Goal: Task Accomplishment & Management: Manage account settings

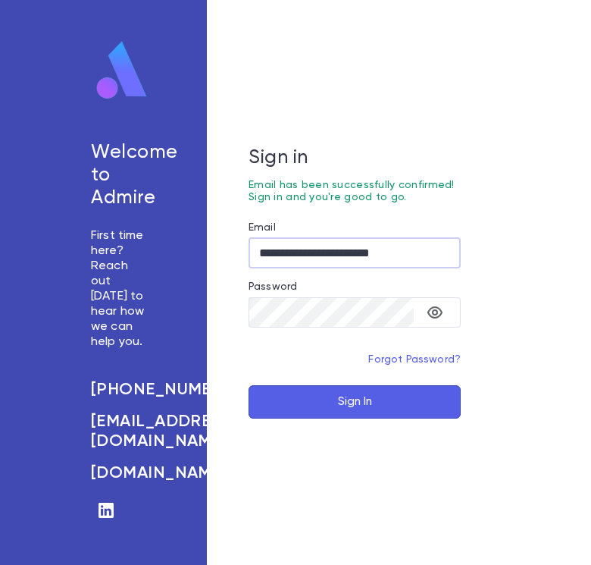
type input "**********"
click at [427, 308] on icon "toggle password visibility" at bounding box center [435, 312] width 18 height 18
click at [332, 403] on button "Sign In" at bounding box center [355, 401] width 212 height 33
click at [364, 399] on button "Sign In" at bounding box center [355, 401] width 212 height 33
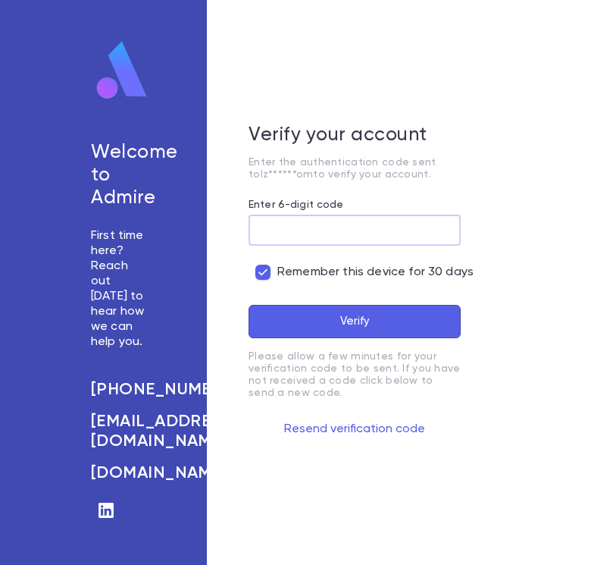
click at [359, 242] on input "Enter 6-digit code" at bounding box center [355, 230] width 212 height 30
type input "******"
click at [407, 321] on button "Verify" at bounding box center [355, 321] width 212 height 33
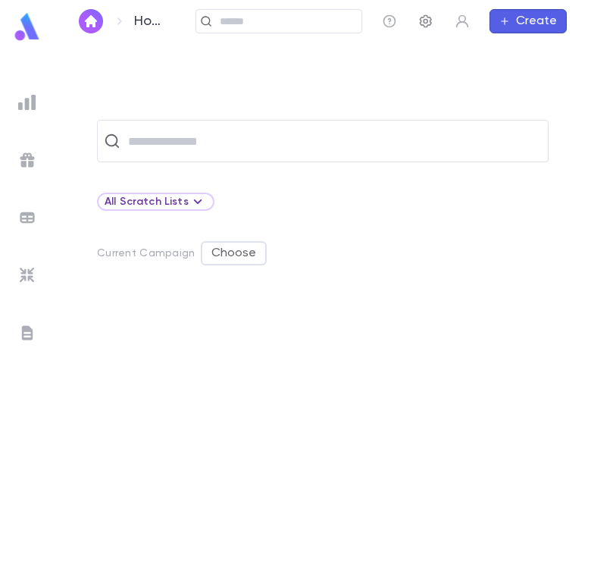
click at [427, 22] on icon "button" at bounding box center [425, 21] width 15 height 15
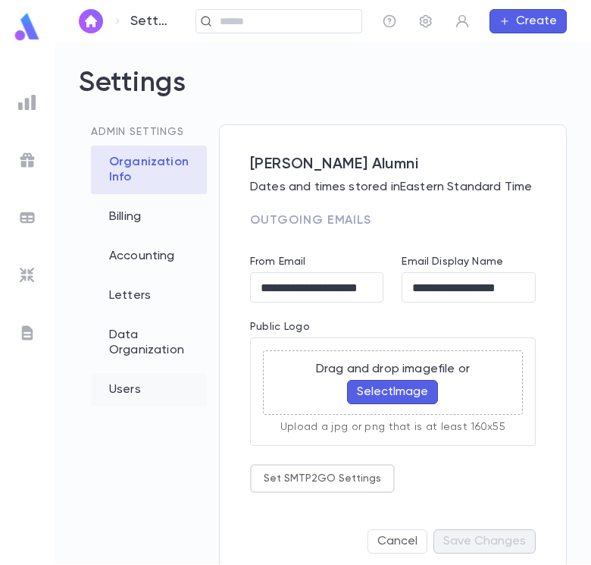
click at [142, 396] on div "Users" at bounding box center [149, 389] width 116 height 33
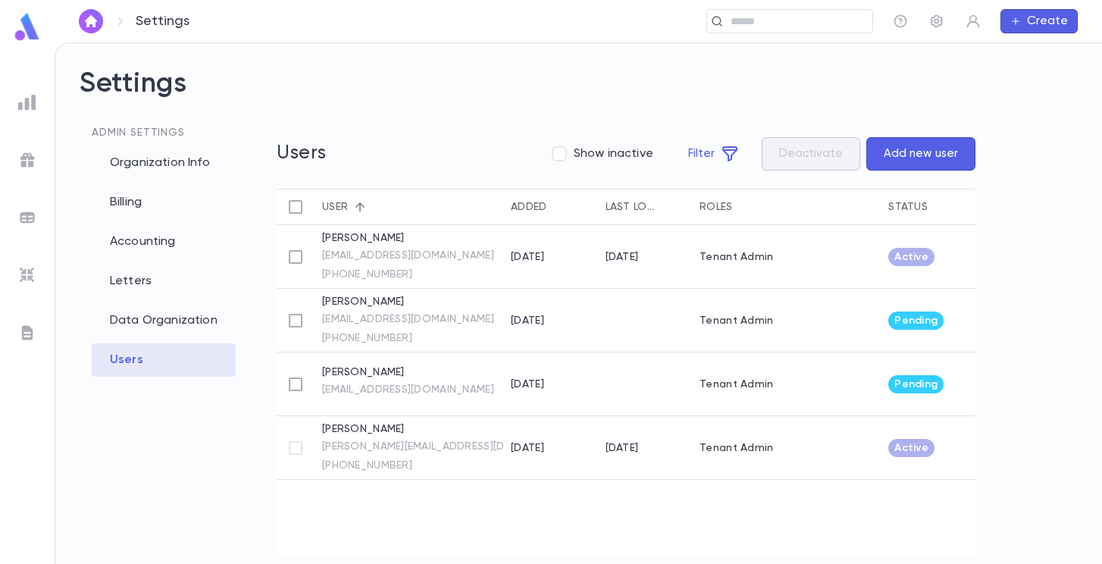
click at [590, 144] on button "Add new user" at bounding box center [920, 153] width 109 height 33
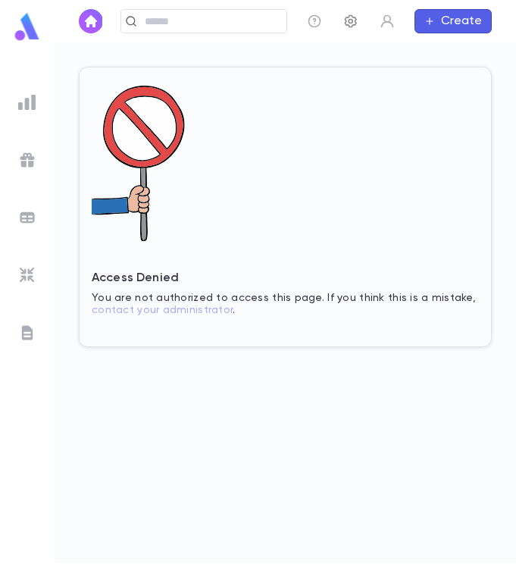
click at [346, 21] on icon "button" at bounding box center [351, 21] width 12 height 13
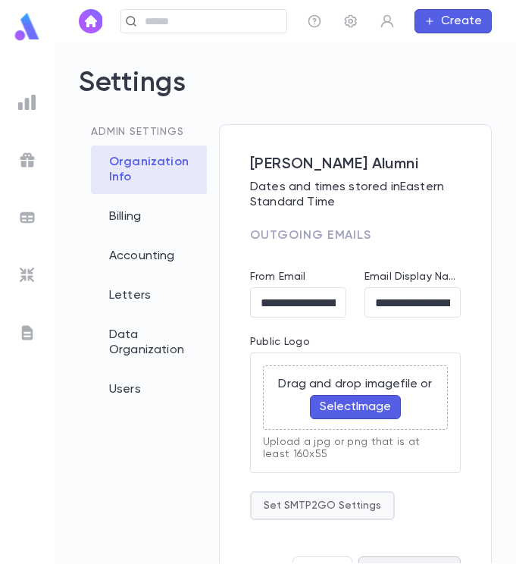
click at [276, 499] on button "Set SMTP2GO Settings" at bounding box center [322, 505] width 145 height 29
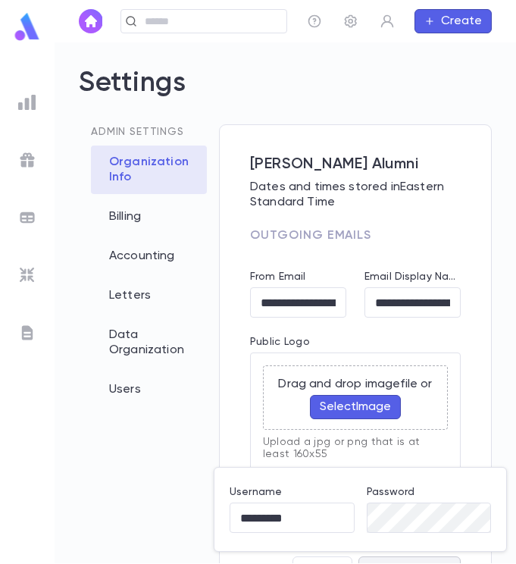
click at [246, 433] on div at bounding box center [258, 282] width 516 height 564
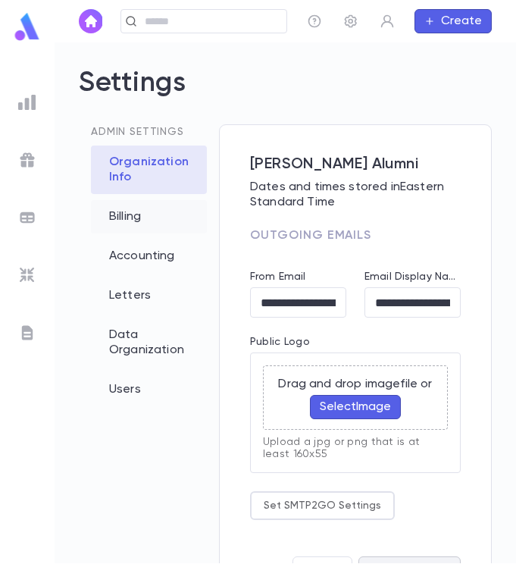
click at [178, 213] on div "Billing" at bounding box center [149, 216] width 116 height 33
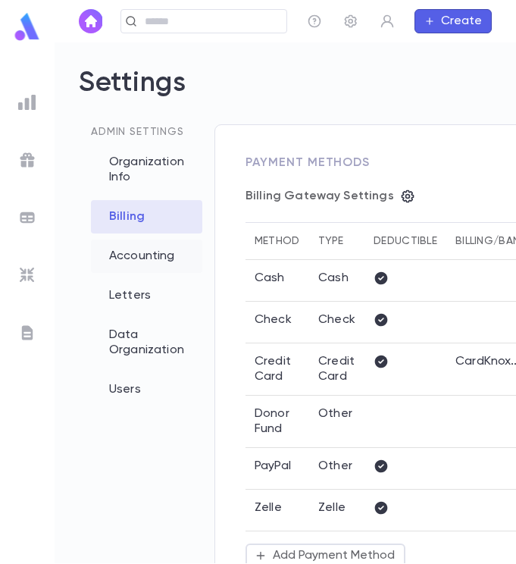
click at [175, 245] on div "Accounting" at bounding box center [146, 255] width 111 height 33
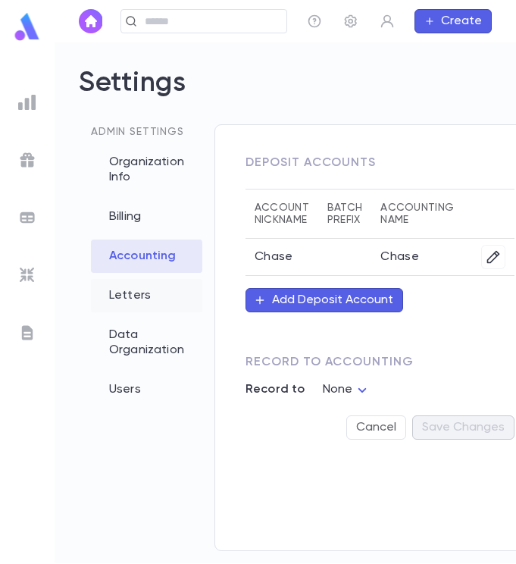
click at [177, 292] on div "Letters" at bounding box center [146, 295] width 111 height 33
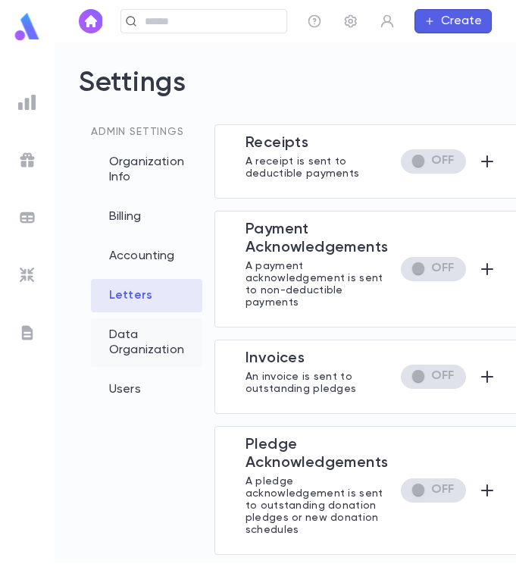
click at [136, 327] on div "Data Organization" at bounding box center [146, 342] width 111 height 48
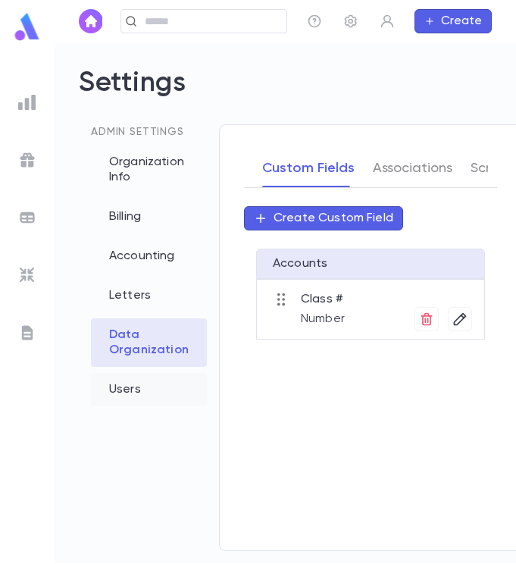
click at [128, 389] on div "Users" at bounding box center [149, 389] width 116 height 33
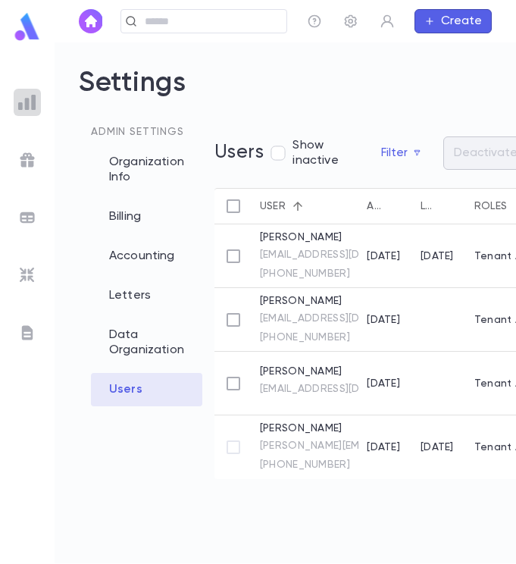
click at [35, 114] on div at bounding box center [27, 102] width 27 height 27
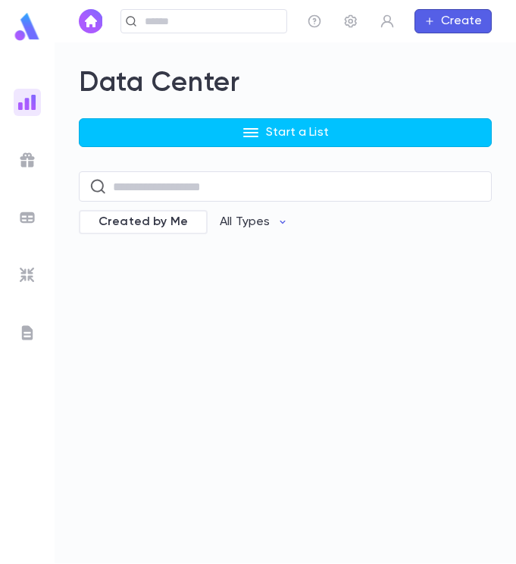
click at [23, 146] on div at bounding box center [27, 159] width 27 height 27
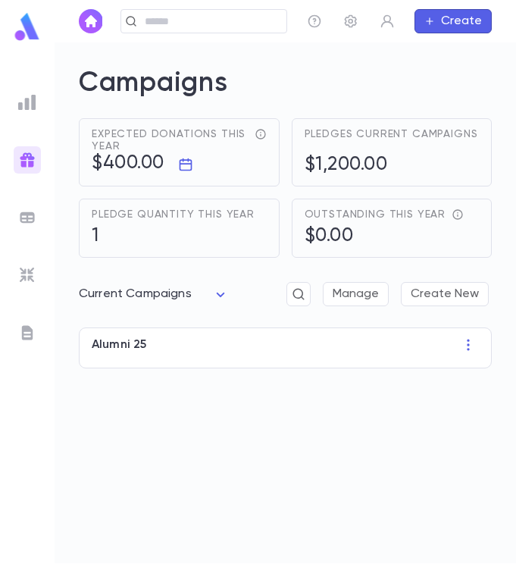
click at [45, 215] on ul at bounding box center [27, 323] width 55 height 481
click at [27, 217] on img at bounding box center [27, 217] width 18 height 18
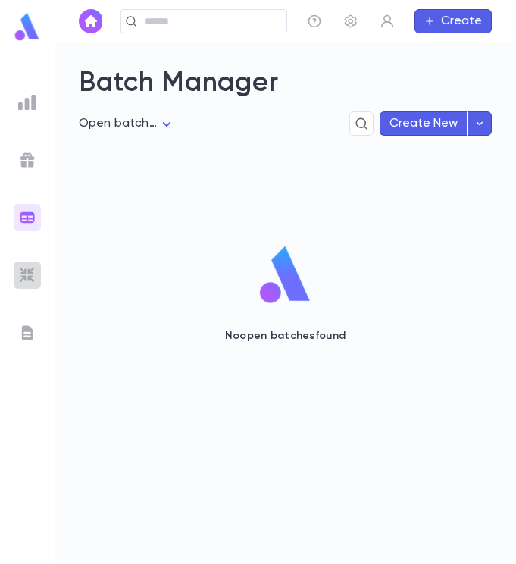
click at [27, 276] on img at bounding box center [27, 275] width 18 height 18
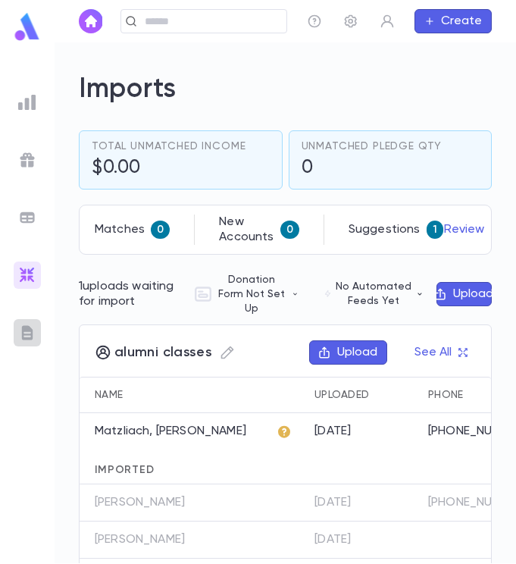
click at [16, 338] on div at bounding box center [27, 332] width 27 height 27
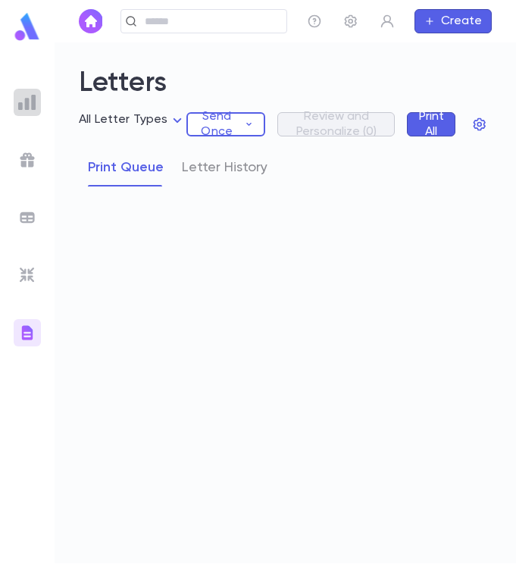
click at [34, 99] on img at bounding box center [27, 102] width 18 height 18
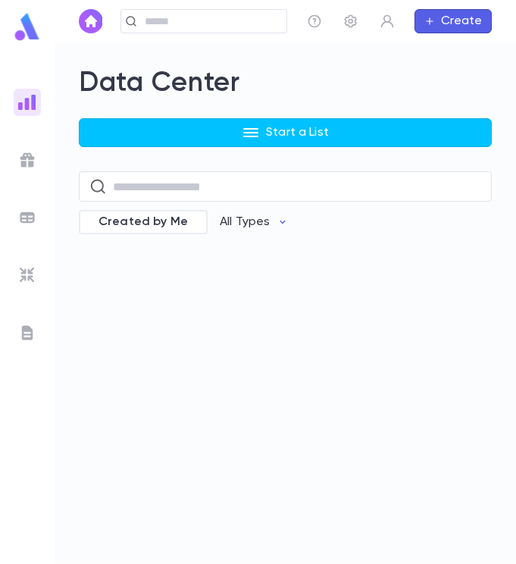
click at [35, 27] on img at bounding box center [27, 27] width 30 height 30
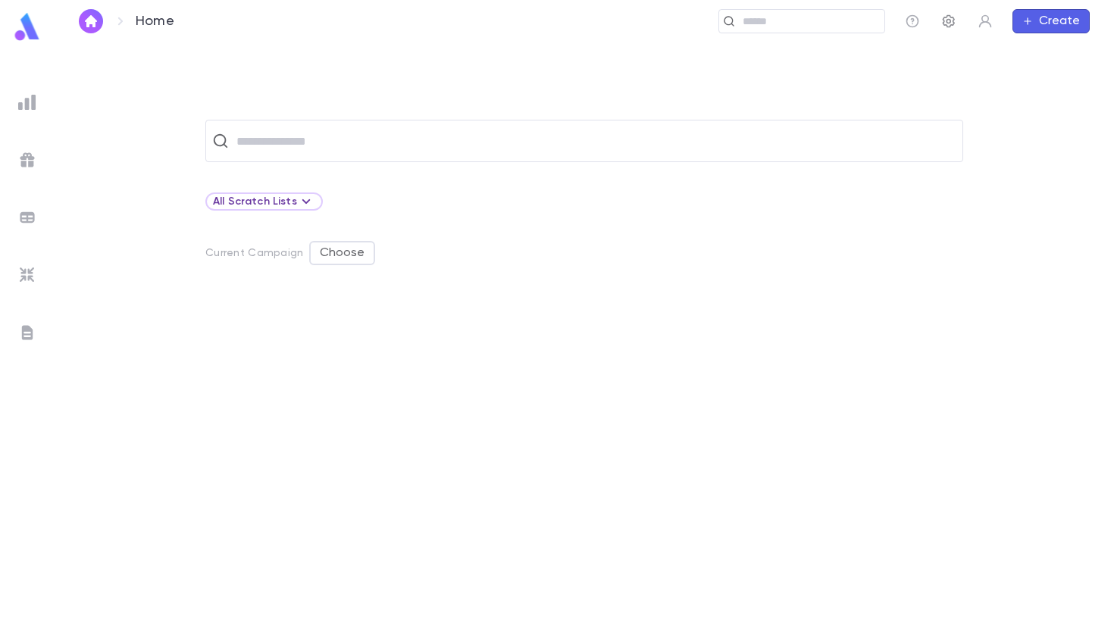
click at [590, 27] on icon "button" at bounding box center [948, 21] width 15 height 15
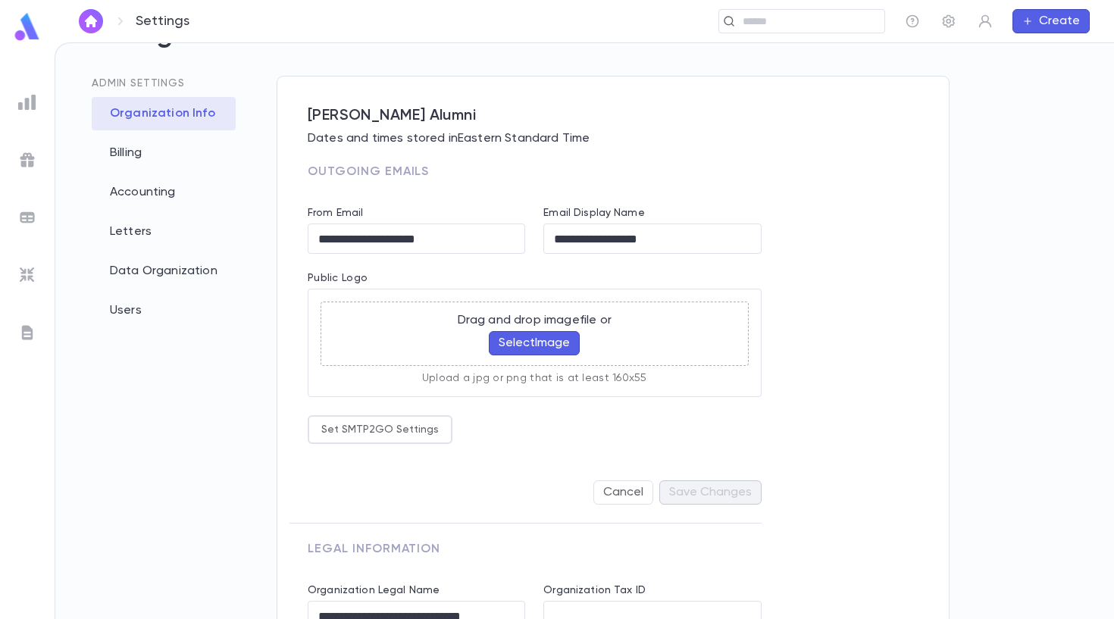
scroll to position [45, 0]
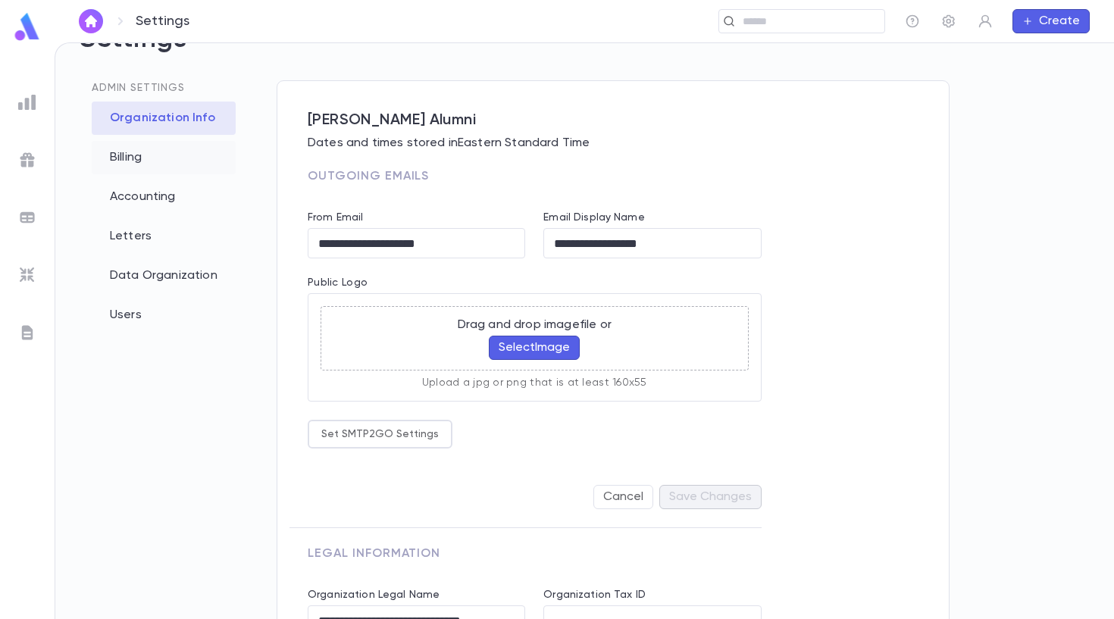
click at [166, 162] on div "Billing" at bounding box center [164, 157] width 144 height 33
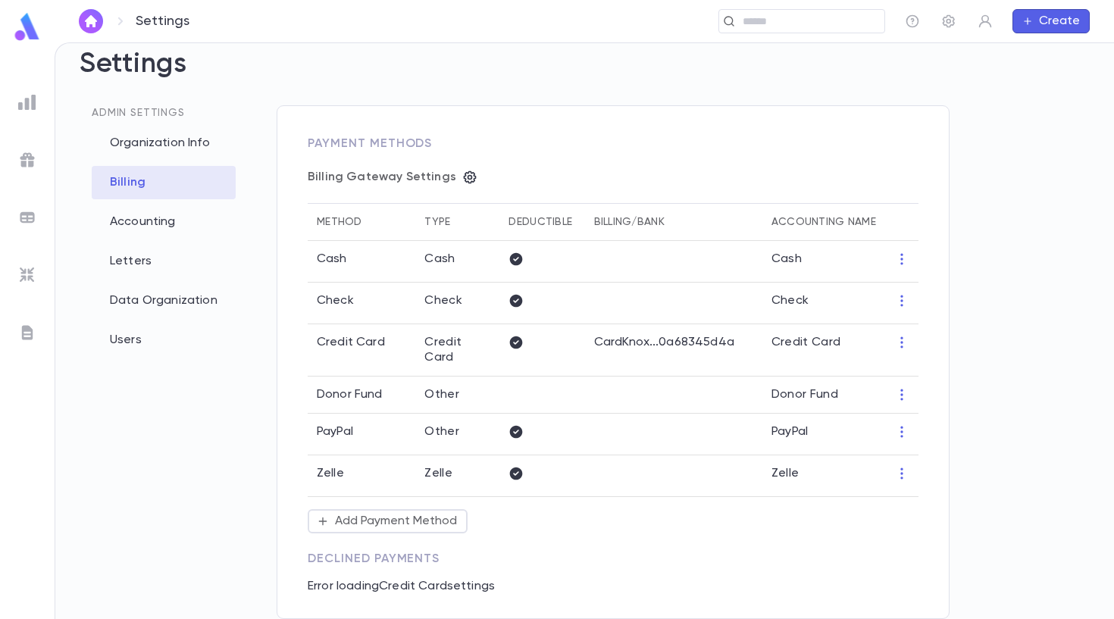
scroll to position [20, 0]
click at [462, 172] on icon "button" at bounding box center [469, 177] width 15 height 15
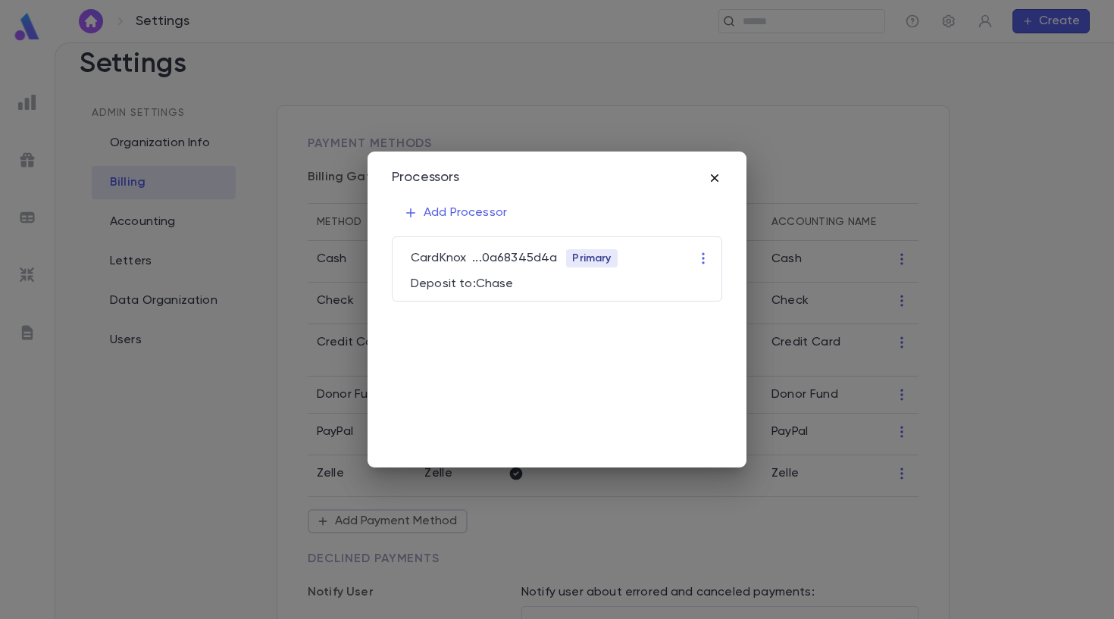
click at [590, 177] on icon "button" at bounding box center [715, 178] width 8 height 8
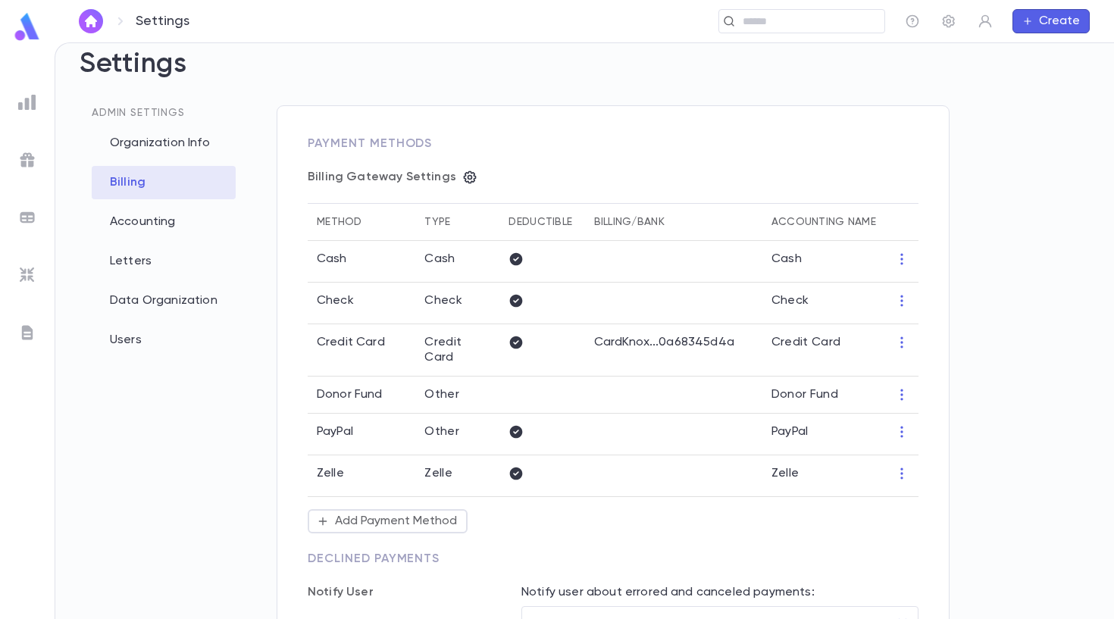
click at [465, 165] on div "Payment Methods Billing Gateway Settings Method Type Deductible Billing/Bank Ac…" at bounding box center [613, 597] width 611 height 959
click at [462, 184] on icon "button" at bounding box center [469, 177] width 15 height 15
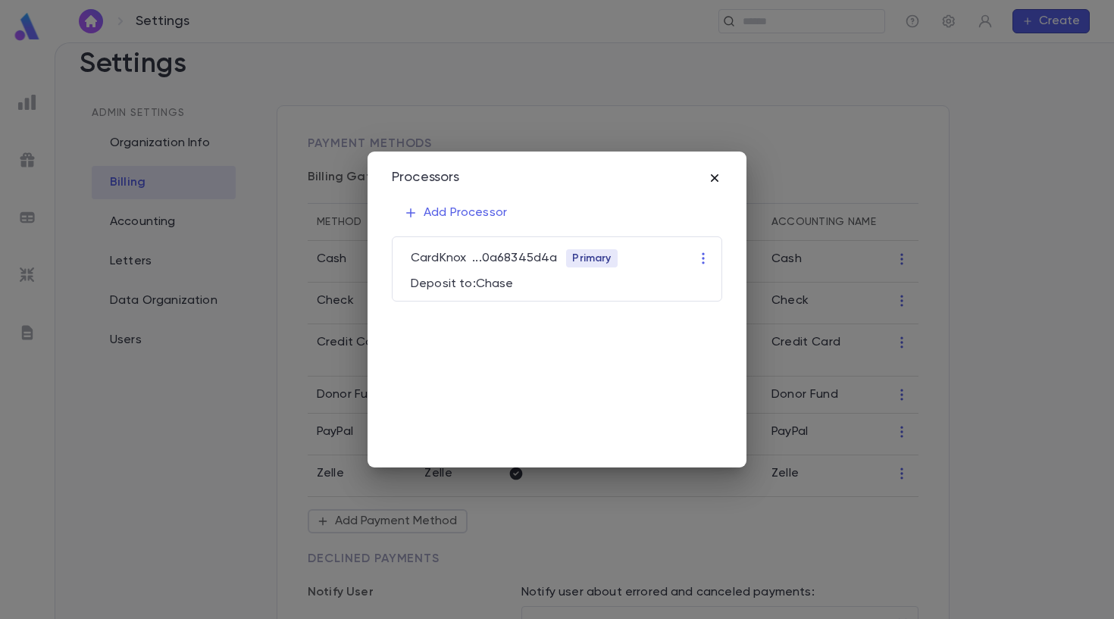
click at [590, 171] on icon "button" at bounding box center [714, 177] width 15 height 15
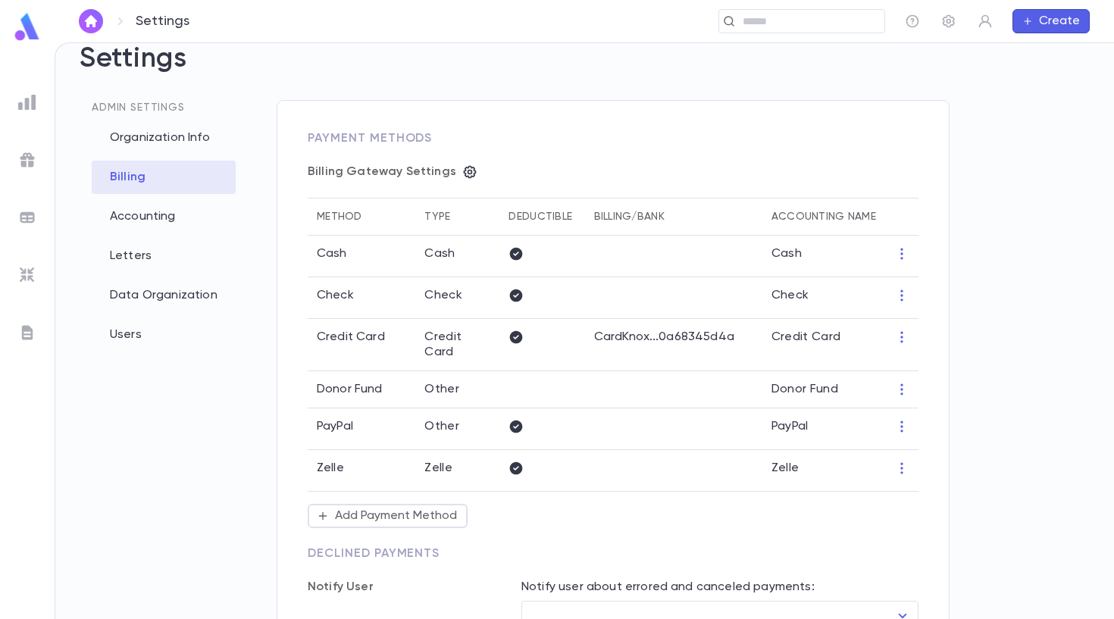
scroll to position [28, 0]
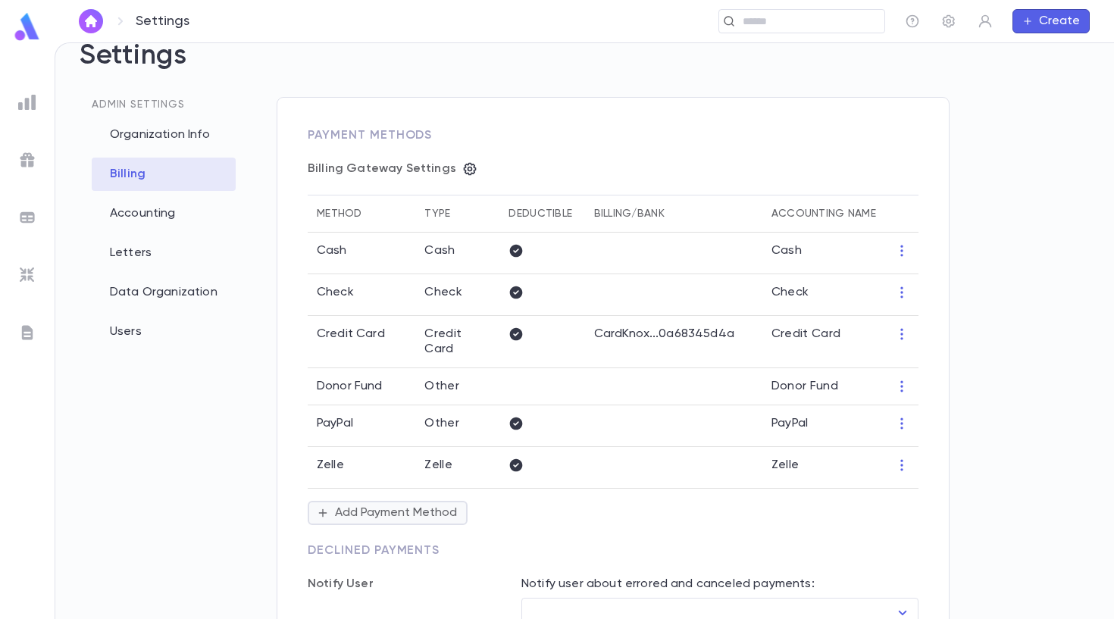
click at [434, 518] on button "Add Payment Method" at bounding box center [388, 513] width 160 height 24
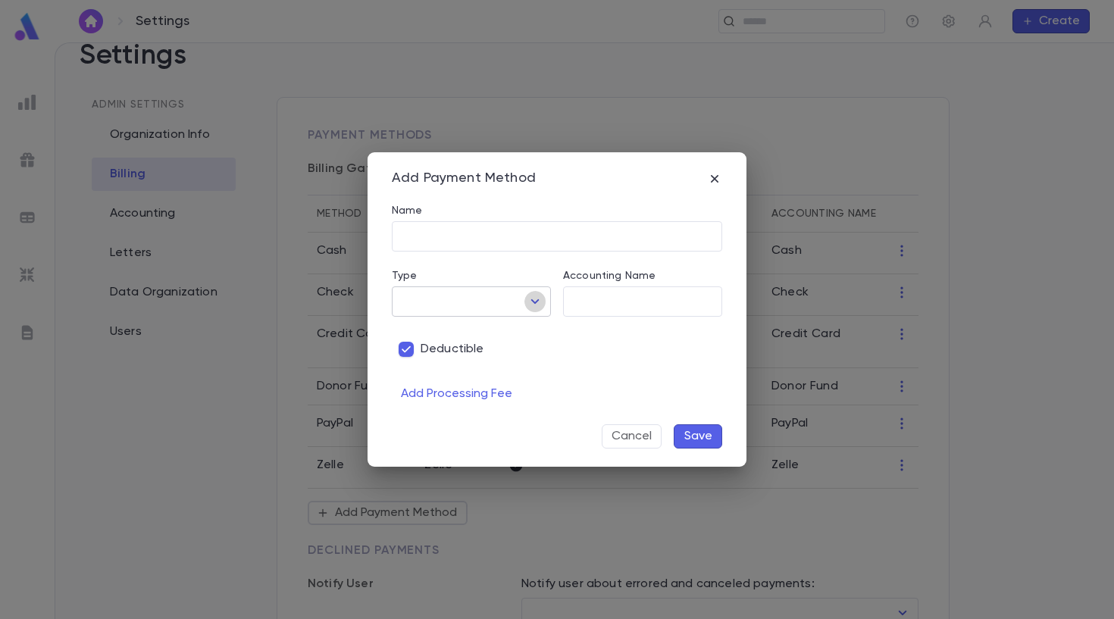
click at [534, 305] on icon "Open" at bounding box center [535, 301] width 18 height 18
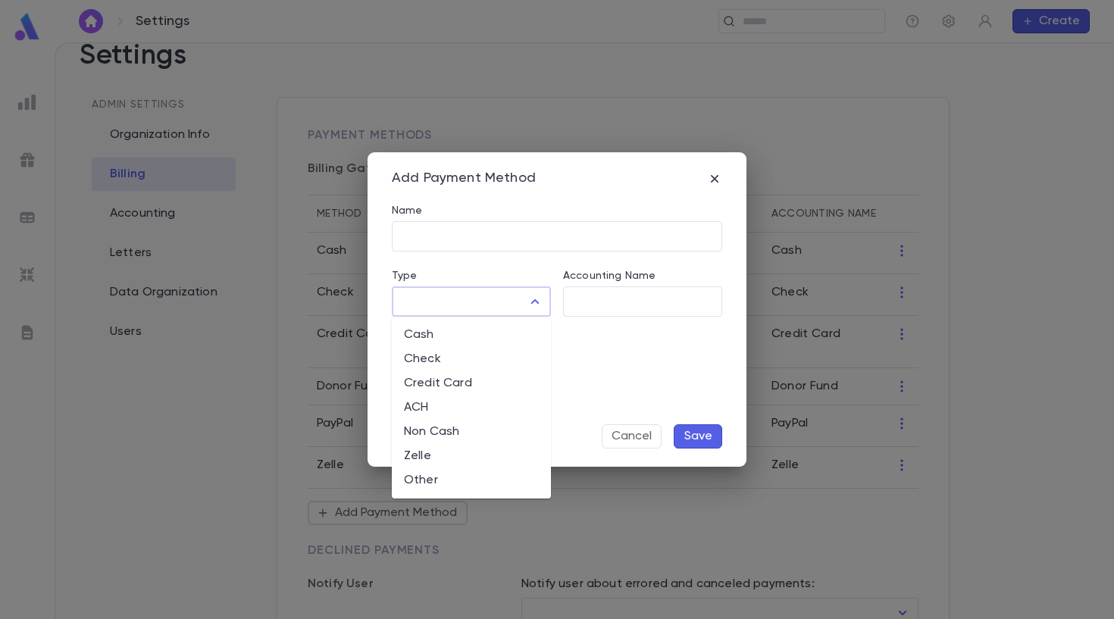
click at [590, 338] on div "Deductible" at bounding box center [557, 349] width 330 height 29
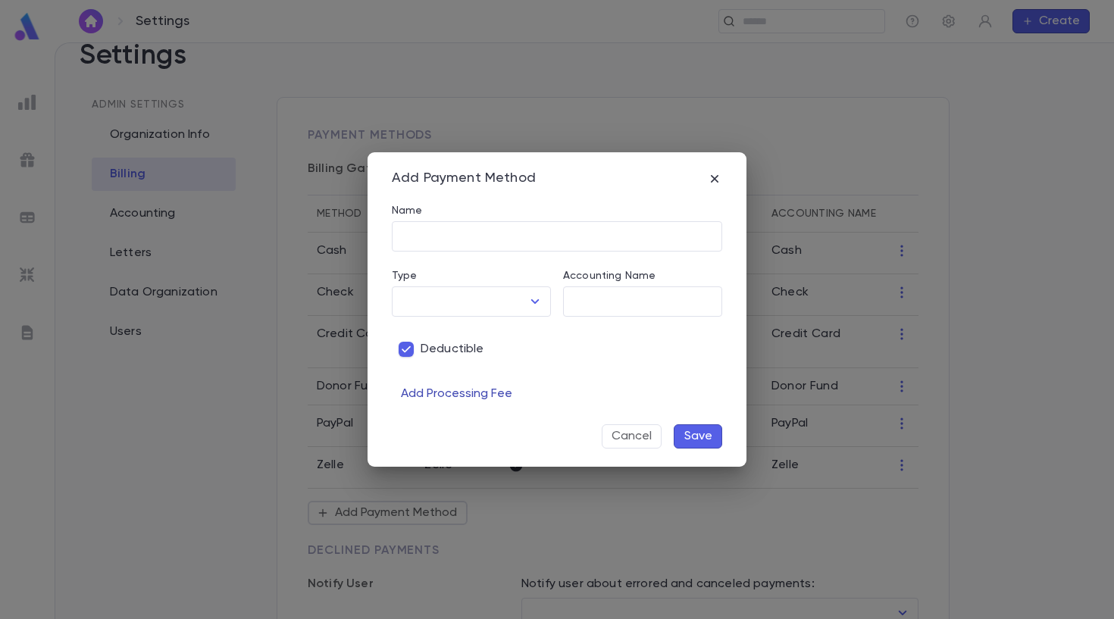
click at [437, 389] on button "Add Processing Fee" at bounding box center [457, 394] width 130 height 24
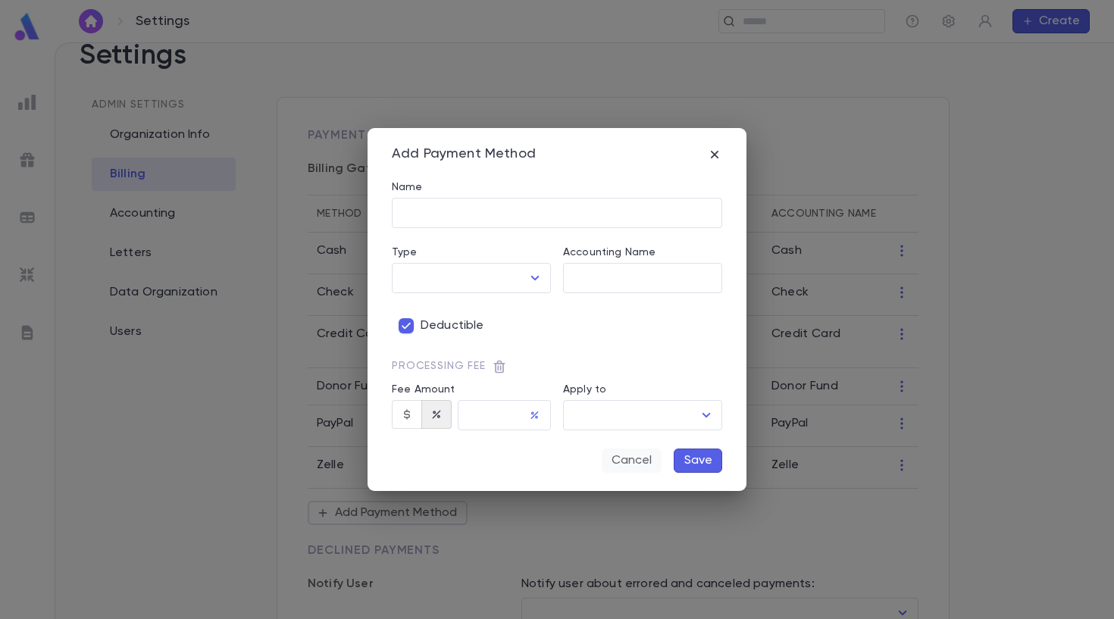
click at [590, 468] on button "Cancel" at bounding box center [632, 461] width 60 height 24
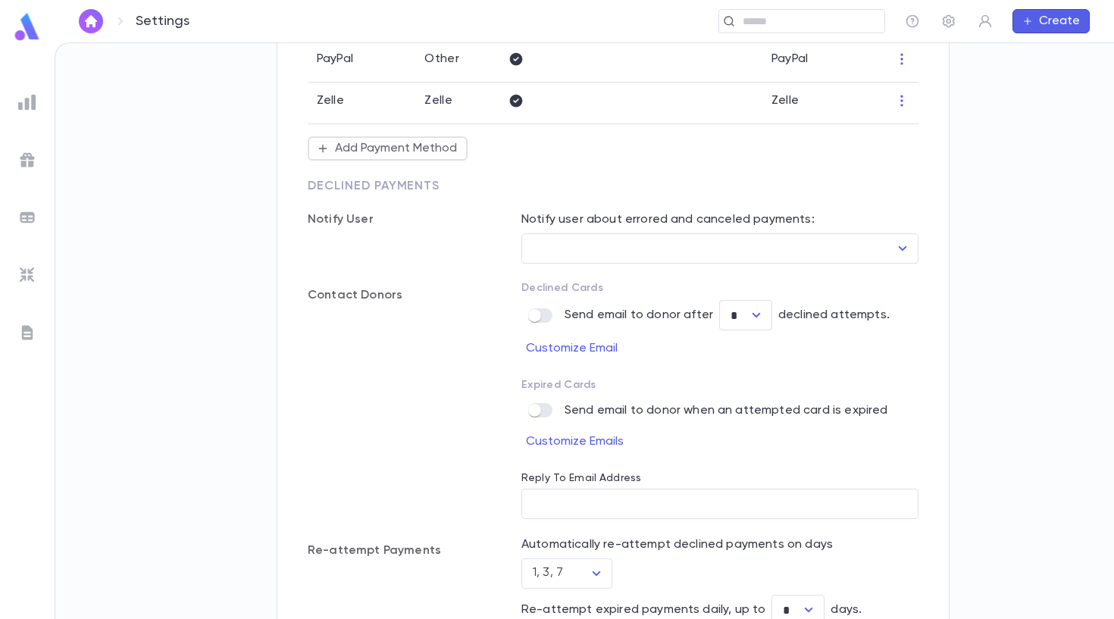
scroll to position [408, 0]
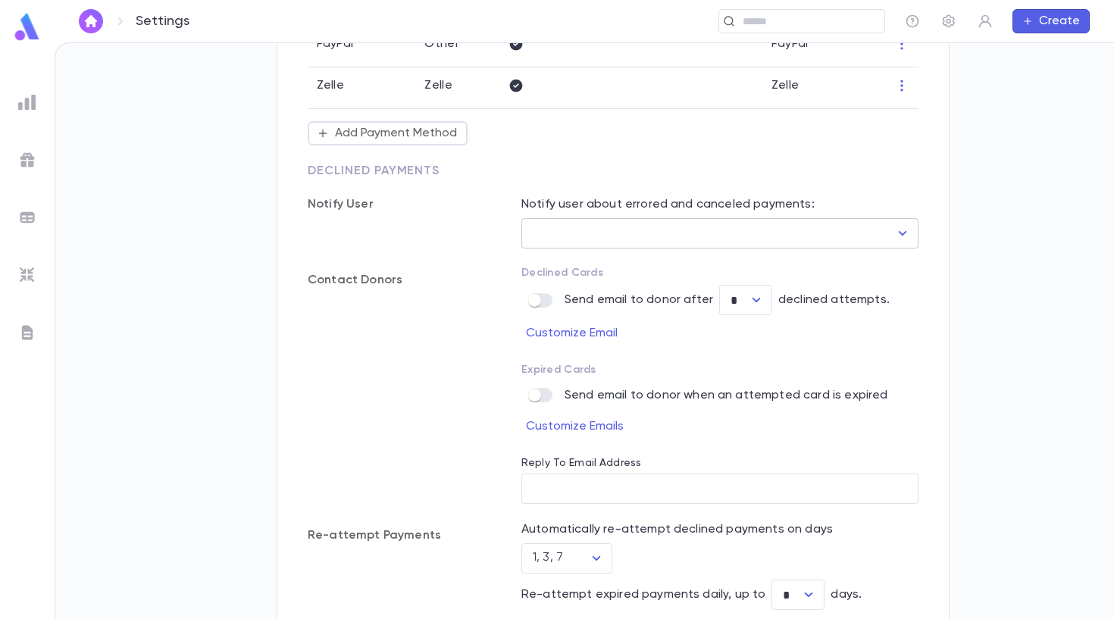
click at [590, 237] on icon "Open" at bounding box center [902, 233] width 18 height 18
click at [590, 230] on icon "Close" at bounding box center [902, 233] width 18 height 18
click at [590, 234] on icon "Open" at bounding box center [902, 233] width 18 height 18
click at [590, 229] on icon "Close" at bounding box center [902, 233] width 18 height 18
click at [590, 298] on icon "Open" at bounding box center [756, 300] width 18 height 18
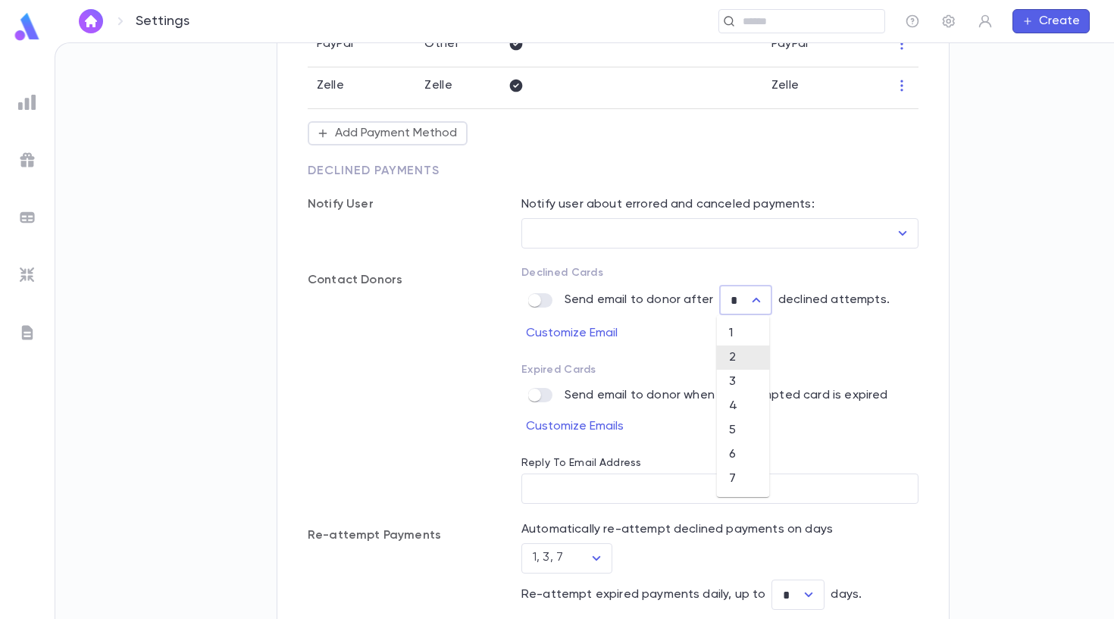
click at [590, 299] on icon "Close" at bounding box center [756, 300] width 8 height 5
click at [590, 299] on icon "Open" at bounding box center [756, 300] width 8 height 5
click at [590, 329] on div "Customize Email" at bounding box center [719, 330] width 397 height 30
click at [558, 335] on button "Customize Email" at bounding box center [573, 333] width 105 height 24
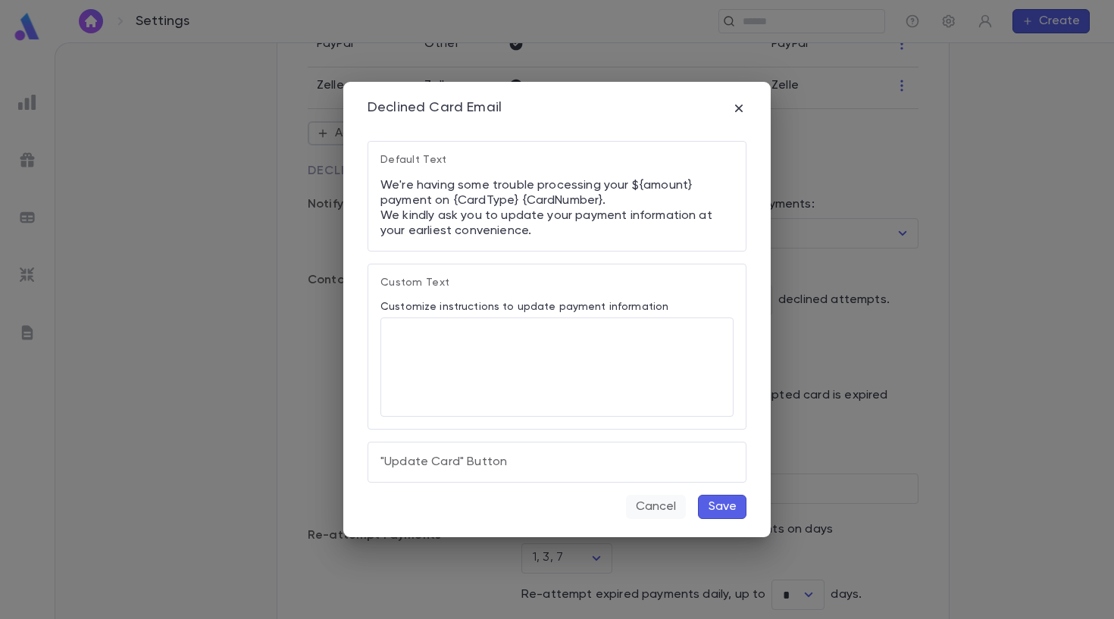
click at [590, 502] on button "Cancel" at bounding box center [656, 507] width 60 height 24
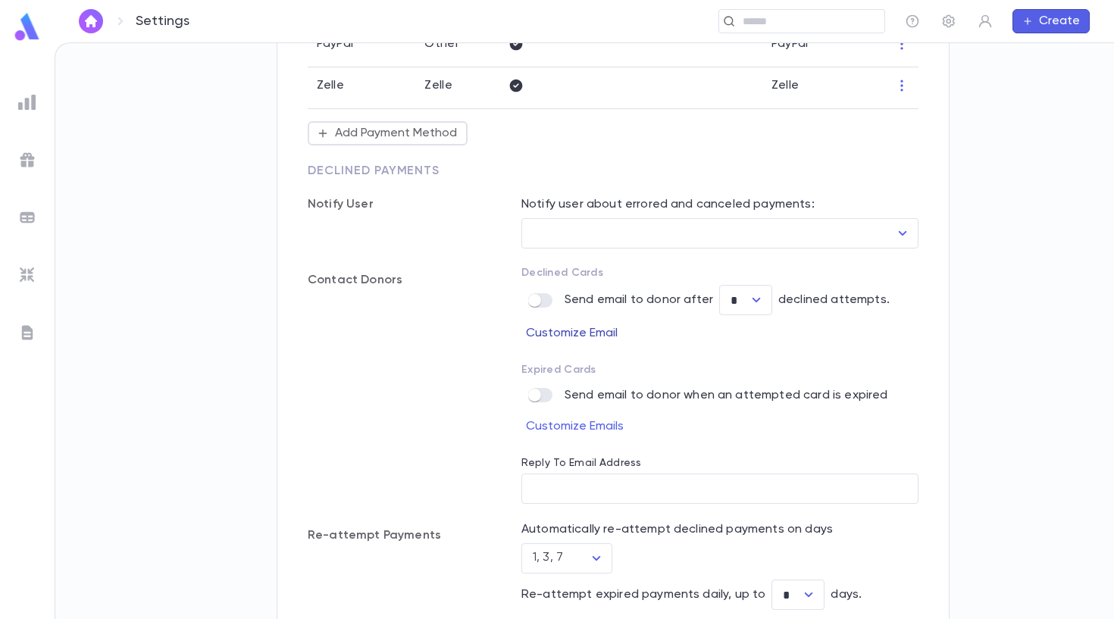
click at [565, 330] on button "Customize Email" at bounding box center [573, 333] width 105 height 24
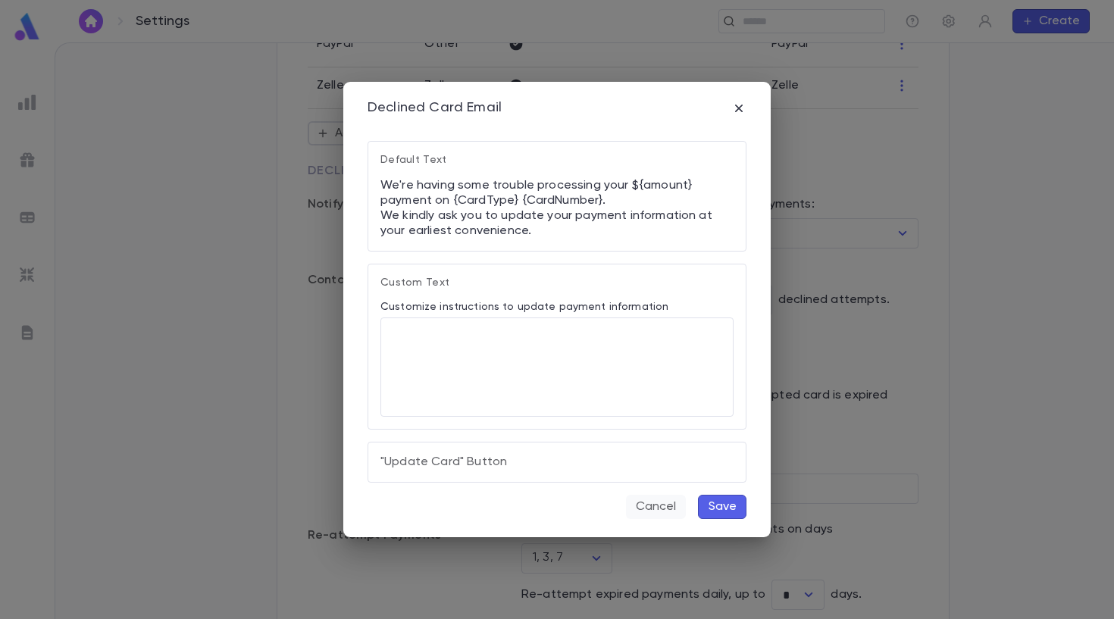
click at [590, 507] on button "Cancel" at bounding box center [656, 507] width 60 height 24
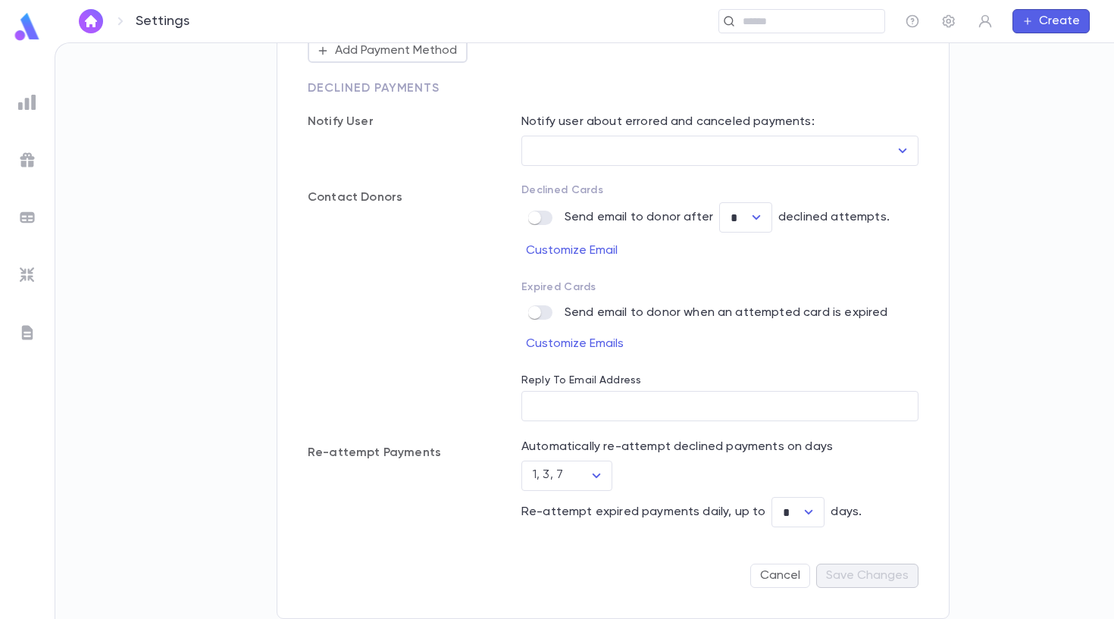
scroll to position [490, 0]
click at [590, 340] on button "Customize Emails" at bounding box center [576, 344] width 111 height 24
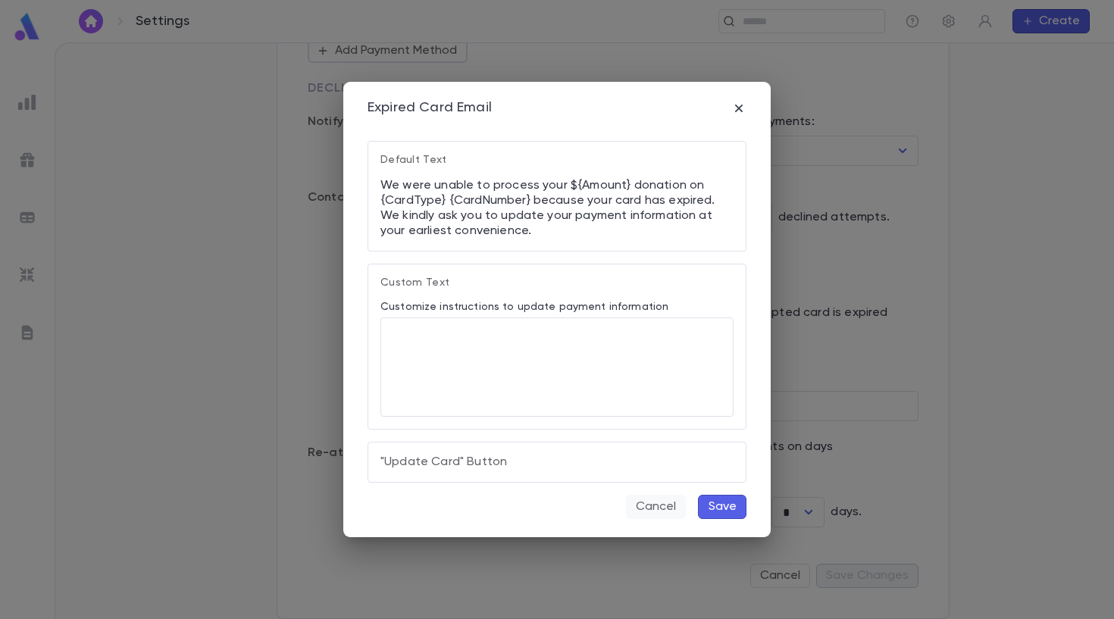
click at [590, 502] on button "Cancel" at bounding box center [656, 507] width 60 height 24
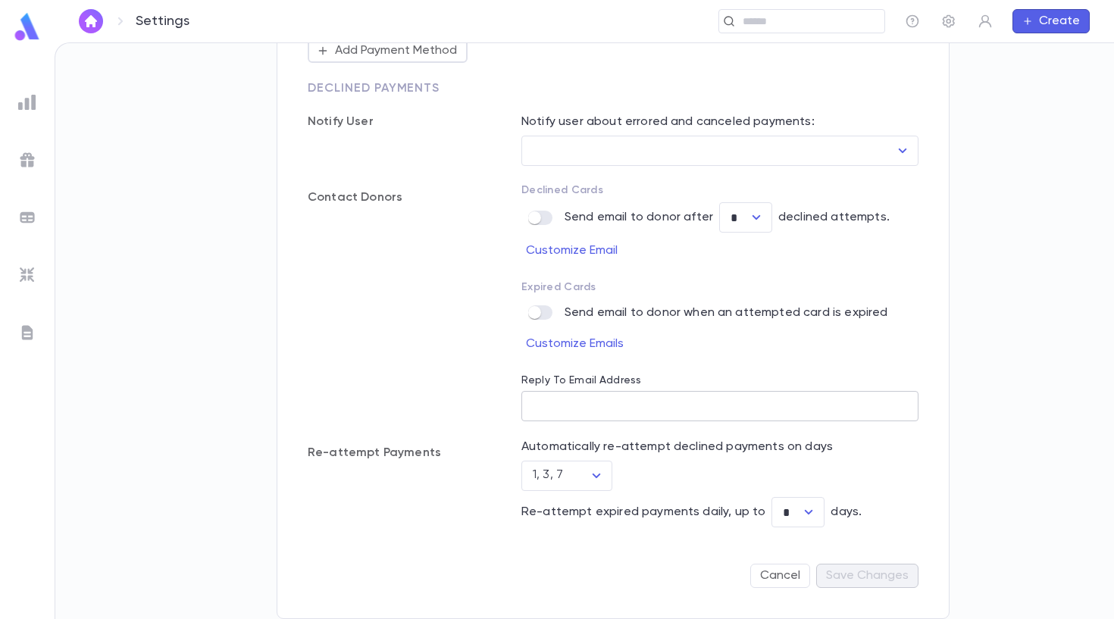
scroll to position [0, 0]
click at [590, 474] on div "1, 3, 7 ​" at bounding box center [566, 476] width 91 height 30
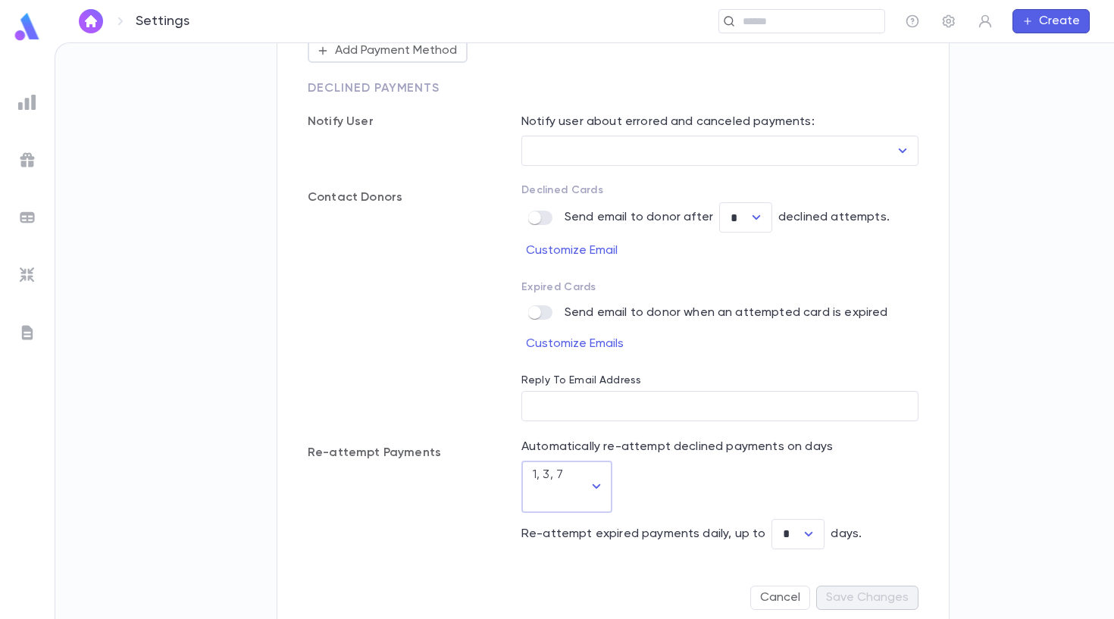
click at [590, 490] on icon "Open" at bounding box center [596, 486] width 18 height 18
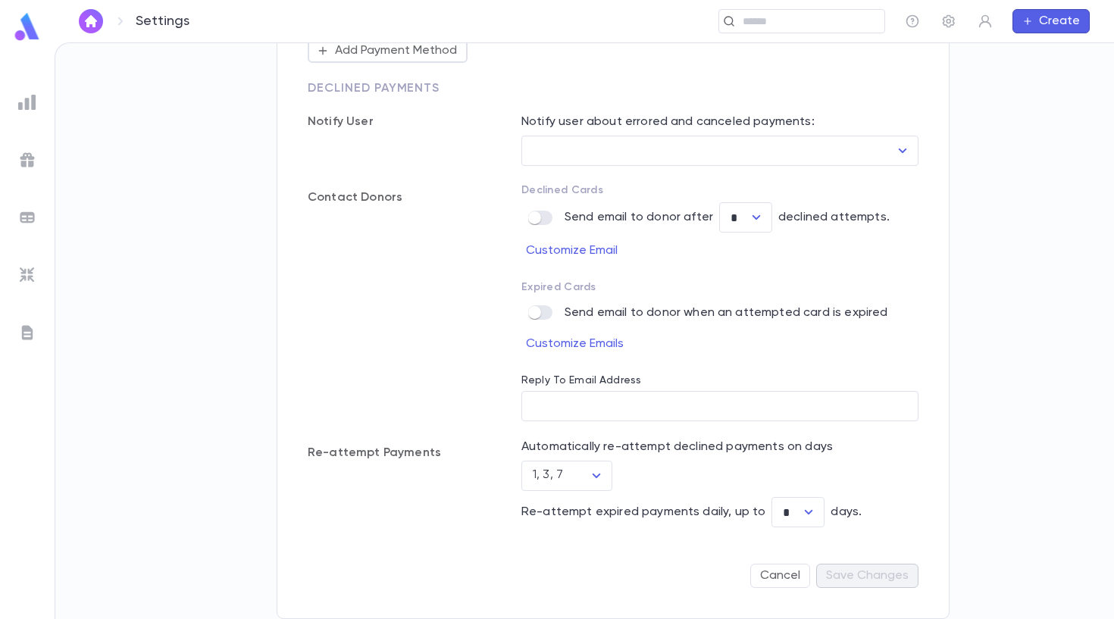
click at [590, 486] on div "Automatically re-attempt declined payments on days 1, 3, 7 ​" at bounding box center [719, 465] width 397 height 52
click at [590, 512] on icon "Open" at bounding box center [809, 512] width 8 height 5
click at [590, 477] on div "Automatically re-attempt declined payments on days 1, 3, 7 ​" at bounding box center [719, 465] width 397 height 52
click at [590, 356] on div "Reply To Email Address ​" at bounding box center [719, 388] width 397 height 65
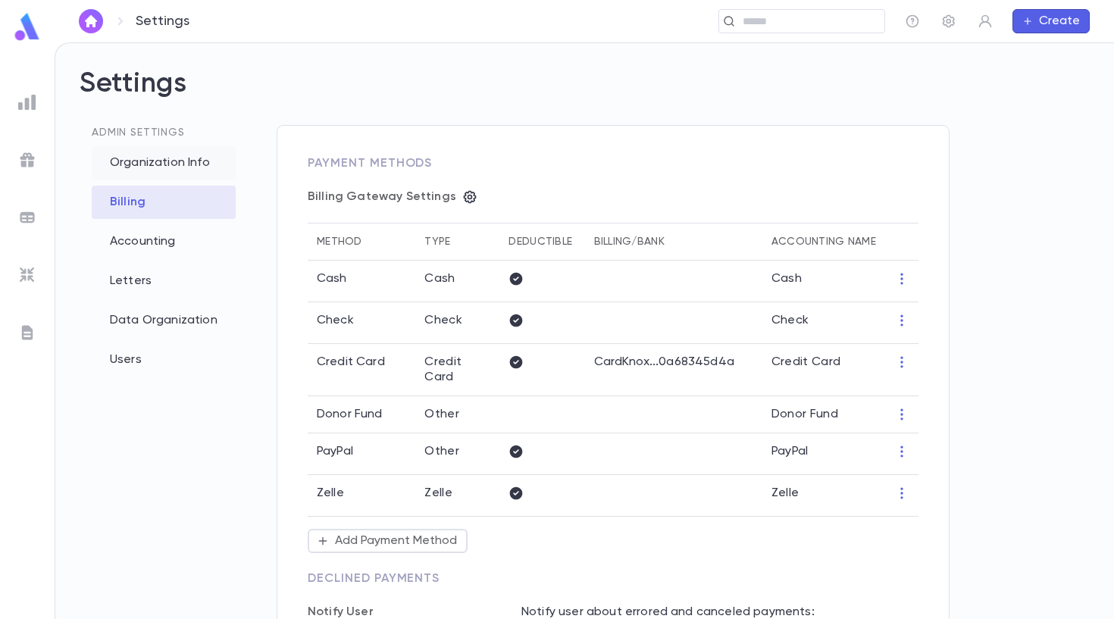
click at [167, 169] on div "Organization Info" at bounding box center [164, 162] width 144 height 33
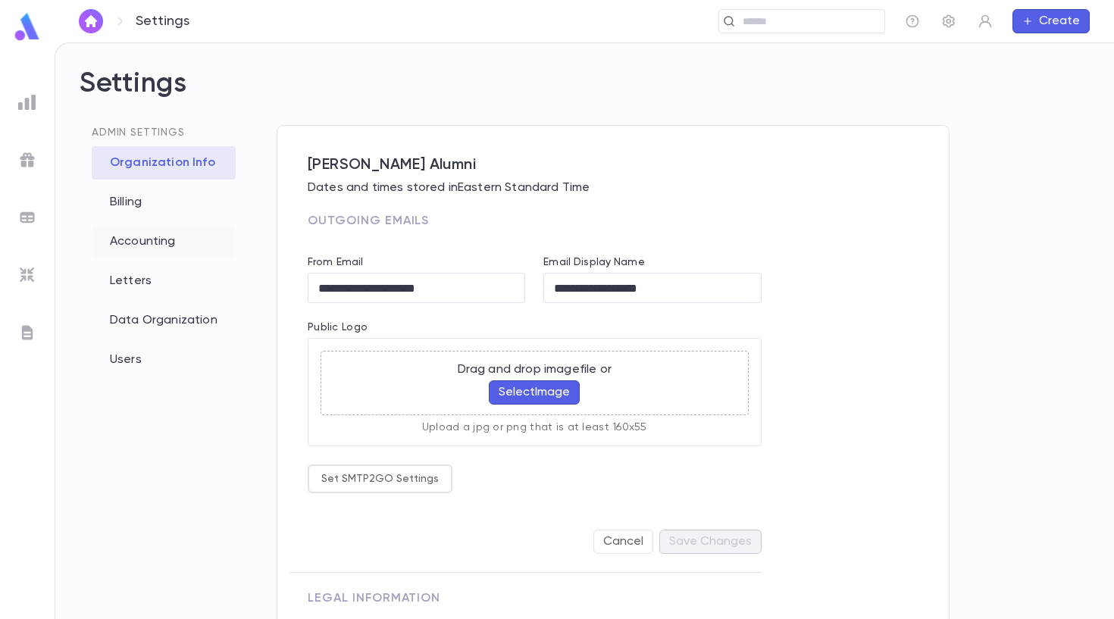
click at [149, 245] on div "Accounting" at bounding box center [164, 241] width 144 height 33
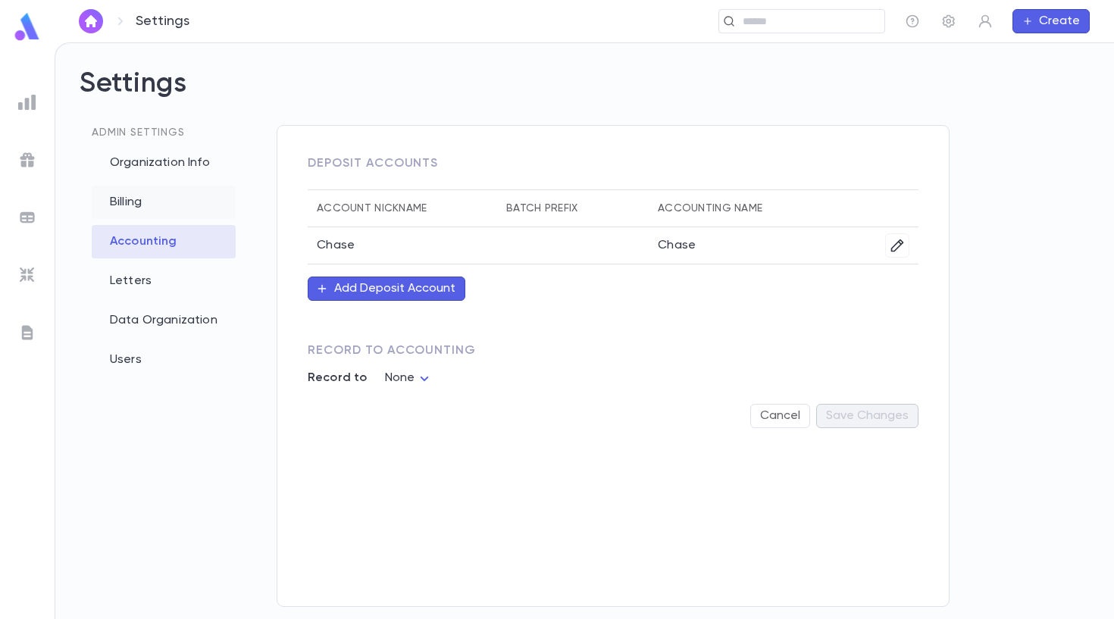
click at [145, 201] on div "Billing" at bounding box center [164, 202] width 144 height 33
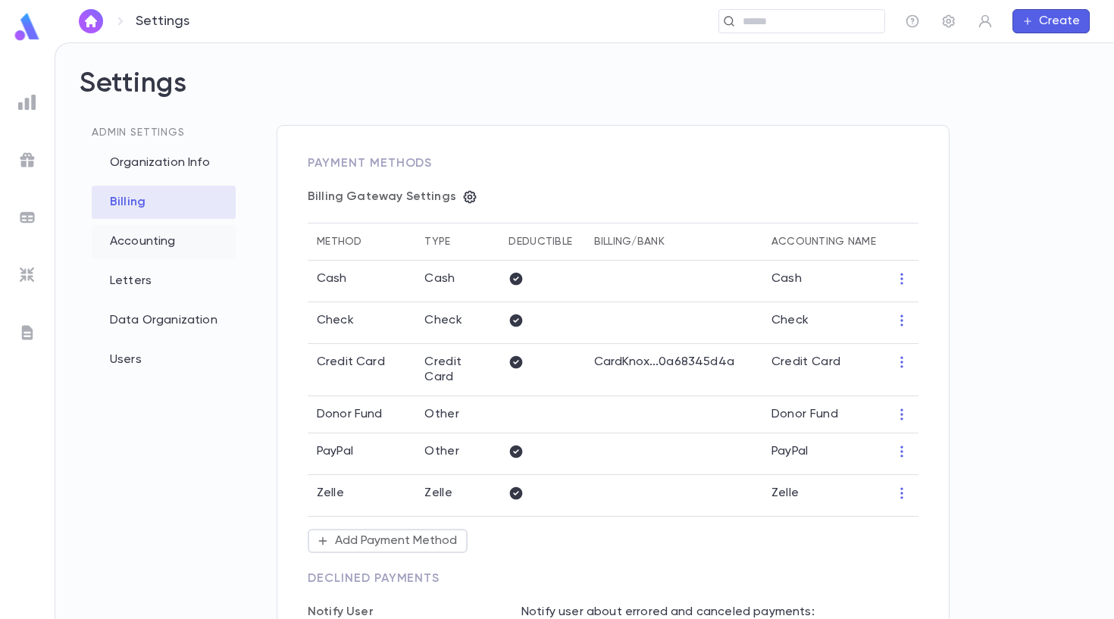
click at [198, 230] on div "Accounting" at bounding box center [164, 241] width 144 height 33
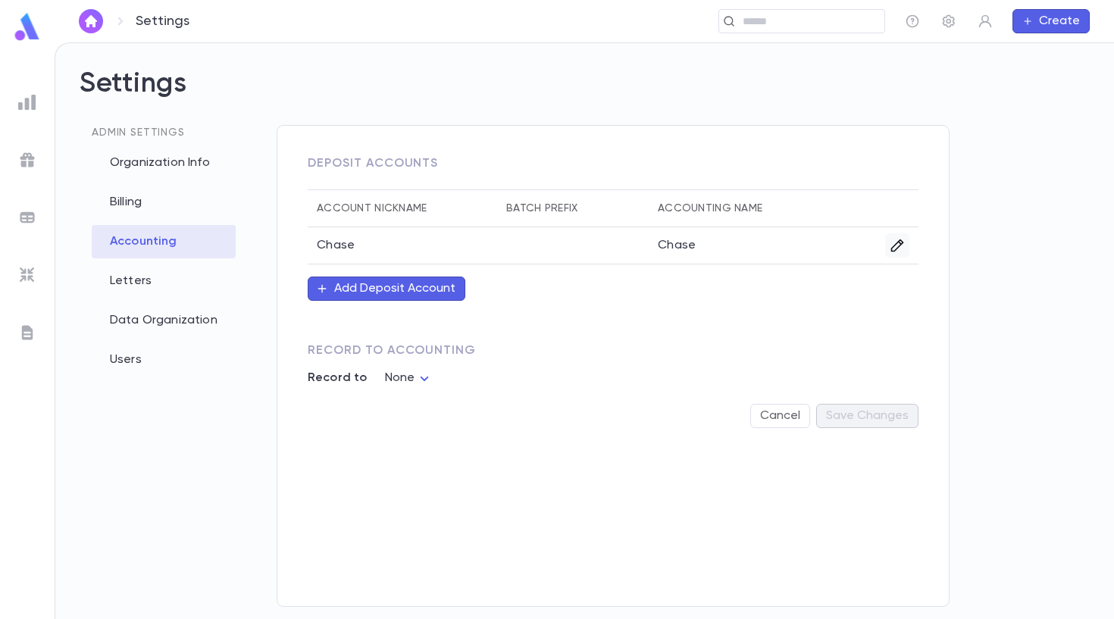
click at [590, 250] on icon "button" at bounding box center [897, 245] width 13 height 13
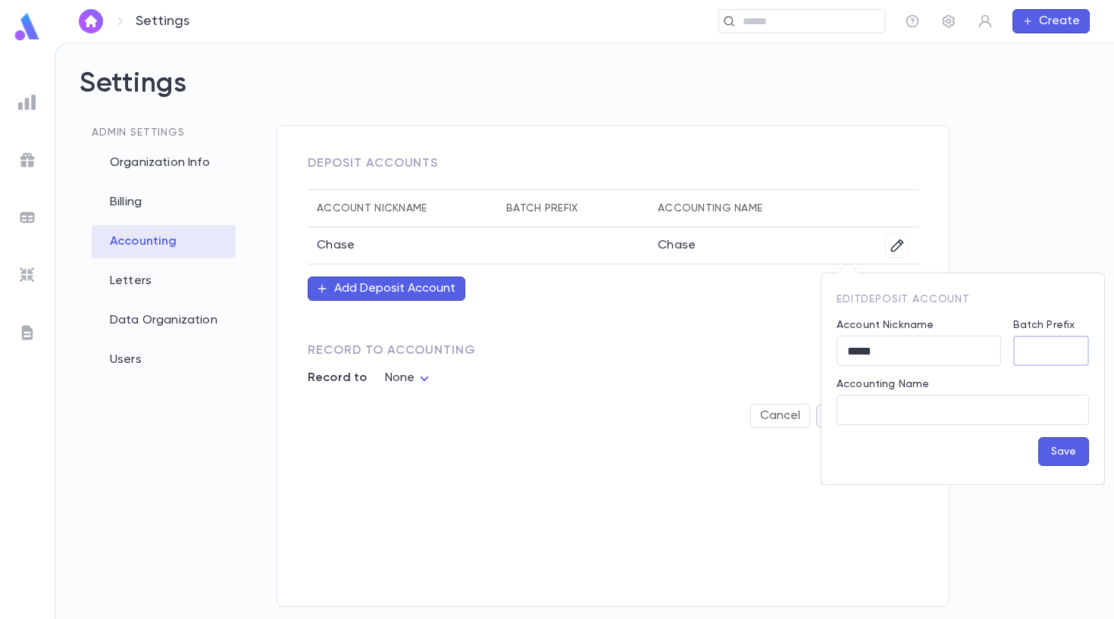
click at [590, 216] on div at bounding box center [557, 309] width 1114 height 619
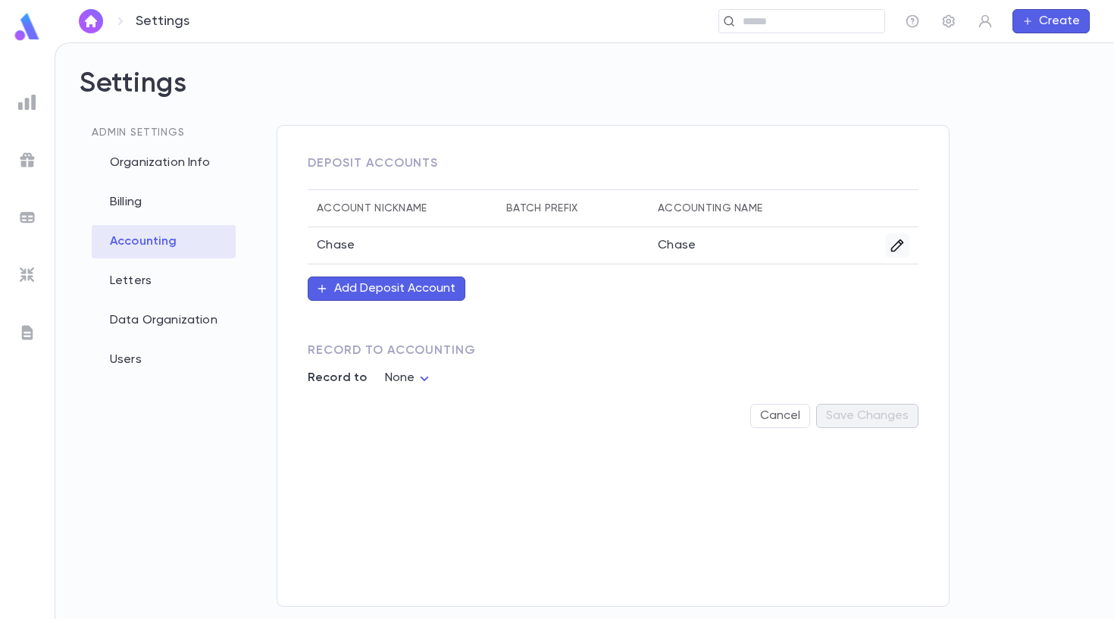
click at [590, 254] on button "button" at bounding box center [897, 245] width 24 height 24
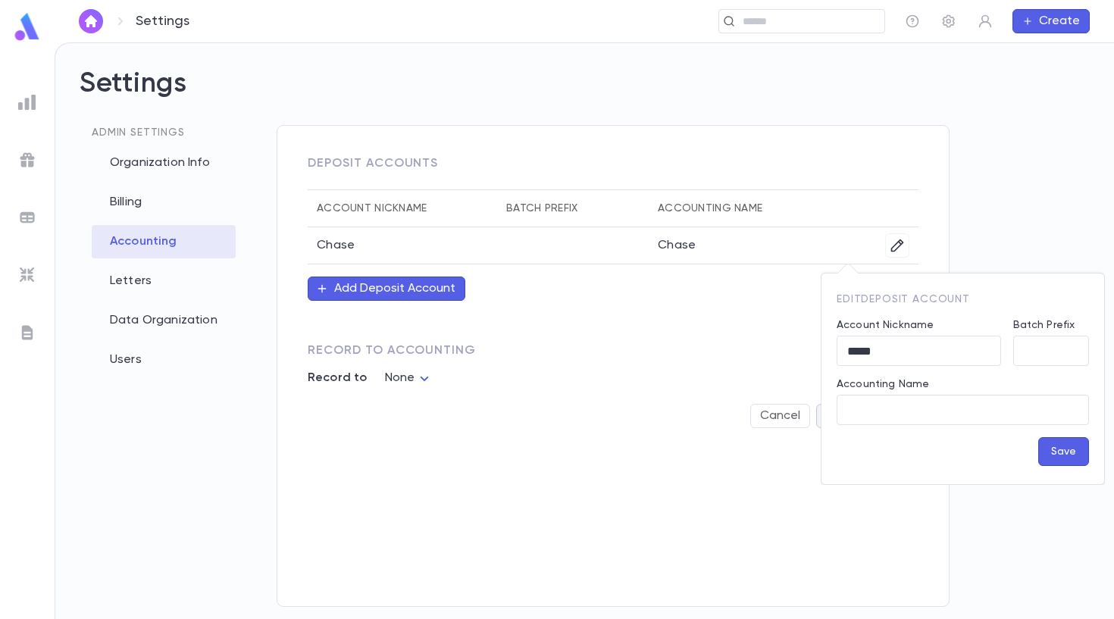
click at [590, 213] on div at bounding box center [557, 309] width 1114 height 619
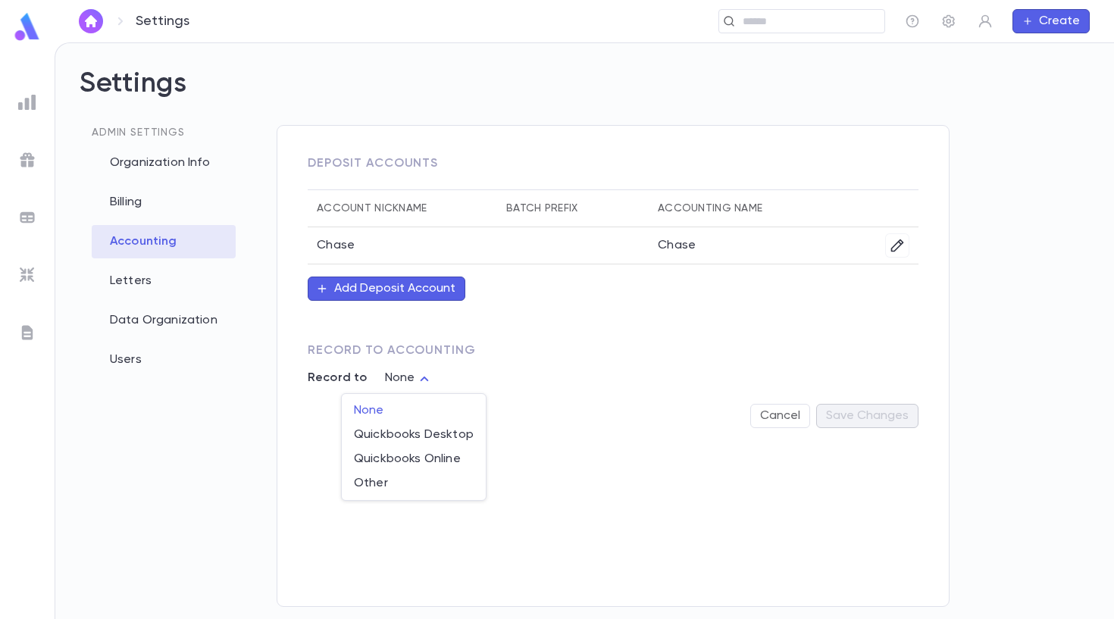
click at [412, 374] on body "Settings ​ Create Settings Admin Settings Organization Info Billing Accounting …" at bounding box center [557, 330] width 1114 height 577
click at [474, 368] on div at bounding box center [557, 309] width 1114 height 619
click at [416, 371] on body "Settings ​ Create Settings Admin Settings Organization Info Billing Accounting …" at bounding box center [557, 330] width 1114 height 577
click at [561, 470] on div at bounding box center [557, 309] width 1114 height 619
click at [186, 274] on div "Letters" at bounding box center [164, 280] width 144 height 33
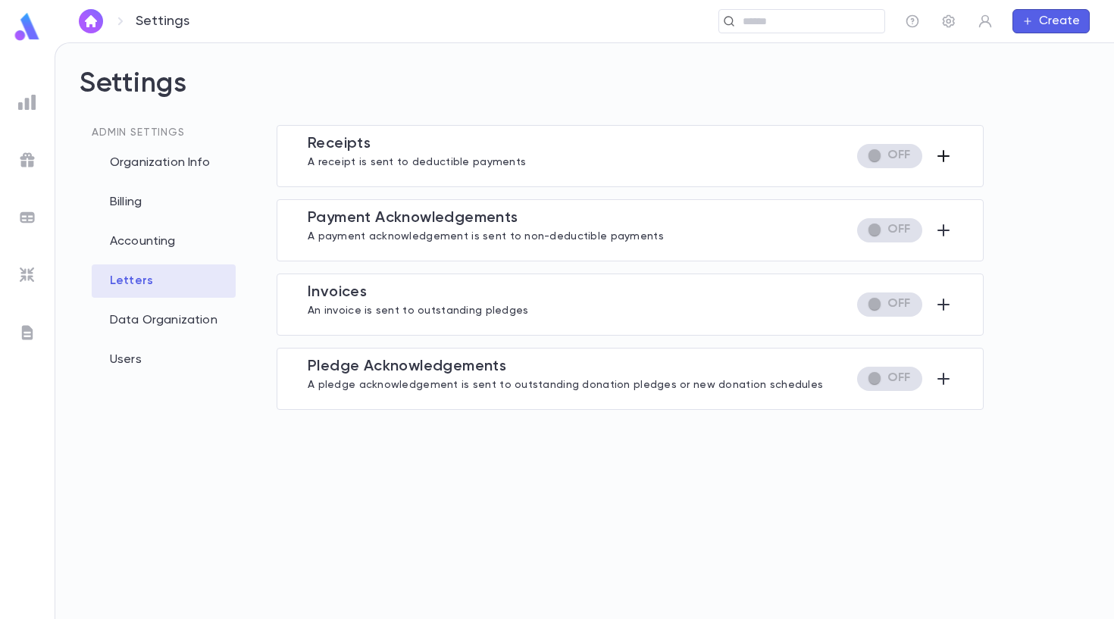
click at [590, 154] on icon "button" at bounding box center [943, 156] width 18 height 18
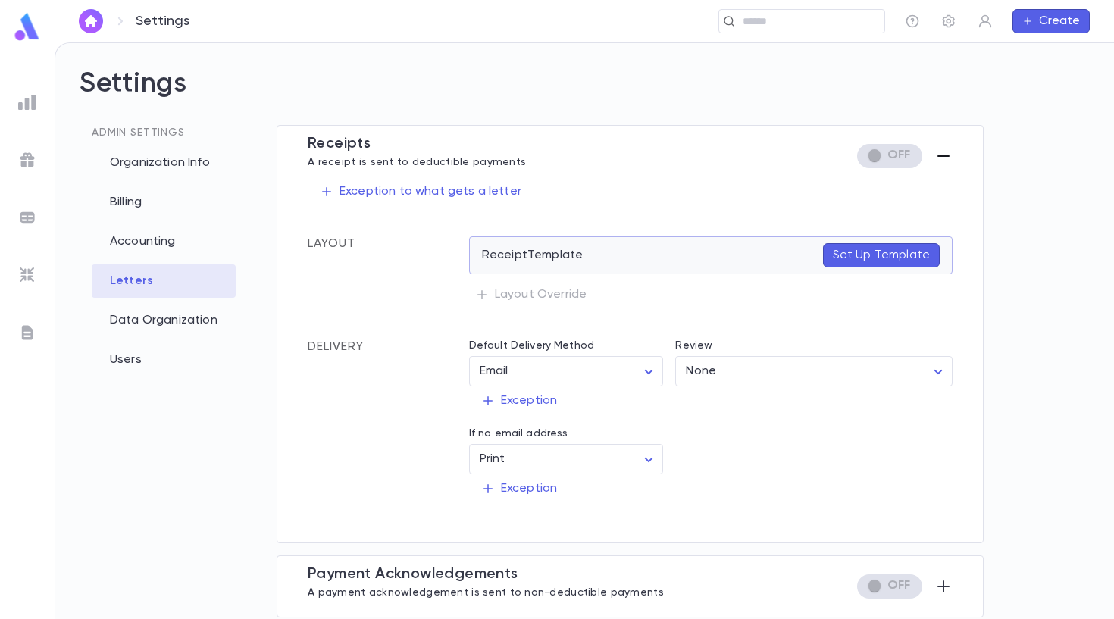
click at [590, 250] on p "Set Up Template" at bounding box center [881, 255] width 97 height 15
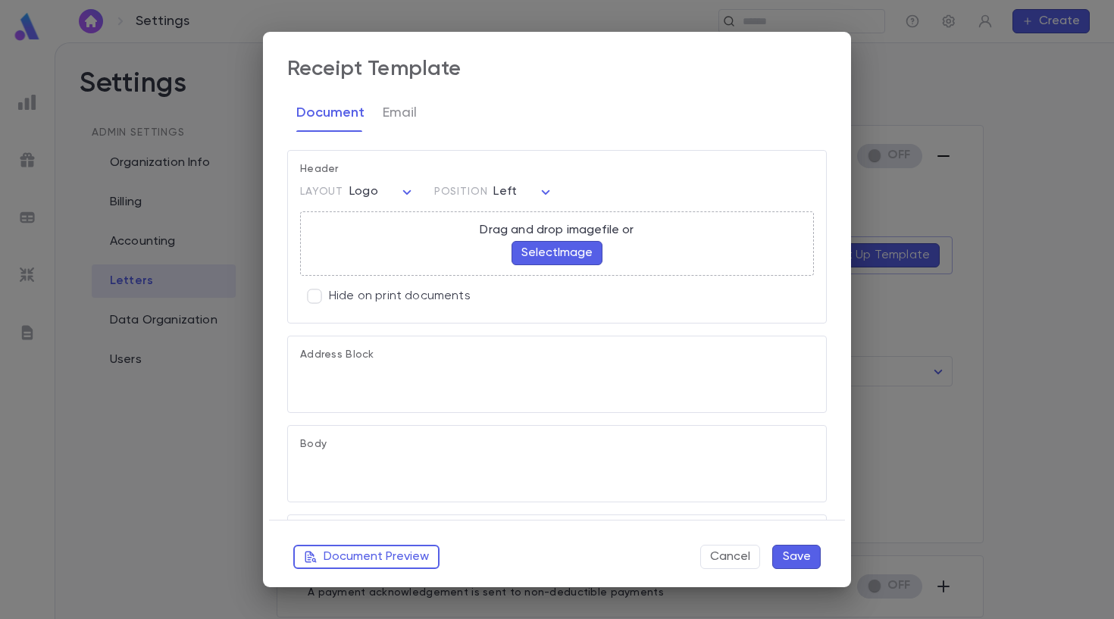
type textarea "**********"
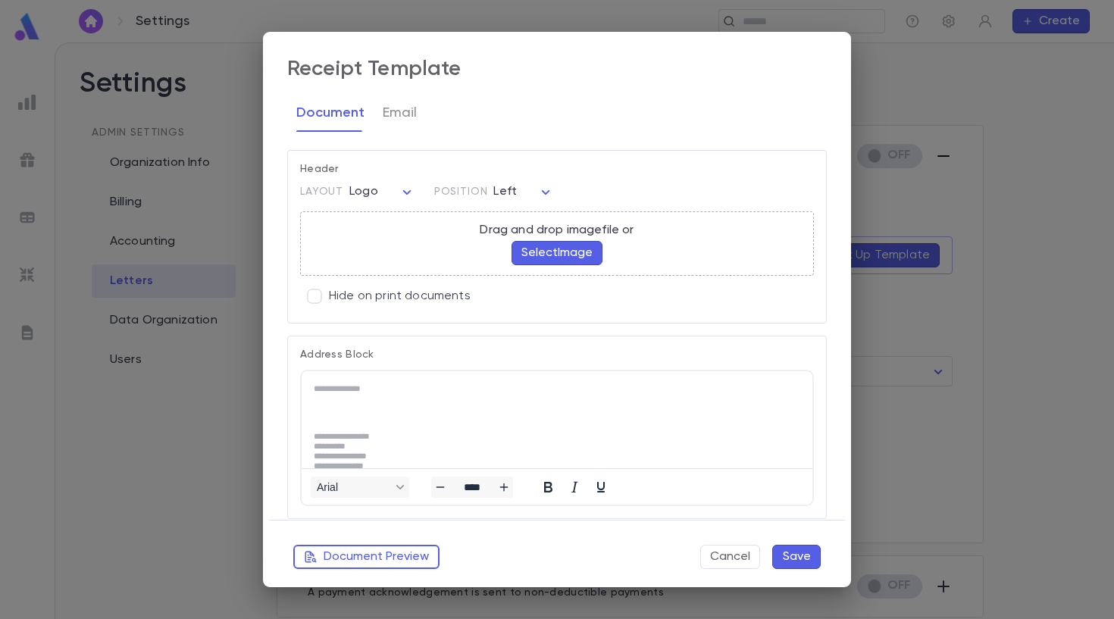
click at [402, 192] on body "Settings ​ Create Settings Admin Settings Organization Info Billing Accounting …" at bounding box center [557, 330] width 1114 height 577
click at [402, 190] on div at bounding box center [557, 309] width 1114 height 619
click at [401, 190] on body "Settings ​ Create Settings Admin Settings Organization Info Billing Accounting …" at bounding box center [557, 330] width 1114 height 577
click at [427, 167] on div at bounding box center [557, 309] width 1114 height 619
click at [406, 189] on body "Settings ​ Create Settings Admin Settings Organization Info Billing Accounting …" at bounding box center [557, 330] width 1114 height 577
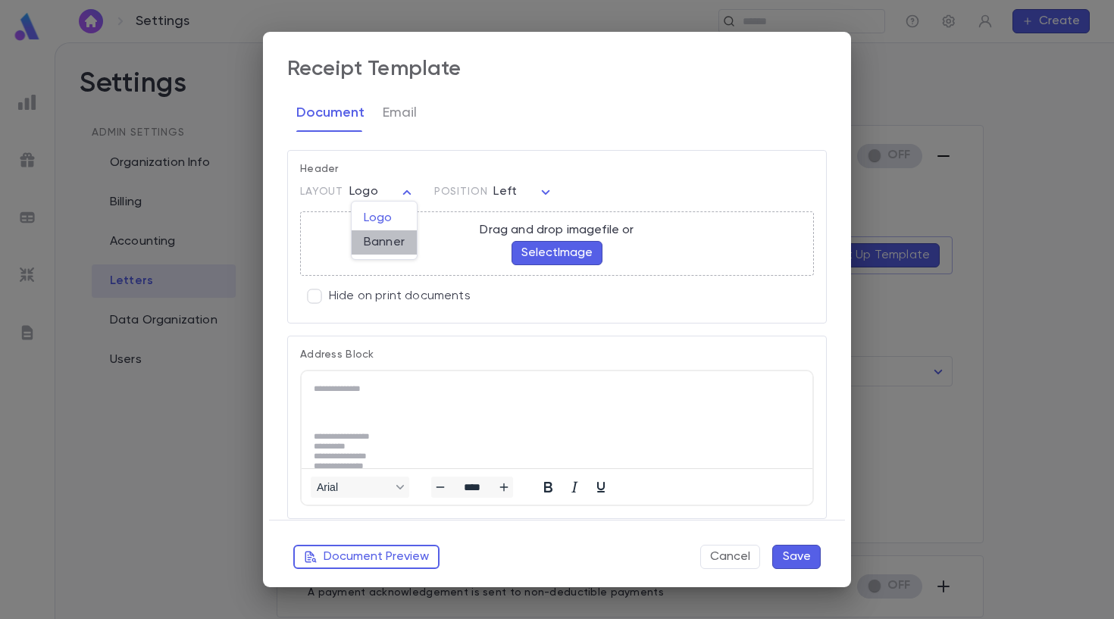
click at [382, 240] on span "Banner" at bounding box center [384, 242] width 41 height 15
click at [396, 190] on body "Settings ​ Create Settings Admin Settings Organization Info Billing Accounting …" at bounding box center [557, 330] width 1114 height 577
click at [393, 211] on span "Logo" at bounding box center [390, 218] width 53 height 15
type input "****"
click at [554, 190] on div "Layout Logo **** Position Left ****" at bounding box center [557, 191] width 514 height 15
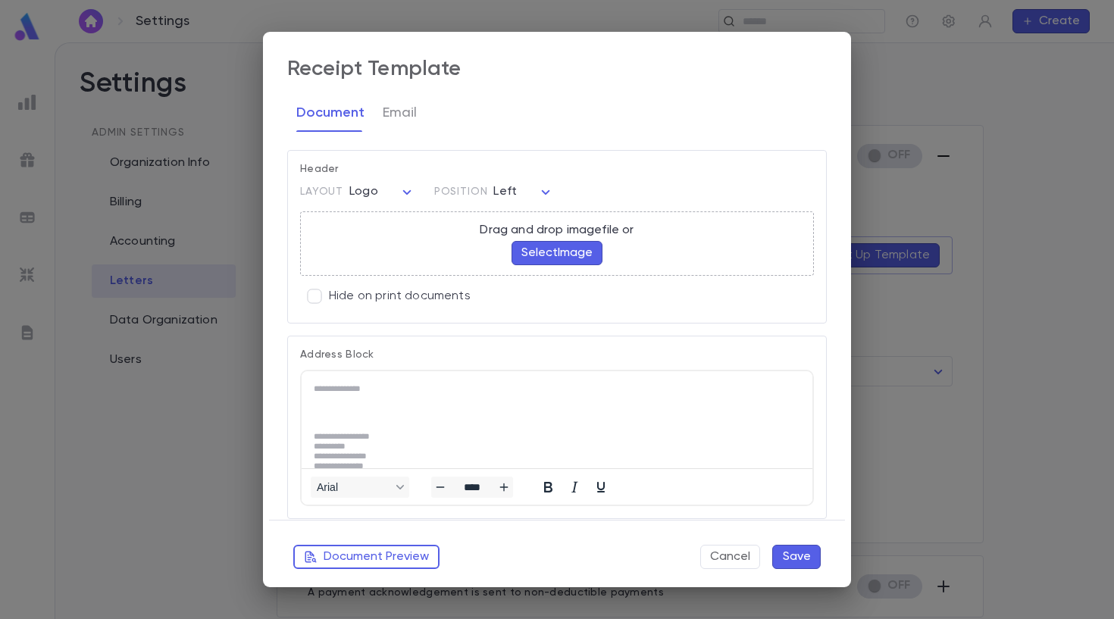
click at [533, 184] on body "Settings ​ Create Settings Admin Settings Organization Info Billing Accounting …" at bounding box center [557, 330] width 1114 height 577
click at [577, 176] on div at bounding box center [557, 309] width 1114 height 619
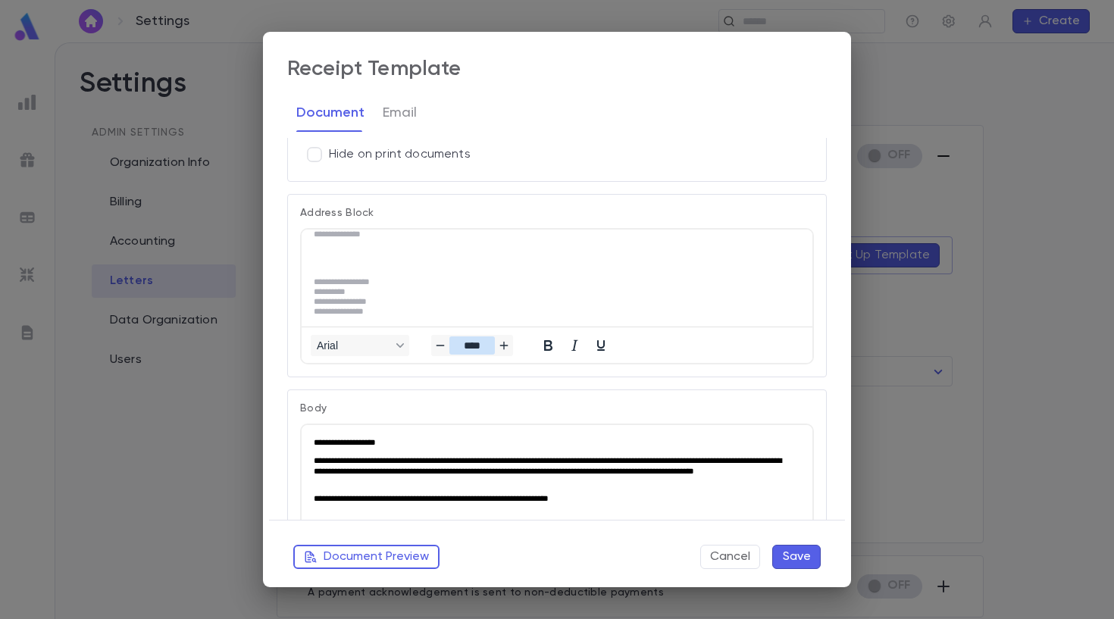
scroll to position [145, 0]
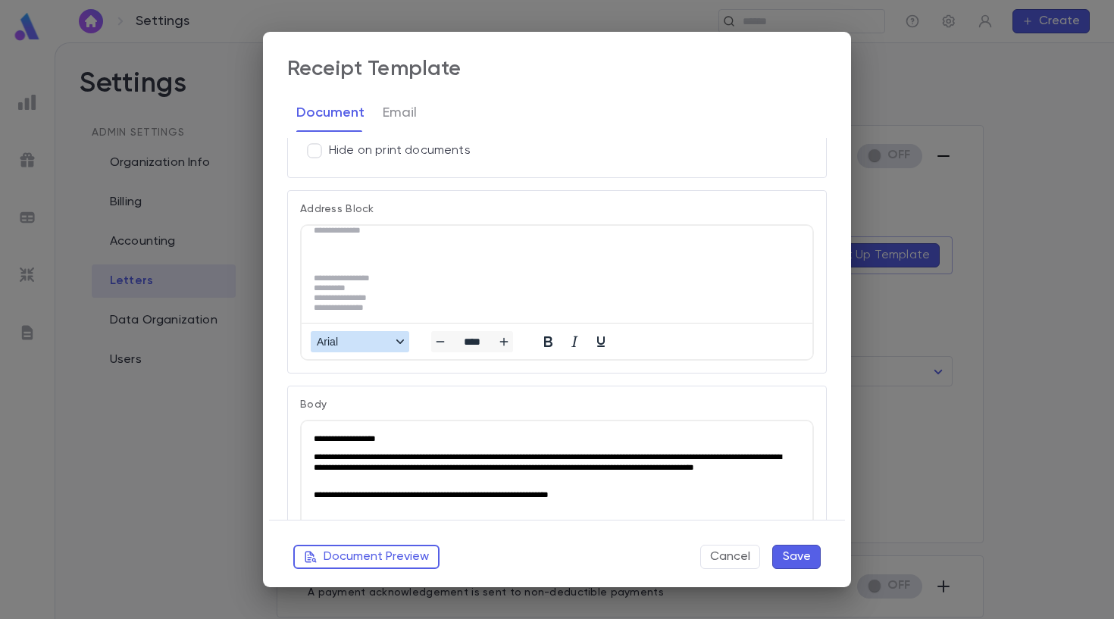
click at [405, 339] on div "Fonts Arial" at bounding box center [400, 342] width 12 height 8
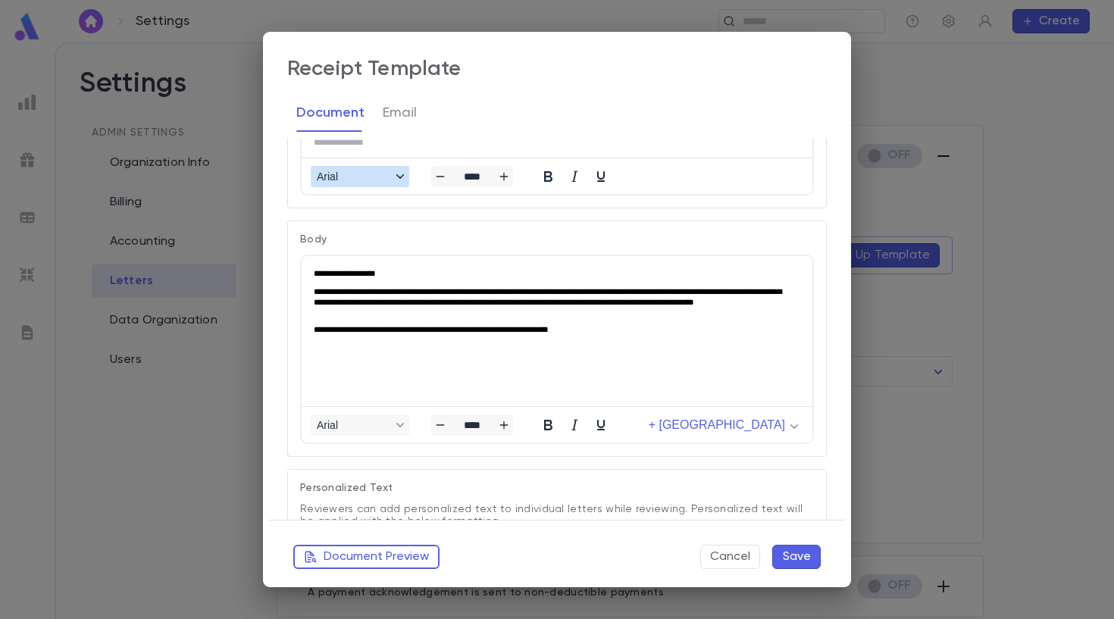
scroll to position [308, 0]
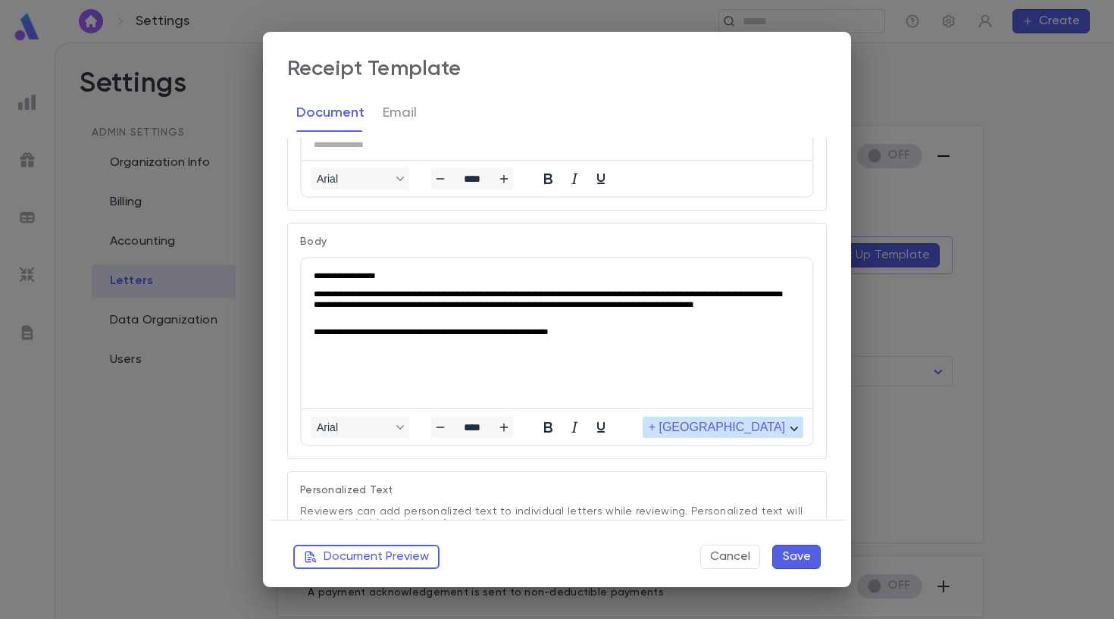
click at [590, 417] on button "+ [GEOGRAPHIC_DATA]" at bounding box center [723, 427] width 161 height 21
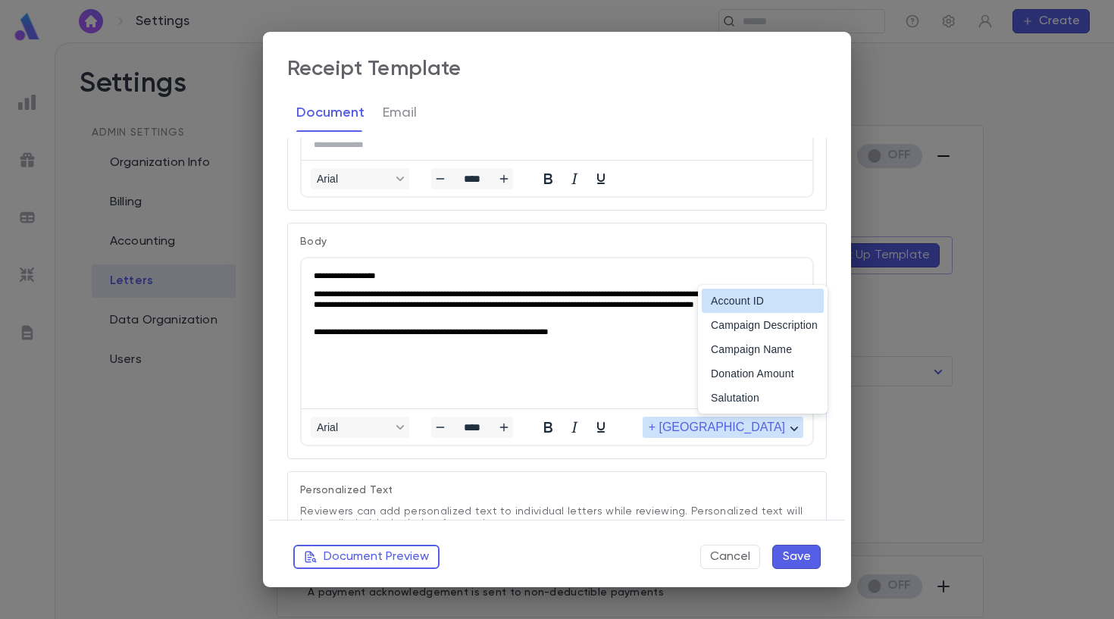
click at [590, 426] on span "+ [GEOGRAPHIC_DATA]" at bounding box center [717, 428] width 136 height 14
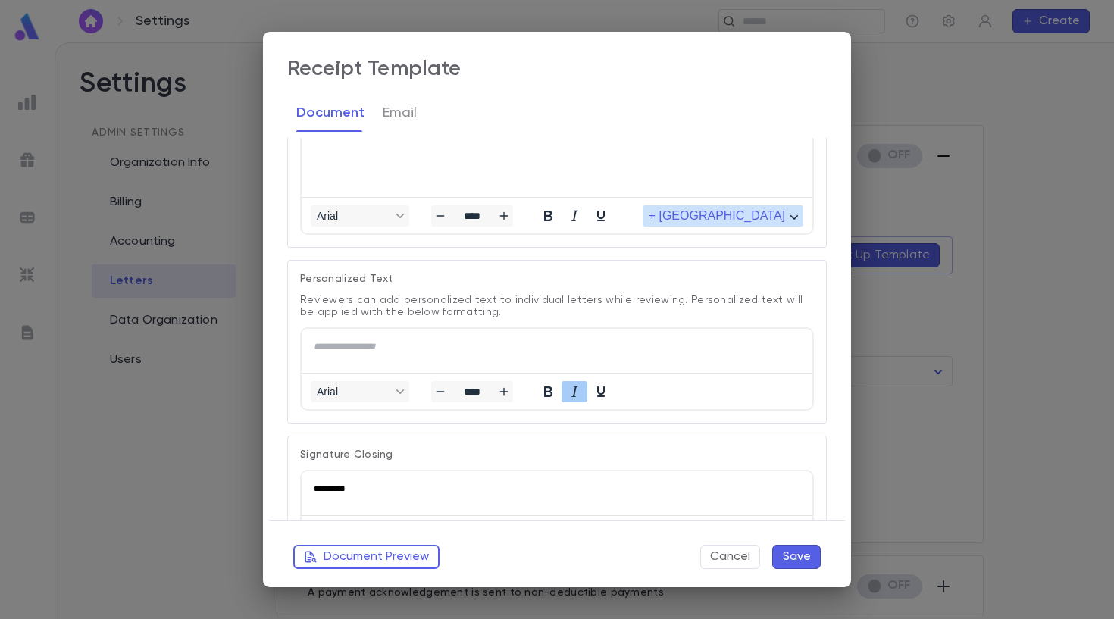
scroll to position [519, 0]
click at [399, 389] on icon "Fonts Arial" at bounding box center [400, 393] width 8 height 8
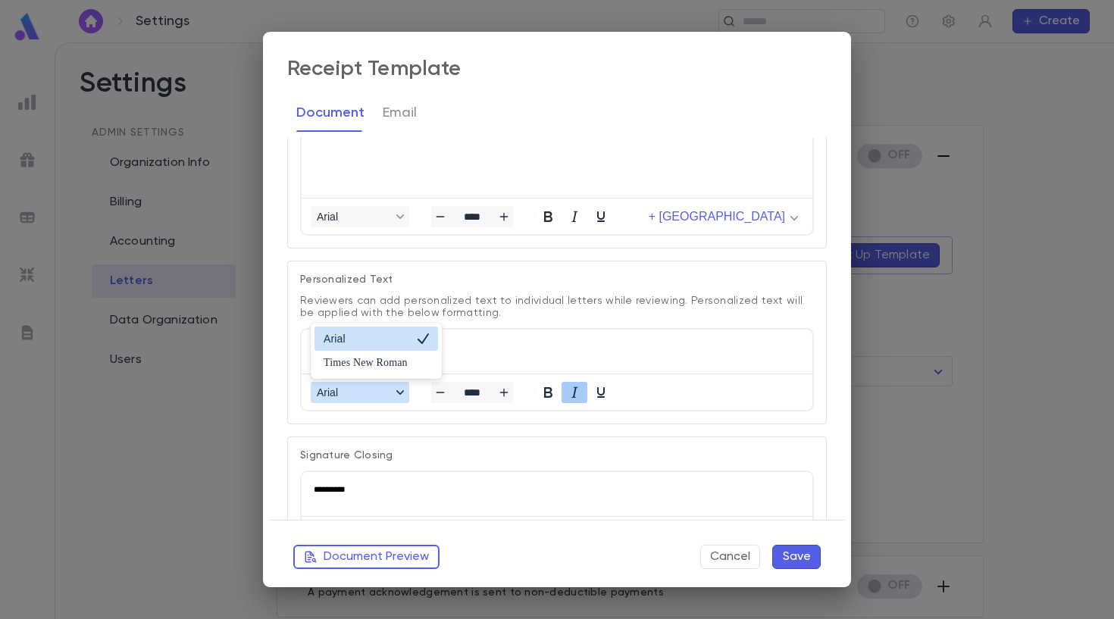
click at [399, 384] on button "Arial" at bounding box center [360, 392] width 99 height 21
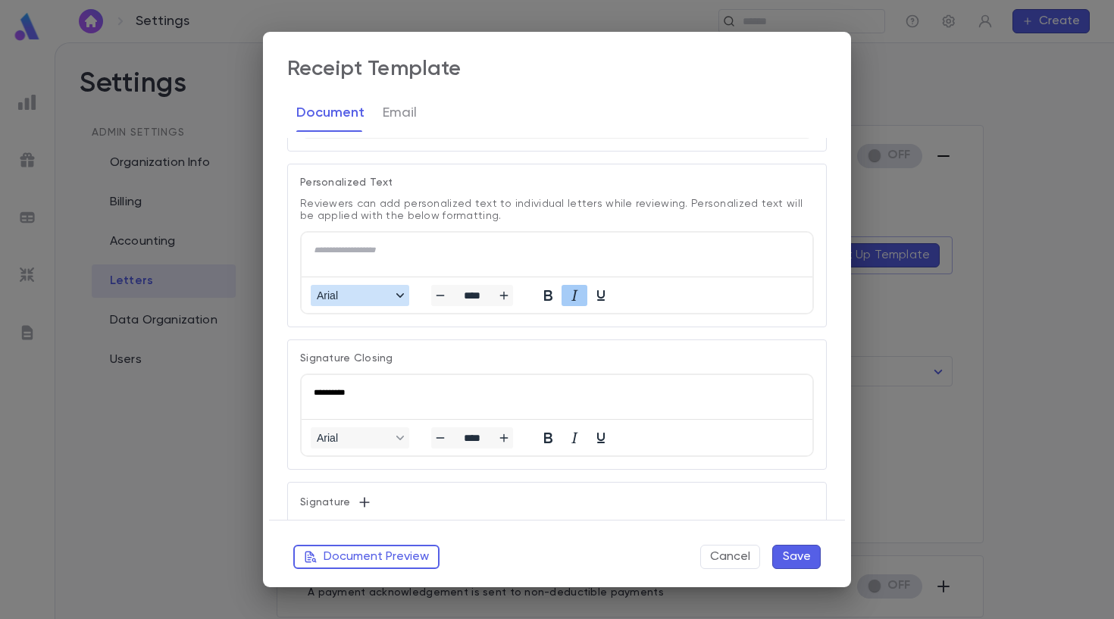
scroll to position [617, 0]
click at [402, 284] on button "Arial" at bounding box center [360, 294] width 99 height 21
click at [402, 281] on div "Arial Times New Roman" at bounding box center [376, 253] width 131 height 56
click at [590, 286] on div "Arial ****" at bounding box center [557, 295] width 511 height 30
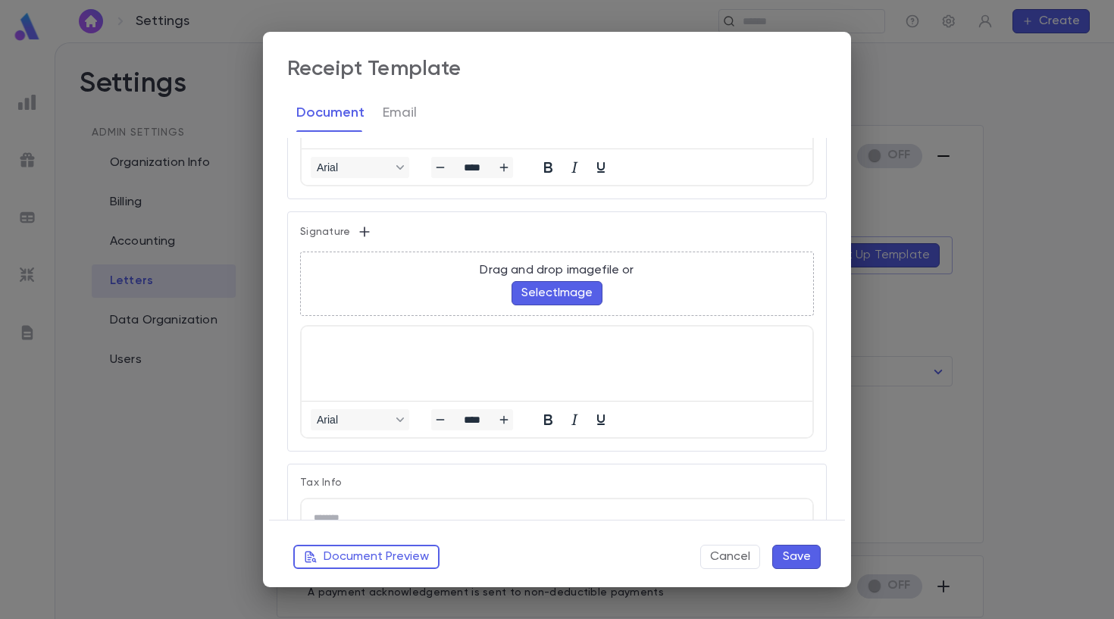
scroll to position [887, 0]
click at [370, 227] on icon "button" at bounding box center [364, 231] width 15 height 15
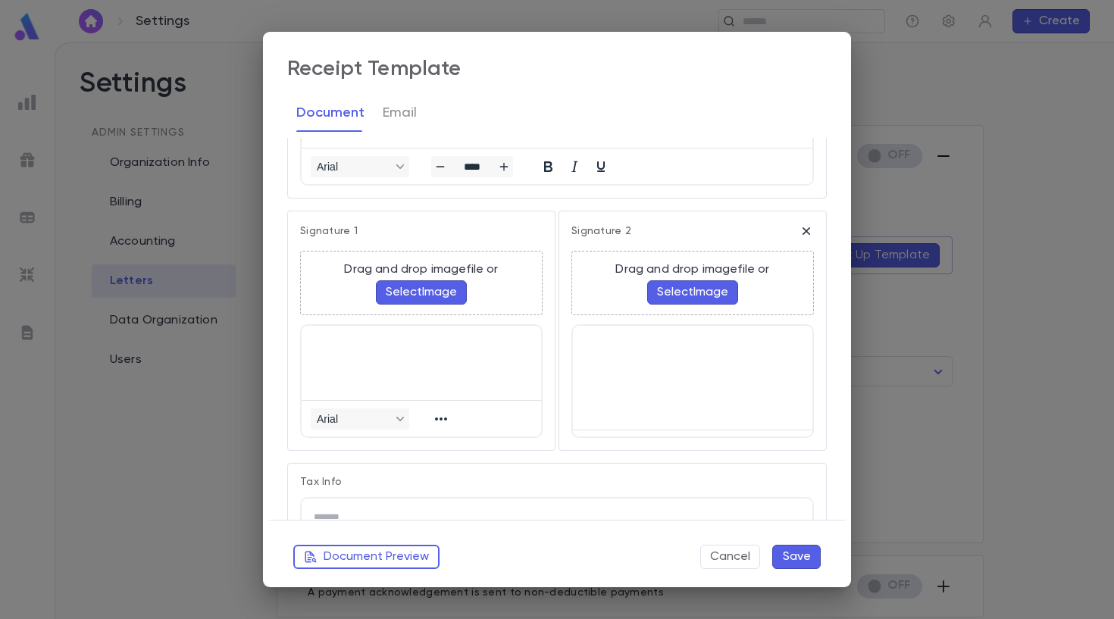
scroll to position [0, 0]
click at [590, 227] on icon "button" at bounding box center [806, 231] width 15 height 15
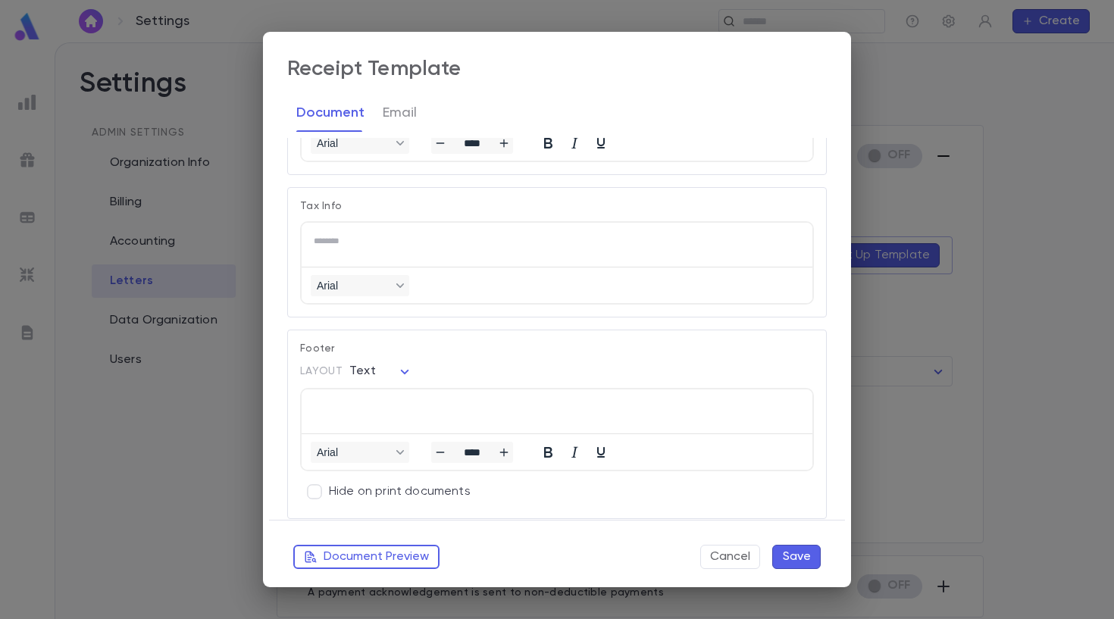
scroll to position [1163, 0]
click at [555, 226] on html "********" at bounding box center [557, 241] width 511 height 36
click at [563, 296] on div "Arial" at bounding box center [557, 286] width 511 height 30
click at [383, 287] on span "Arial" at bounding box center [354, 286] width 74 height 12
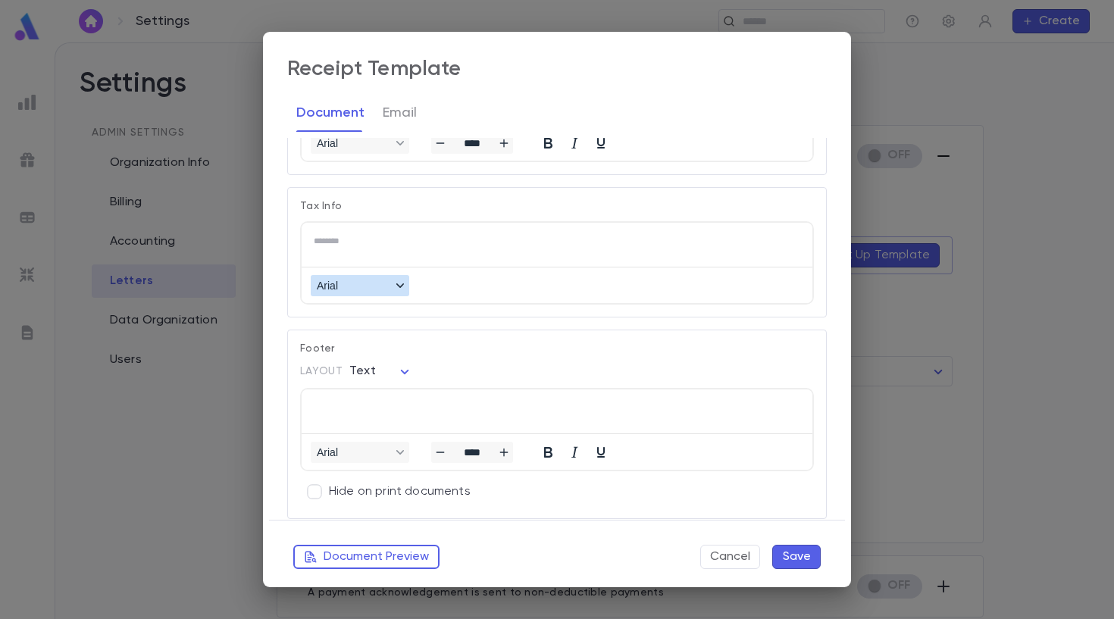
click at [383, 286] on span "Arial" at bounding box center [354, 286] width 74 height 12
click at [396, 405] on p "Rich Text Area. Press ALT-0 for help." at bounding box center [557, 407] width 486 height 11
click at [440, 366] on div "Layout Text ****" at bounding box center [557, 371] width 514 height 15
click at [392, 374] on body "Settings ​ Create Settings Admin Settings Organization Info Billing Accounting …" at bounding box center [557, 330] width 1114 height 577
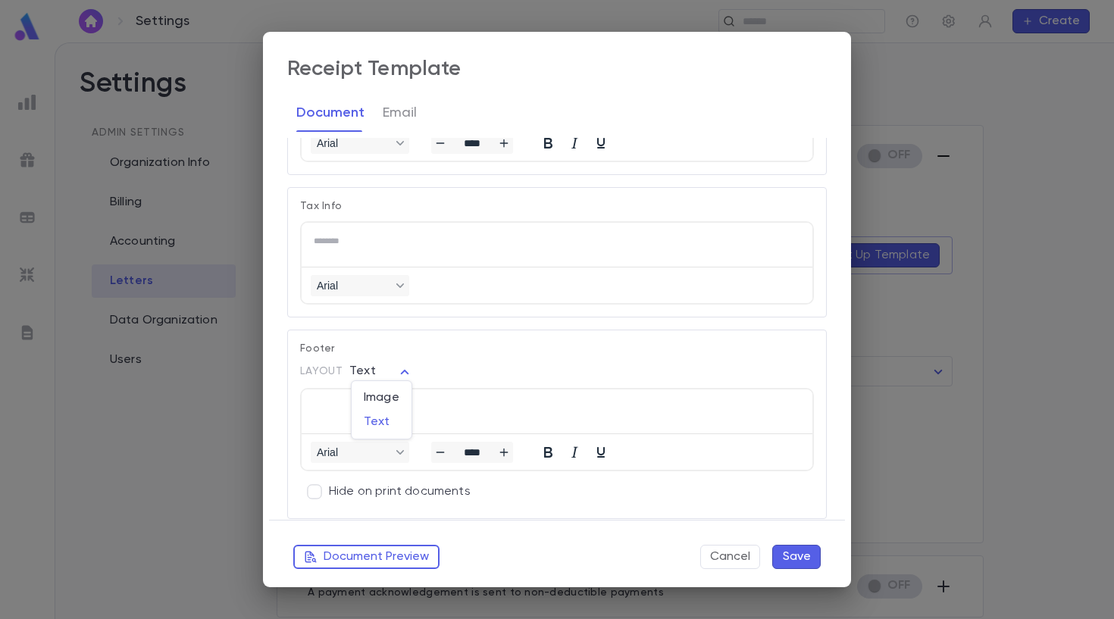
click at [479, 345] on div at bounding box center [557, 309] width 1114 height 619
click at [401, 552] on button "Document Preview" at bounding box center [366, 557] width 146 height 24
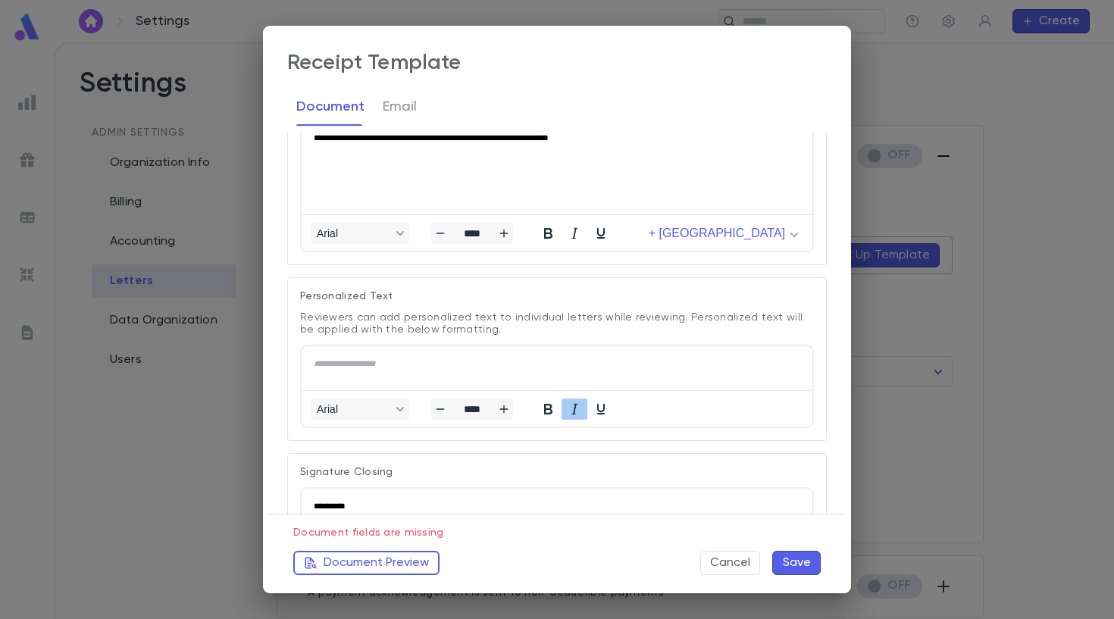
scroll to position [430, 0]
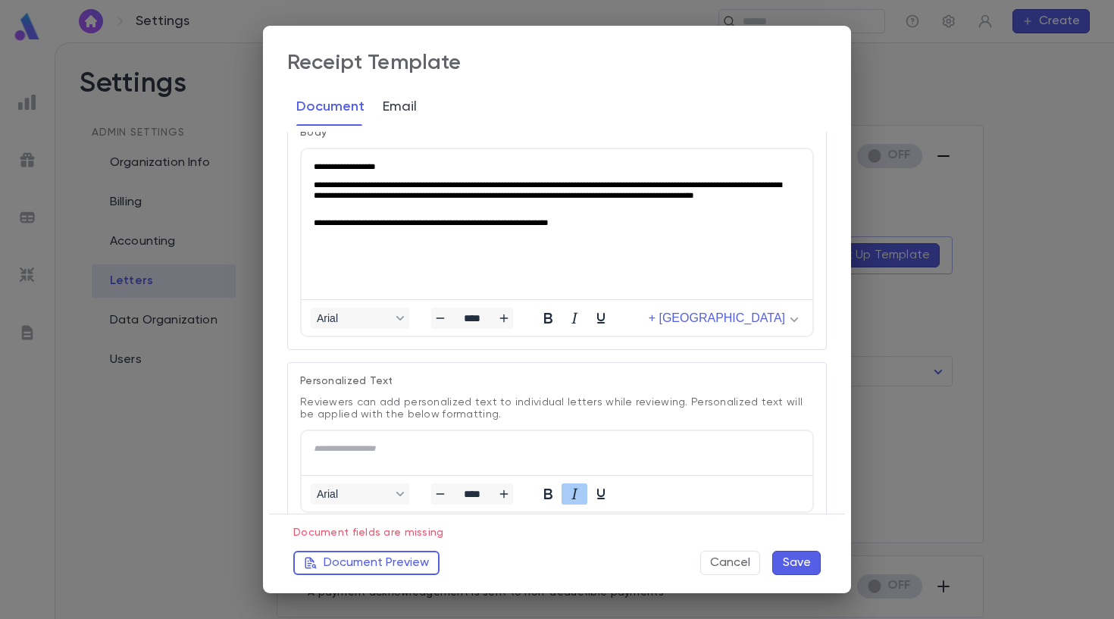
click at [411, 109] on button "Email" at bounding box center [400, 107] width 34 height 38
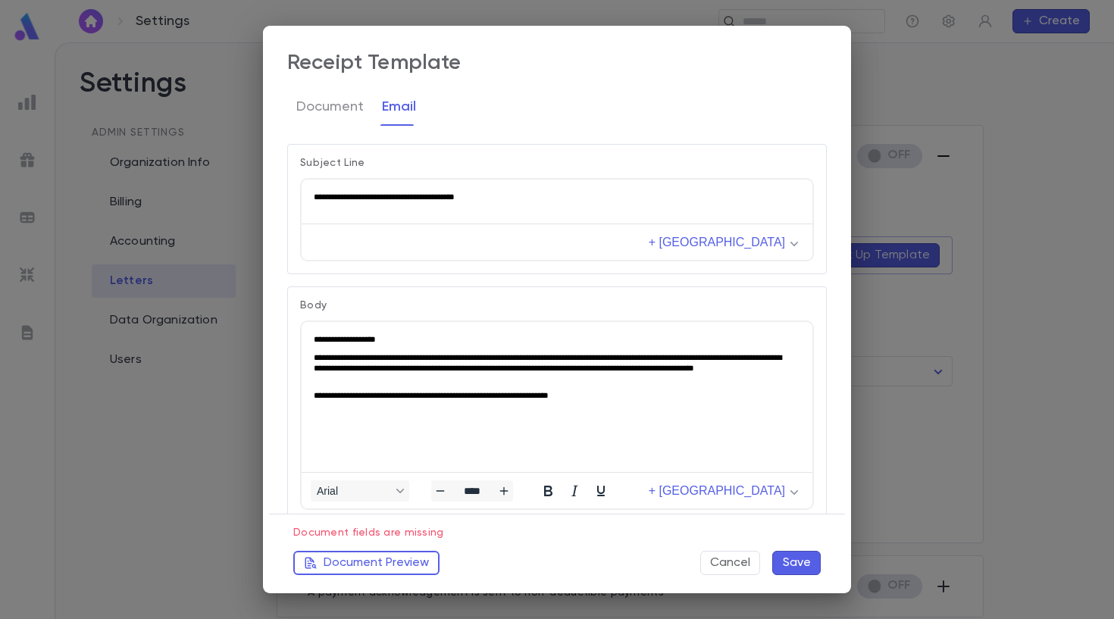
scroll to position [0, 0]
click at [590, 554] on button "Cancel" at bounding box center [730, 563] width 60 height 24
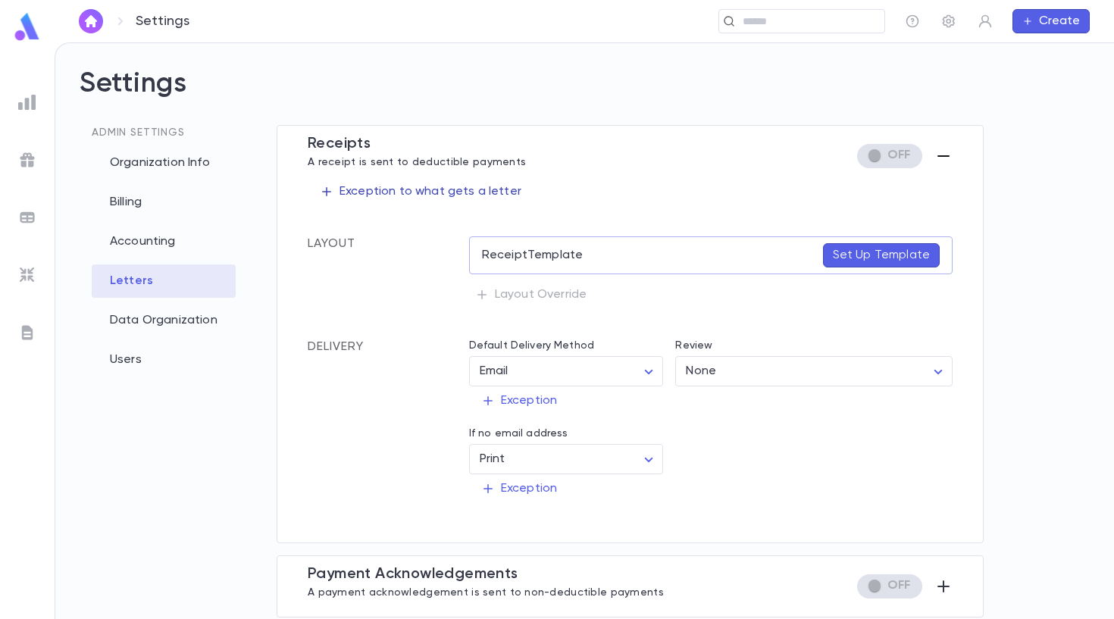
click at [506, 192] on p "Exception to what gets a letter" at bounding box center [421, 191] width 202 height 15
click at [470, 278] on li "Amount" at bounding box center [420, 272] width 219 height 24
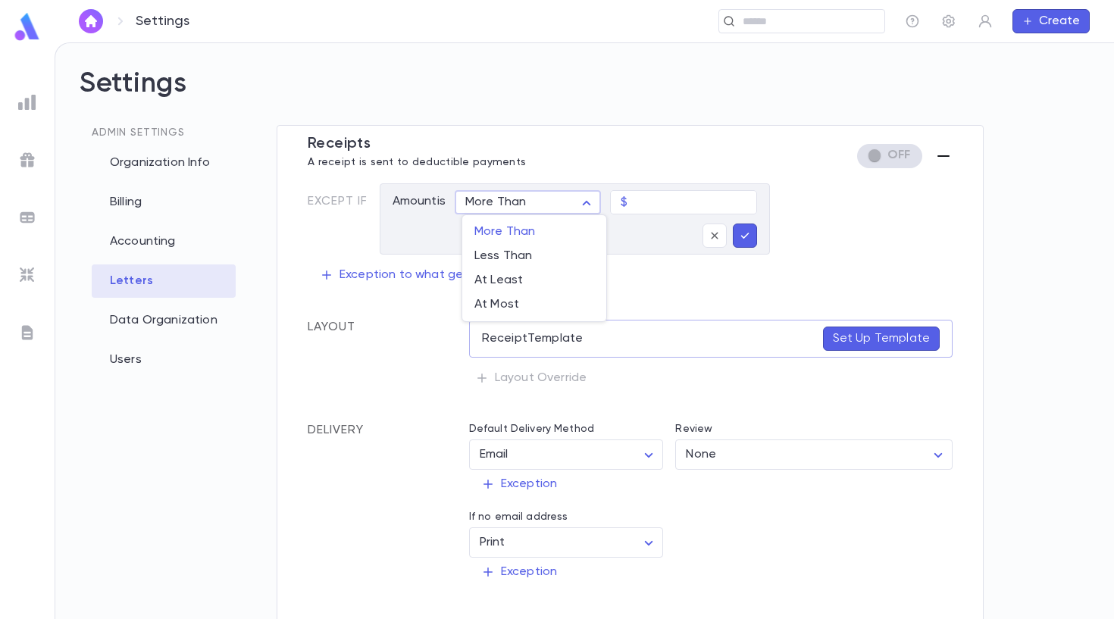
click at [584, 199] on body "**********" at bounding box center [557, 330] width 1114 height 577
click at [590, 240] on div at bounding box center [557, 309] width 1114 height 619
click at [590, 192] on input "text" at bounding box center [694, 202] width 123 height 23
type input "******"
click at [590, 238] on icon "button" at bounding box center [715, 235] width 14 height 15
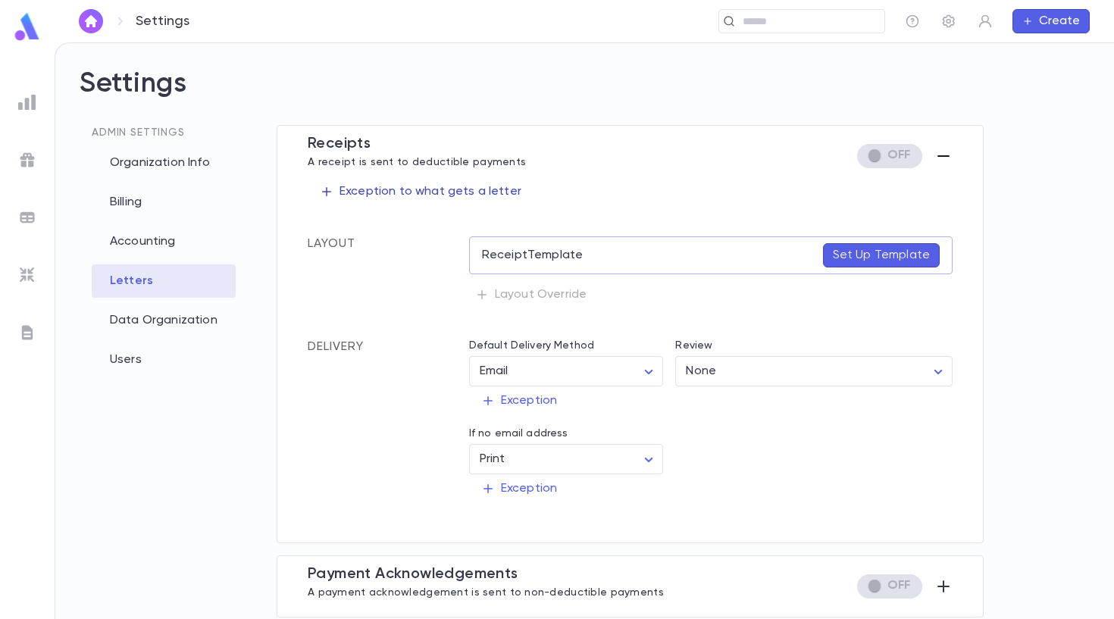
click at [434, 194] on p "Exception to what gets a letter" at bounding box center [421, 191] width 202 height 15
click at [414, 217] on li "Campaign" at bounding box center [420, 223] width 219 height 24
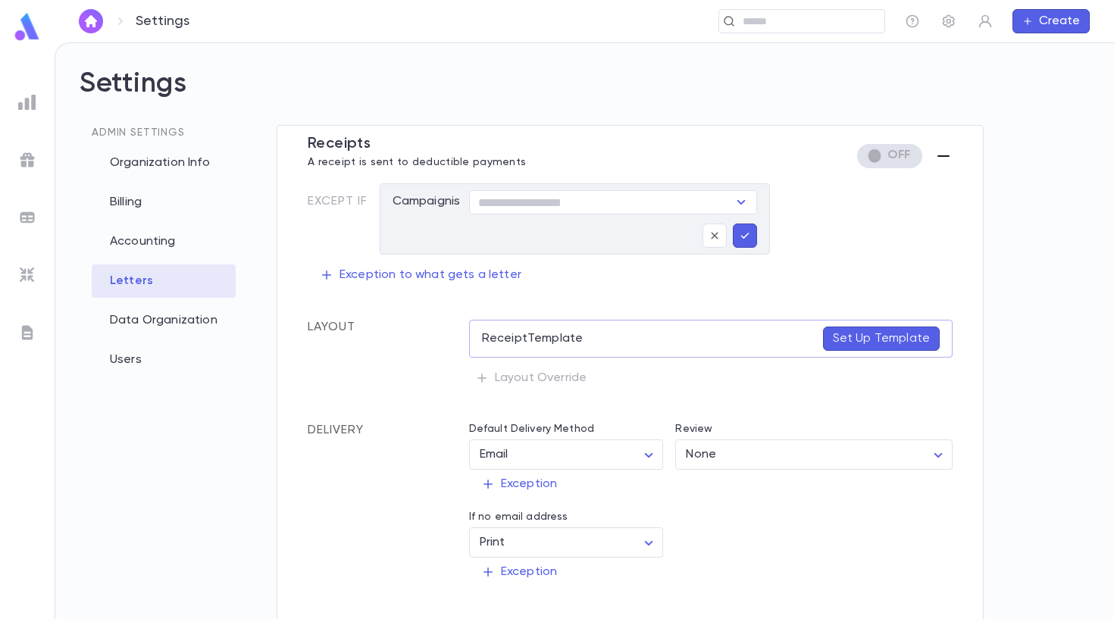
click at [536, 221] on div at bounding box center [612, 230] width 287 height 33
click at [551, 201] on input "text" at bounding box center [600, 202] width 253 height 21
click at [590, 222] on div "Receipt s A receipt is sent to deductible payments Except if Campaign is ​ Exce…" at bounding box center [630, 401] width 707 height 552
click at [590, 239] on div at bounding box center [612, 236] width 287 height 24
click at [590, 239] on button "button" at bounding box center [714, 236] width 24 height 24
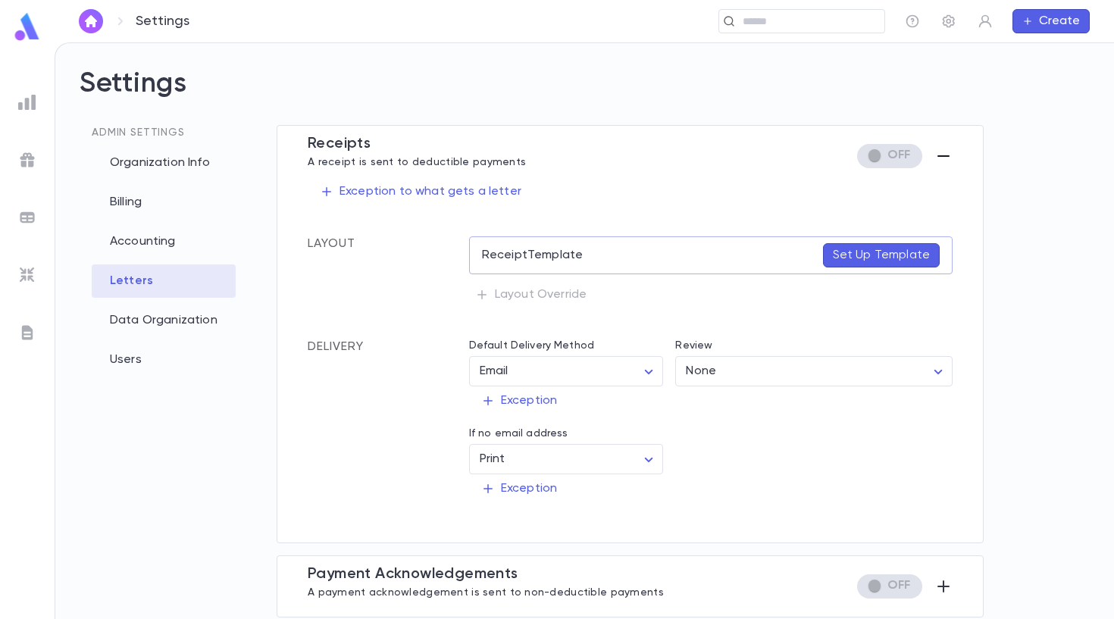
click at [540, 286] on div "Receipt Template Set Up Template Layout Override" at bounding box center [710, 272] width 483 height 73
click at [541, 301] on div "Receipt Template Set Up Template Layout Override" at bounding box center [710, 272] width 483 height 73
click at [590, 380] on body "Settings ​ Create Settings Admin Settings Organization Info Billing Accounting …" at bounding box center [557, 330] width 1114 height 577
click at [590, 430] on div at bounding box center [557, 309] width 1114 height 619
click at [590, 381] on body "Settings ​ Create Settings Admin Settings Organization Info Billing Accounting …" at bounding box center [557, 330] width 1114 height 577
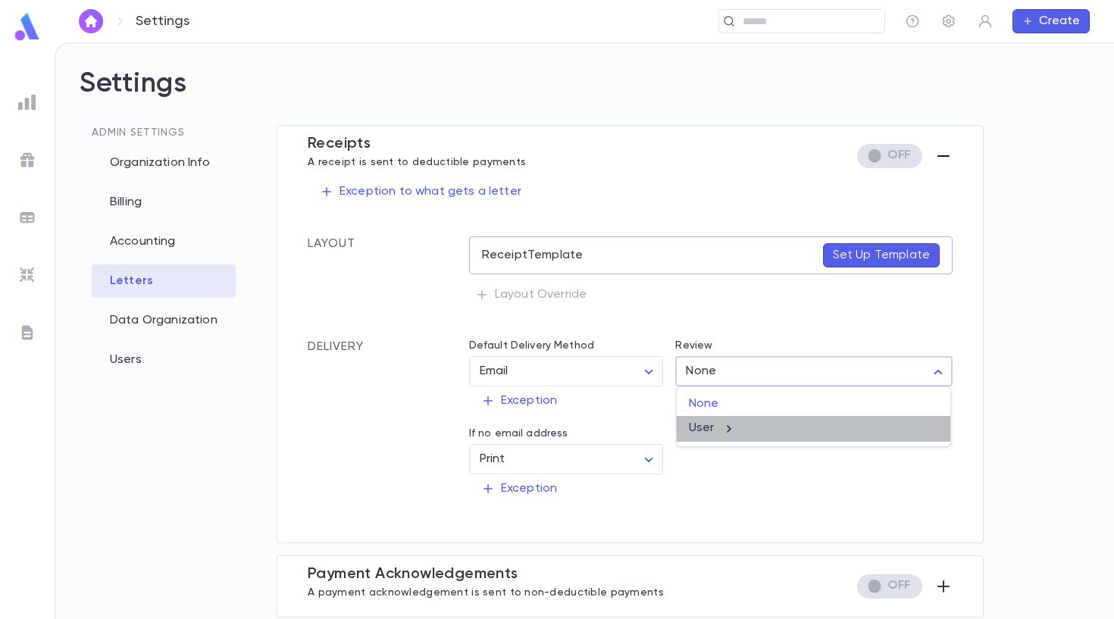
click at [590, 427] on icon at bounding box center [729, 429] width 17 height 17
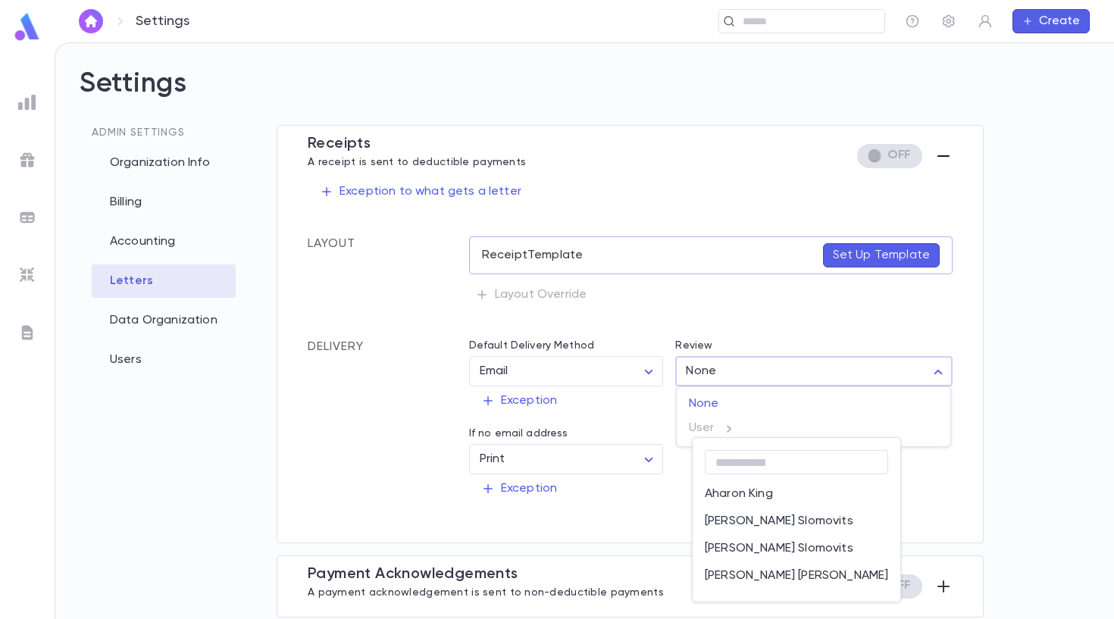
click at [590, 524] on div at bounding box center [557, 309] width 1114 height 619
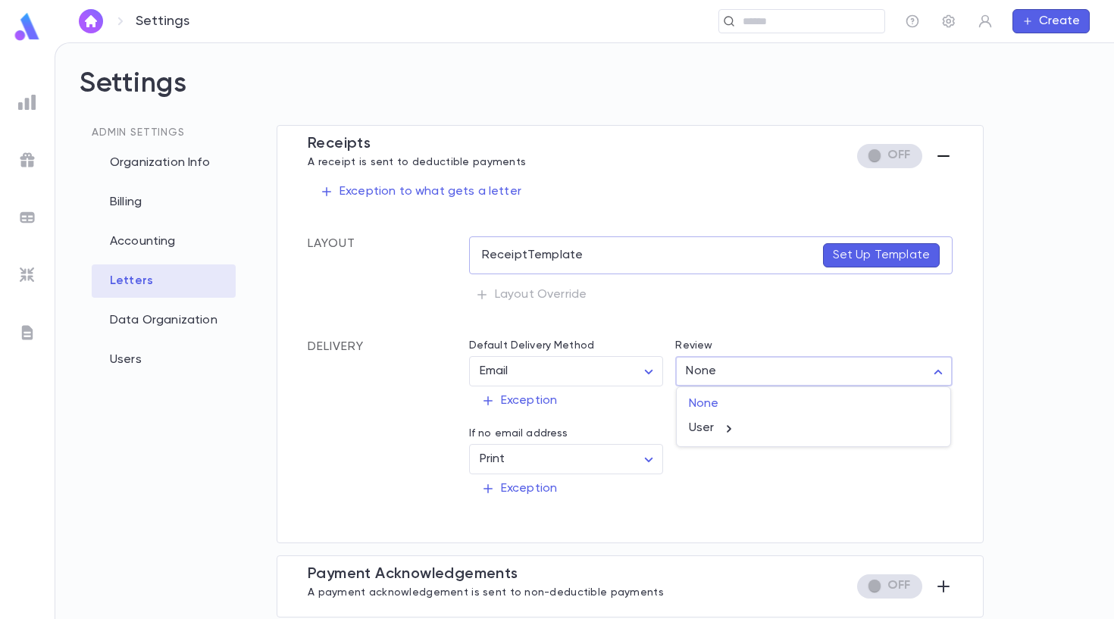
click at [590, 373] on body "Settings ​ Create Settings Admin Settings Organization Info Billing Accounting …" at bounding box center [557, 330] width 1114 height 577
click at [590, 373] on div at bounding box center [557, 309] width 1114 height 619
click at [590, 373] on body "Settings ​ Create Settings Admin Settings Organization Info Billing Accounting …" at bounding box center [557, 330] width 1114 height 577
click at [590, 493] on div at bounding box center [557, 309] width 1114 height 619
click at [590, 463] on body "Settings ​ Create Settings Admin Settings Organization Info Billing Accounting …" at bounding box center [557, 330] width 1114 height 577
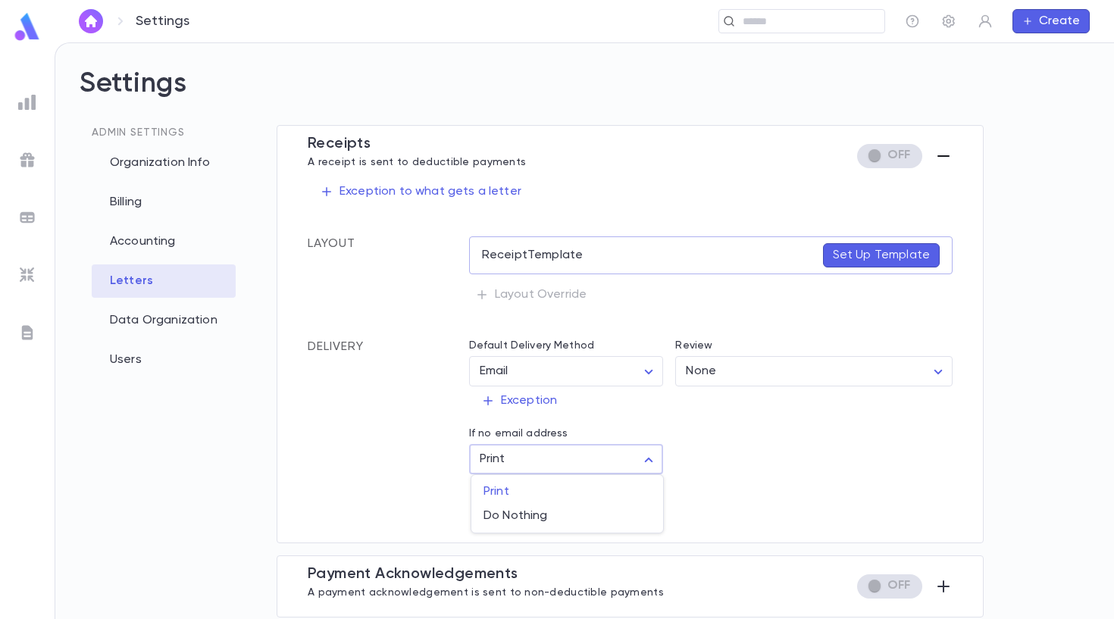
click at [590, 433] on div at bounding box center [557, 309] width 1114 height 619
click at [590, 463] on body "Settings ​ Create Settings Admin Settings Organization Info Billing Accounting …" at bounding box center [557, 330] width 1114 height 577
click at [590, 511] on div at bounding box center [557, 309] width 1114 height 619
click at [590, 159] on icon "button" at bounding box center [943, 156] width 18 height 18
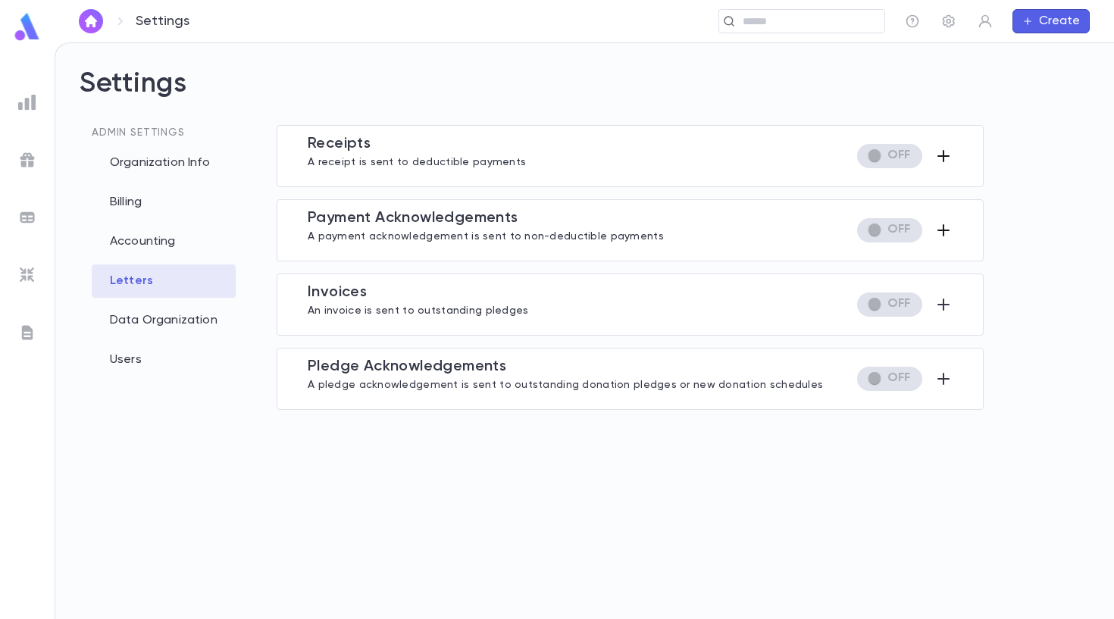
click at [590, 228] on icon "button" at bounding box center [943, 230] width 18 height 18
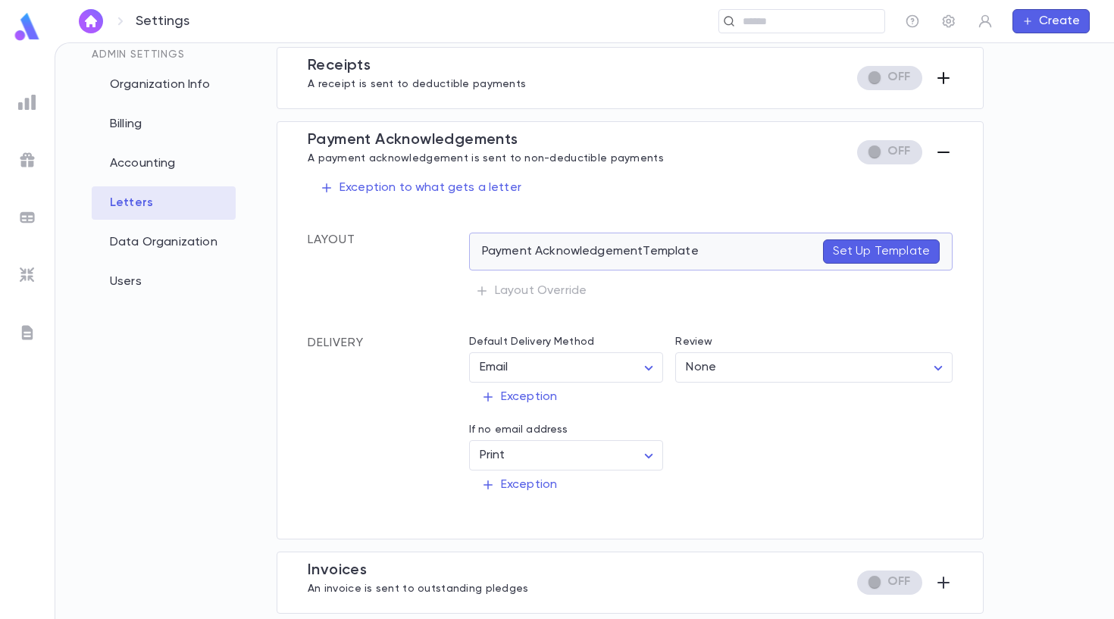
scroll to position [79, 0]
click at [590, 244] on p "Set Up Template" at bounding box center [881, 250] width 97 height 15
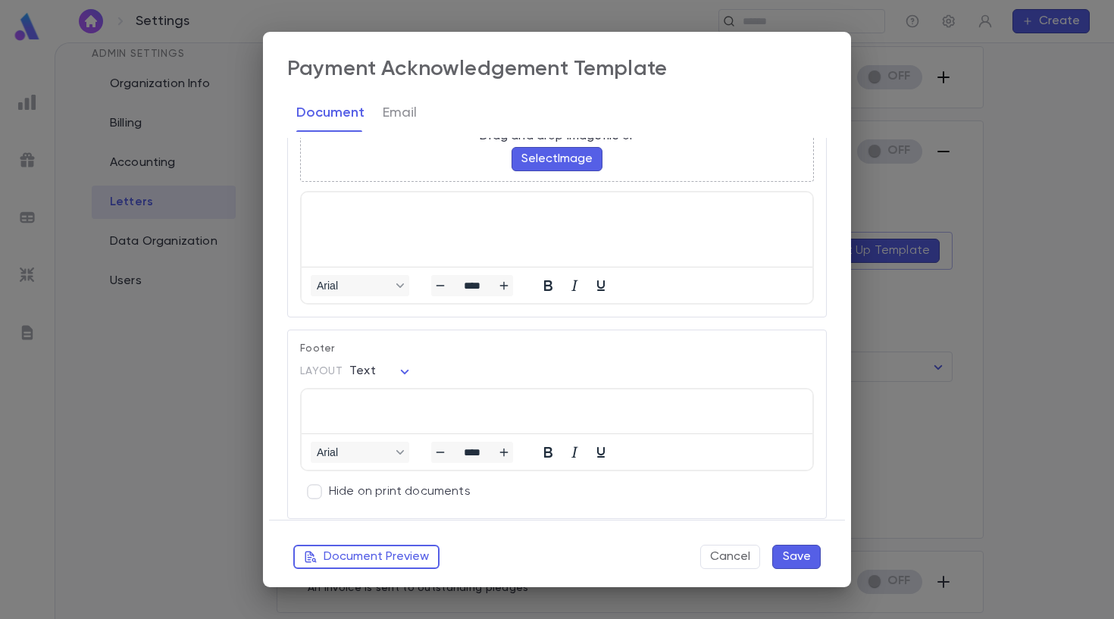
scroll to position [1021, 0]
click at [590, 550] on button "Cancel" at bounding box center [730, 557] width 60 height 24
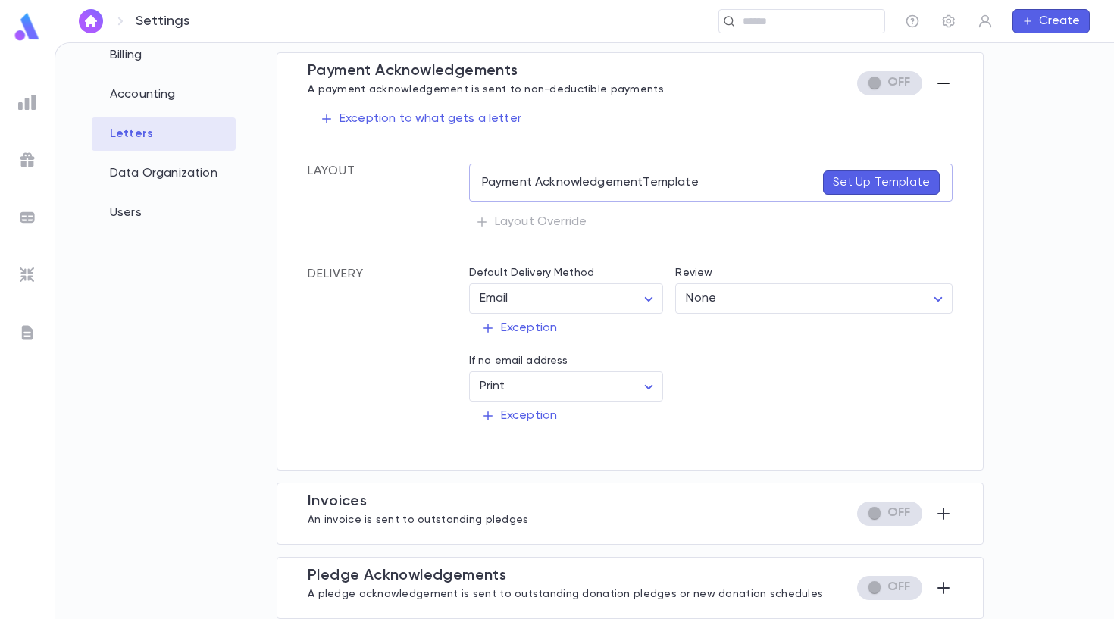
scroll to position [147, 0]
click at [590, 77] on icon "button" at bounding box center [943, 83] width 18 height 18
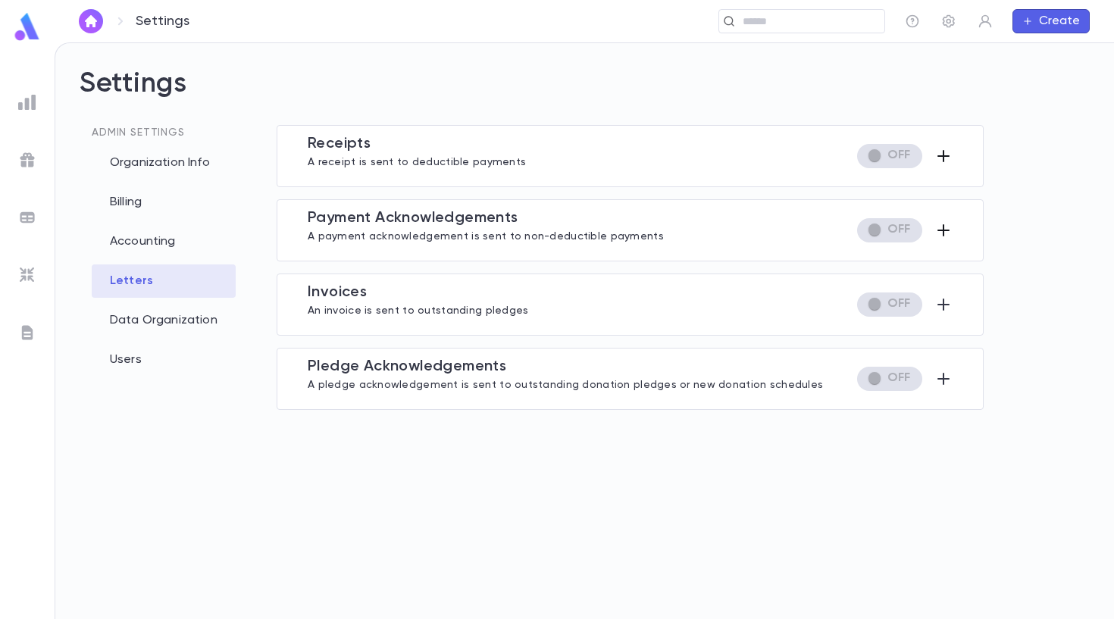
scroll to position [0, 0]
click at [590, 296] on div at bounding box center [898, 304] width 108 height 24
click at [590, 308] on div "Invoice s An invoice is sent to outstanding pledges Min Amount Due $ **** ​ Min…" at bounding box center [630, 305] width 707 height 62
click at [590, 304] on icon "button" at bounding box center [943, 305] width 12 height 12
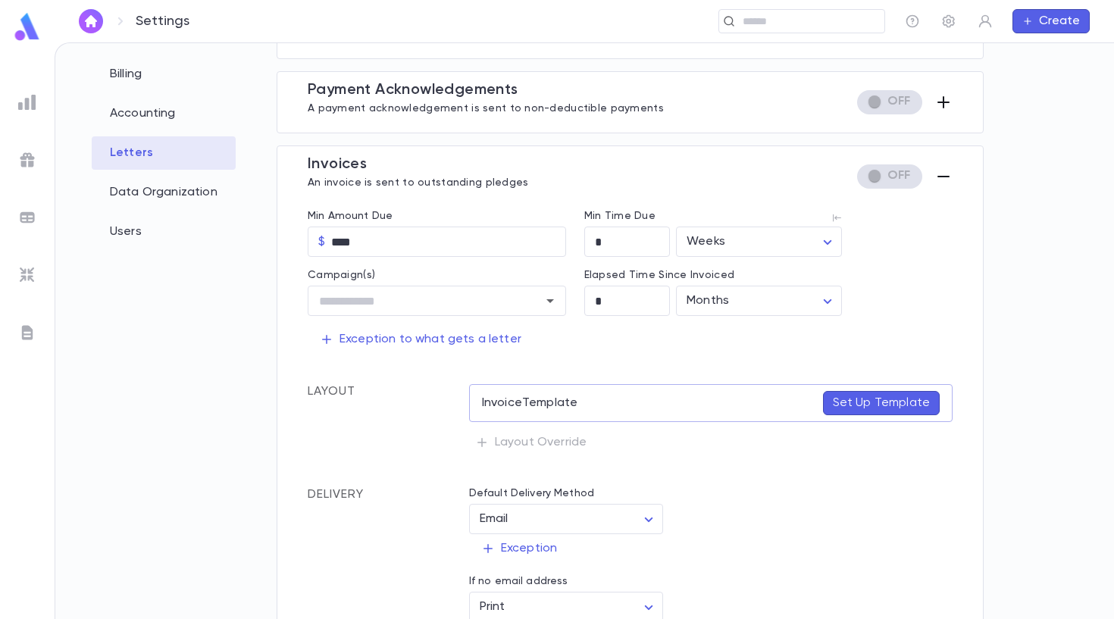
scroll to position [124, 0]
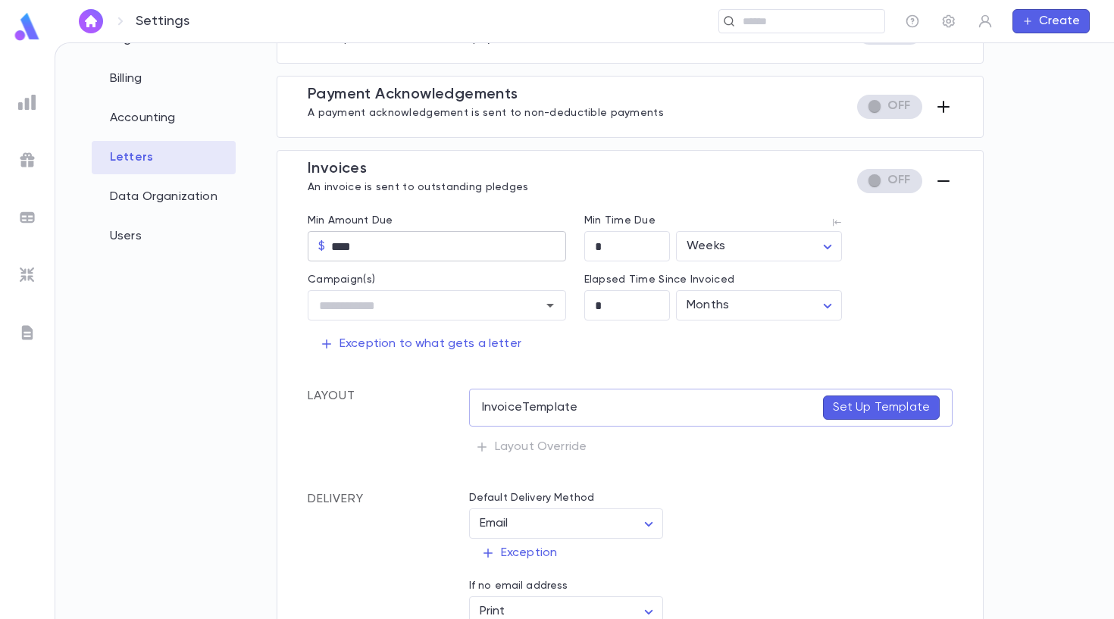
click at [545, 253] on input "****" at bounding box center [448, 247] width 234 height 30
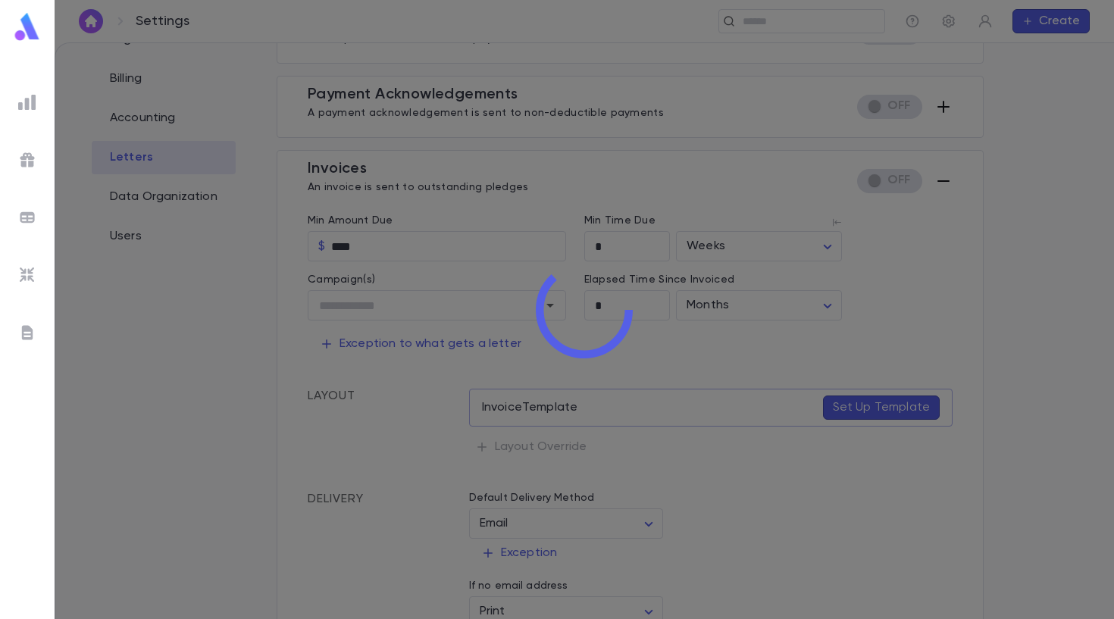
click at [590, 274] on div "Settings ​ Create Settings Admin Settings Organization Info Billing Accounting …" at bounding box center [557, 330] width 1114 height 577
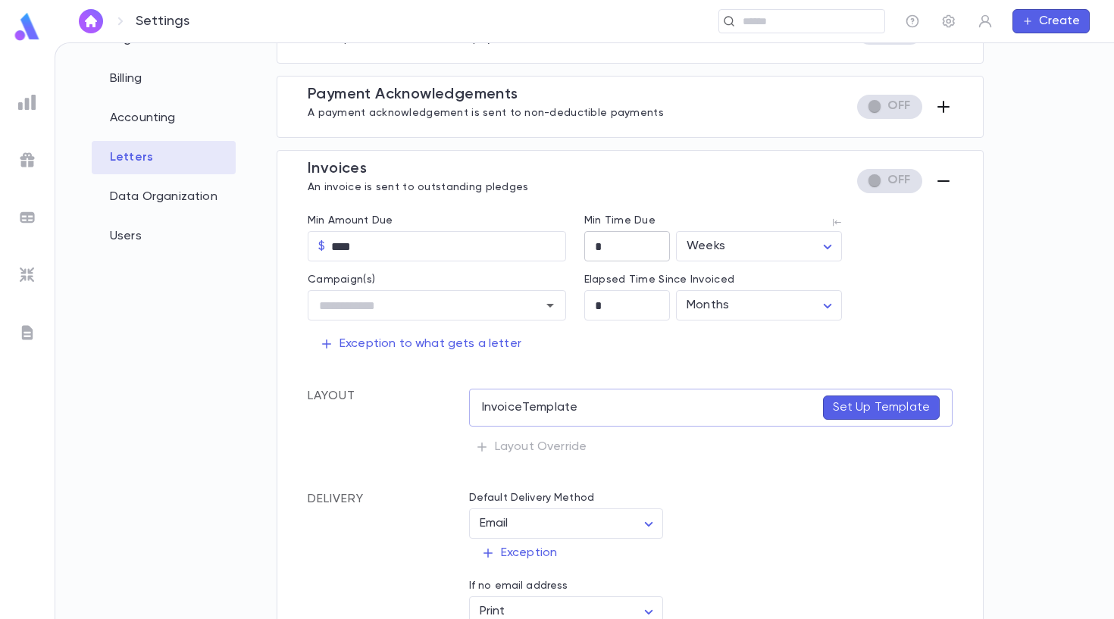
click at [590, 253] on input "*" at bounding box center [627, 247] width 86 height 30
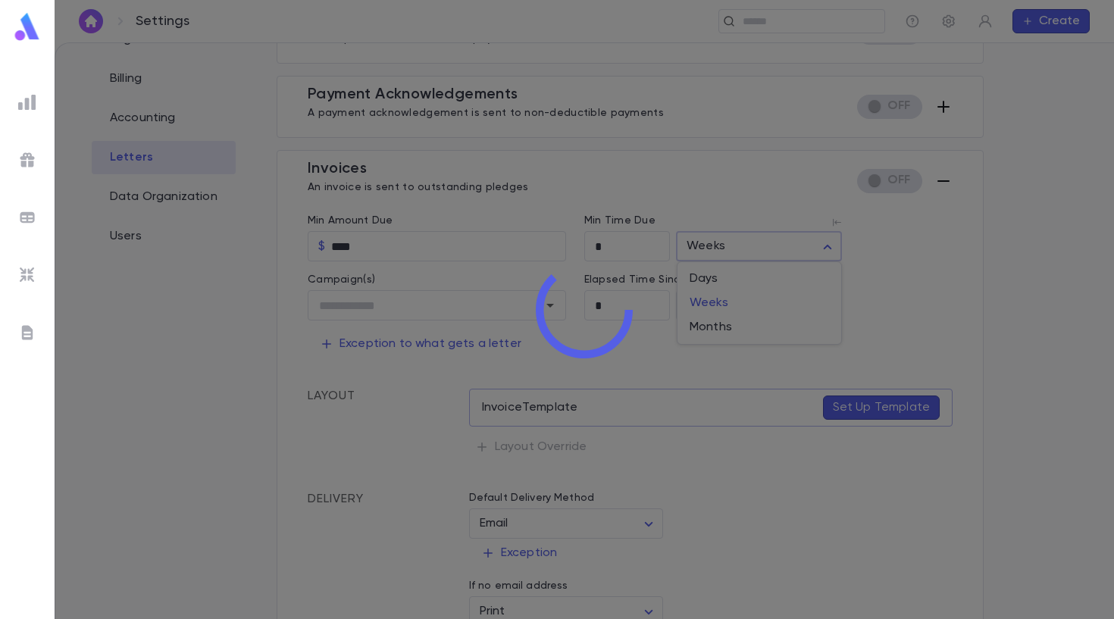
click at [590, 252] on div "Settings ​ Create Settings Admin Settings Organization Info Billing Accounting …" at bounding box center [557, 330] width 1114 height 577
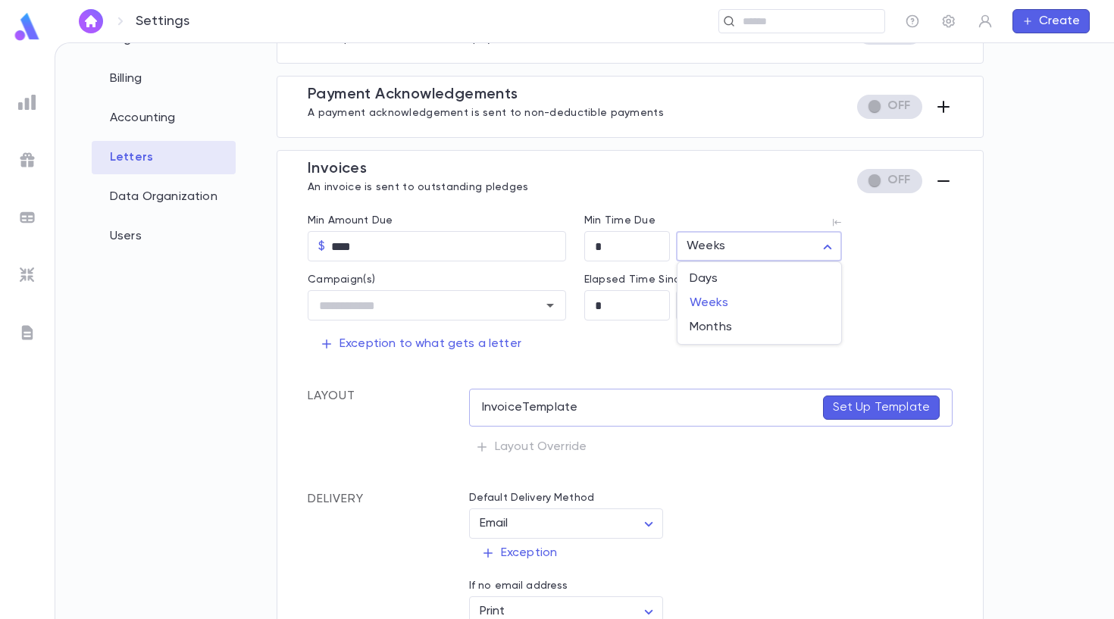
click at [590, 250] on div at bounding box center [557, 309] width 1114 height 619
click at [550, 299] on icon "Open" at bounding box center [550, 305] width 18 height 18
click at [590, 343] on div "Settings ​ Create Settings Admin Settings Organization Info Billing Accounting …" at bounding box center [557, 330] width 1114 height 577
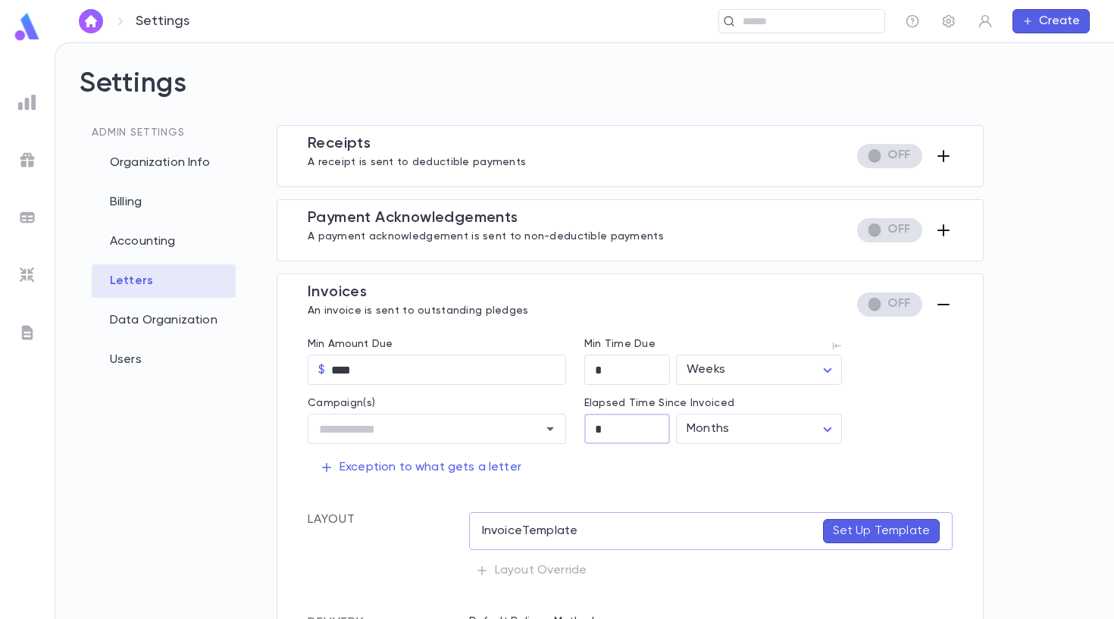
scroll to position [0, 0]
click at [590, 305] on div "Settings ​ Create Settings Admin Settings Organization Info Billing Accounting …" at bounding box center [557, 330] width 1114 height 577
click at [590, 304] on icon "button" at bounding box center [943, 305] width 12 height 2
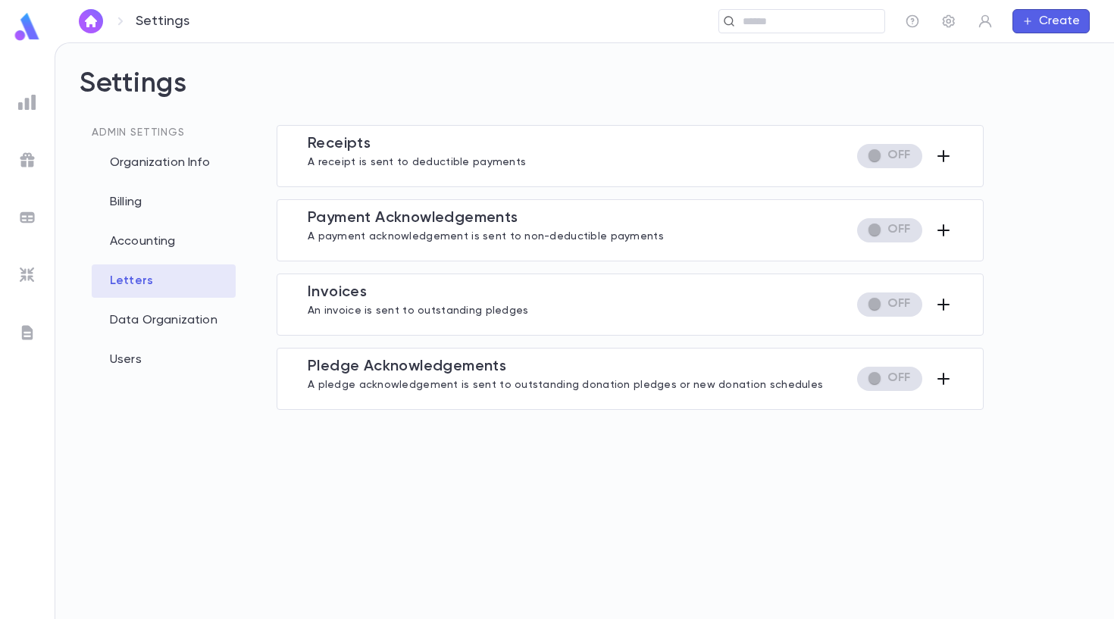
click at [590, 378] on icon "button" at bounding box center [943, 379] width 12 height 12
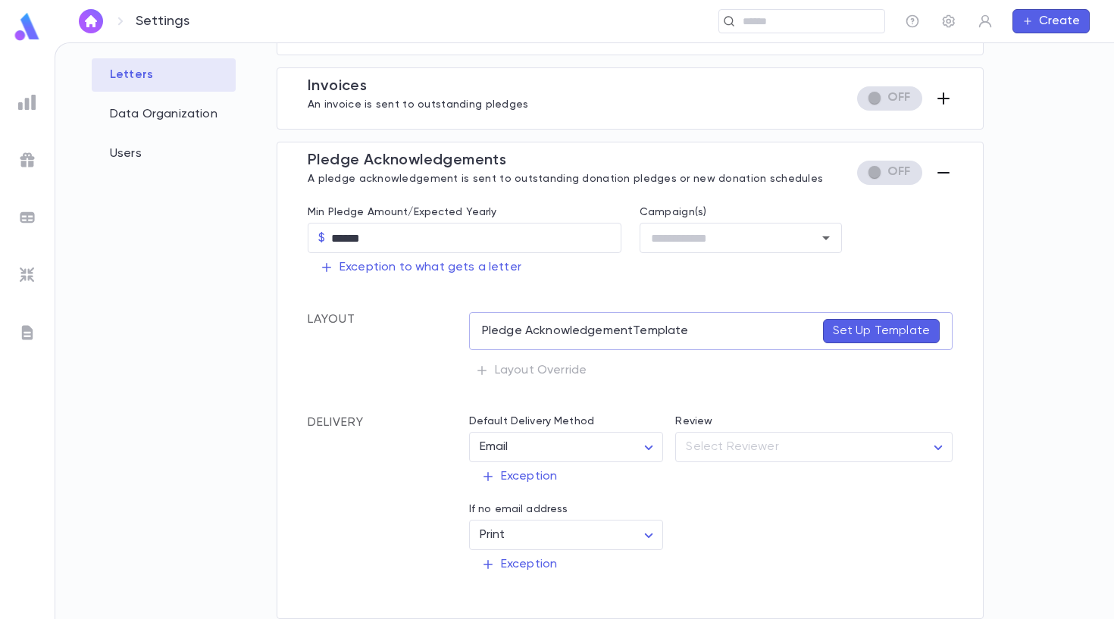
scroll to position [206, 0]
click at [590, 243] on div "​" at bounding box center [741, 238] width 203 height 30
click at [590, 236] on div "Settings ​ Create Settings Admin Settings Organization Info Billing Accounting …" at bounding box center [557, 330] width 1114 height 577
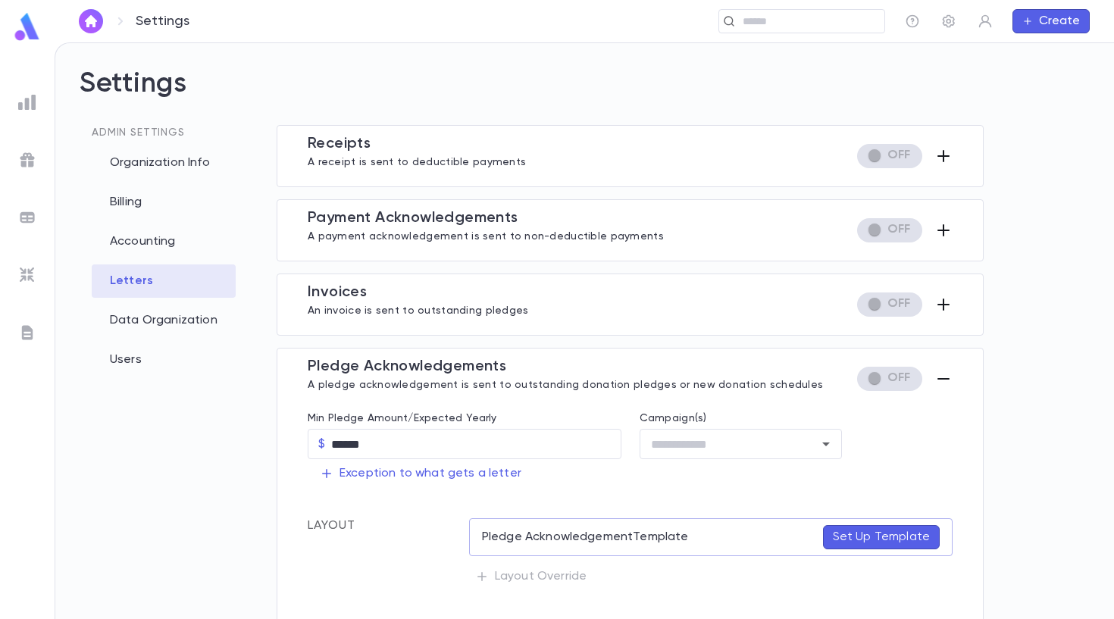
scroll to position [0, 0]
click at [590, 381] on icon "button" at bounding box center [943, 379] width 18 height 18
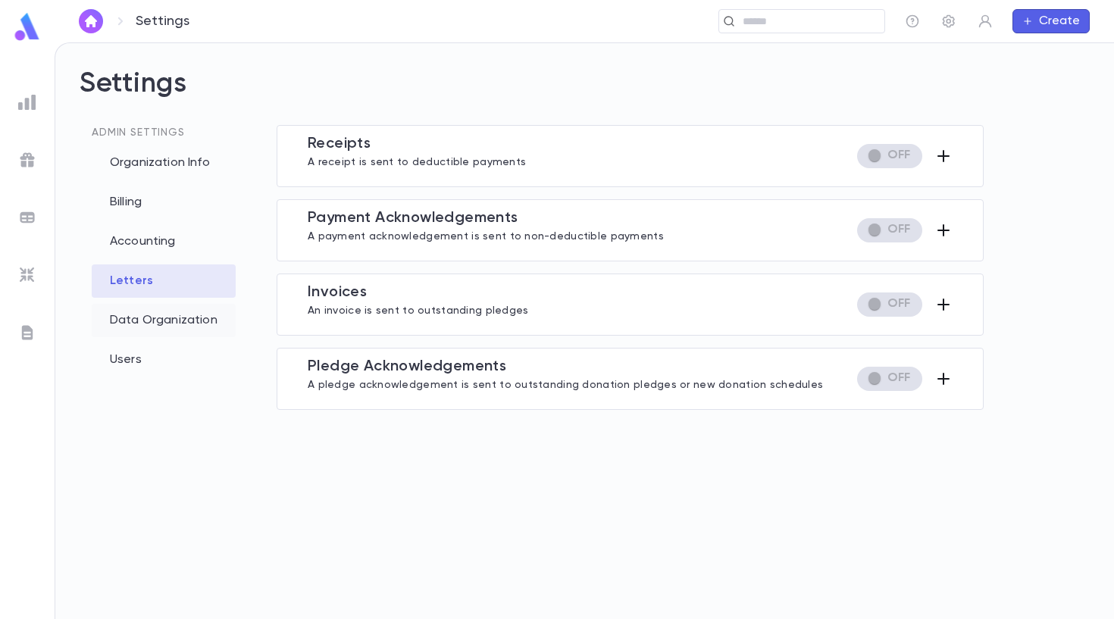
click at [202, 308] on div "Data Organization" at bounding box center [164, 320] width 144 height 33
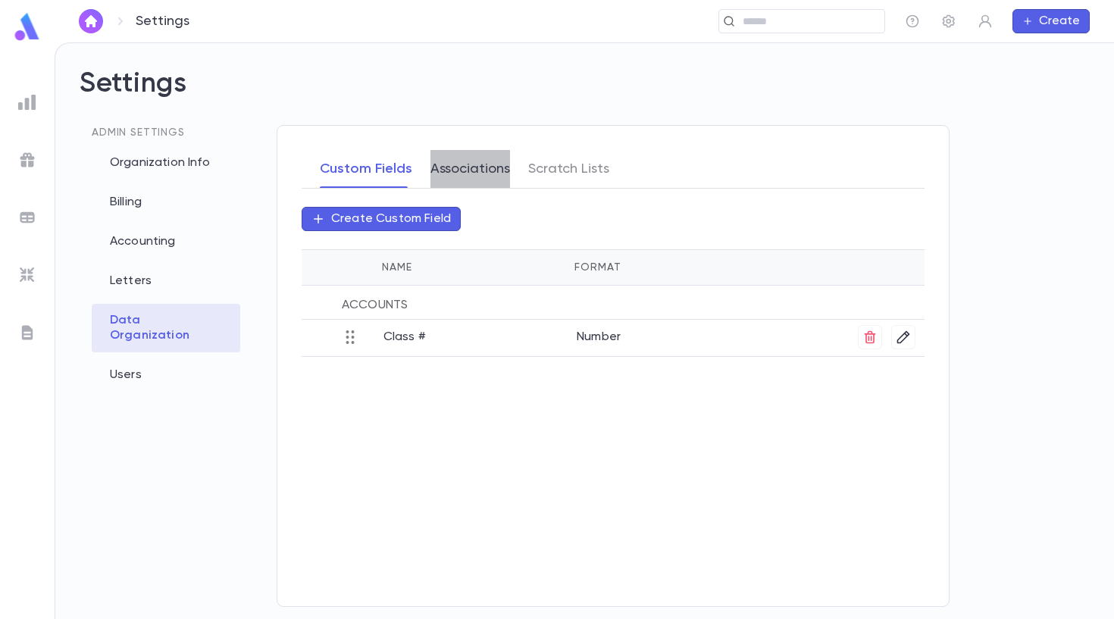
click at [484, 173] on button "Associations" at bounding box center [470, 169] width 80 height 38
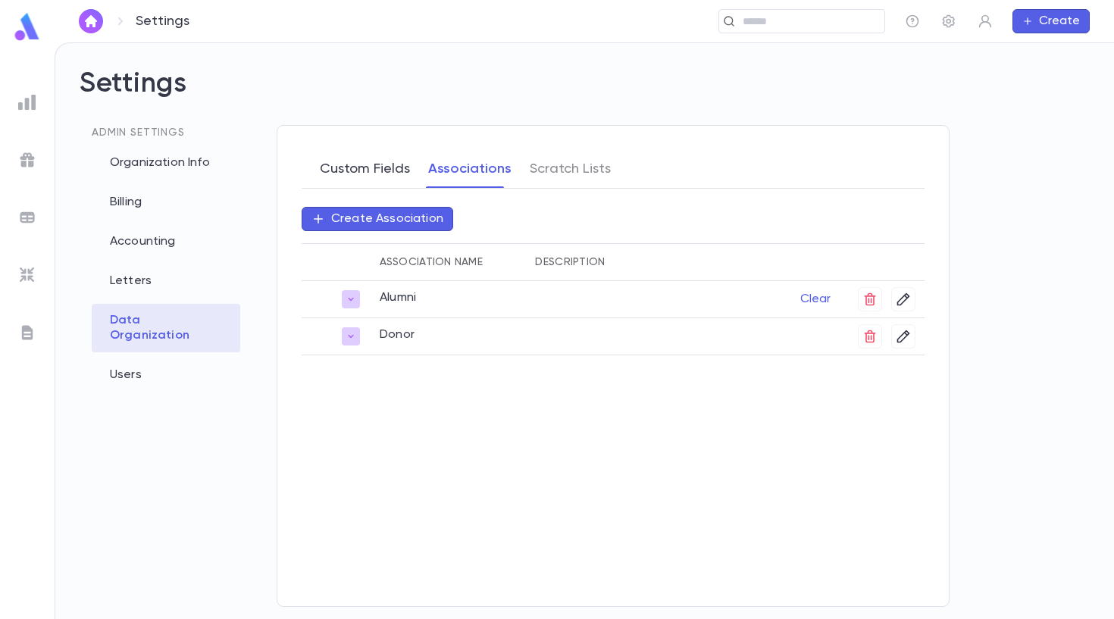
click at [364, 162] on button "Custom Fields" at bounding box center [365, 169] width 90 height 38
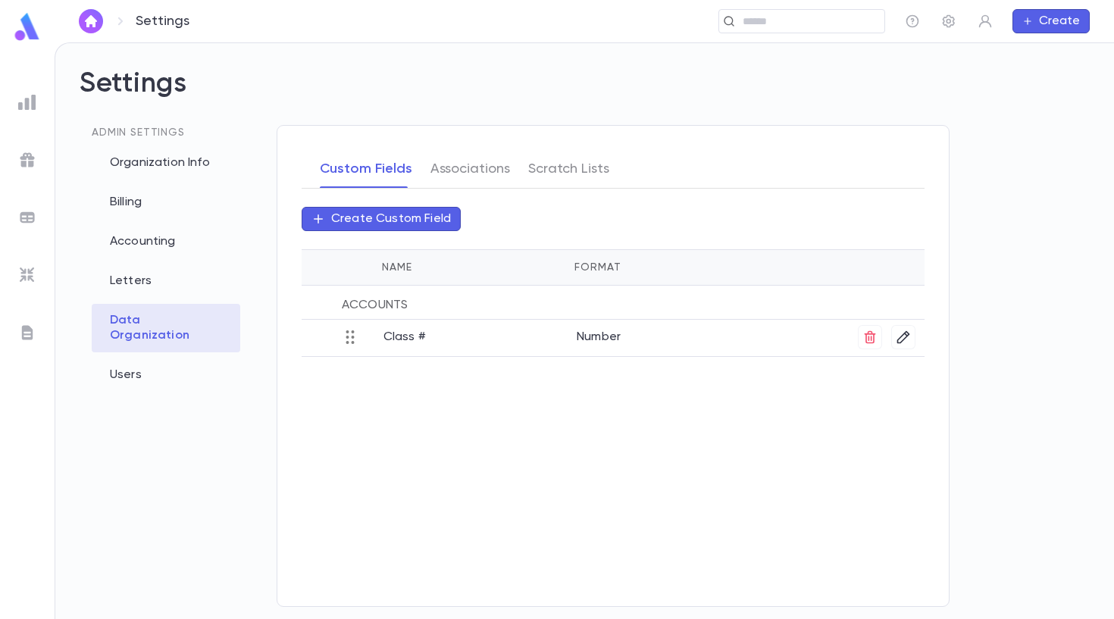
click at [443, 225] on p "Create Custom Field" at bounding box center [391, 218] width 120 height 15
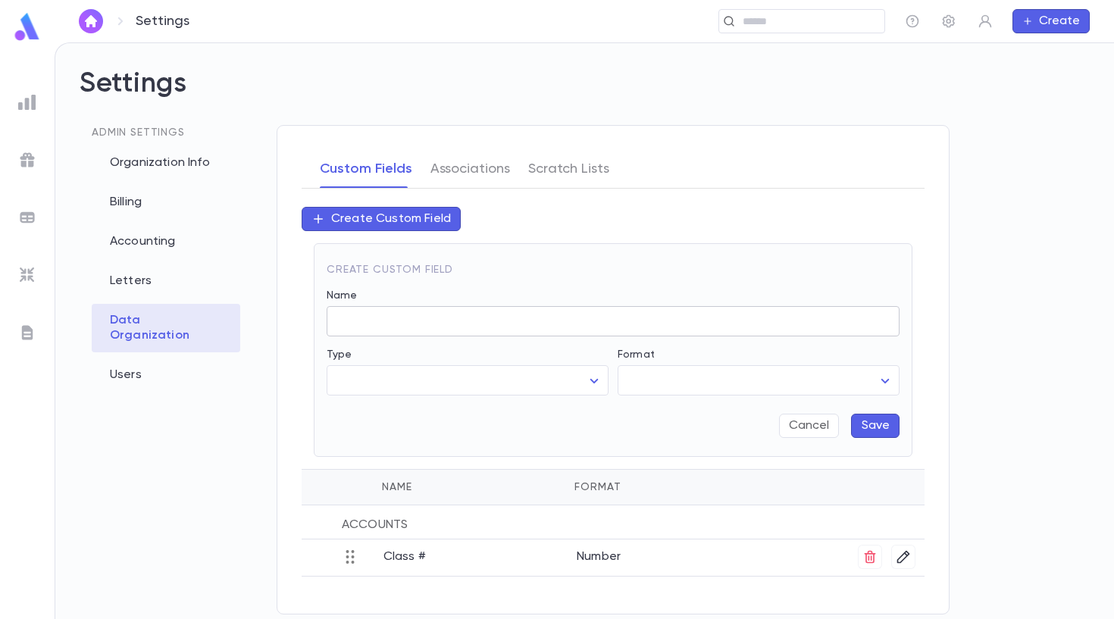
click at [499, 312] on input "Name" at bounding box center [613, 322] width 573 height 30
click at [502, 387] on body "Settings ​ Create Settings Admin Settings Organization Info Billing Accounting …" at bounding box center [557, 330] width 1114 height 577
click at [525, 319] on div at bounding box center [557, 309] width 1114 height 619
click at [522, 338] on div "Type ​ ​" at bounding box center [462, 365] width 291 height 59
click at [530, 324] on input "Name" at bounding box center [613, 322] width 573 height 30
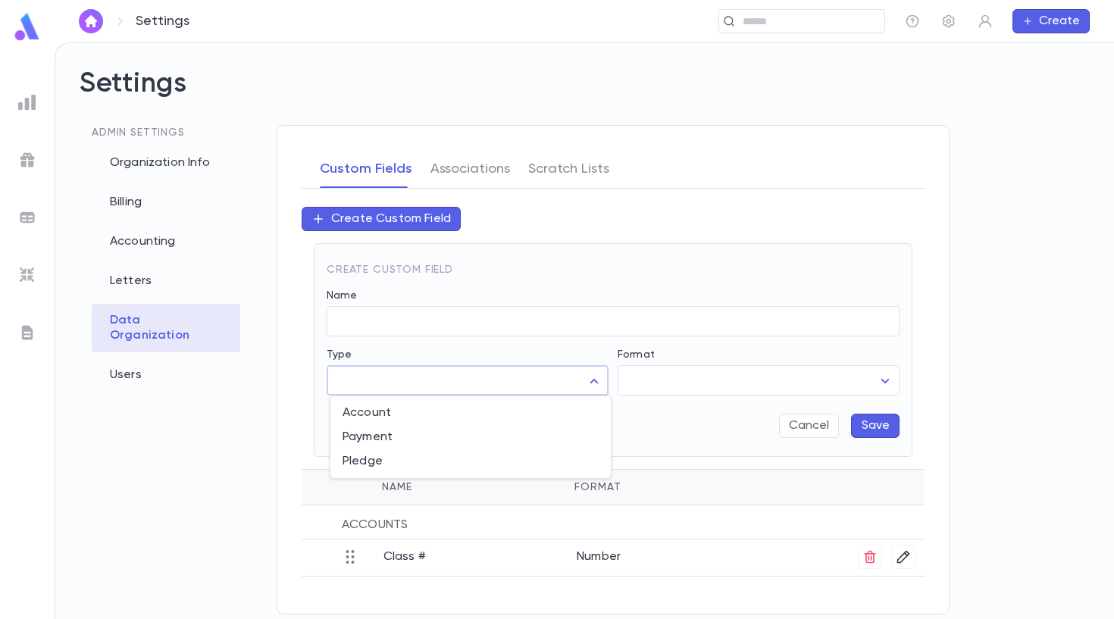
click at [552, 378] on body "Settings ​ Create Settings Admin Settings Organization Info Billing Accounting …" at bounding box center [557, 330] width 1114 height 577
click at [590, 407] on div at bounding box center [557, 309] width 1114 height 619
click at [590, 361] on div "Format" at bounding box center [759, 357] width 282 height 17
click at [590, 377] on body "Settings ​ Create Settings Admin Settings Organization Info Billing Accounting …" at bounding box center [557, 330] width 1114 height 577
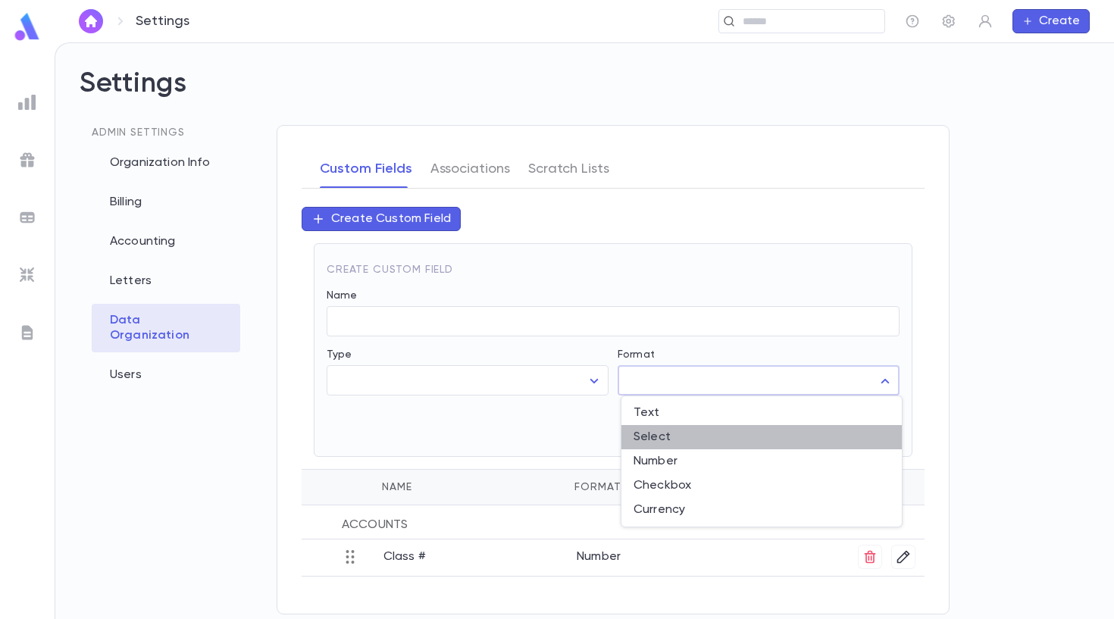
click at [590, 436] on span "Select" at bounding box center [761, 437] width 256 height 15
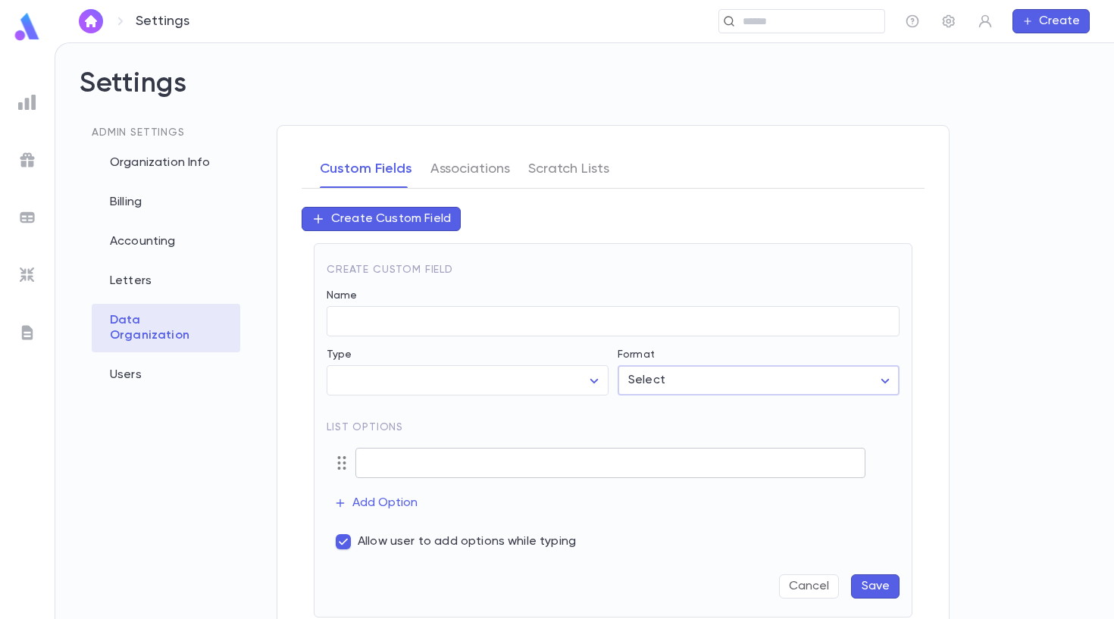
click at [590, 475] on input "text" at bounding box center [610, 464] width 510 height 30
click at [590, 371] on body "Settings ​ Create Settings Admin Settings Organization Info Billing Accounting …" at bounding box center [557, 330] width 1114 height 577
click at [590, 464] on span "Number" at bounding box center [761, 461] width 256 height 15
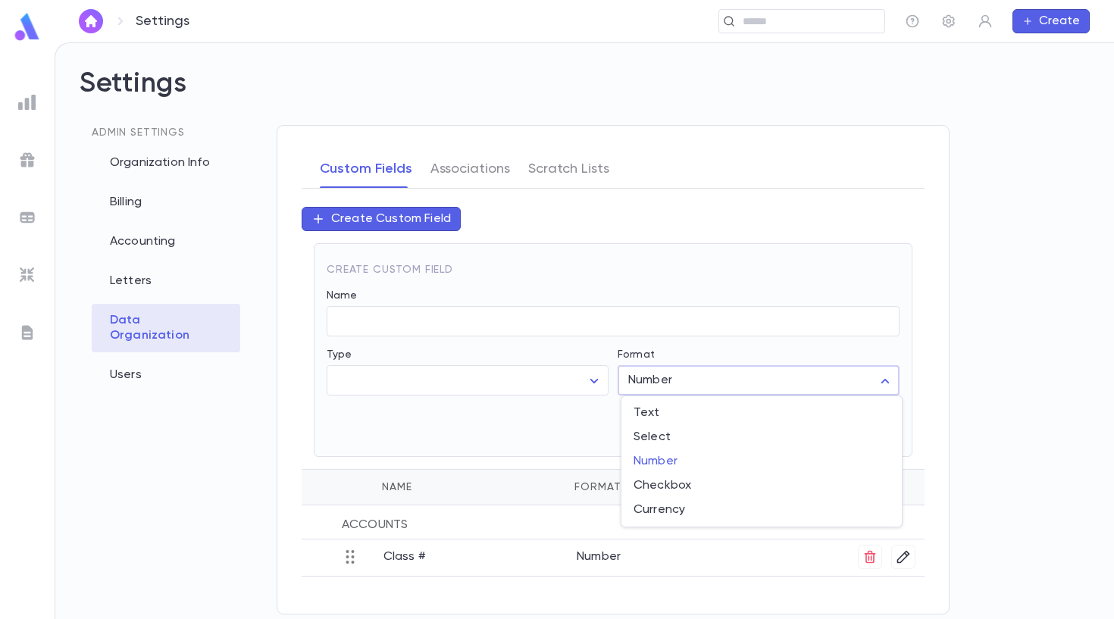
click at [590, 384] on body "Settings ​ Create Settings Admin Settings Organization Info Billing Accounting …" at bounding box center [557, 330] width 1114 height 577
click at [590, 498] on li "Currency" at bounding box center [761, 510] width 280 height 24
type input "********"
click at [590, 427] on button "Cancel" at bounding box center [809, 426] width 60 height 24
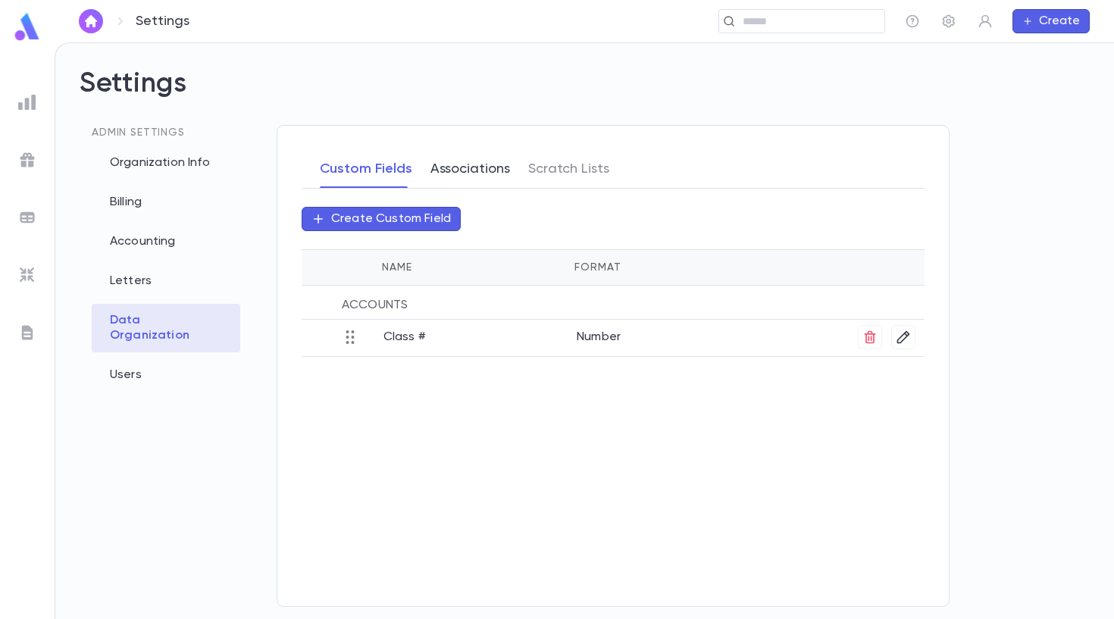
click at [477, 174] on button "Associations" at bounding box center [470, 169] width 80 height 38
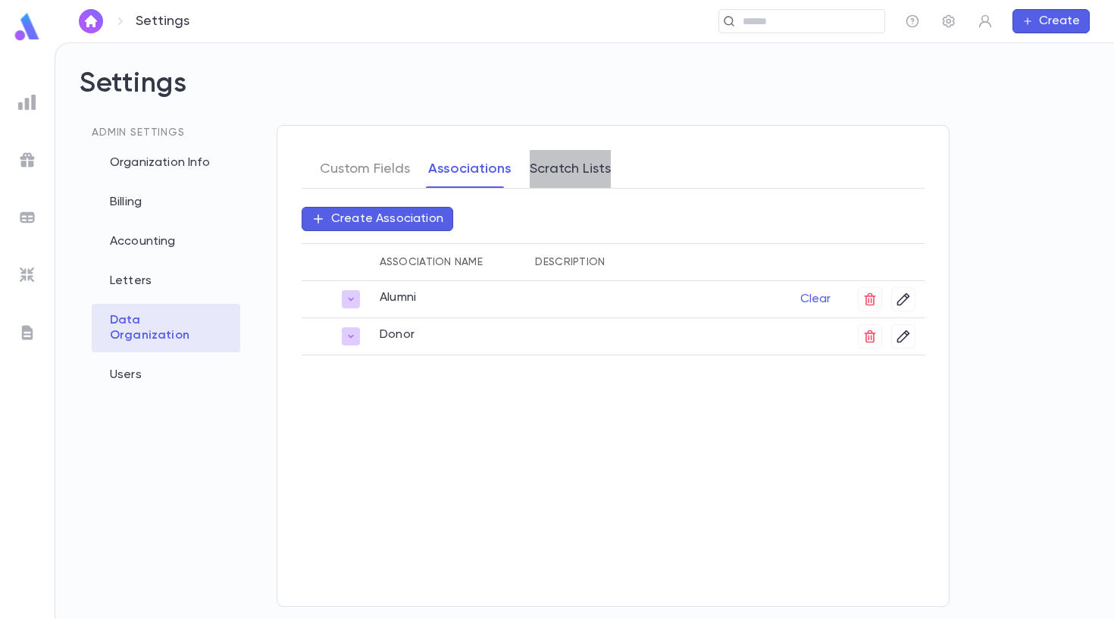
click at [584, 172] on button "Scratch Lists" at bounding box center [570, 169] width 81 height 38
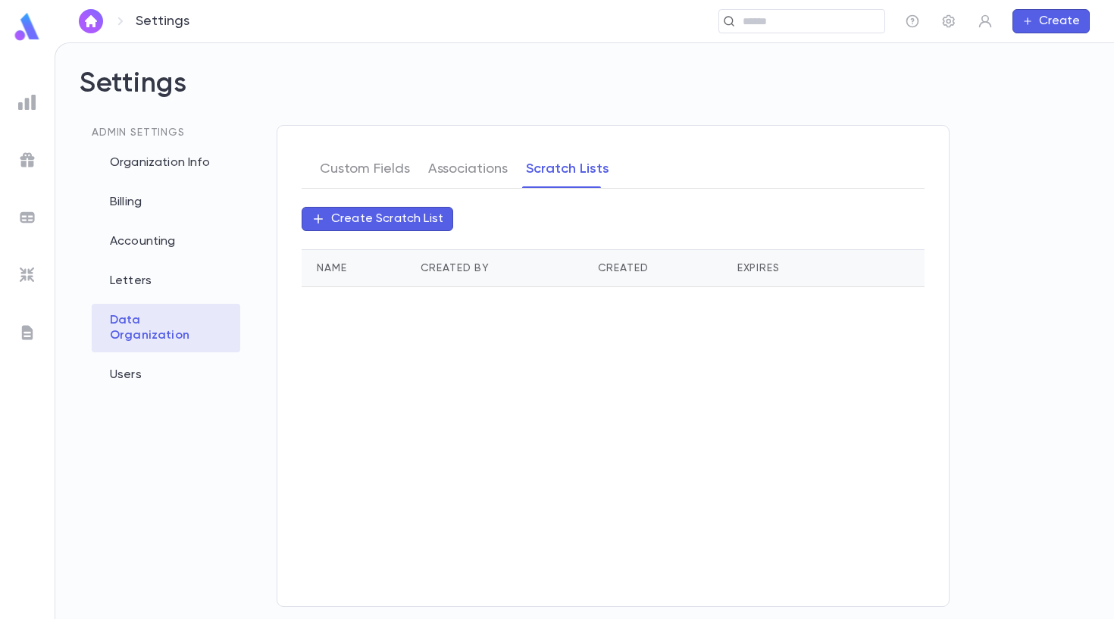
click at [416, 216] on p "Create Scratch List" at bounding box center [387, 218] width 112 height 15
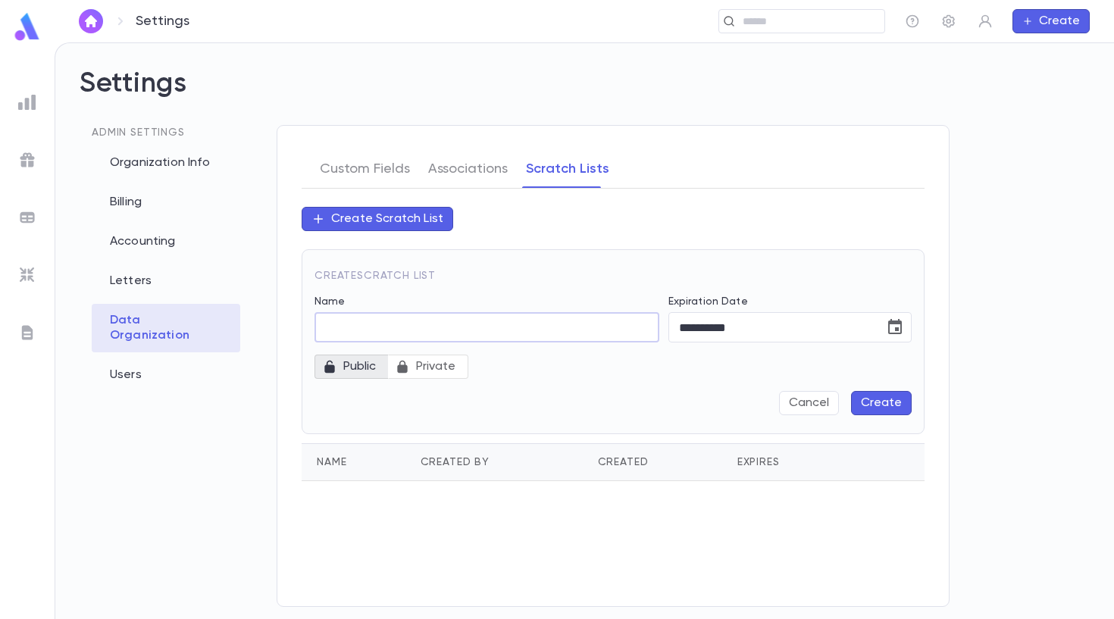
click at [584, 319] on input "Name" at bounding box center [486, 328] width 345 height 30
click at [590, 411] on button "Cancel" at bounding box center [809, 403] width 60 height 24
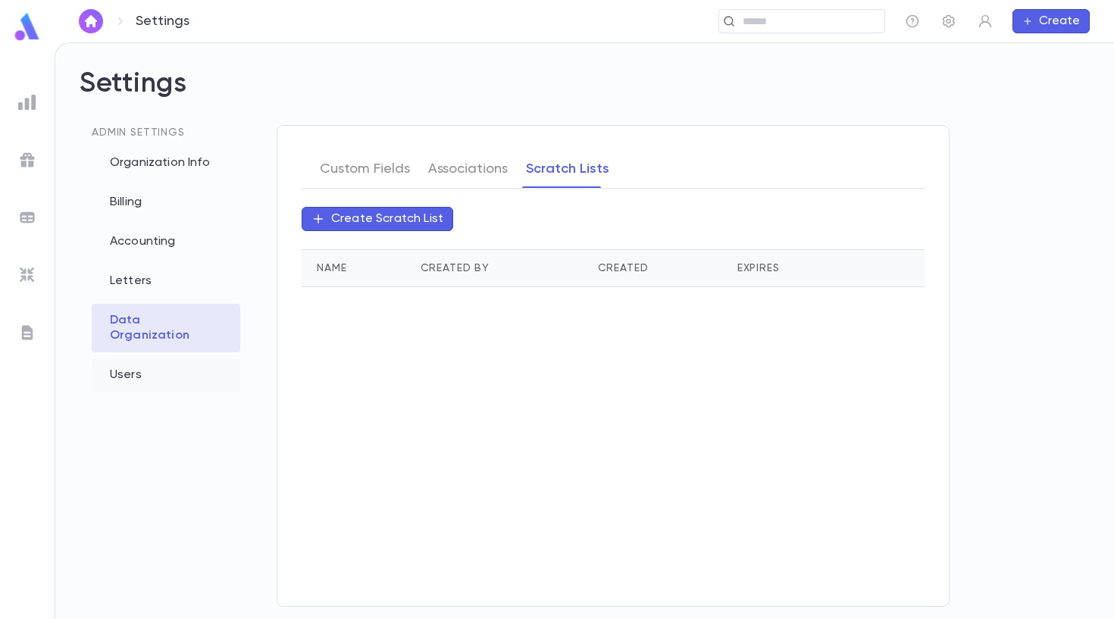
click at [189, 358] on div "Users" at bounding box center [166, 374] width 149 height 33
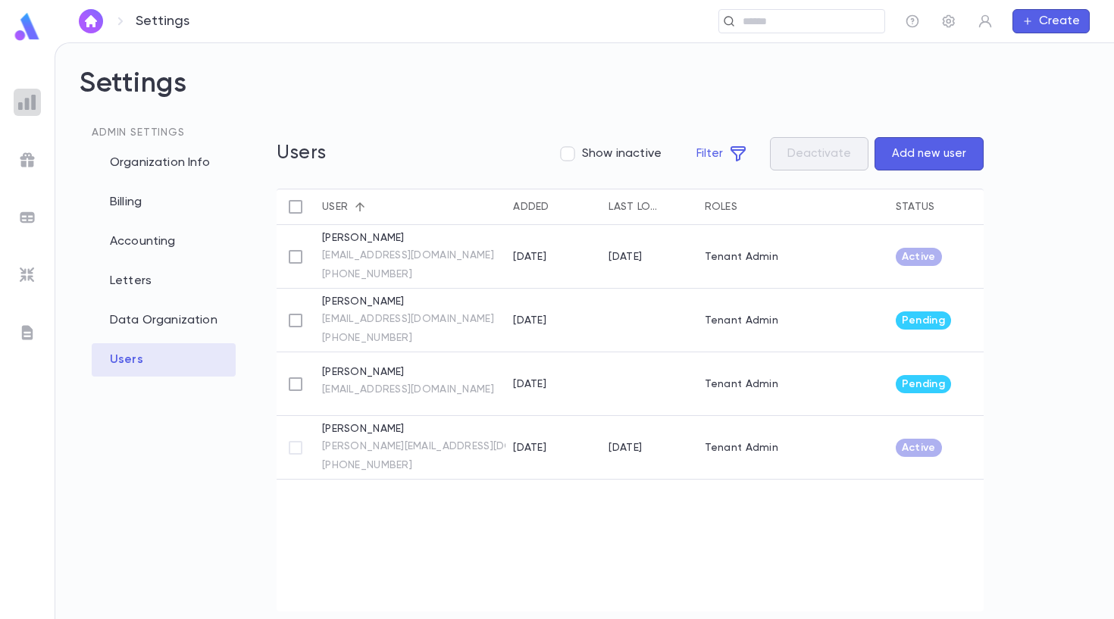
click at [21, 107] on img at bounding box center [27, 102] width 18 height 18
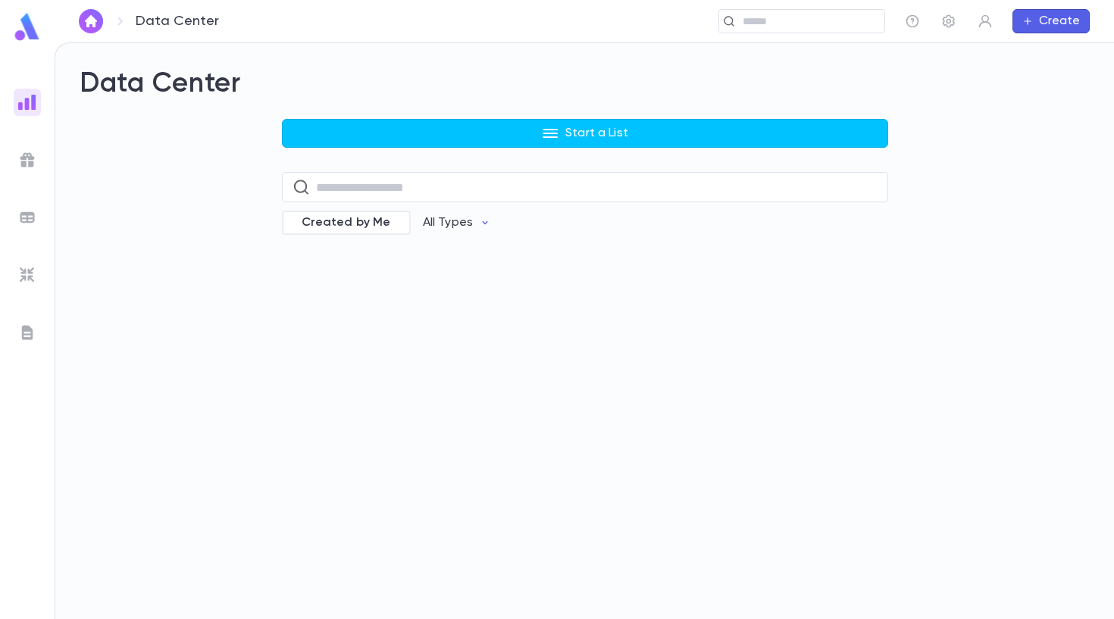
click at [27, 28] on img at bounding box center [27, 27] width 30 height 30
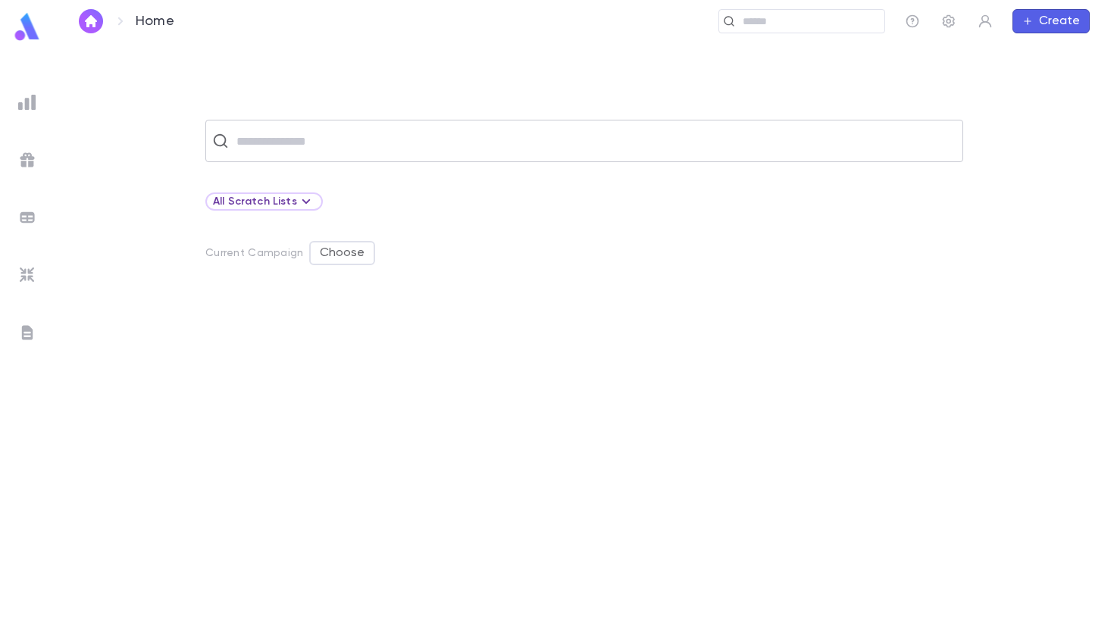
click at [590, 151] on input "text" at bounding box center [594, 141] width 724 height 29
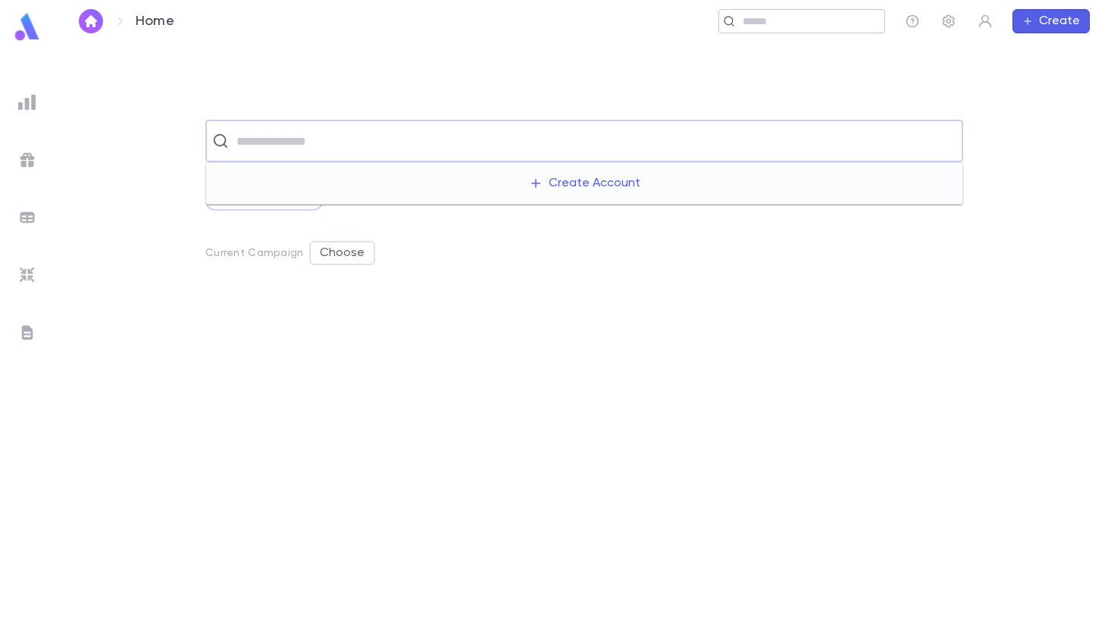
click at [590, 23] on input "text" at bounding box center [808, 21] width 140 height 14
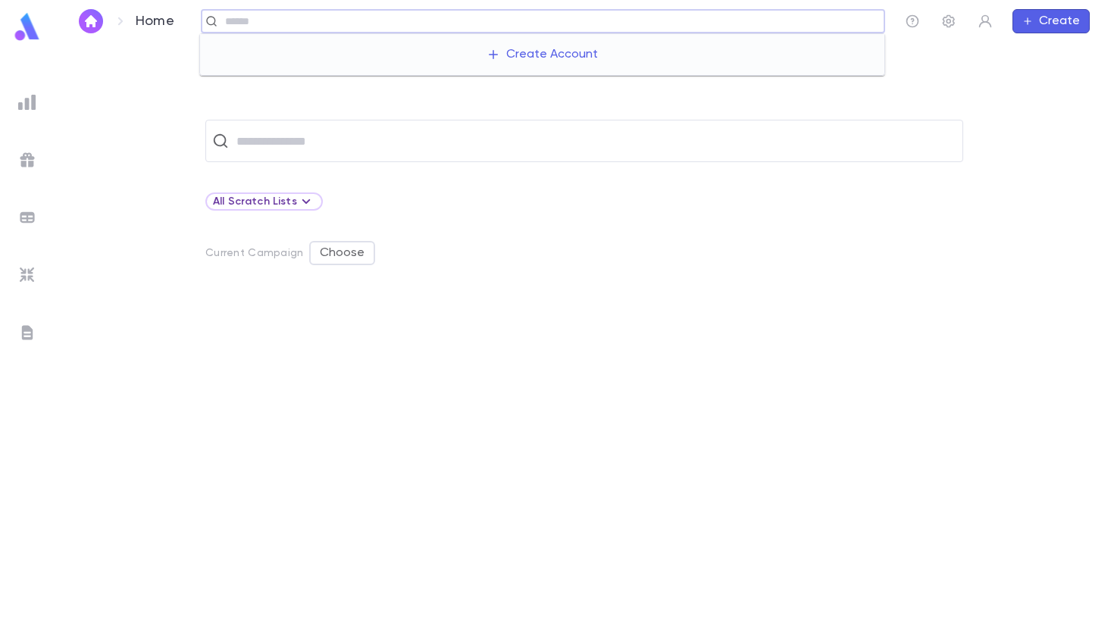
click at [590, 98] on div "​ All Scratch Lists Current Campaign Choose" at bounding box center [584, 330] width 1059 height 576
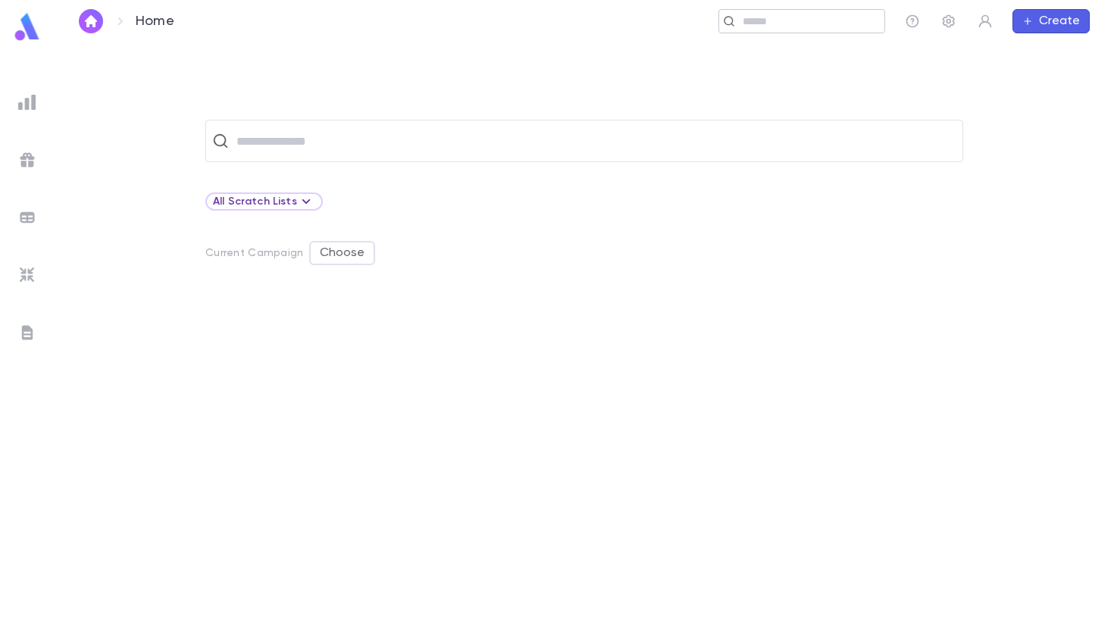
click at [590, 32] on div "​" at bounding box center [801, 21] width 167 height 24
click at [590, 101] on div "​ All Scratch Lists Current Campaign Choose" at bounding box center [584, 330] width 1059 height 576
click at [31, 211] on img at bounding box center [27, 217] width 18 height 18
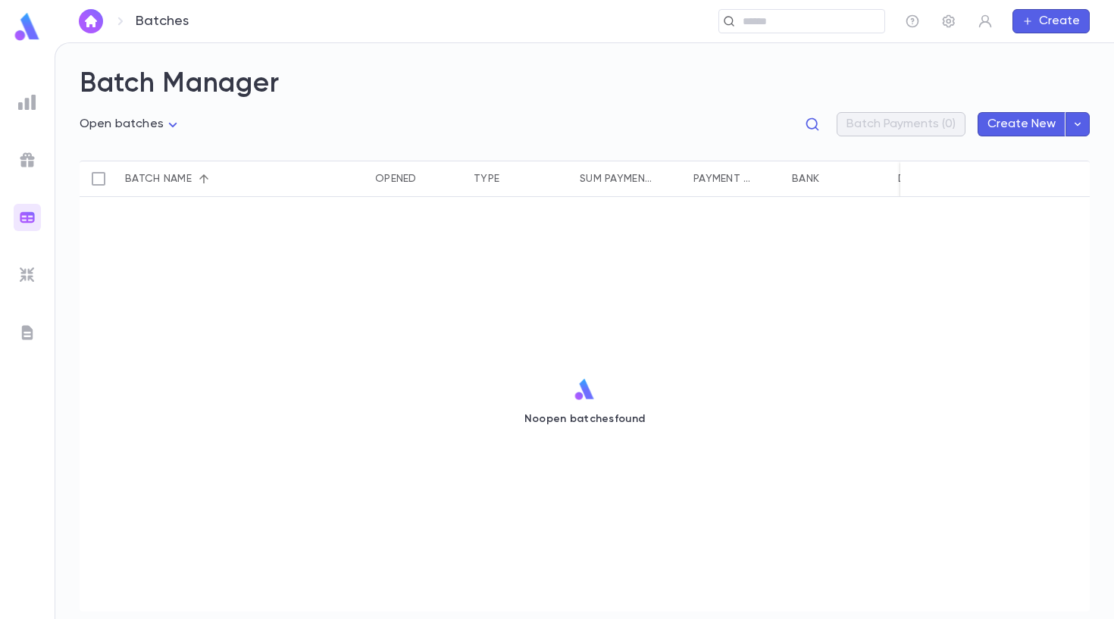
click at [39, 108] on div at bounding box center [27, 102] width 27 height 27
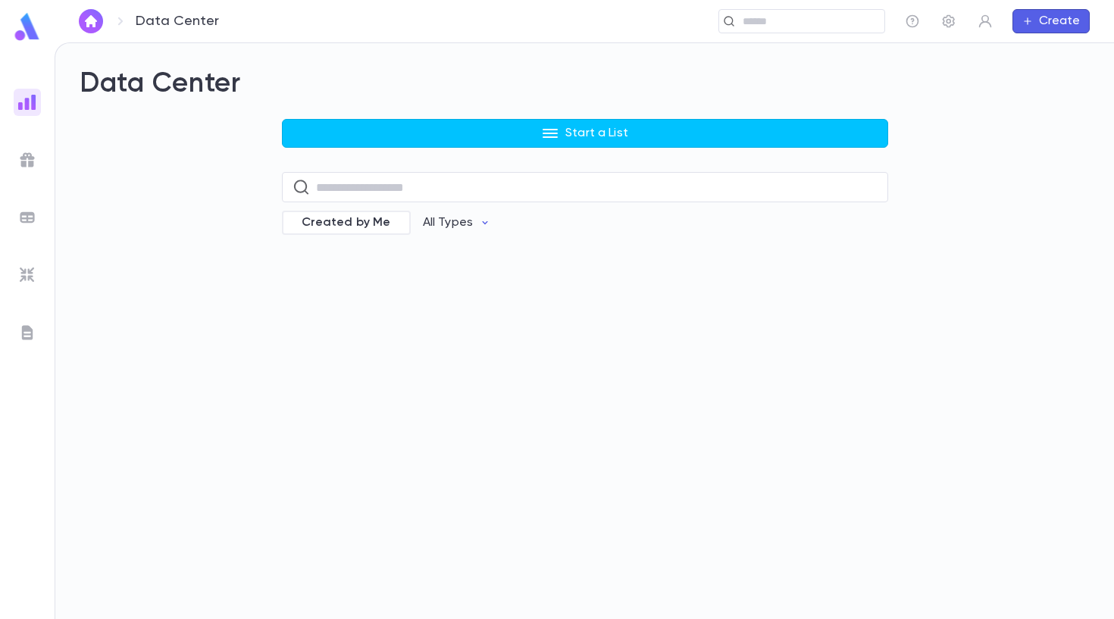
click at [105, 5] on div "Data Center ​ Create" at bounding box center [584, 21] width 1059 height 42
click at [95, 15] on img "button" at bounding box center [91, 21] width 18 height 12
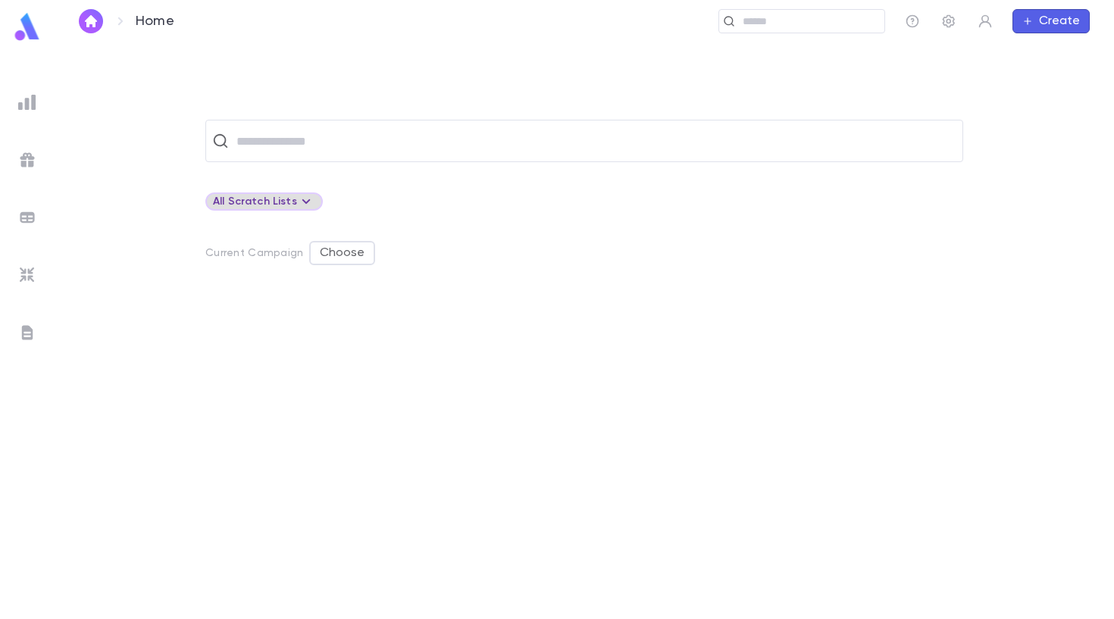
click at [246, 197] on div "All Scratch Lists" at bounding box center [264, 201] width 102 height 18
click at [332, 206] on div at bounding box center [557, 309] width 1114 height 619
click at [349, 258] on button "Choose" at bounding box center [342, 253] width 66 height 24
click at [405, 271] on div at bounding box center [557, 309] width 1114 height 619
click at [590, 20] on button "Create" at bounding box center [1050, 21] width 77 height 24
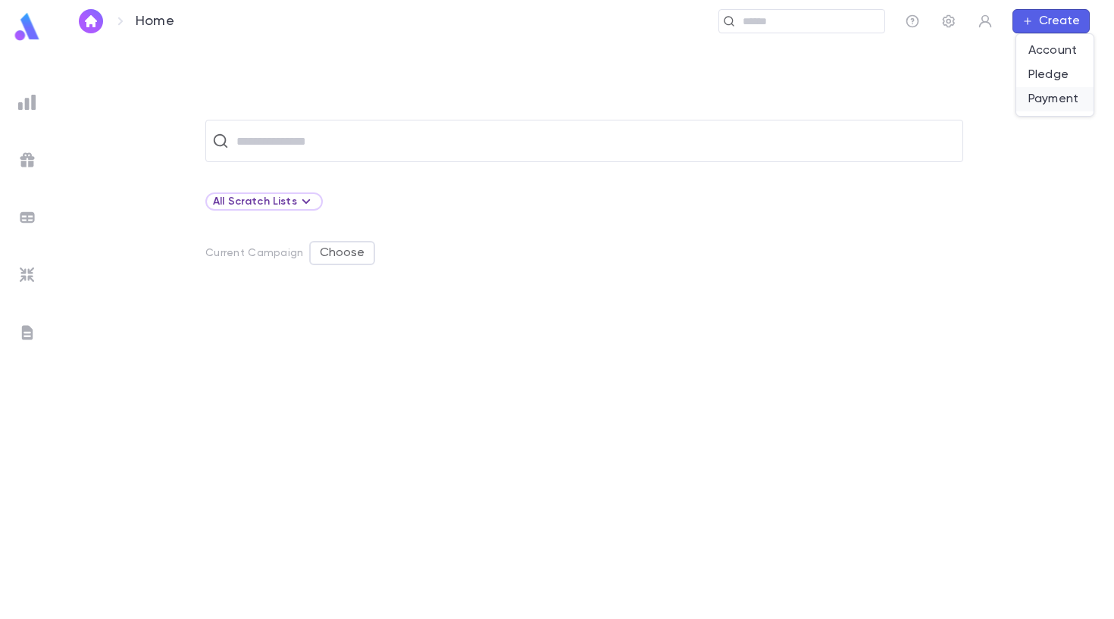
click at [590, 93] on li "Payment" at bounding box center [1054, 99] width 77 height 24
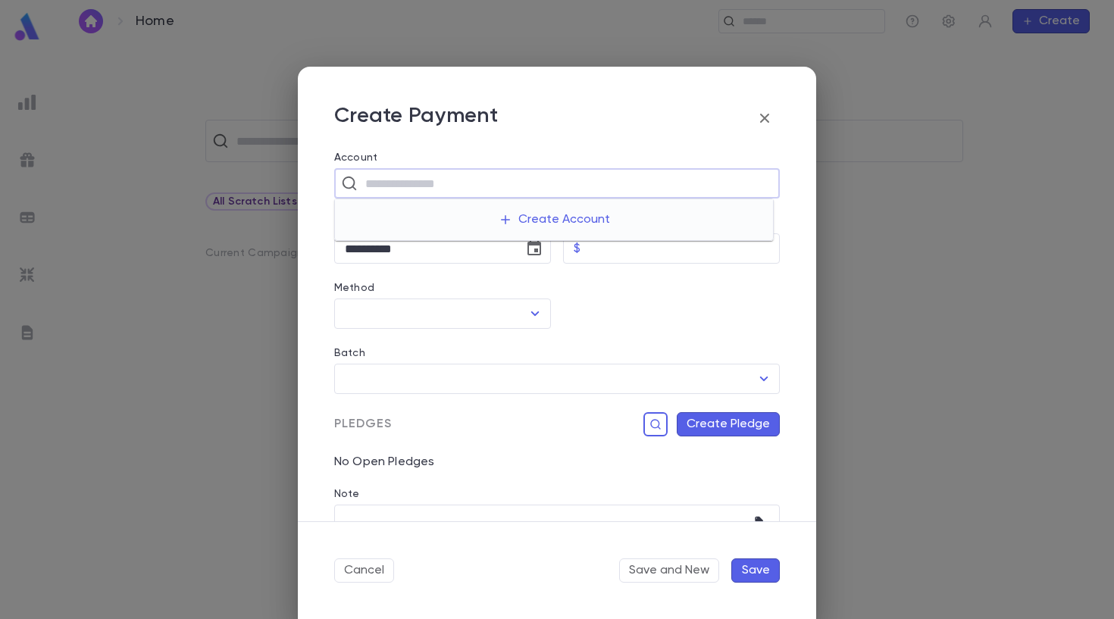
click at [590, 174] on input "text" at bounding box center [567, 183] width 412 height 29
click at [590, 286] on div at bounding box center [665, 296] width 229 height 65
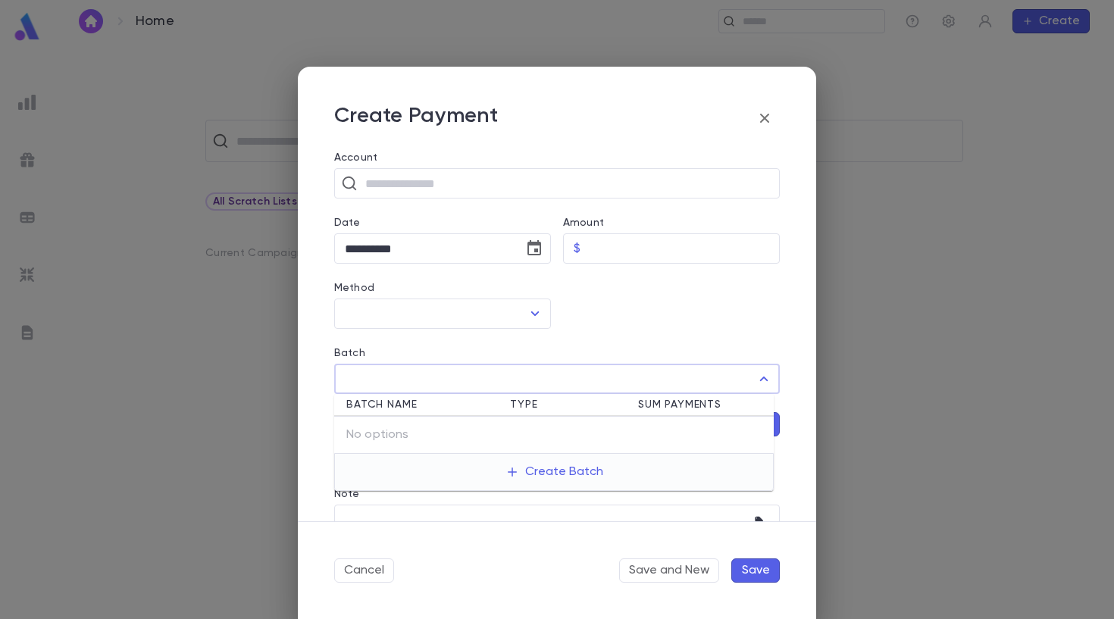
click at [521, 374] on input "Batch" at bounding box center [545, 378] width 409 height 29
click at [590, 321] on div at bounding box center [665, 296] width 229 height 65
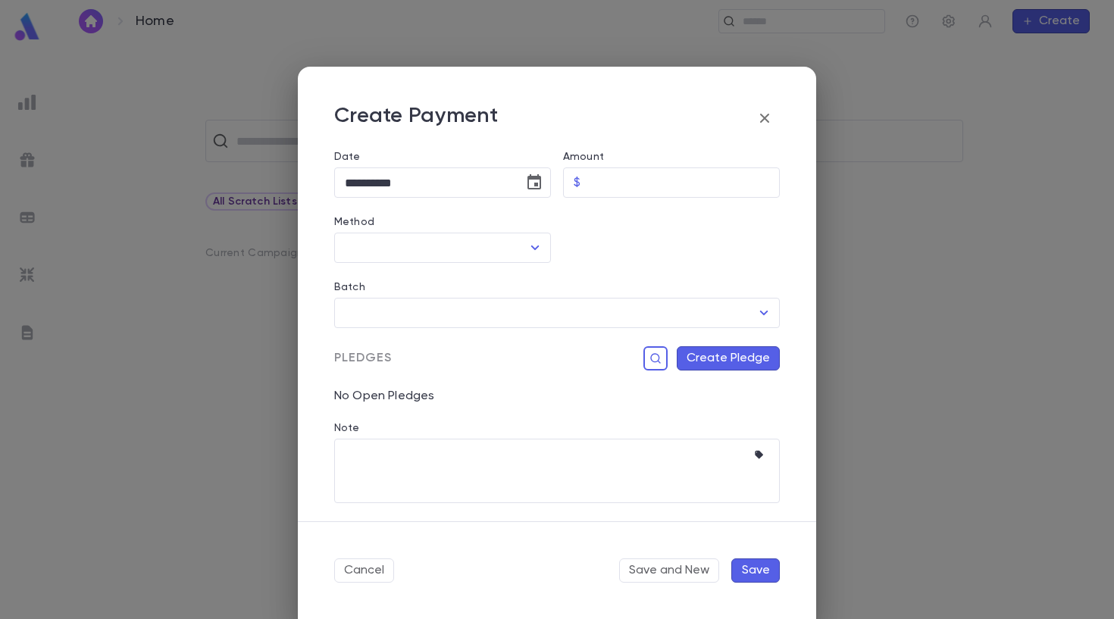
scroll to position [66, 0]
click at [590, 469] on textarea "Note" at bounding box center [546, 471] width 402 height 64
click at [590, 453] on icon "button" at bounding box center [759, 455] width 8 height 8
click at [590, 493] on input "text" at bounding box center [657, 494] width 155 height 23
click at [590, 416] on div at bounding box center [557, 309] width 1114 height 619
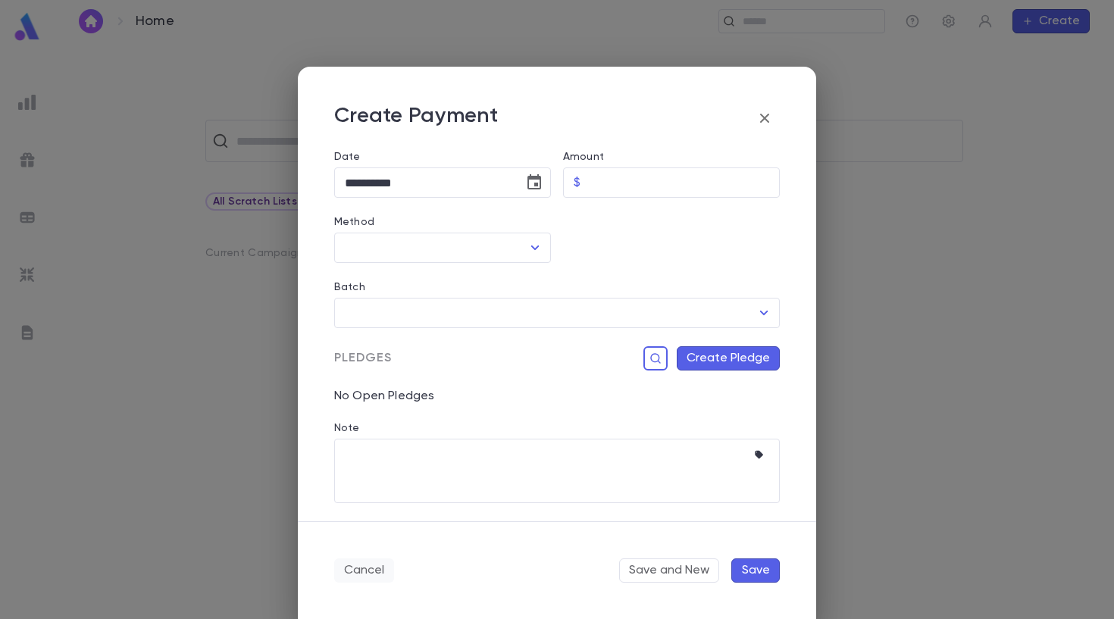
click at [346, 564] on button "Cancel" at bounding box center [364, 570] width 60 height 24
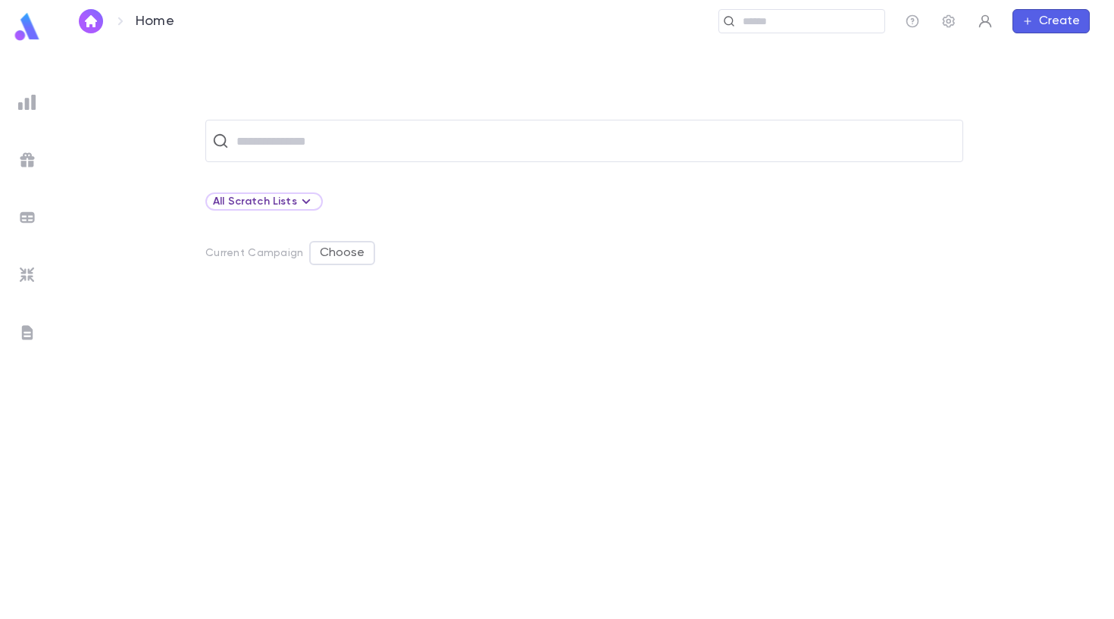
click at [590, 23] on icon "button" at bounding box center [984, 21] width 15 height 15
click at [590, 34] on div at bounding box center [557, 309] width 1114 height 619
click at [590, 26] on icon "button" at bounding box center [948, 21] width 15 height 15
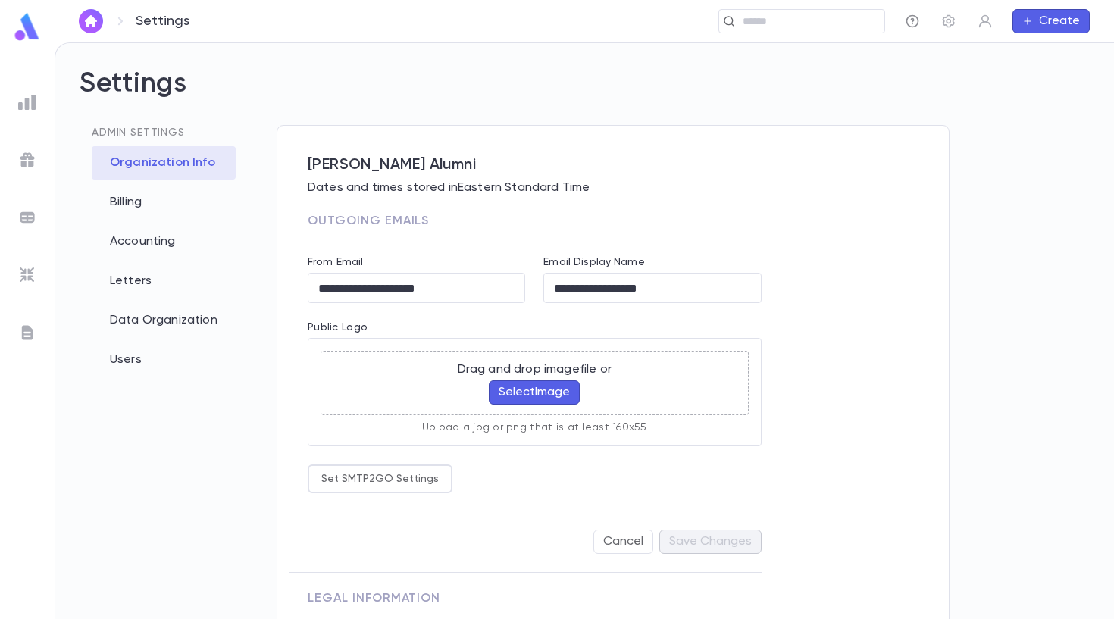
click at [590, 31] on button "button" at bounding box center [912, 21] width 24 height 24
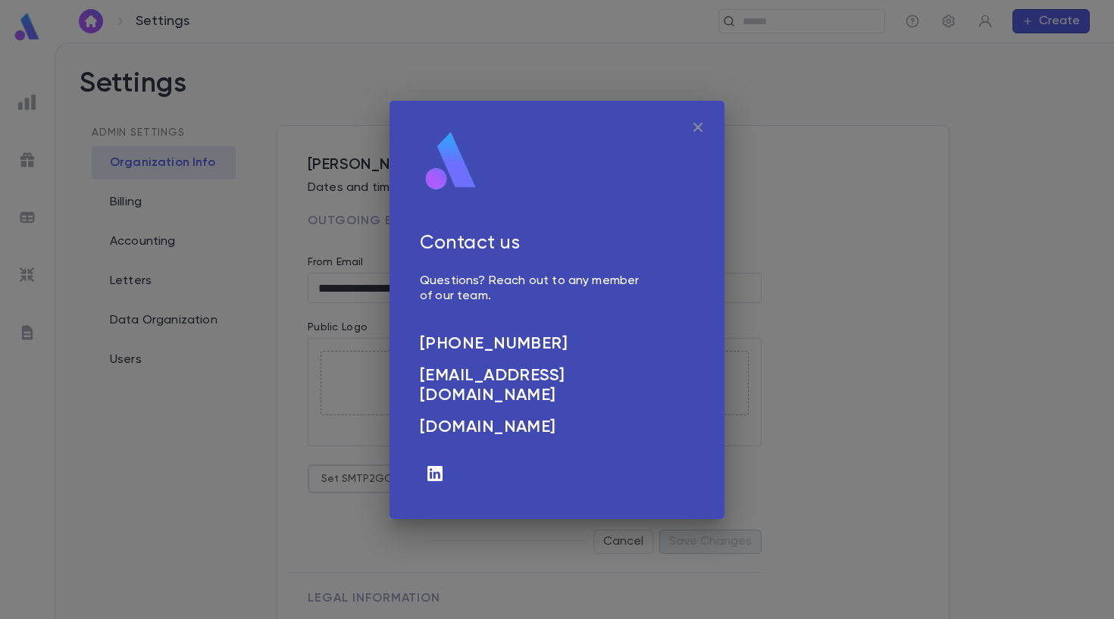
click at [590, 132] on icon "button" at bounding box center [698, 127] width 18 height 18
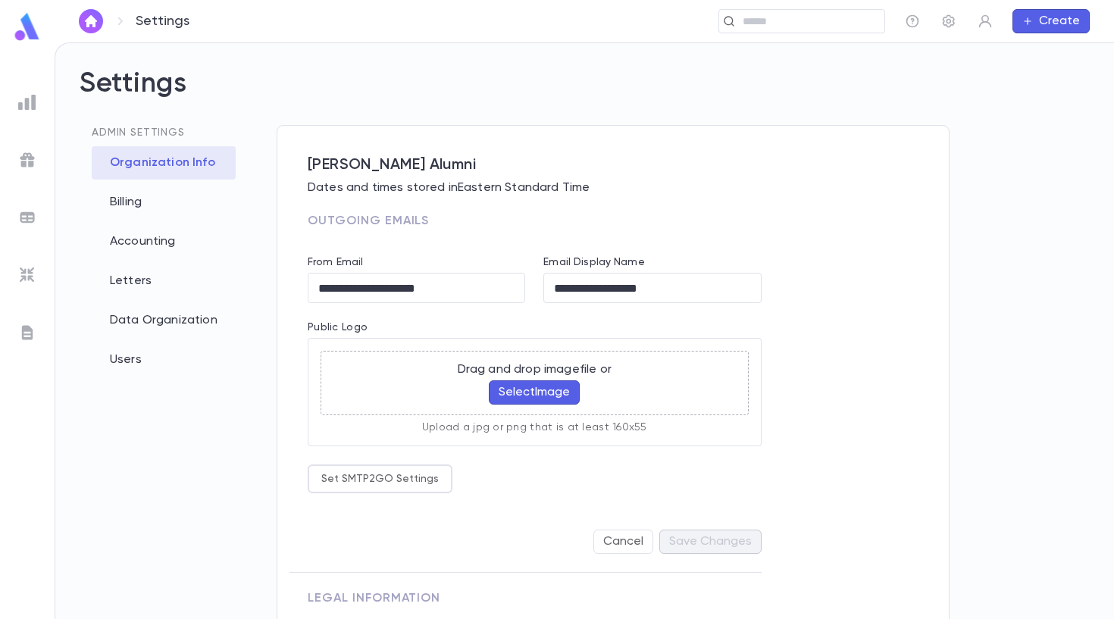
click at [14, 25] on img at bounding box center [27, 27] width 30 height 30
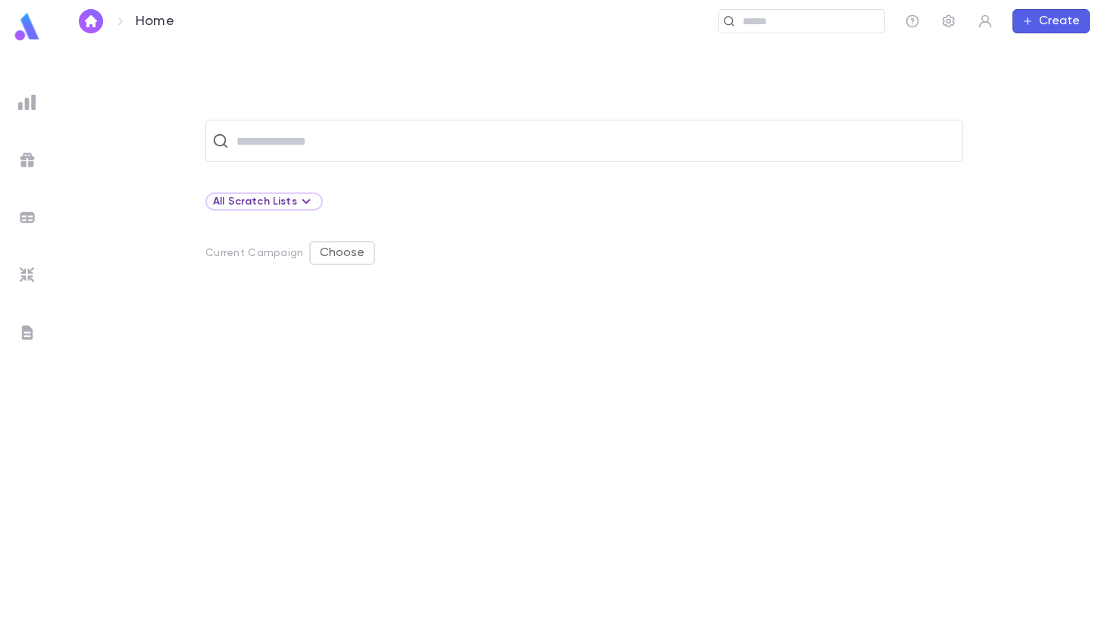
click at [590, 22] on button "Create" at bounding box center [1050, 21] width 77 height 24
click at [590, 42] on li "Account" at bounding box center [1054, 51] width 77 height 24
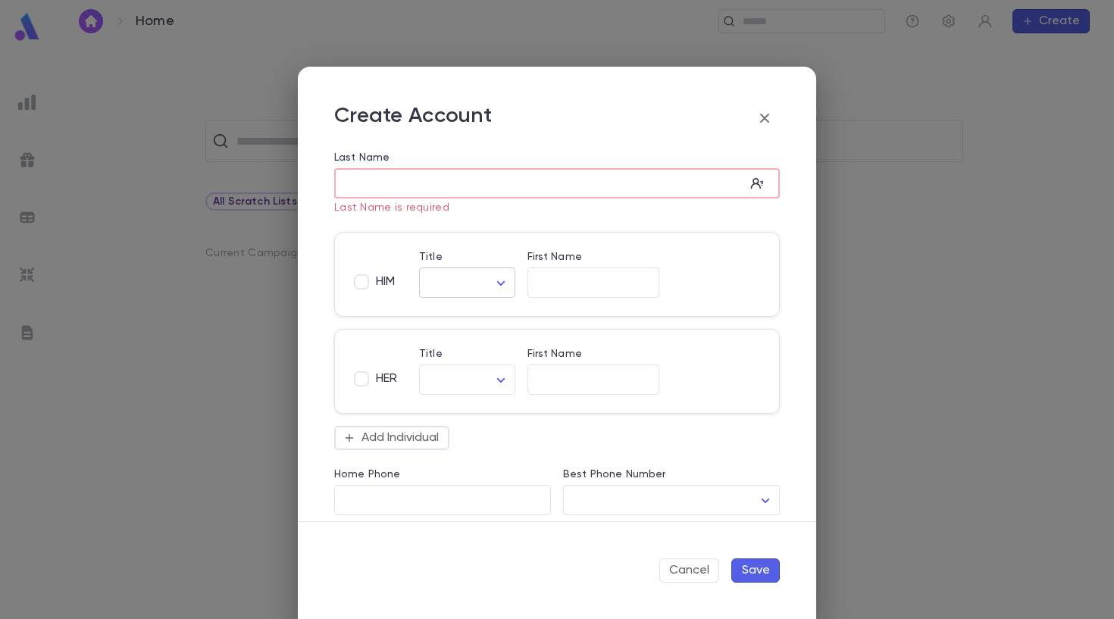
click at [473, 274] on body "Home ​ Create ​ All Scratch Lists Current Campaign Choose Profile Log out Accou…" at bounding box center [557, 330] width 1114 height 576
click at [587, 284] on div at bounding box center [557, 309] width 1114 height 619
click at [590, 285] on div at bounding box center [713, 268] width 108 height 59
click at [590, 183] on input "Last Name" at bounding box center [539, 183] width 411 height 17
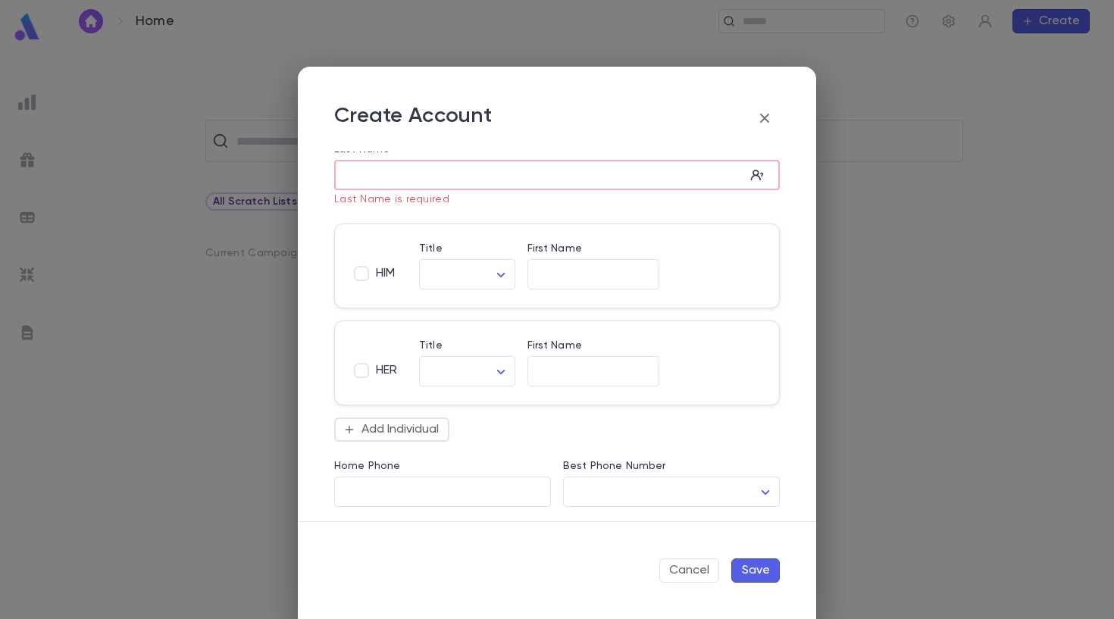
scroll to position [11, 0]
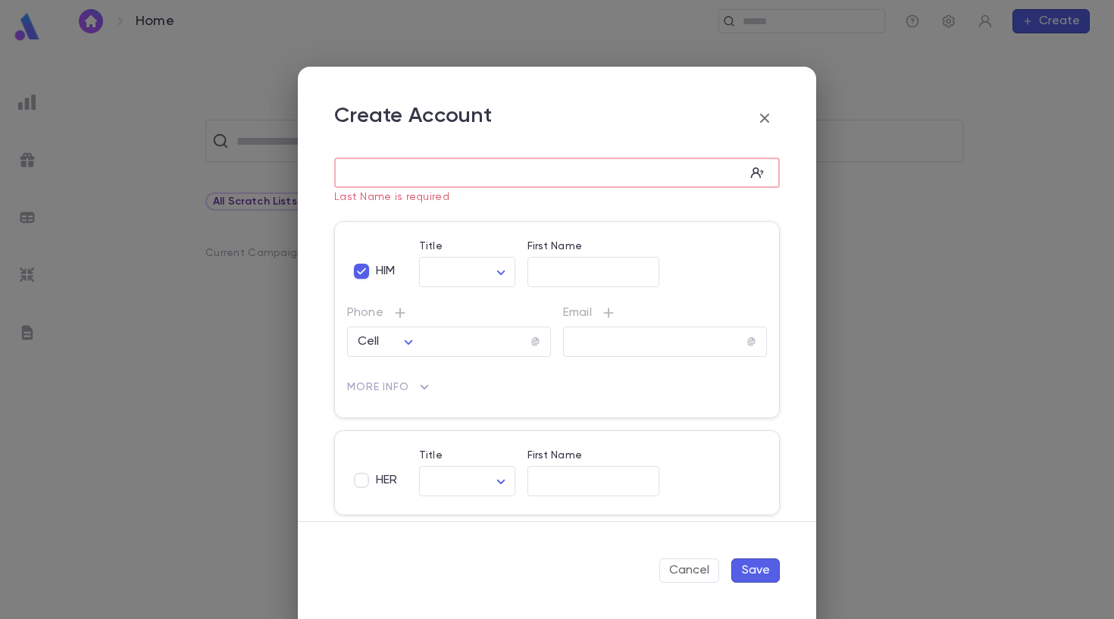
click at [433, 380] on p "More Info" at bounding box center [557, 387] width 420 height 24
click at [420, 385] on icon "button" at bounding box center [424, 387] width 18 height 18
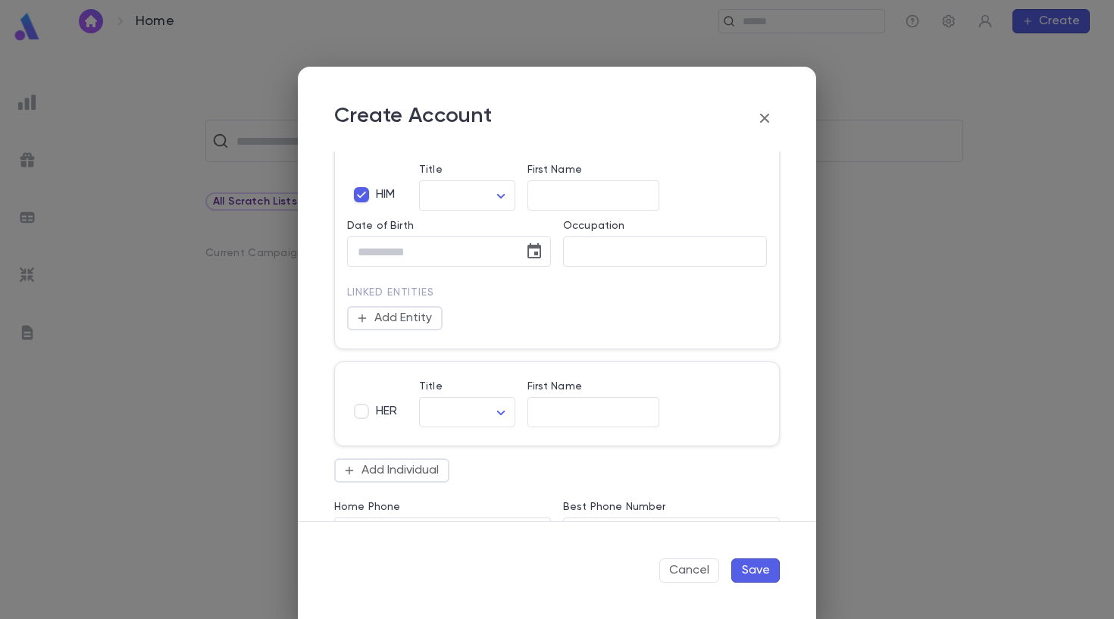
scroll to position [193, 0]
click at [399, 320] on button "Add Entity" at bounding box center [394, 315] width 95 height 24
click at [424, 346] on input "text" at bounding box center [489, 352] width 196 height 17
click at [421, 314] on div at bounding box center [557, 309] width 1114 height 619
click at [421, 314] on button "Add Entity" at bounding box center [394, 315] width 95 height 24
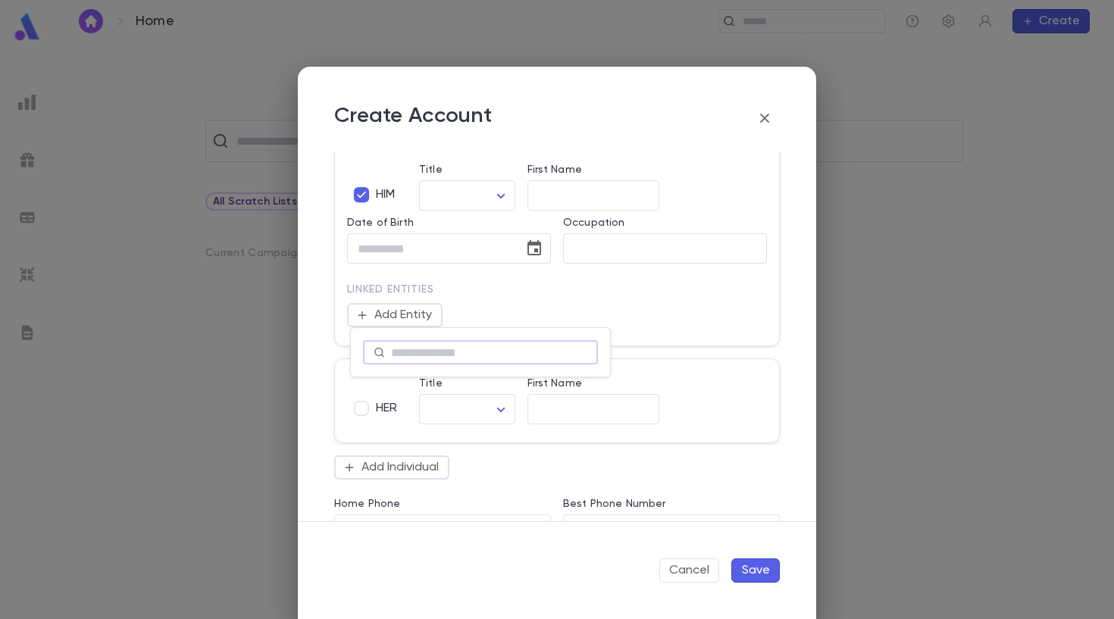
click at [504, 296] on div at bounding box center [557, 309] width 1114 height 619
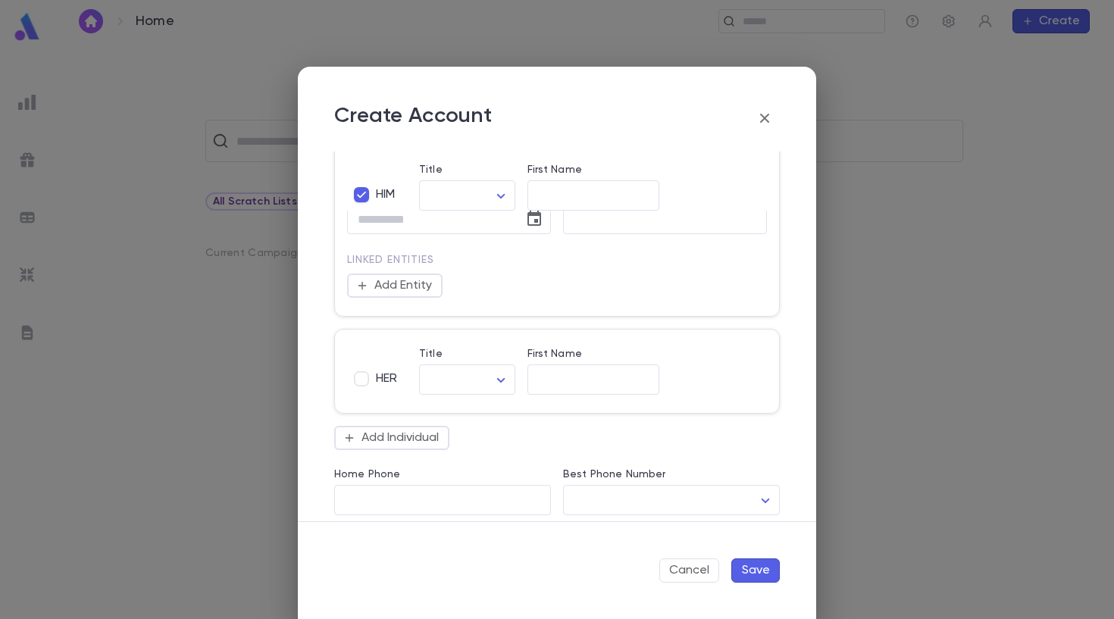
scroll to position [225, 0]
click at [392, 443] on button "Add Individual" at bounding box center [391, 436] width 115 height 24
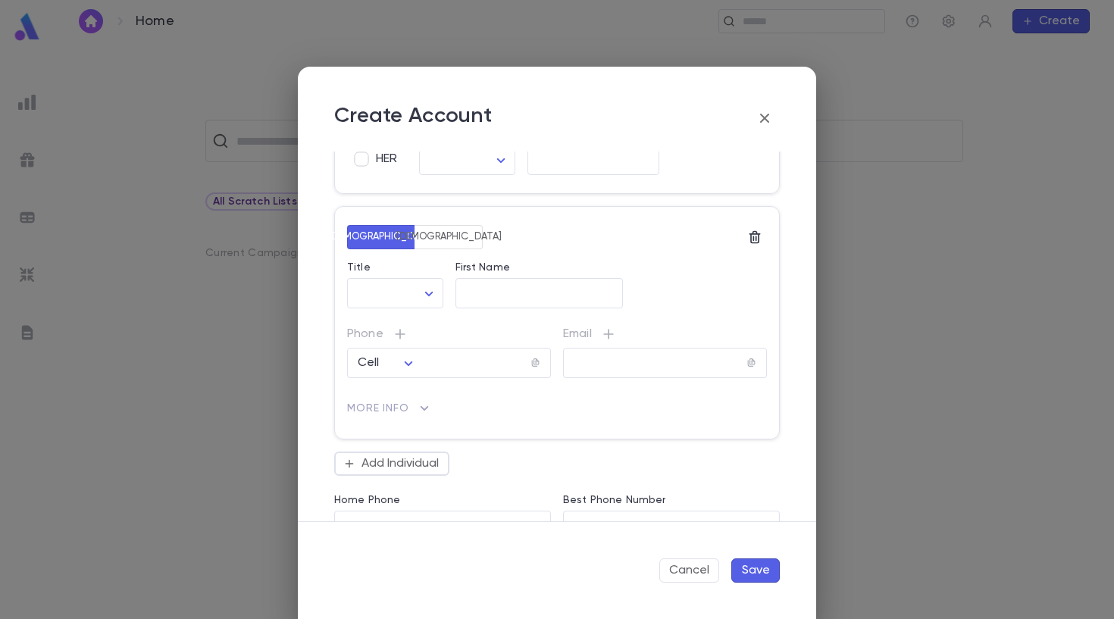
scroll to position [436, 0]
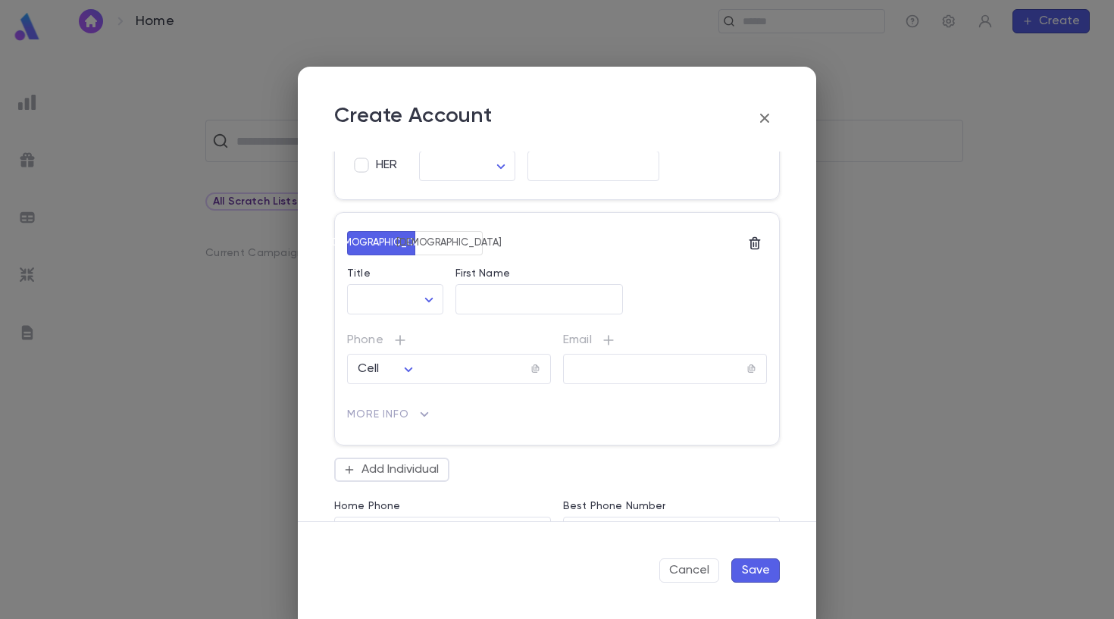
click at [471, 236] on button "[DEMOGRAPHIC_DATA]" at bounding box center [448, 243] width 68 height 24
click at [404, 239] on button "[DEMOGRAPHIC_DATA]" at bounding box center [381, 243] width 68 height 24
click at [590, 314] on div "Last Name ​ Last Name is required HIM Title ​ ​ First Name ​ Phone Cell **** ​ …" at bounding box center [557, 337] width 518 height 370
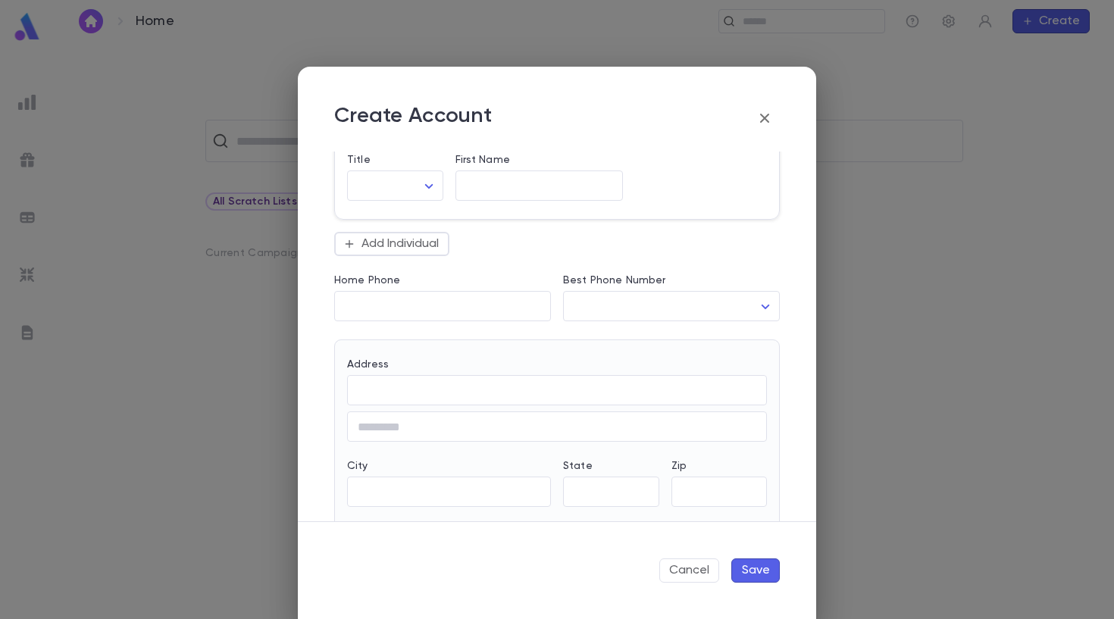
scroll to position [663, 0]
click at [590, 305] on body "Home ​ Create ​ All Scratch Lists Current Campaign Choose Profile Log out Accou…" at bounding box center [557, 330] width 1114 height 576
click at [590, 308] on div at bounding box center [557, 309] width 1114 height 619
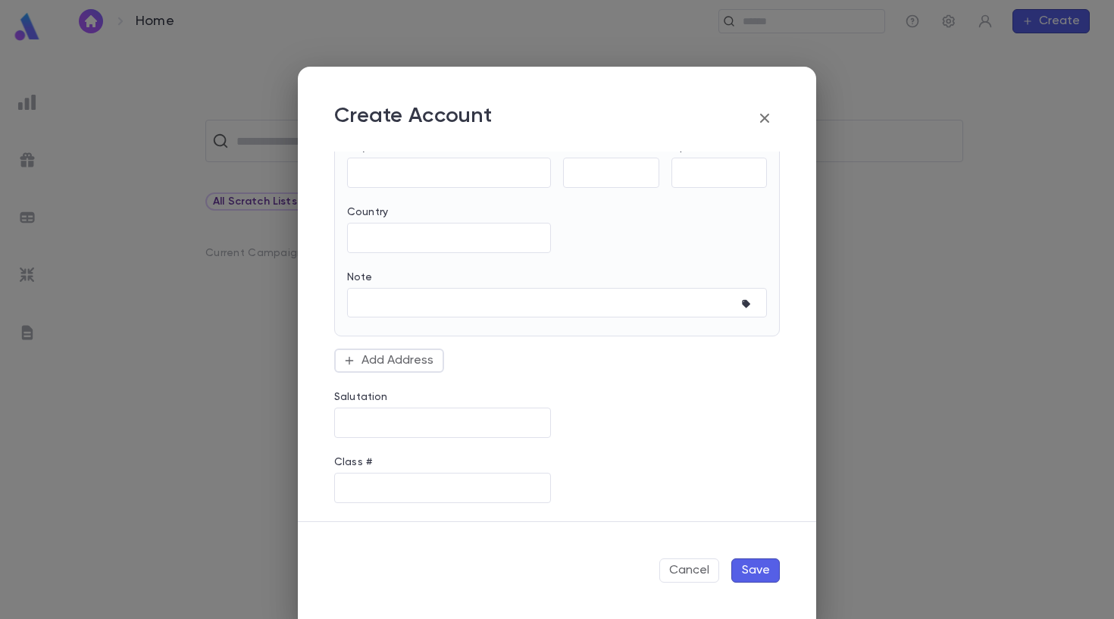
scroll to position [981, 0]
click at [429, 349] on button "Add Address" at bounding box center [389, 361] width 110 height 24
click at [458, 430] on input "Salutation" at bounding box center [442, 422] width 217 height 17
click at [431, 486] on input "Class #" at bounding box center [442, 488] width 217 height 17
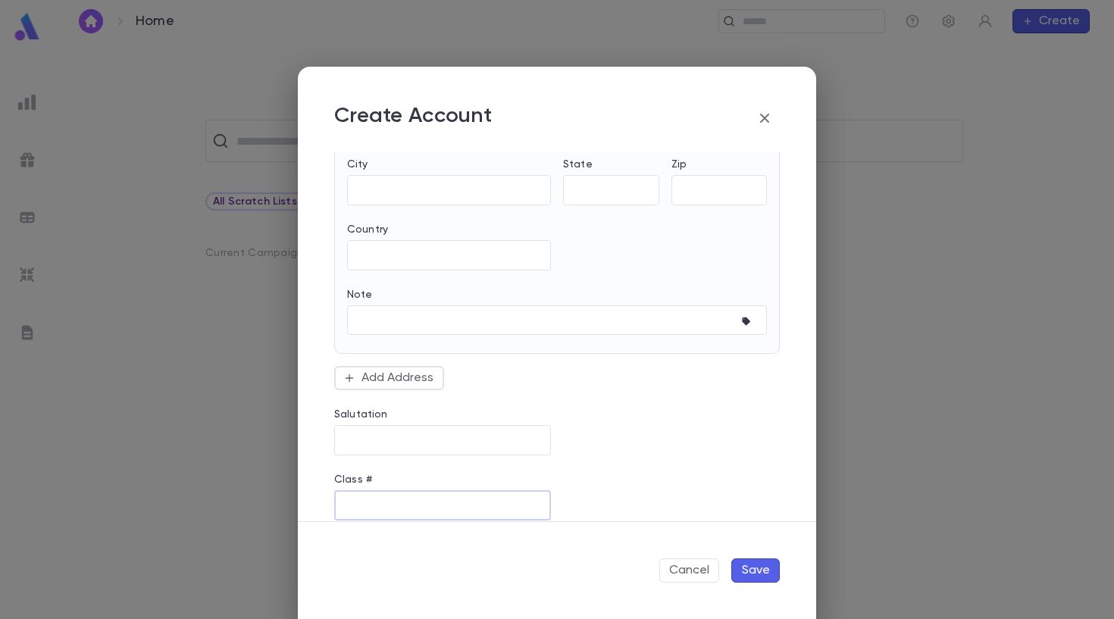
click at [590, 493] on div "Class # ​" at bounding box center [545, 478] width 470 height 83
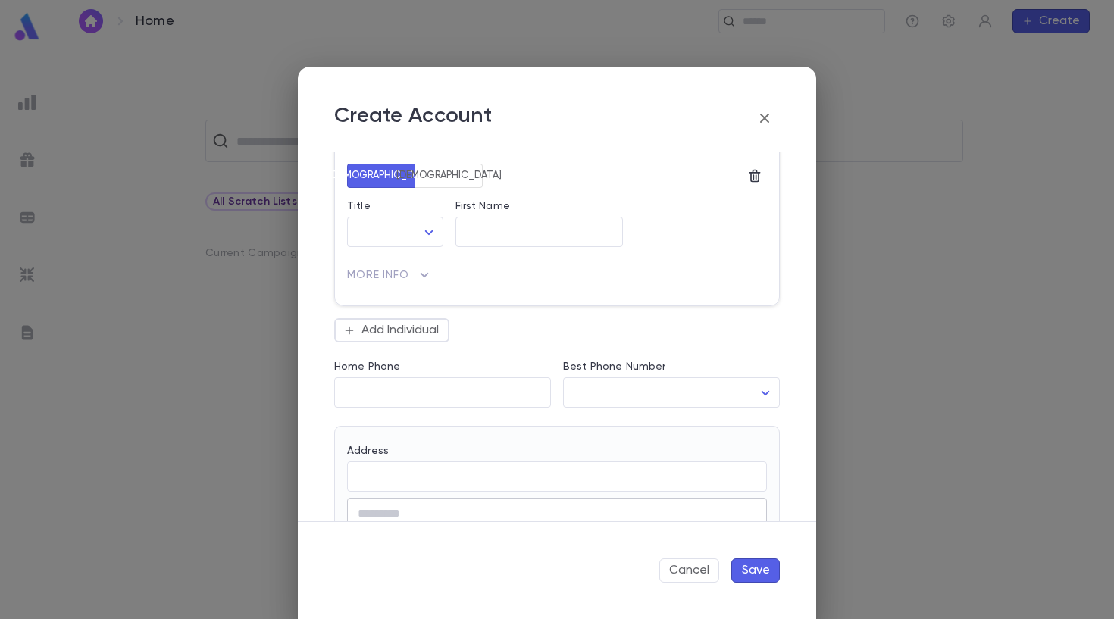
scroll to position [561, 0]
click at [590, 561] on button "Cancel" at bounding box center [689, 570] width 60 height 24
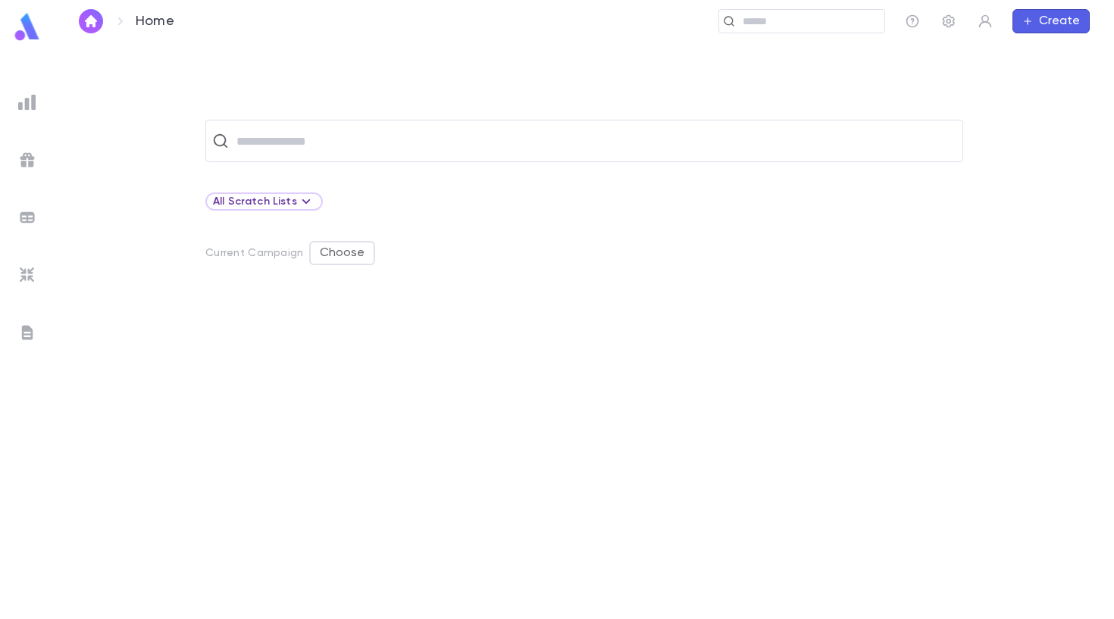
click at [590, 14] on button "Create" at bounding box center [1050, 21] width 77 height 24
click at [590, 72] on li "Pledge" at bounding box center [1054, 75] width 77 height 24
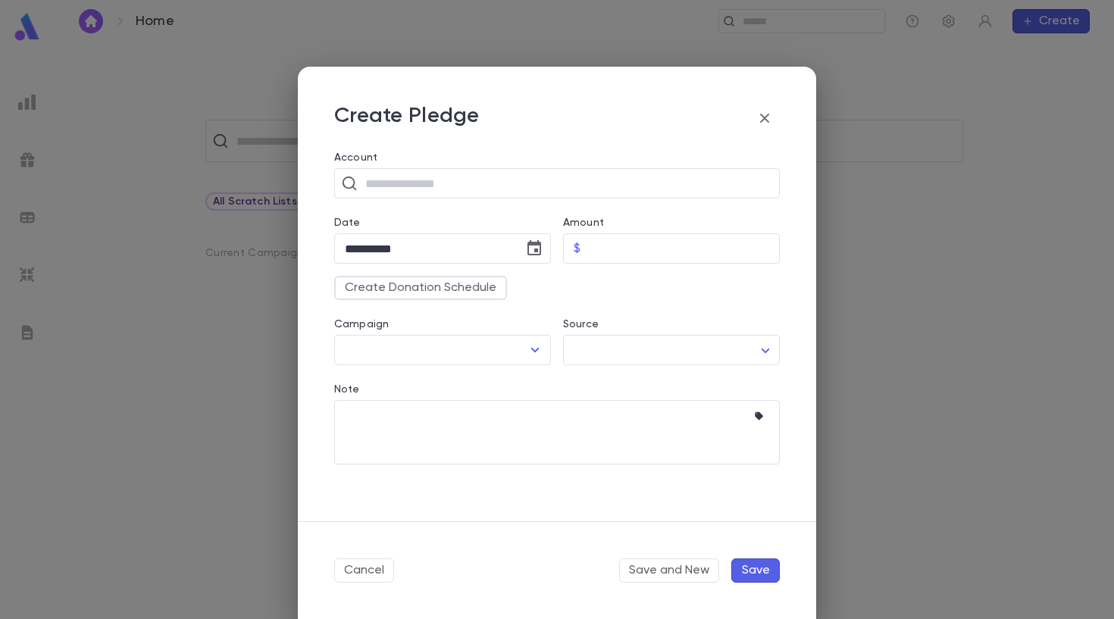
click at [554, 167] on div "Account ​" at bounding box center [551, 165] width 458 height 65
click at [554, 179] on input "text" at bounding box center [567, 183] width 412 height 29
click at [446, 284] on button "Create Donation Schedule" at bounding box center [420, 288] width 173 height 24
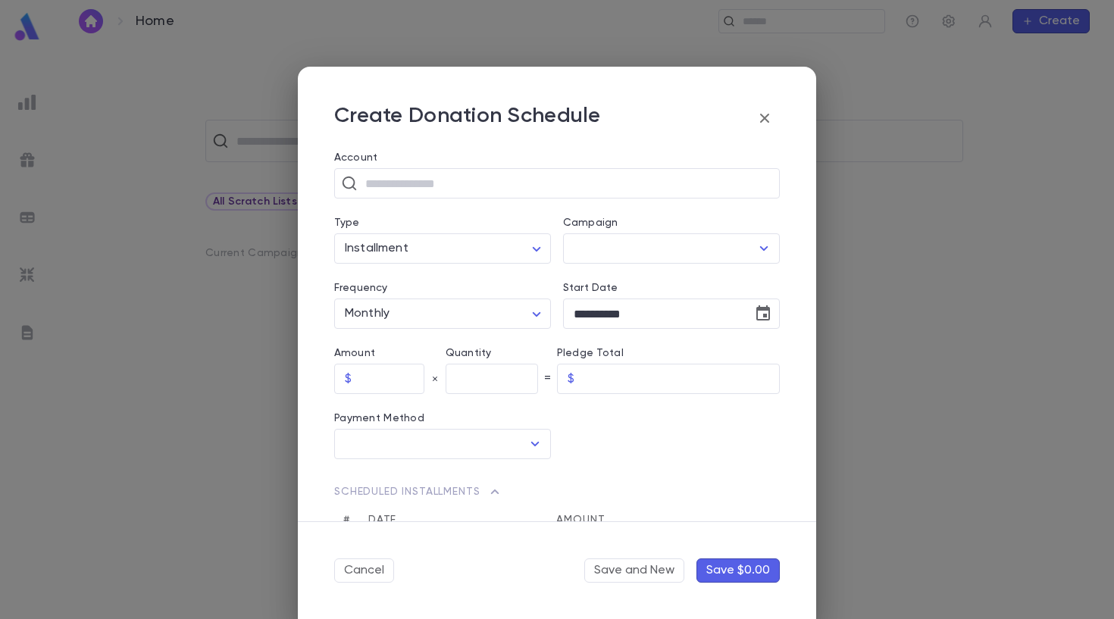
click at [590, 117] on icon "button" at bounding box center [764, 118] width 18 height 18
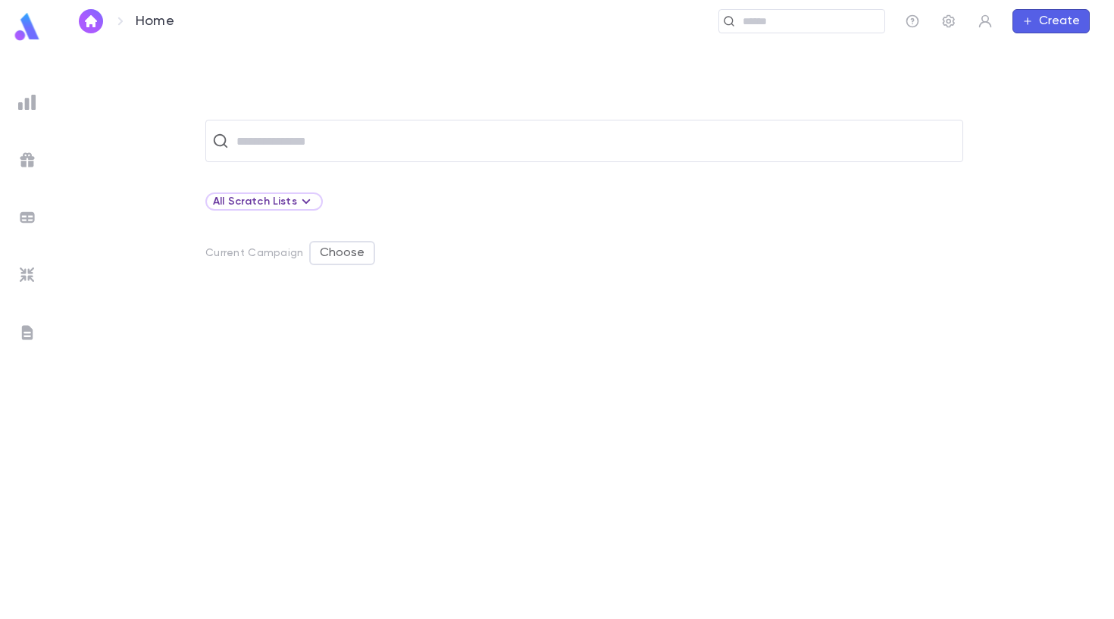
click at [590, 18] on button "Create" at bounding box center [1050, 21] width 77 height 24
click at [590, 74] on li "Pledge" at bounding box center [1054, 75] width 77 height 24
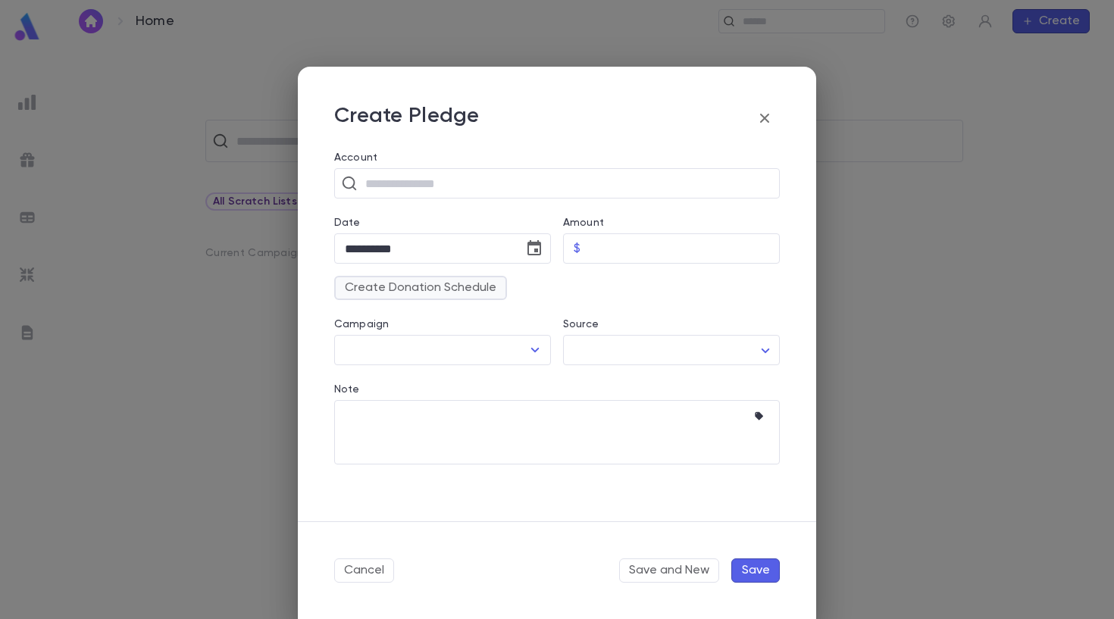
click at [487, 283] on button "Create Donation Schedule" at bounding box center [420, 288] width 173 height 24
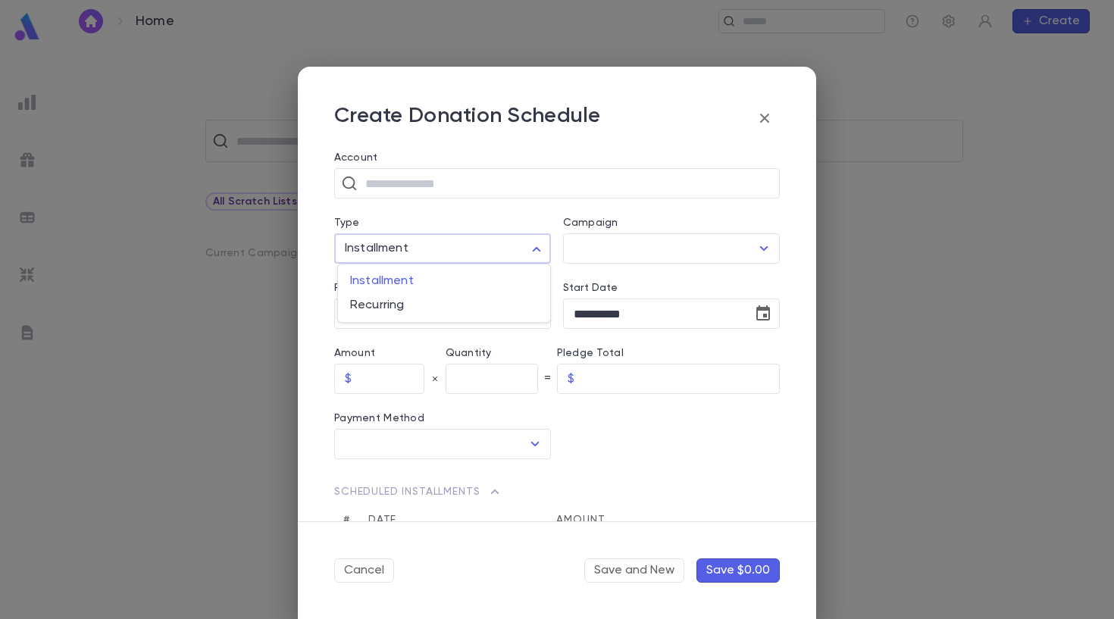
click at [509, 248] on body "**********" at bounding box center [557, 330] width 1114 height 576
click at [468, 311] on span "Recurring" at bounding box center [444, 305] width 188 height 15
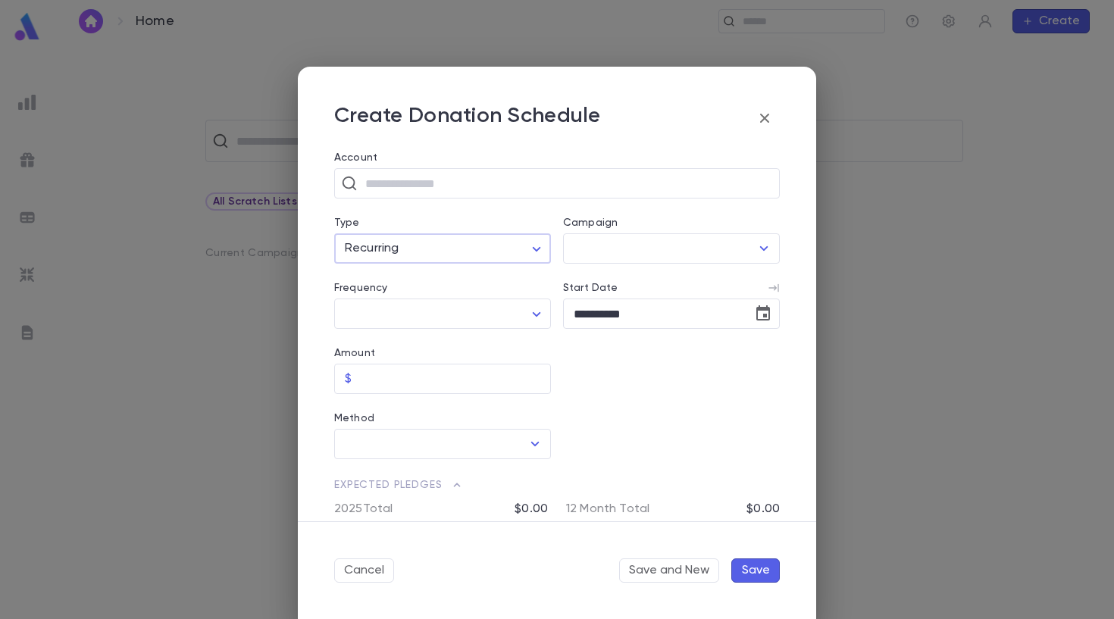
type input "*********"
type input "*******"
click at [524, 248] on body "**********" at bounding box center [557, 330] width 1114 height 576
click at [457, 277] on span "Installment" at bounding box center [444, 281] width 188 height 15
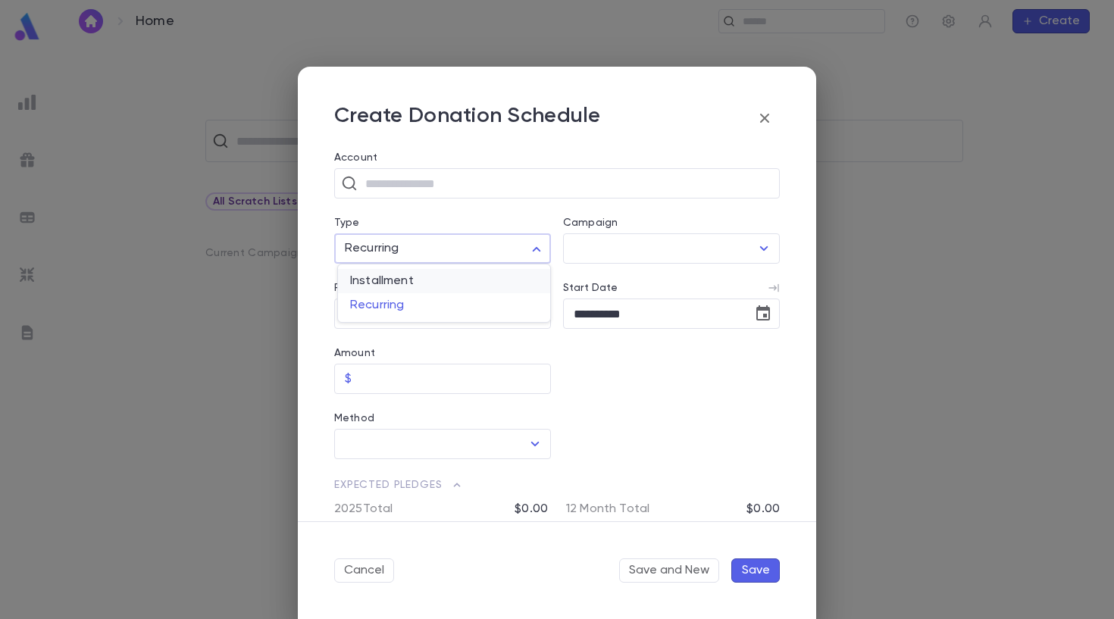
type input "**********"
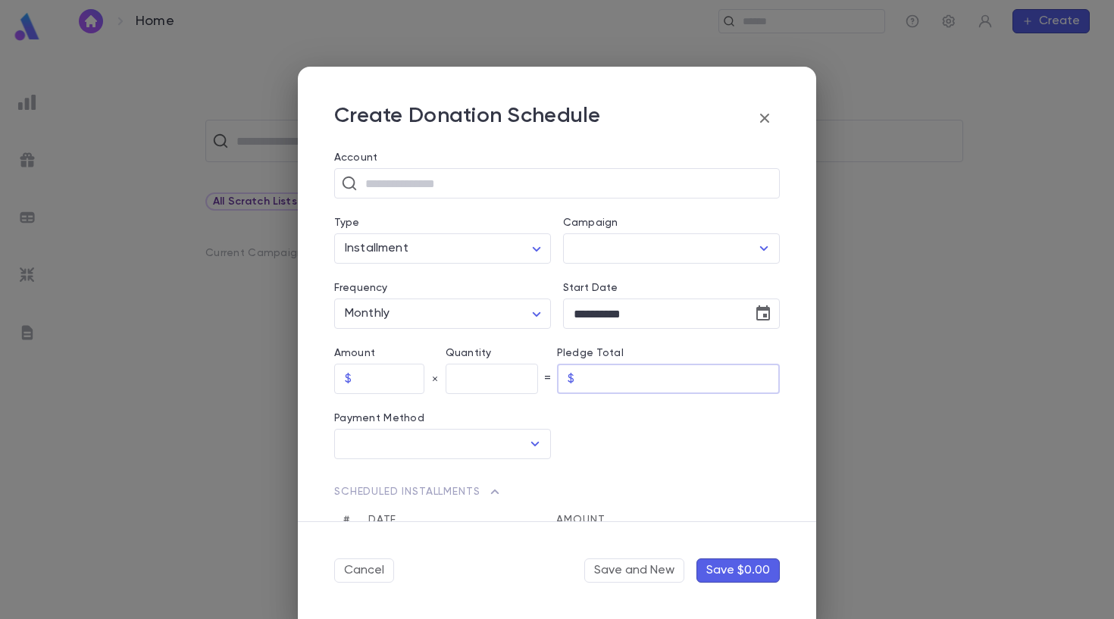
click at [590, 385] on input "text" at bounding box center [679, 379] width 199 height 30
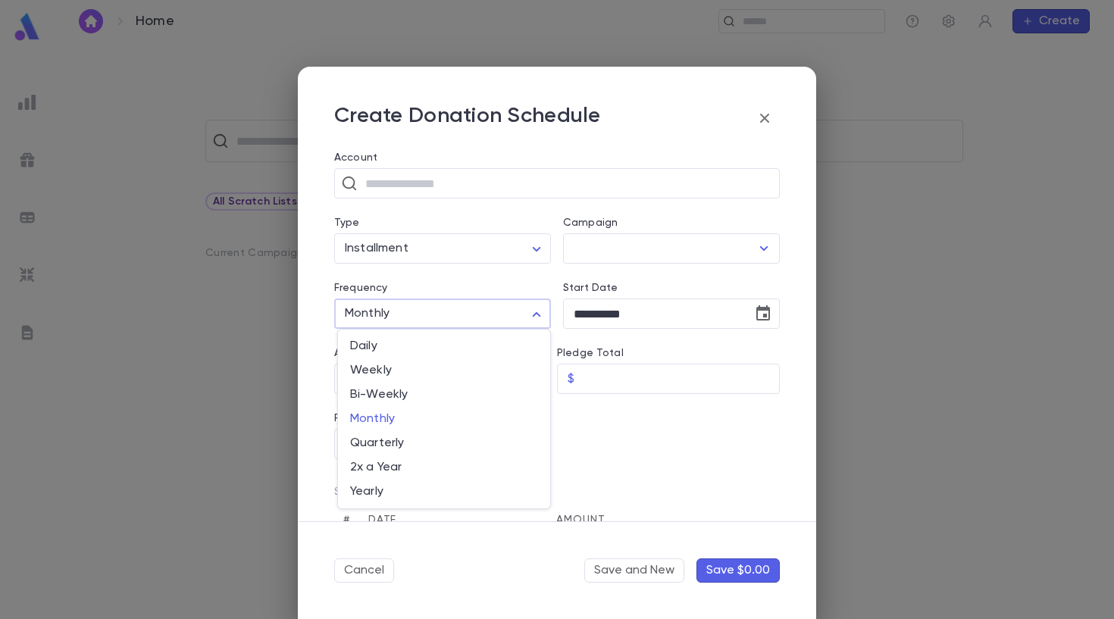
click at [527, 312] on body "**********" at bounding box center [557, 330] width 1114 height 576
click at [590, 237] on div at bounding box center [557, 309] width 1114 height 619
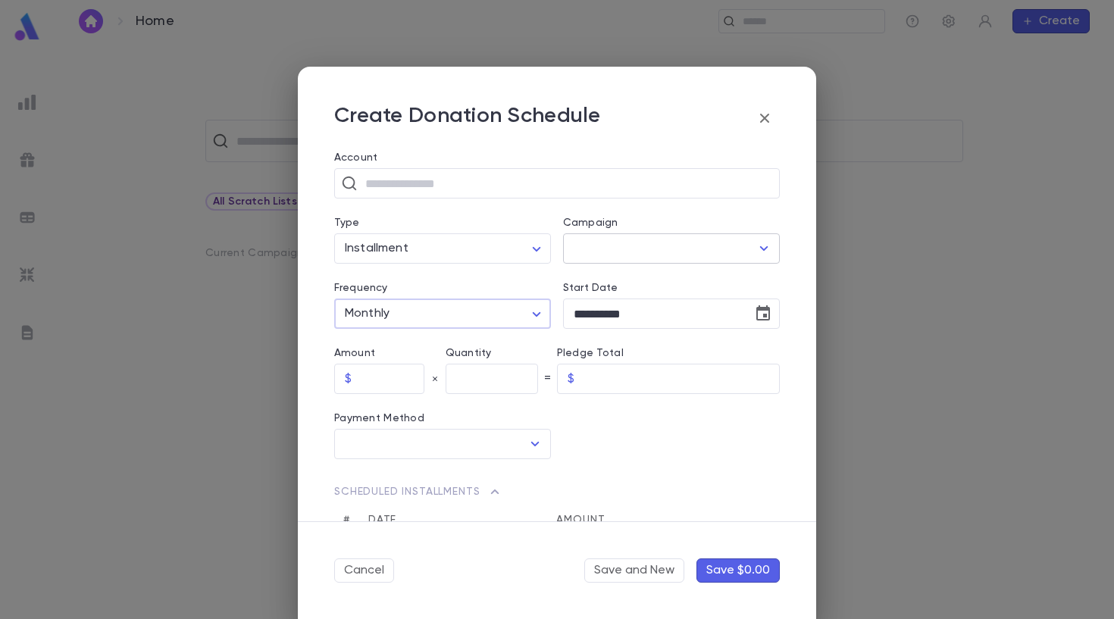
click at [590, 248] on input "Campaign" at bounding box center [660, 248] width 180 height 29
click at [590, 199] on div "Campaign ​" at bounding box center [665, 231] width 229 height 65
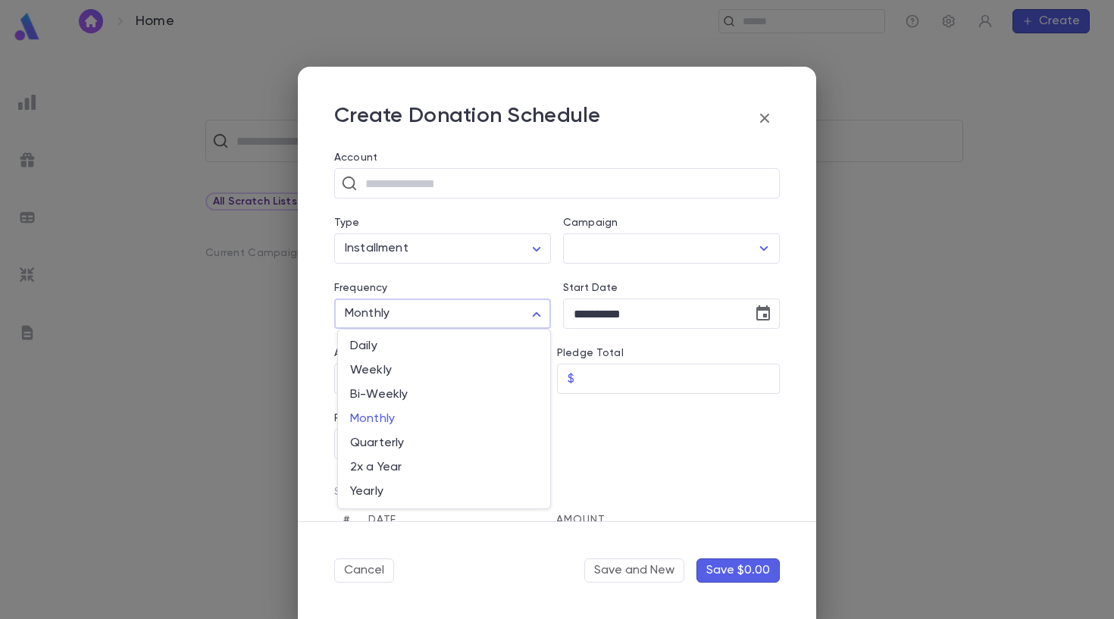
click at [483, 314] on body "**********" at bounding box center [557, 330] width 1114 height 576
click at [590, 436] on div at bounding box center [557, 309] width 1114 height 619
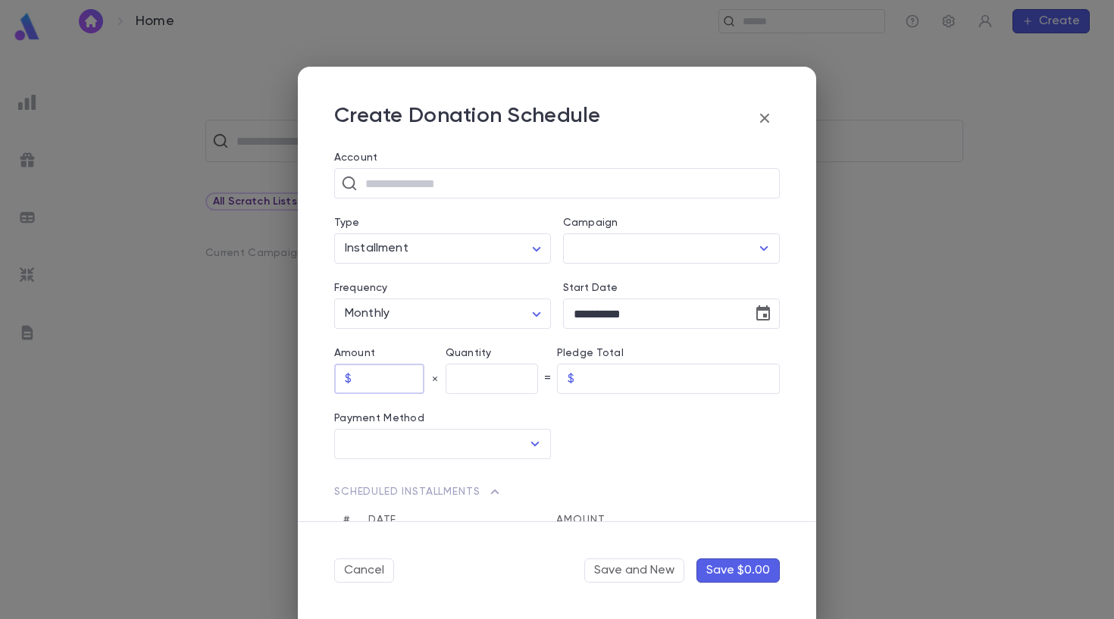
click at [386, 368] on input "text" at bounding box center [391, 379] width 67 height 30
type input "******"
click at [492, 378] on input "text" at bounding box center [492, 379] width 92 height 30
type input "*"
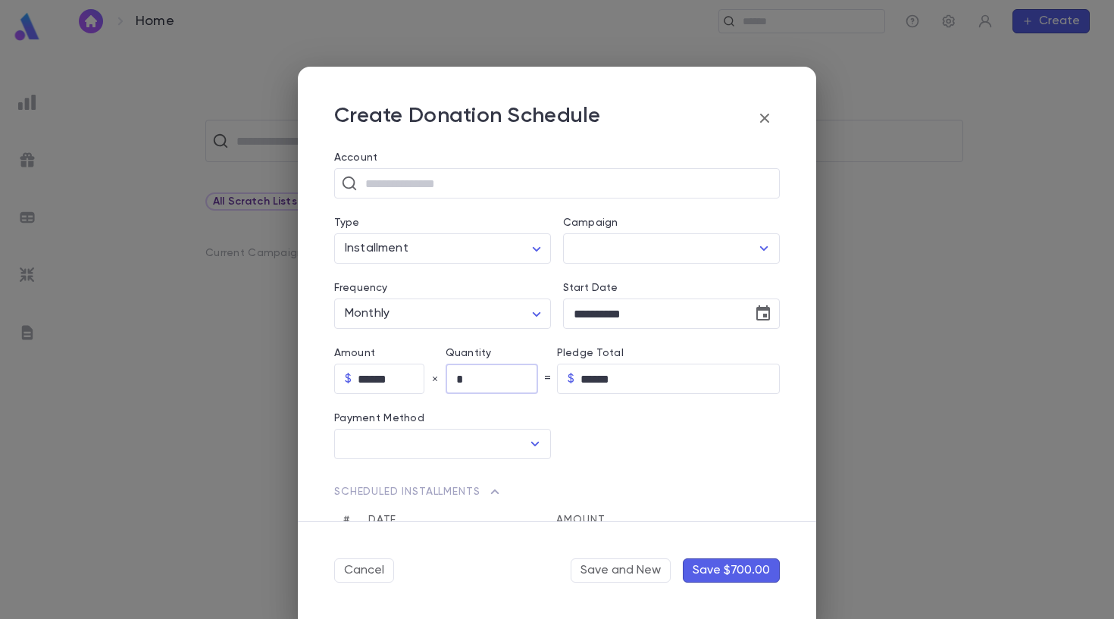
type input "********"
click at [590, 444] on div at bounding box center [665, 426] width 229 height 65
click at [473, 380] on input "*" at bounding box center [492, 379] width 92 height 30
click at [530, 446] on icon "Open" at bounding box center [535, 444] width 18 height 18
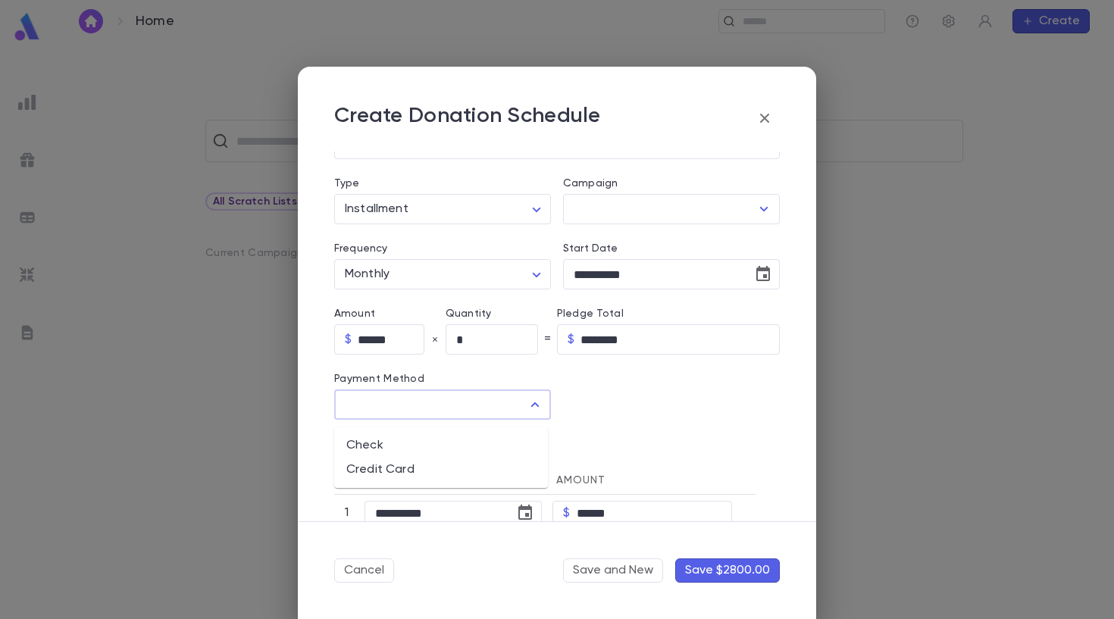
scroll to position [50, 0]
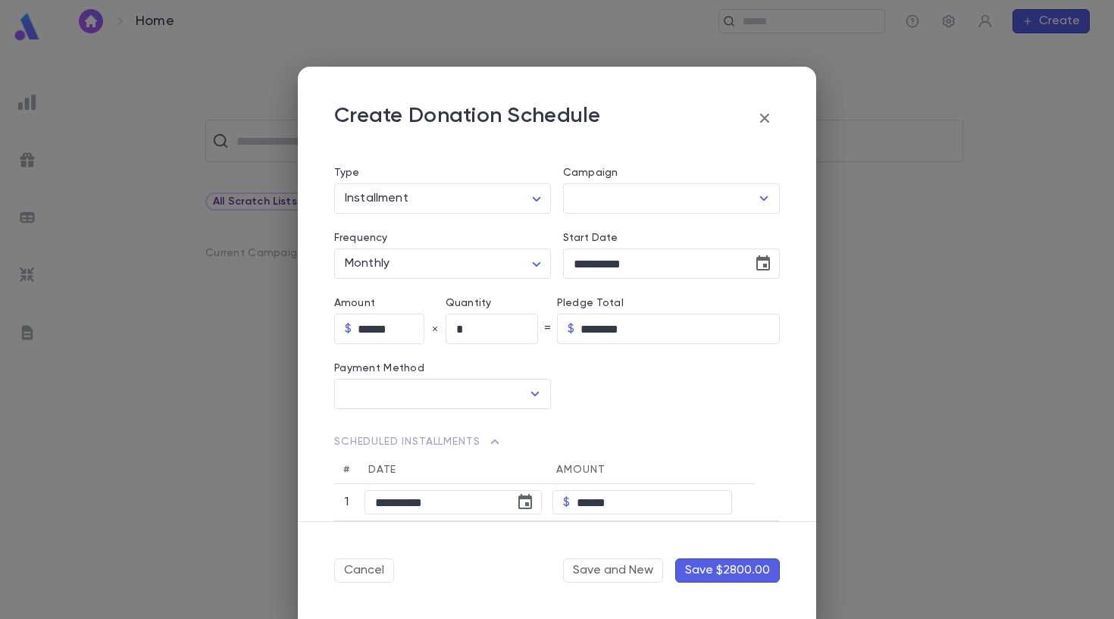
click at [590, 422] on div "**********" at bounding box center [551, 536] width 458 height 254
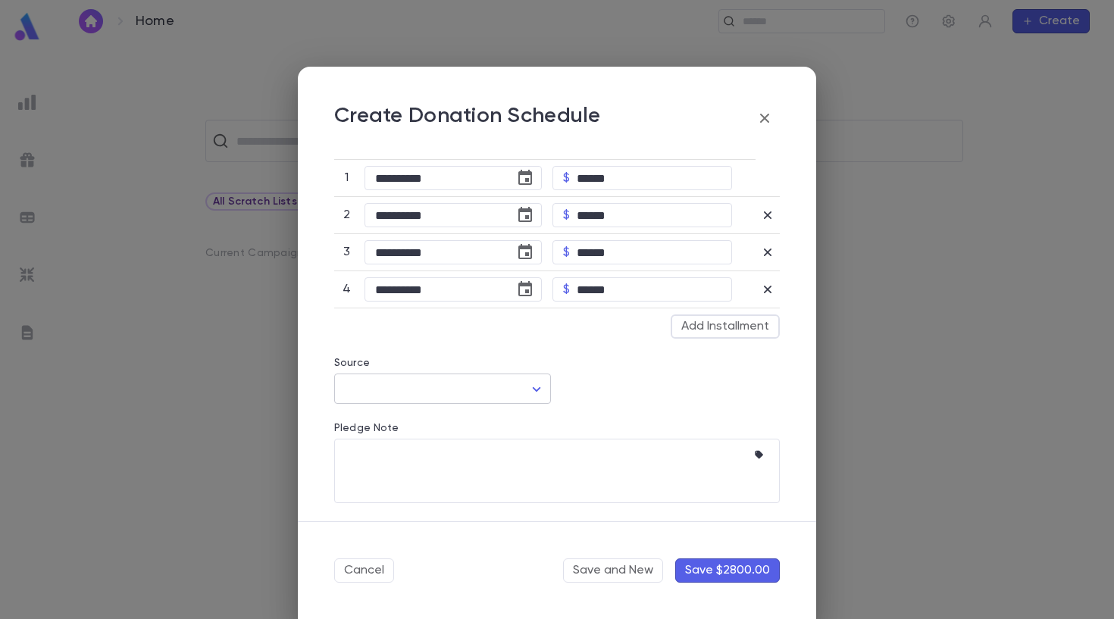
scroll to position [374, 0]
click at [524, 383] on body "**********" at bounding box center [557, 330] width 1114 height 576
click at [524, 383] on div at bounding box center [557, 309] width 1114 height 619
click at [354, 561] on button "Cancel" at bounding box center [364, 570] width 60 height 24
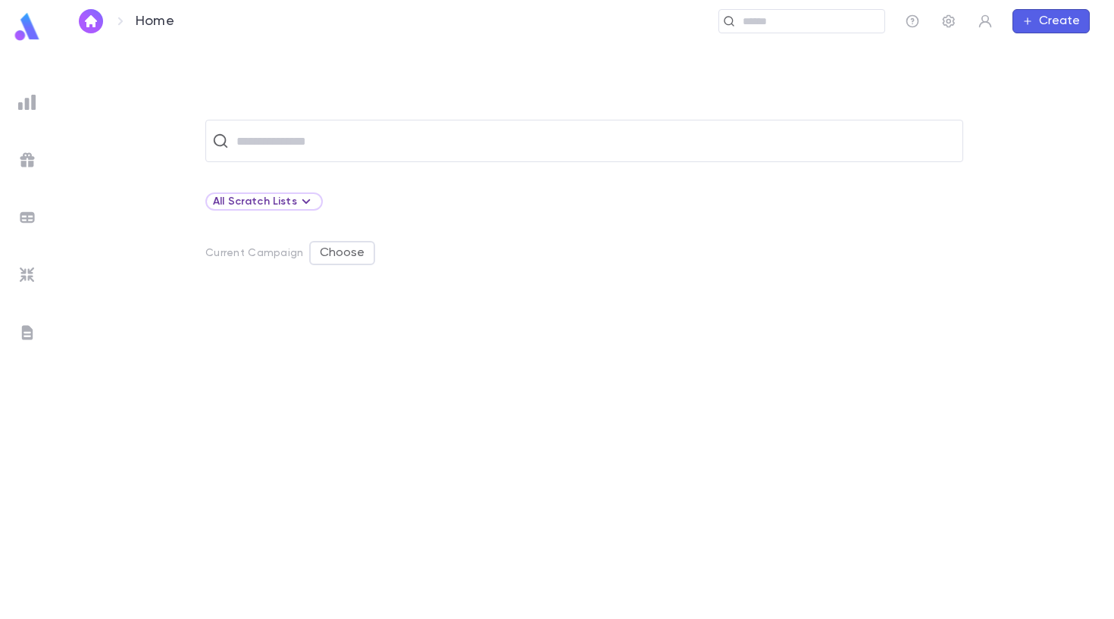
click at [590, 20] on button "Create" at bounding box center [1050, 21] width 77 height 24
click at [590, 65] on li "Pledge" at bounding box center [1054, 75] width 77 height 24
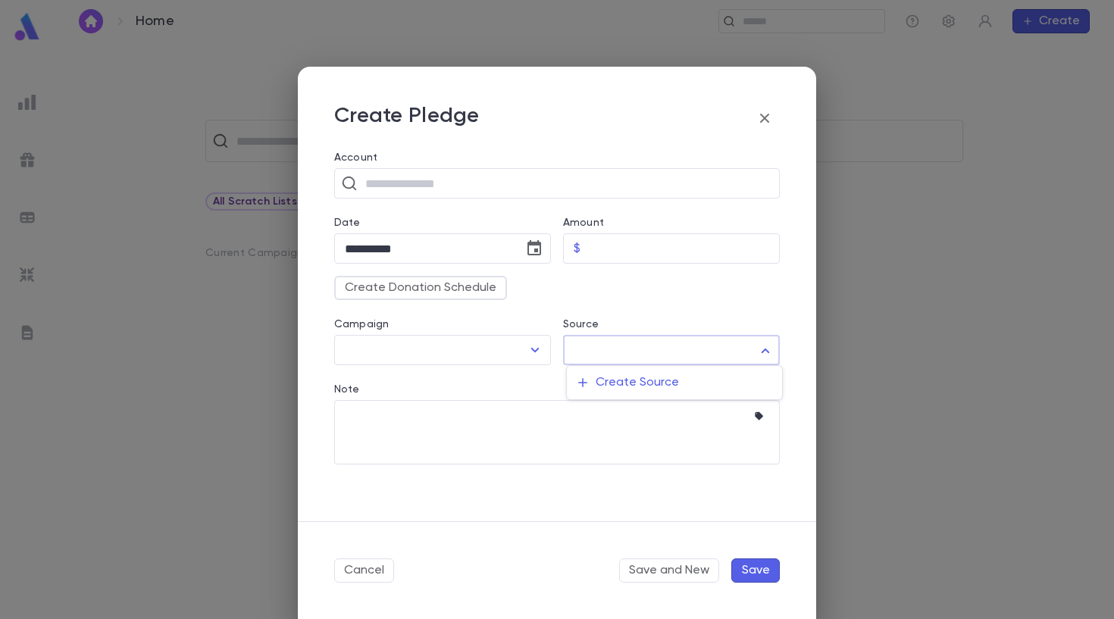
click at [590, 339] on body "**********" at bounding box center [557, 330] width 1114 height 576
click at [590, 380] on button "Create Source" at bounding box center [674, 383] width 215 height 24
click at [590, 318] on div at bounding box center [557, 309] width 1114 height 619
click at [590, 296] on div at bounding box center [557, 309] width 1114 height 619
click at [351, 564] on button "Cancel" at bounding box center [364, 570] width 60 height 24
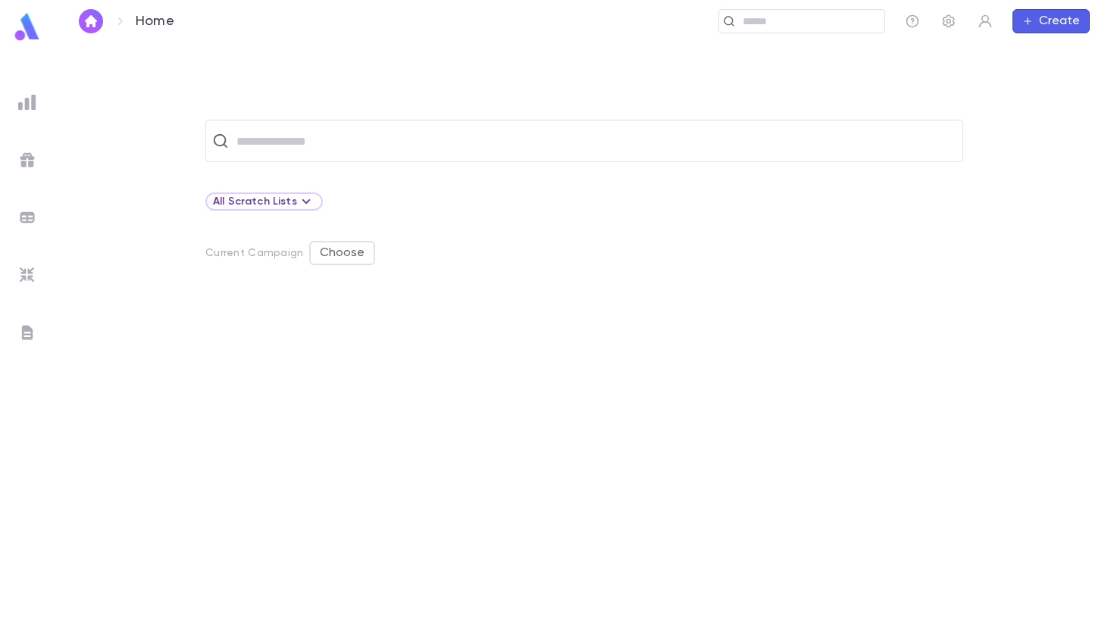
click at [590, 28] on button "Create" at bounding box center [1050, 21] width 77 height 24
click at [590, 112] on ul "Account Pledge Payment" at bounding box center [1054, 75] width 77 height 82
click at [590, 105] on li "Payment" at bounding box center [1054, 99] width 77 height 24
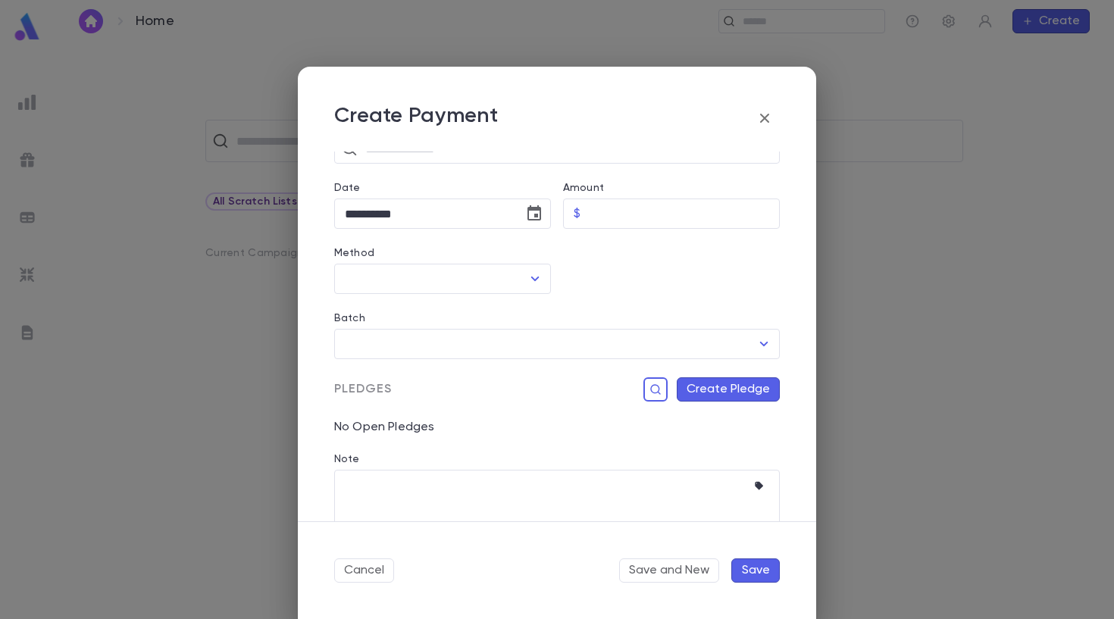
scroll to position [0, 0]
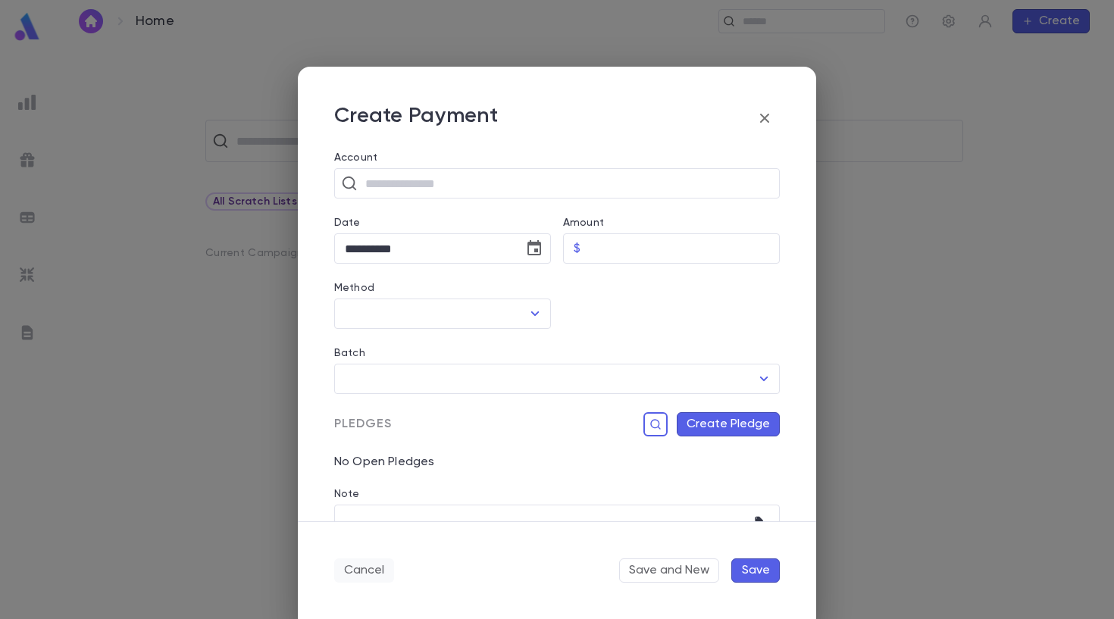
click at [386, 564] on button "Cancel" at bounding box center [364, 570] width 60 height 24
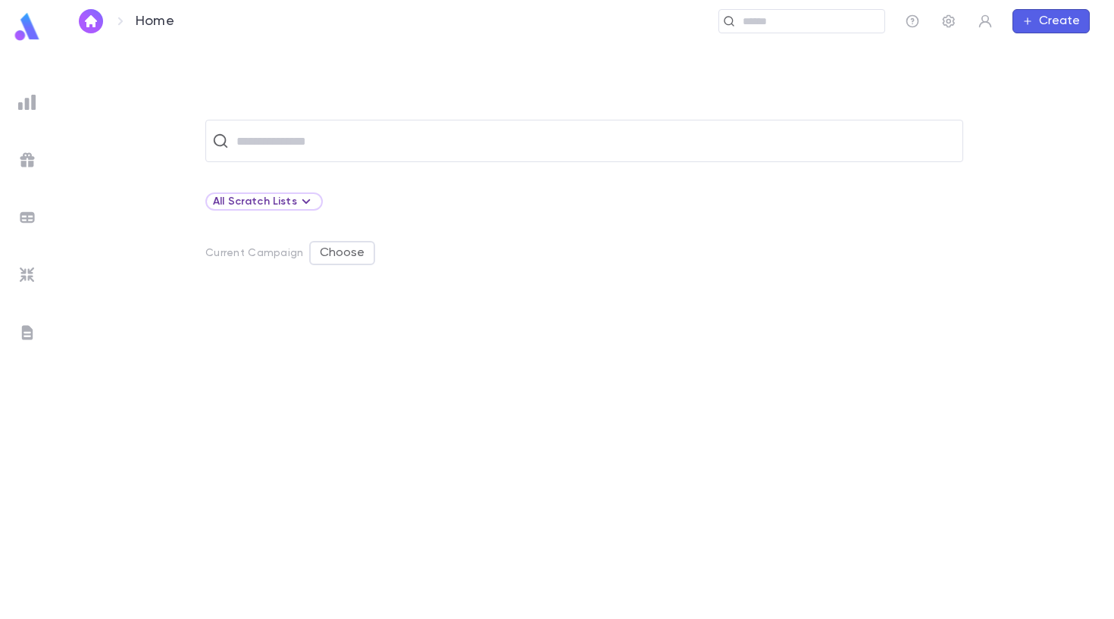
click at [30, 104] on img at bounding box center [27, 102] width 18 height 18
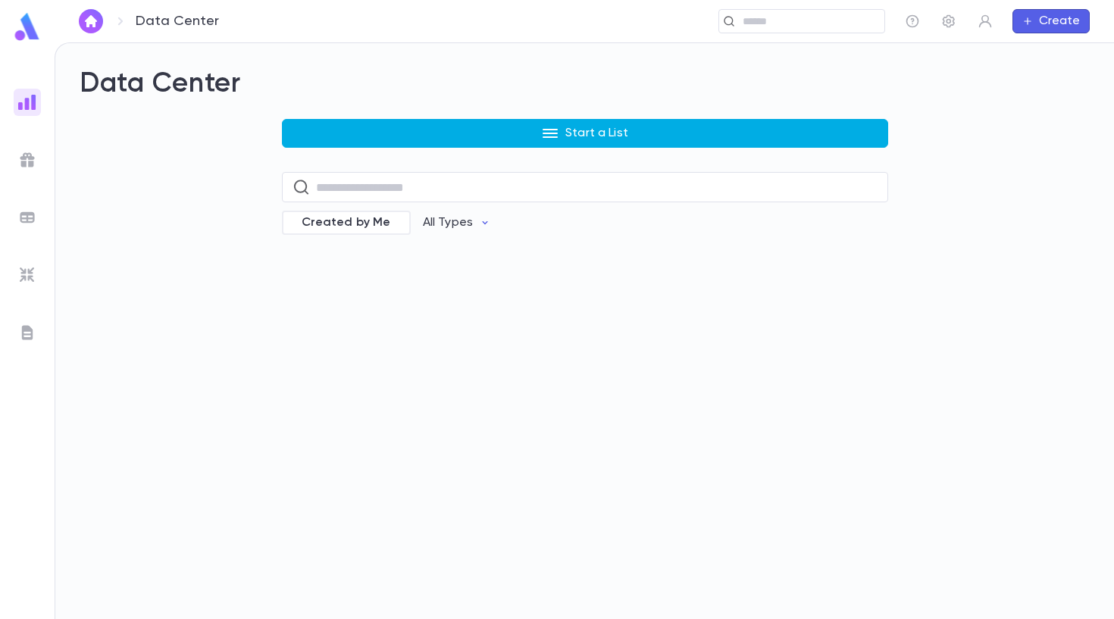
click at [461, 133] on button "Start a List" at bounding box center [585, 133] width 606 height 29
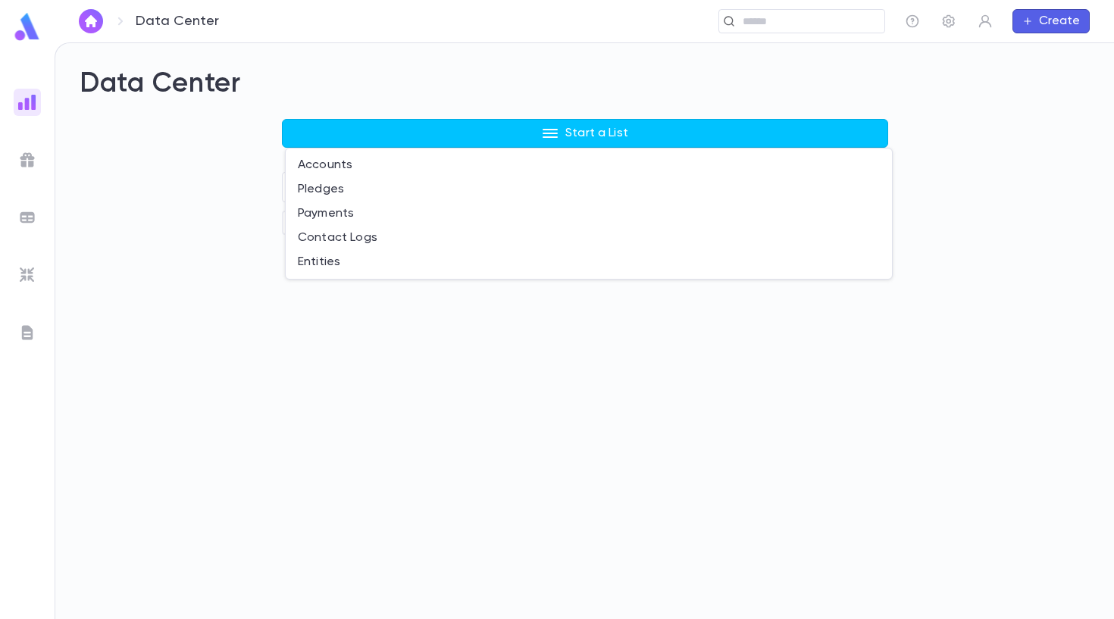
click at [317, 346] on div at bounding box center [557, 309] width 1114 height 619
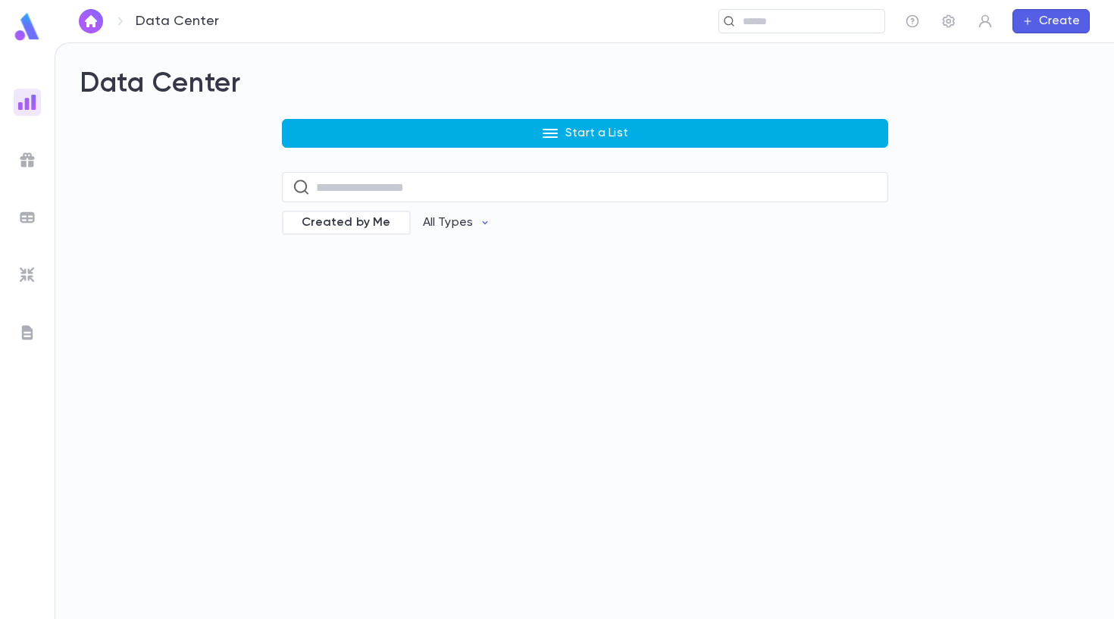
click at [479, 133] on button "Start a List" at bounding box center [585, 133] width 606 height 29
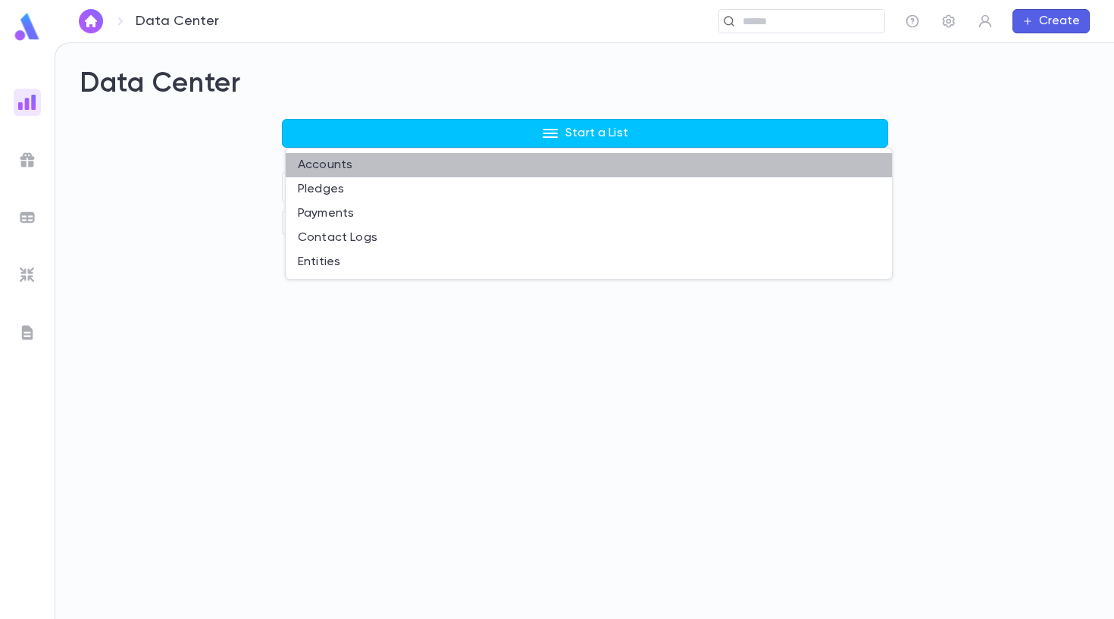
click at [432, 168] on li "Accounts" at bounding box center [589, 165] width 606 height 24
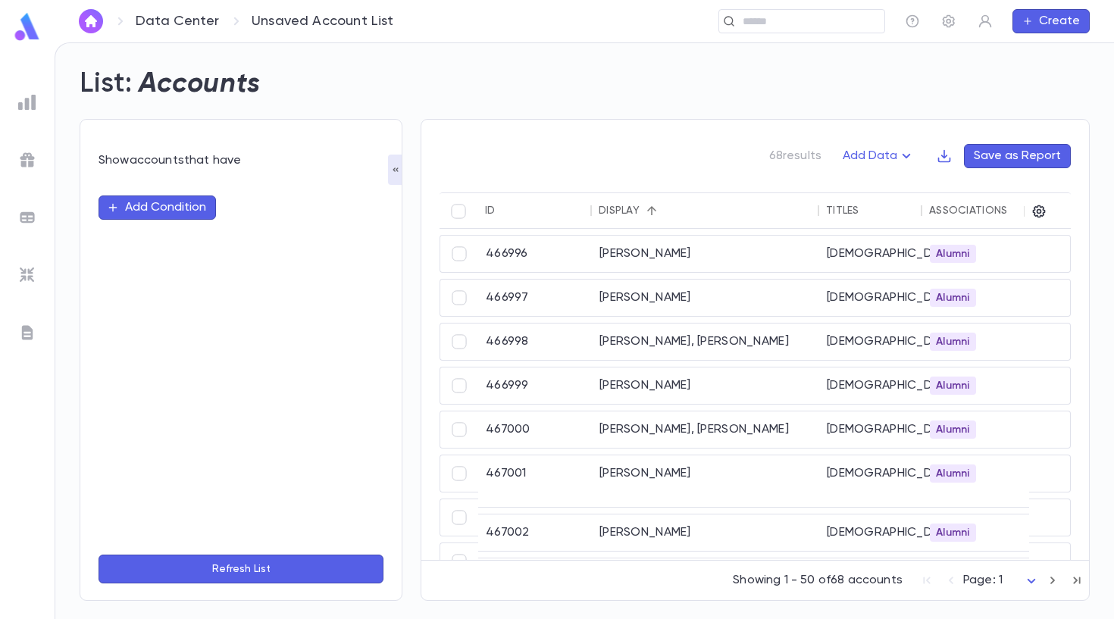
click at [117, 205] on icon "button" at bounding box center [113, 208] width 12 height 12
type input "***"
click at [200, 253] on ul "Street Address" at bounding box center [241, 238] width 285 height 36
click at [211, 232] on li "Street Address" at bounding box center [241, 238] width 285 height 24
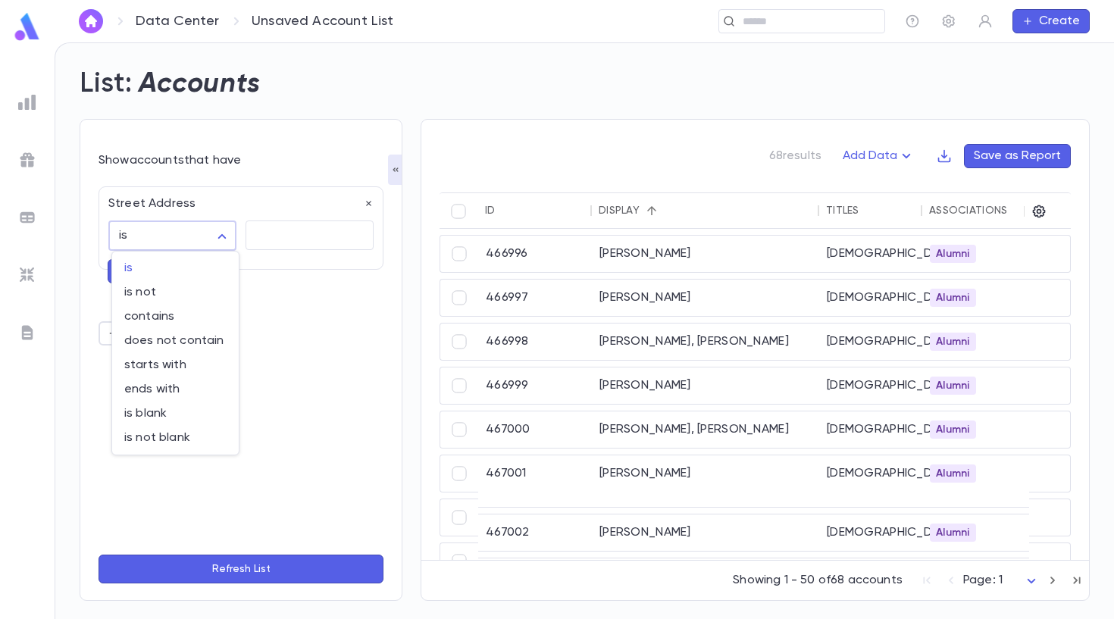
click at [232, 238] on body "Data Center Unsaved Account List ​ Create List: Accounts Show accounts that hav…" at bounding box center [557, 330] width 1114 height 577
click at [286, 241] on div at bounding box center [557, 309] width 1114 height 619
click at [294, 232] on textarea at bounding box center [309, 235] width 107 height 30
type textarea "*"
type textarea "********"
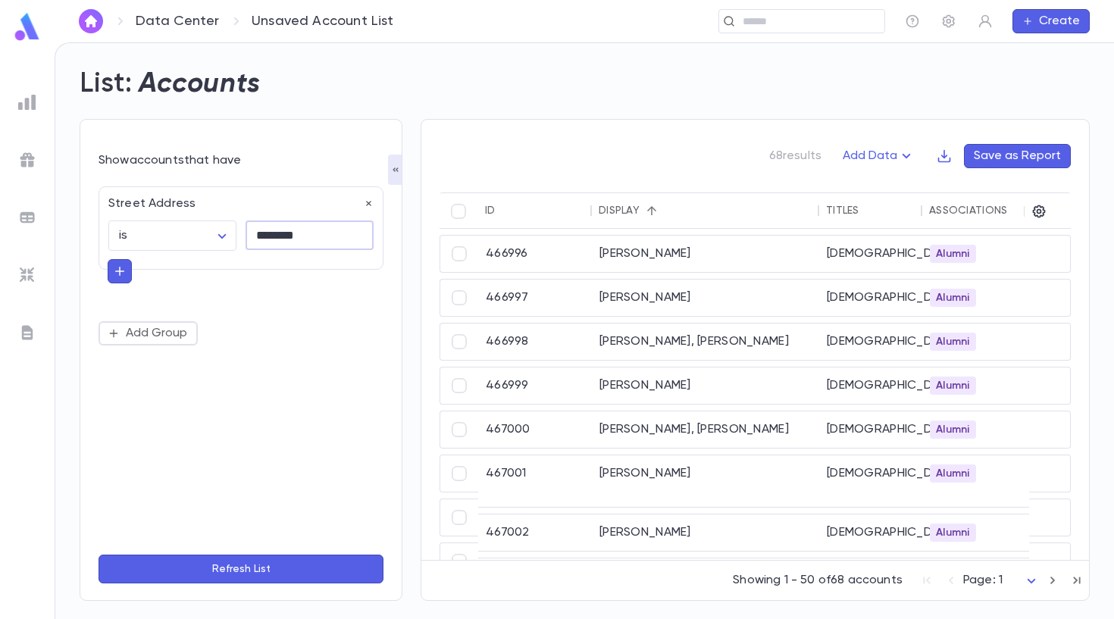
drag, startPoint x: 301, startPoint y: 261, endPoint x: 292, endPoint y: 322, distance: 61.9
click at [292, 322] on div "Add Group" at bounding box center [241, 333] width 285 height 24
click at [260, 564] on button "Refresh List" at bounding box center [241, 569] width 285 height 29
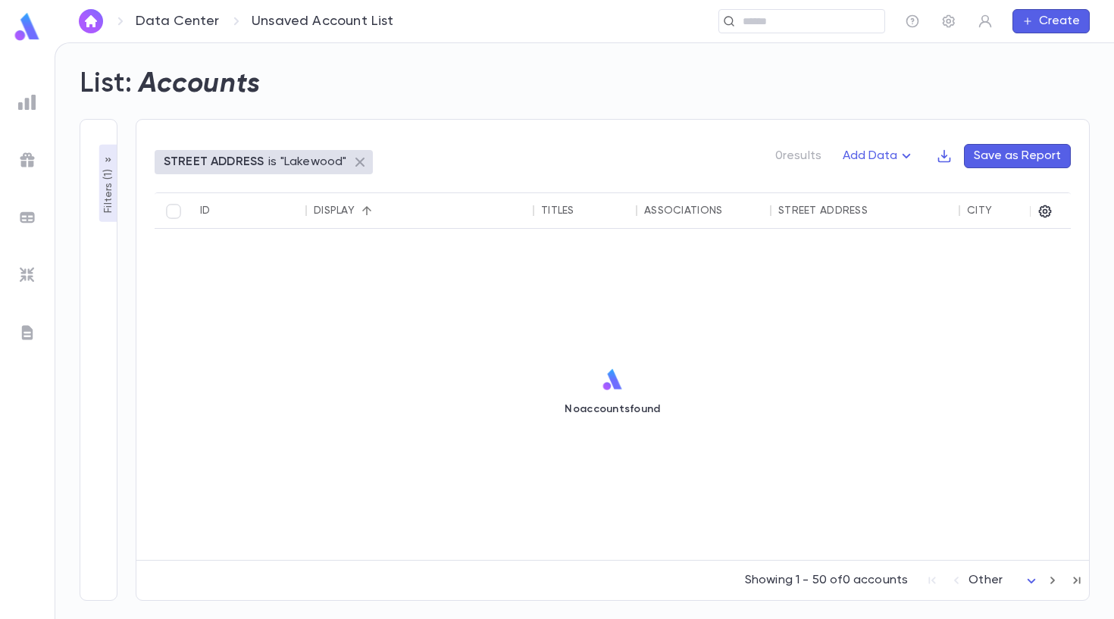
click at [358, 161] on icon at bounding box center [360, 162] width 18 height 18
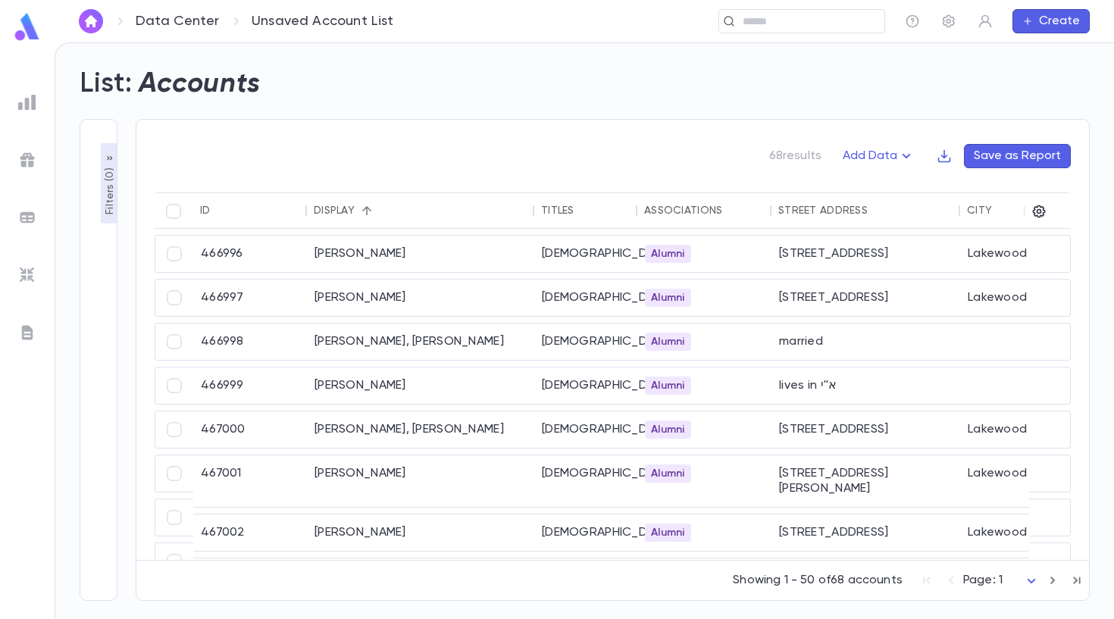
click at [115, 189] on p "Filters ( 0 )" at bounding box center [109, 189] width 15 height 50
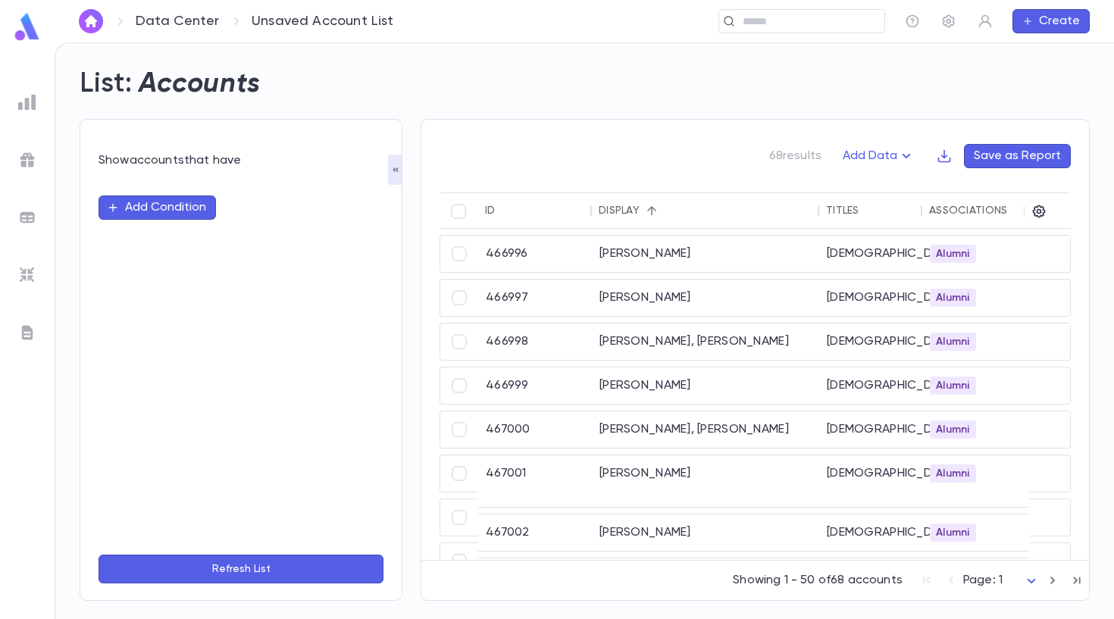
click at [146, 223] on div "Add Condition" at bounding box center [241, 359] width 285 height 365
click at [158, 206] on button "Add Condition" at bounding box center [157, 207] width 117 height 24
type input "****"
click at [160, 242] on li "City" at bounding box center [241, 238] width 285 height 24
click at [314, 240] on input "text" at bounding box center [298, 235] width 92 height 29
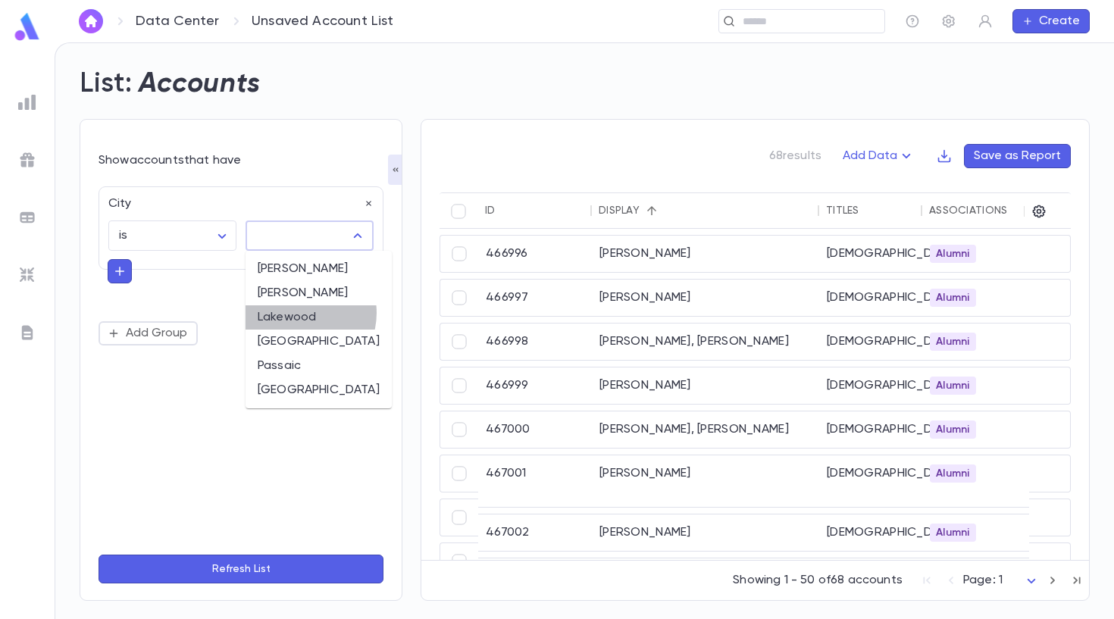
click at [301, 313] on li "Lakewood" at bounding box center [319, 317] width 146 height 24
type input "********"
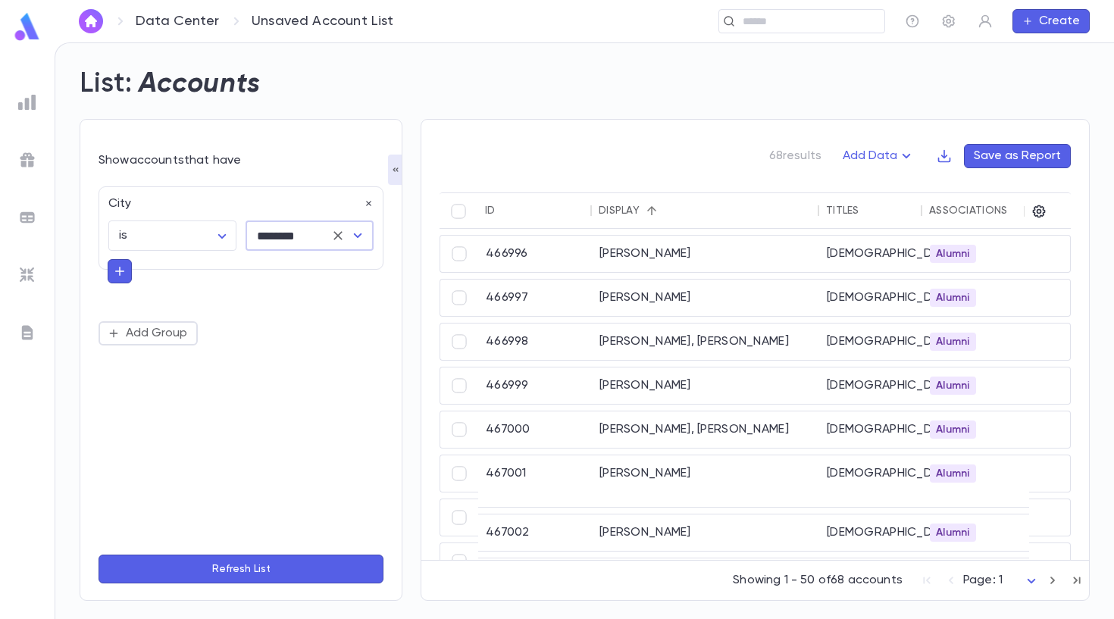
click at [217, 563] on button "Refresh List" at bounding box center [241, 569] width 285 height 29
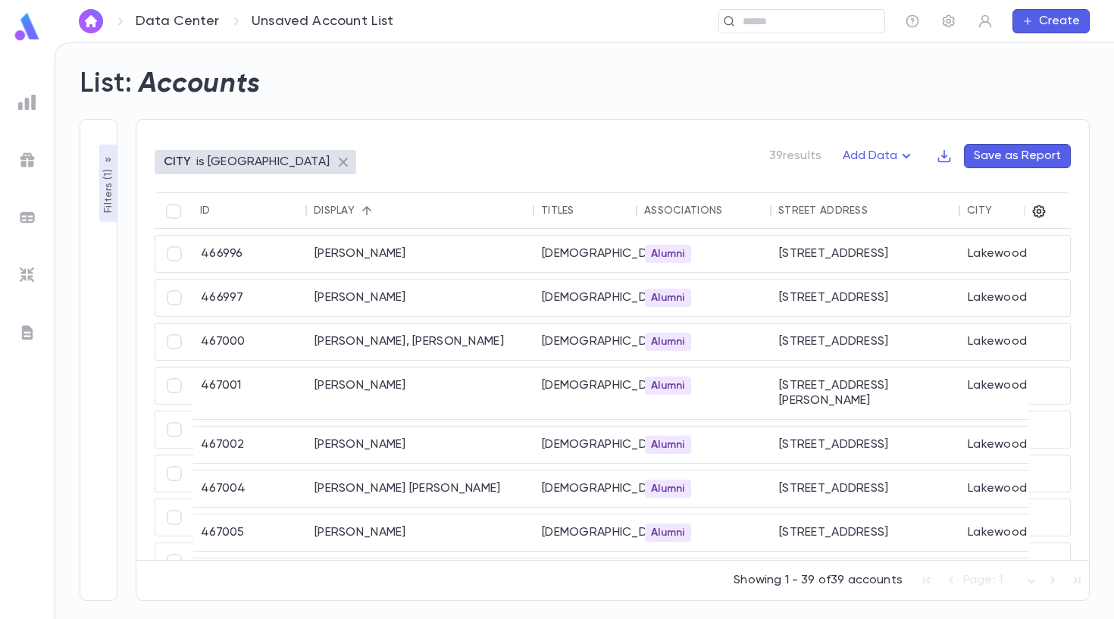
click at [334, 169] on icon at bounding box center [343, 162] width 18 height 18
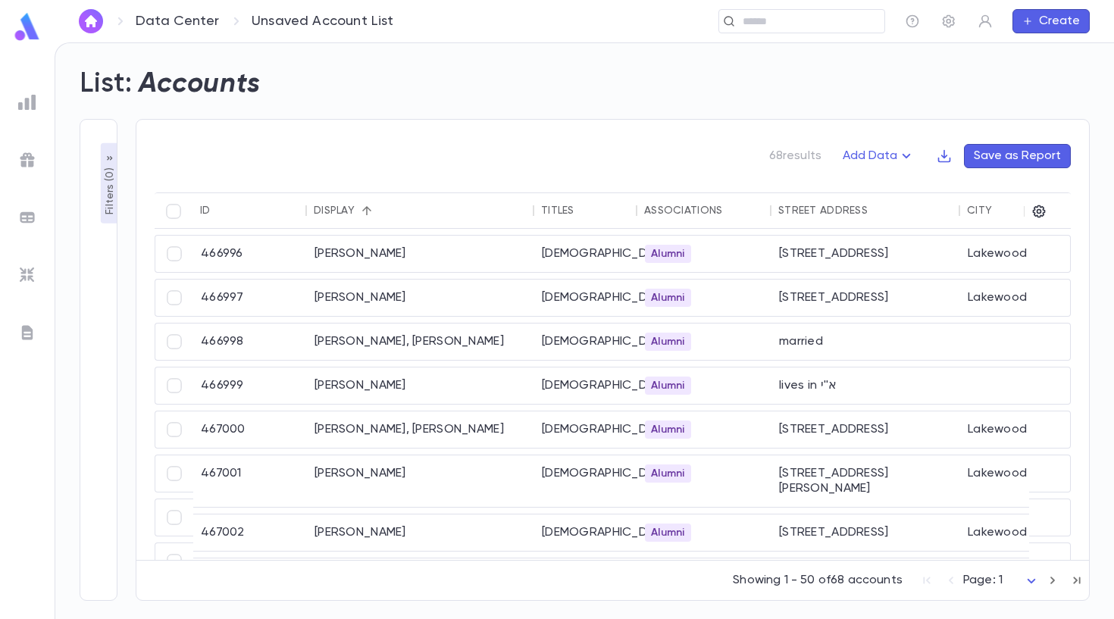
click at [111, 192] on p "Filters ( 0 )" at bounding box center [109, 189] width 15 height 50
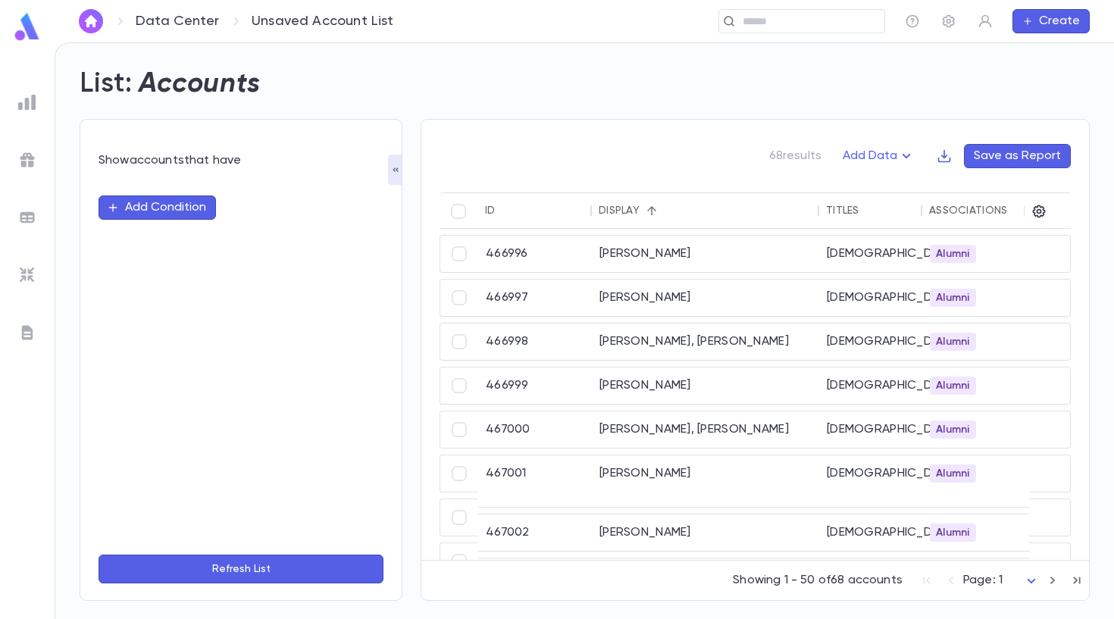
click at [139, 199] on button "Add Condition" at bounding box center [157, 207] width 117 height 24
click at [250, 324] on div "​" at bounding box center [241, 359] width 285 height 365
click at [39, 97] on div at bounding box center [27, 102] width 27 height 27
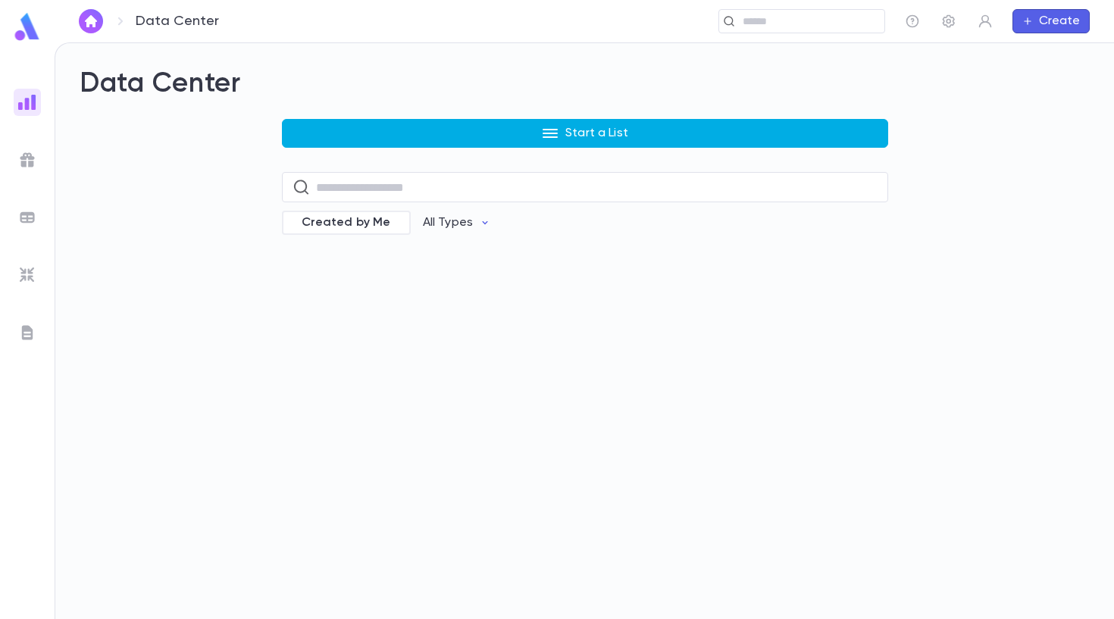
click at [566, 140] on p "Start a List" at bounding box center [596, 133] width 63 height 15
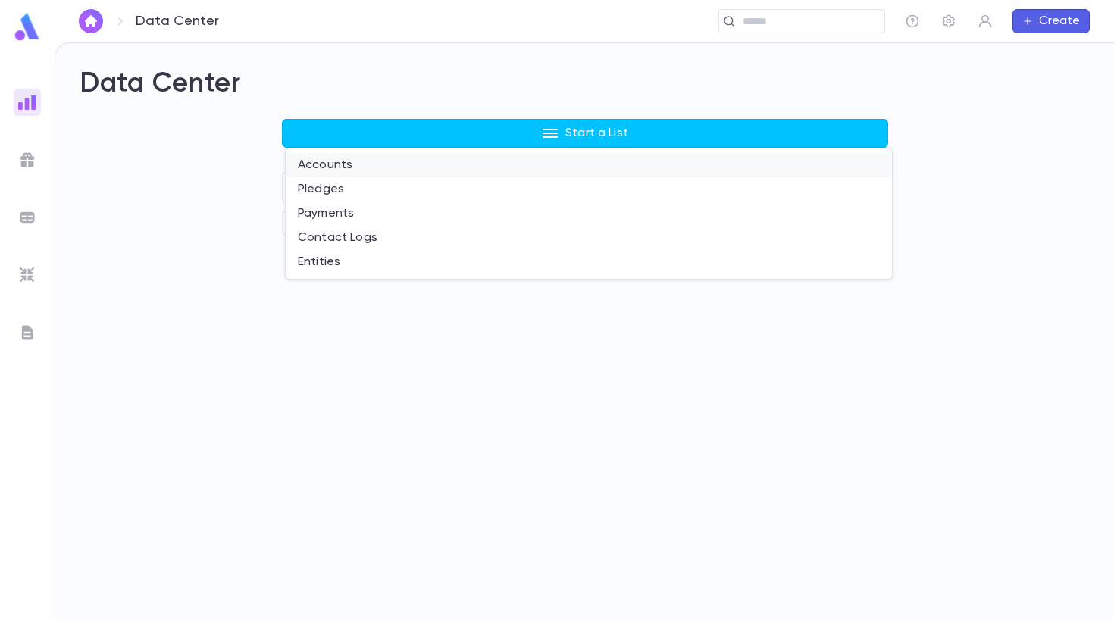
click at [535, 164] on li "Accounts" at bounding box center [589, 165] width 606 height 24
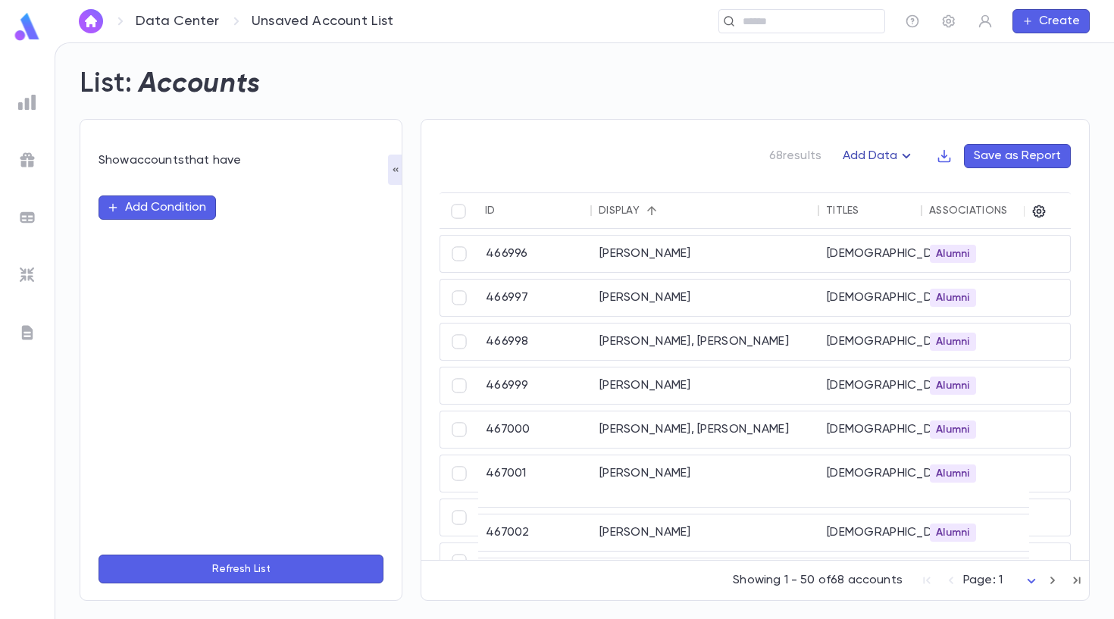
click at [590, 160] on button "Add Data" at bounding box center [878, 156] width 91 height 24
click at [590, 131] on div at bounding box center [557, 309] width 1114 height 619
click at [30, 106] on img at bounding box center [27, 102] width 18 height 18
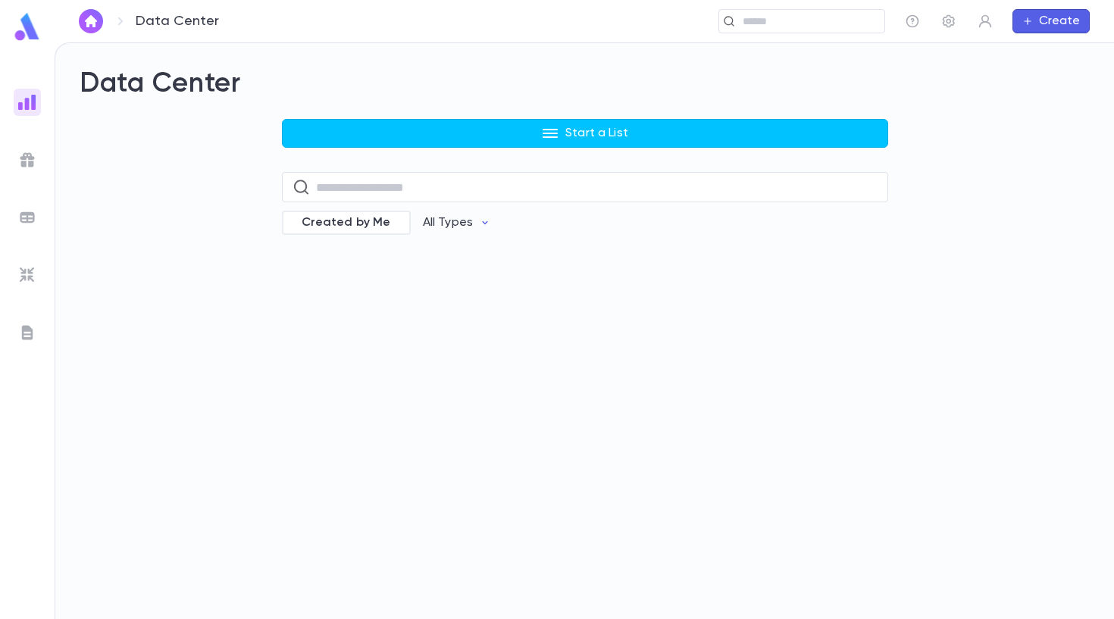
click at [501, 117] on div "Data Center Start a List ​ Created by Me All Types" at bounding box center [585, 161] width 1010 height 188
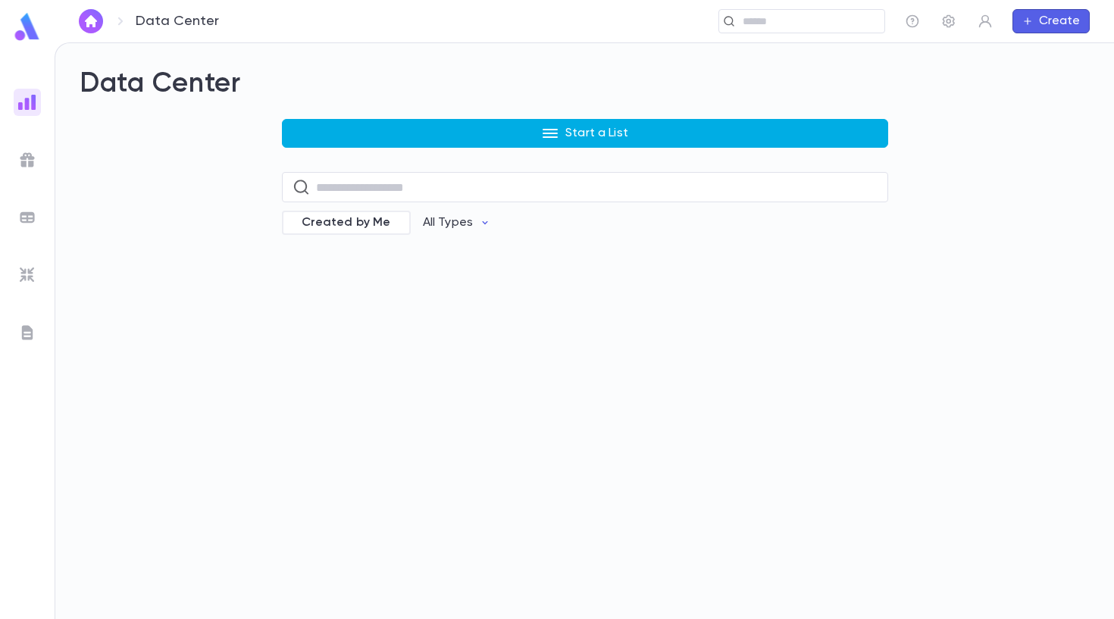
click at [502, 131] on button "Start a List" at bounding box center [585, 133] width 606 height 29
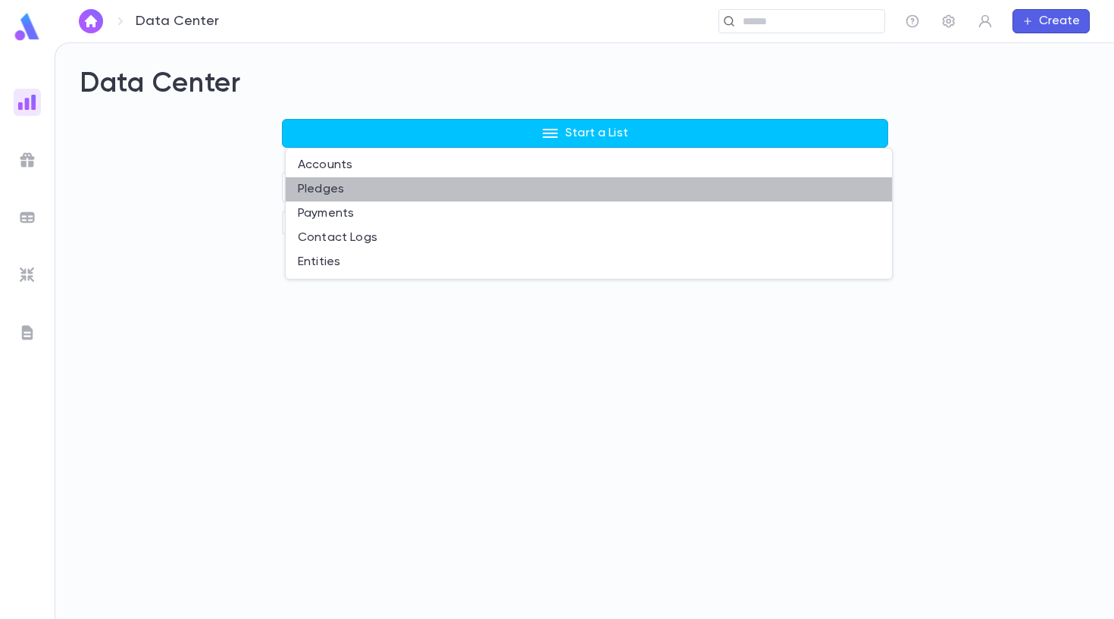
click at [468, 186] on li "Pledges" at bounding box center [589, 189] width 606 height 24
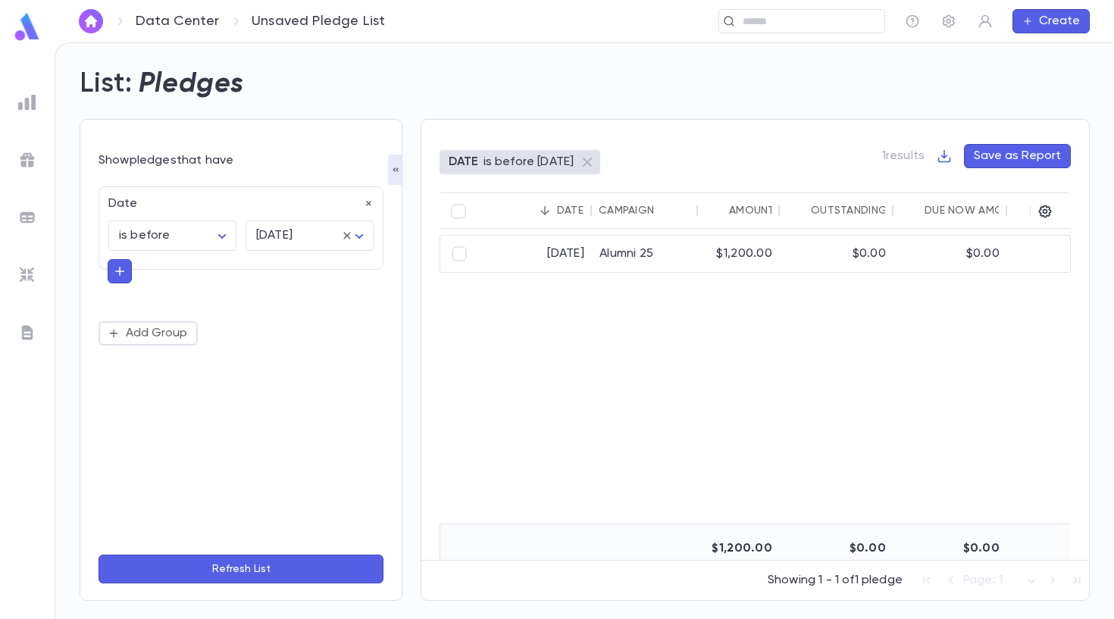
click at [134, 270] on div "Date is before ******** ​ [DATE] ******** ​" at bounding box center [241, 235] width 285 height 99
click at [117, 267] on icon "button" at bounding box center [120, 271] width 14 height 15
type input "*"
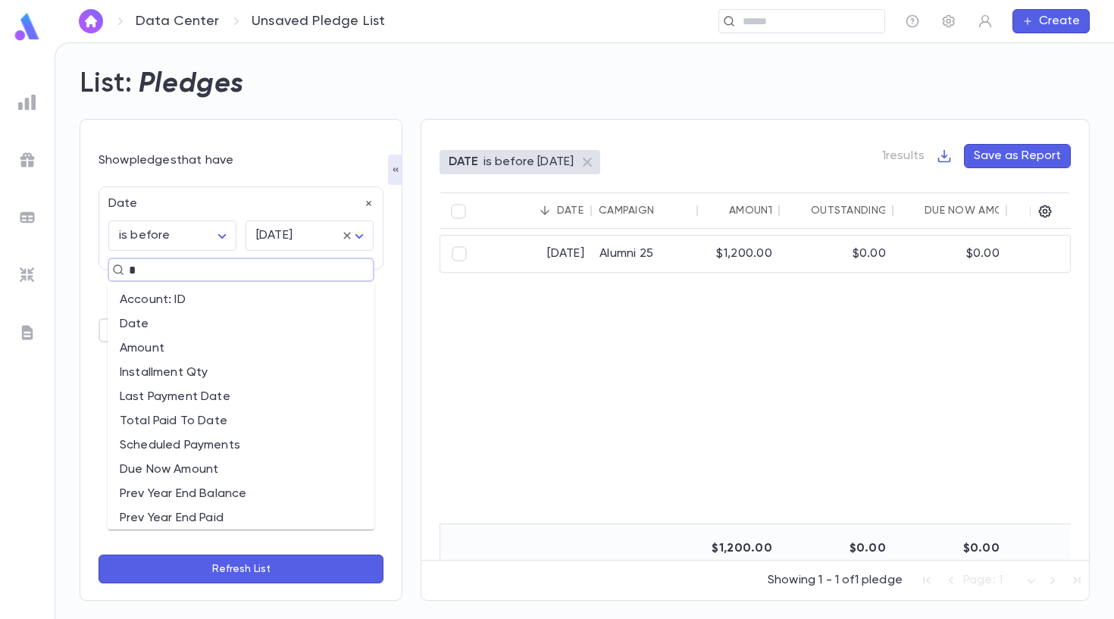
click at [143, 346] on li "Amount" at bounding box center [241, 348] width 267 height 24
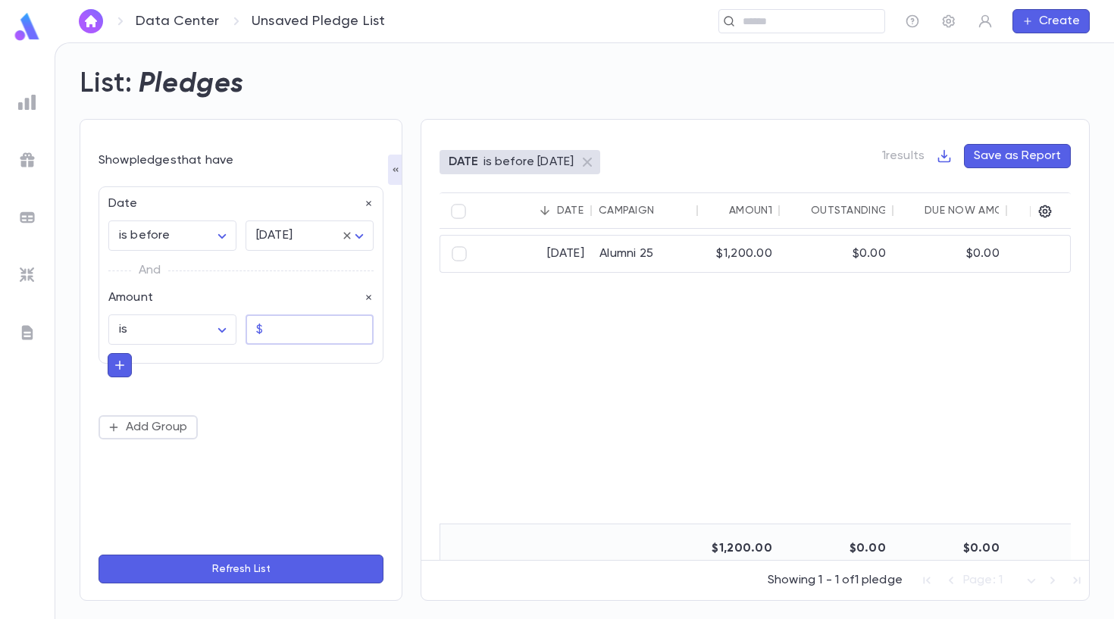
click at [308, 321] on input "text" at bounding box center [321, 330] width 105 height 30
click at [190, 333] on body "Data Center Unsaved Pledge List ​ Create List: Pledges Show pledges that have D…" at bounding box center [557, 330] width 1114 height 577
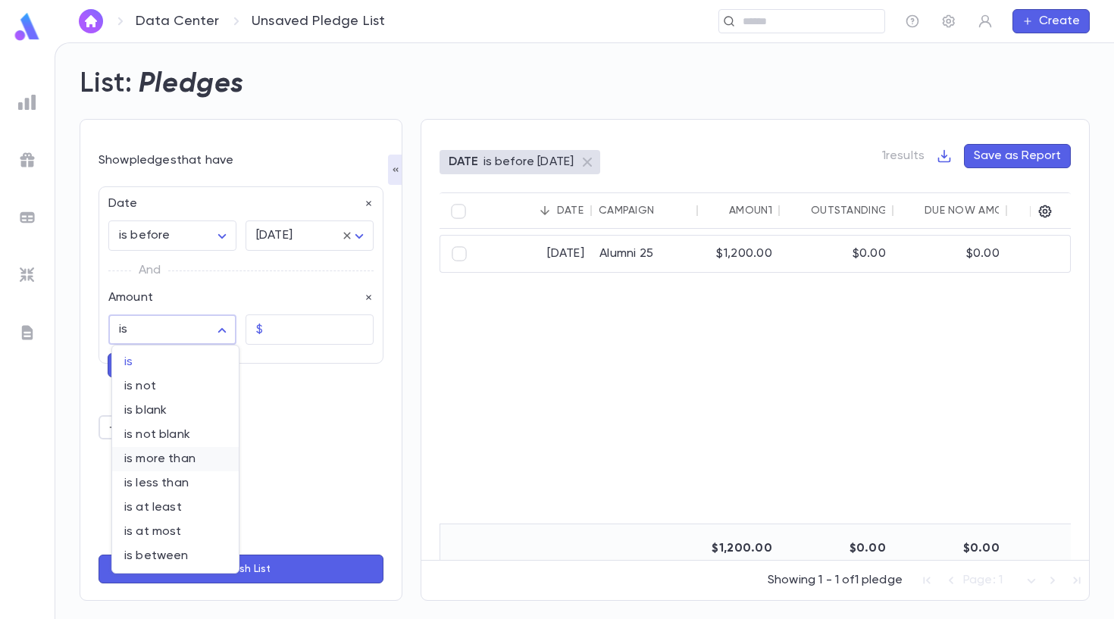
click at [169, 467] on li "is more than" at bounding box center [175, 459] width 127 height 24
type input "**********"
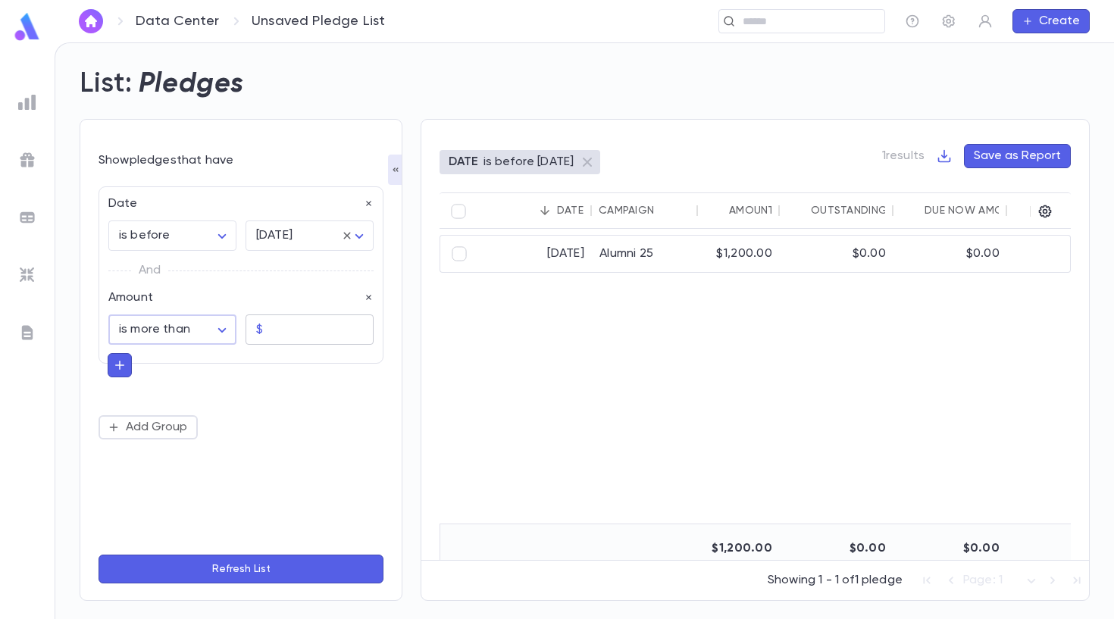
click at [342, 328] on input "text" at bounding box center [321, 330] width 105 height 30
type input "*****"
click at [183, 563] on button "Refresh List" at bounding box center [241, 569] width 285 height 29
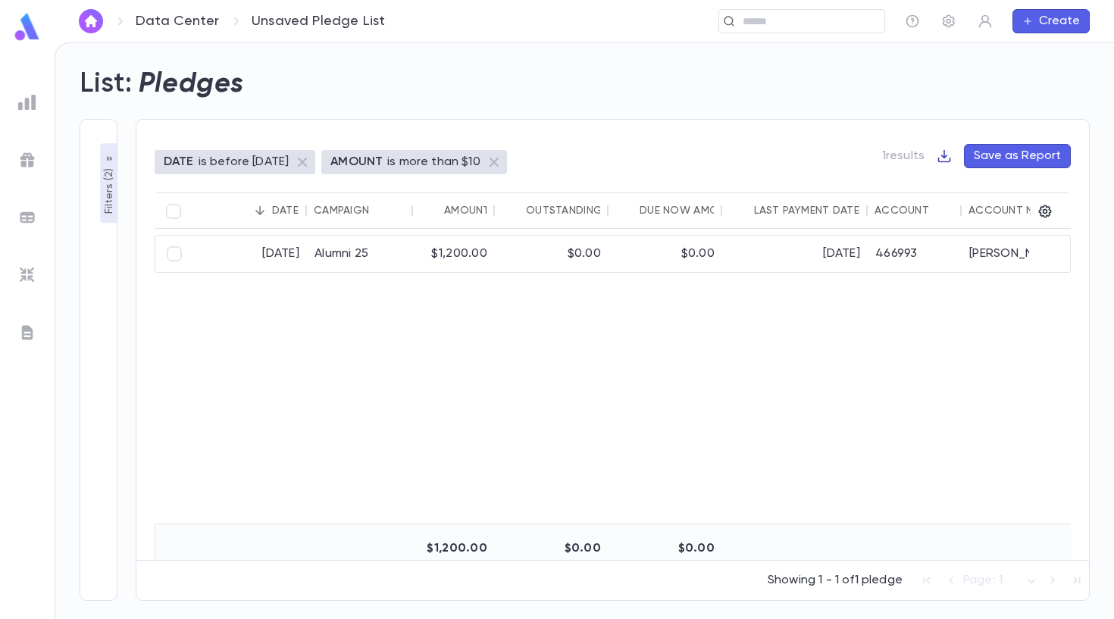
click at [590, 154] on icon "button" at bounding box center [944, 156] width 15 height 15
click at [590, 165] on div at bounding box center [557, 309] width 1114 height 619
click at [590, 158] on button "Save as Report" at bounding box center [1017, 156] width 107 height 24
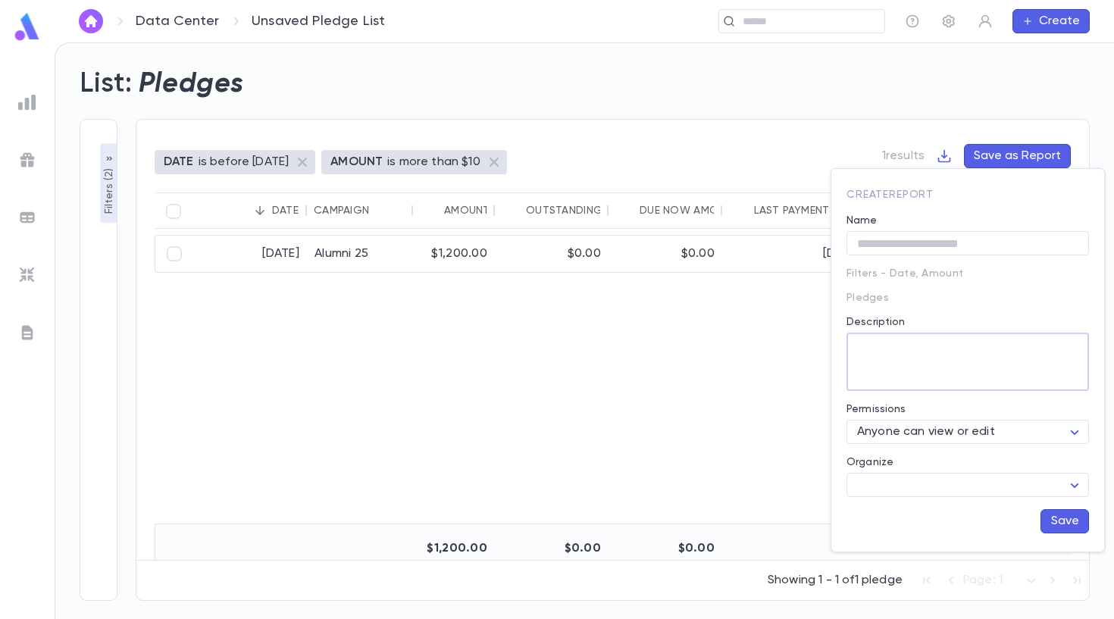
click at [590, 358] on textarea "Description" at bounding box center [967, 362] width 221 height 58
click at [590, 423] on body "**********" at bounding box center [557, 330] width 1114 height 577
click at [590, 402] on div at bounding box center [557, 309] width 1114 height 619
click at [590, 494] on body "**********" at bounding box center [557, 330] width 1114 height 577
click at [590, 462] on div at bounding box center [557, 309] width 1114 height 619
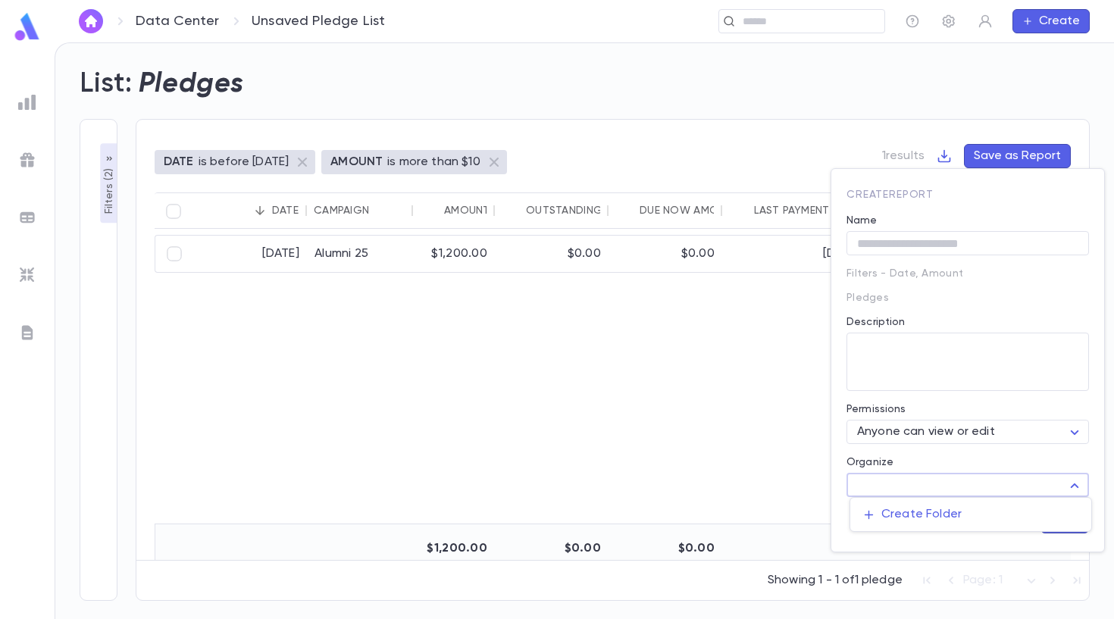
click at [590, 492] on body "**********" at bounding box center [557, 330] width 1114 height 577
click at [590, 471] on div at bounding box center [557, 309] width 1114 height 619
click at [566, 383] on div at bounding box center [557, 309] width 1114 height 619
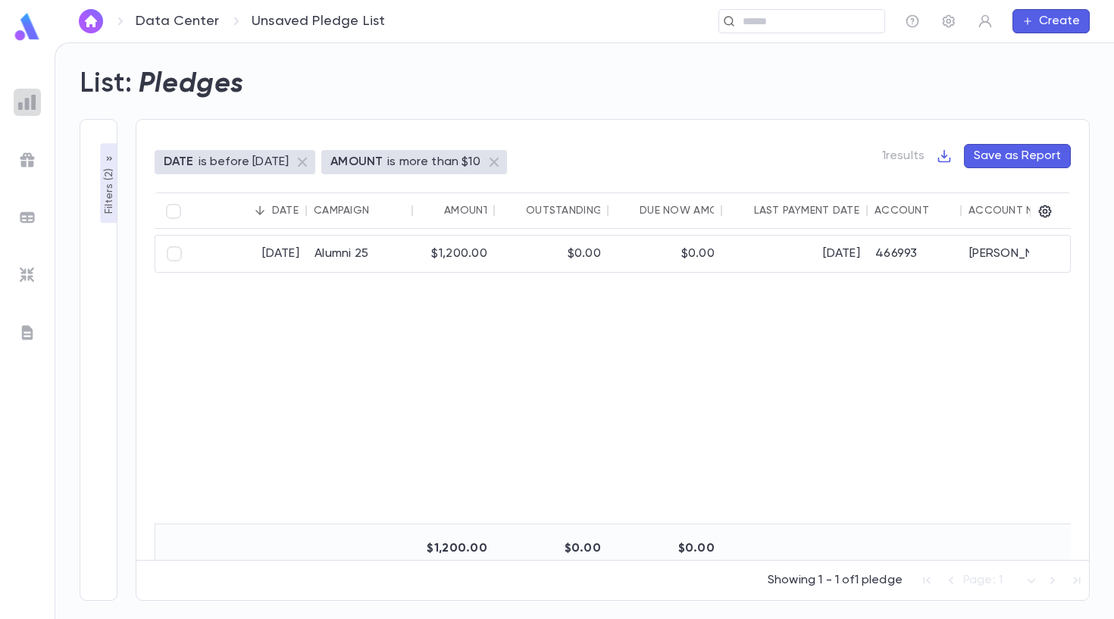
click at [27, 93] on img at bounding box center [27, 102] width 18 height 18
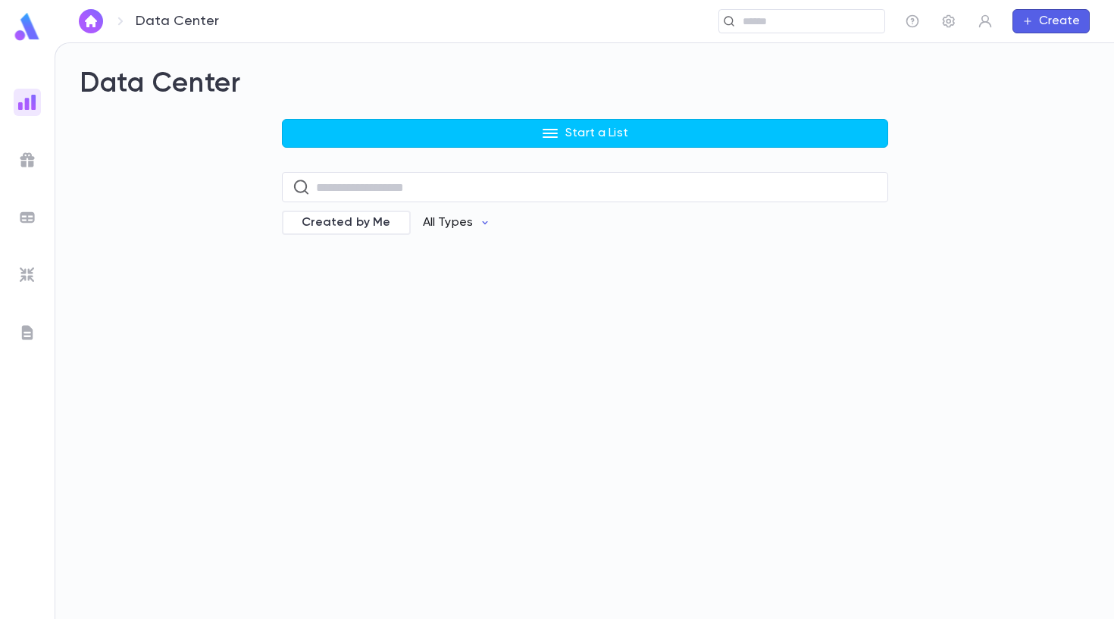
click at [459, 223] on p "All Types" at bounding box center [448, 222] width 50 height 15
click at [305, 258] on div at bounding box center [557, 309] width 1114 height 619
click at [364, 174] on input "text" at bounding box center [596, 188] width 561 height 30
click at [362, 220] on span "Created by Me" at bounding box center [346, 222] width 108 height 15
click at [362, 220] on span "Created by Me" at bounding box center [358, 222] width 108 height 15
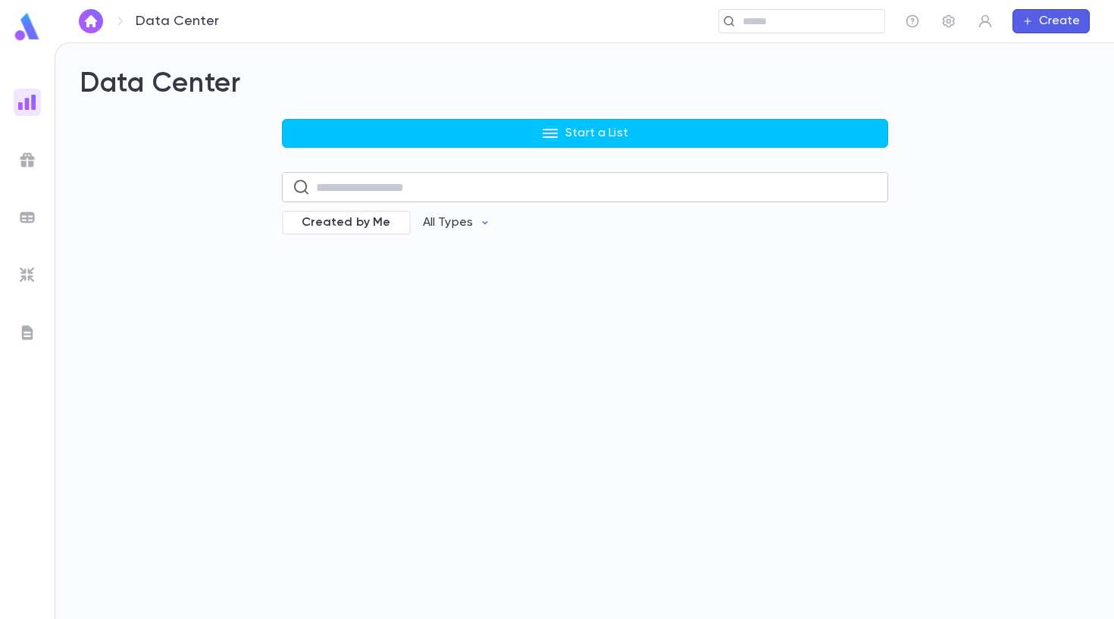
click at [474, 194] on input "text" at bounding box center [596, 188] width 561 height 30
click at [34, 157] on img at bounding box center [27, 160] width 18 height 18
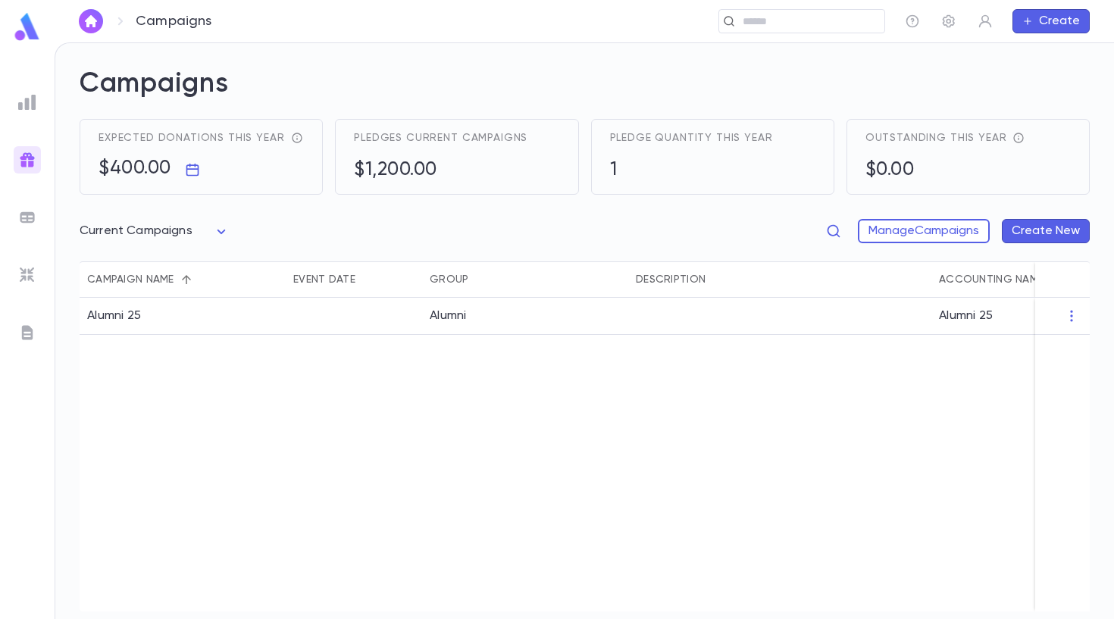
click at [167, 224] on body "Campaigns ​ Create Campaigns Expected donations this year $400.00 Pledges curre…" at bounding box center [557, 330] width 1114 height 577
click at [259, 220] on div at bounding box center [557, 309] width 1114 height 619
click at [590, 228] on button "Manage Campaigns" at bounding box center [924, 231] width 132 height 24
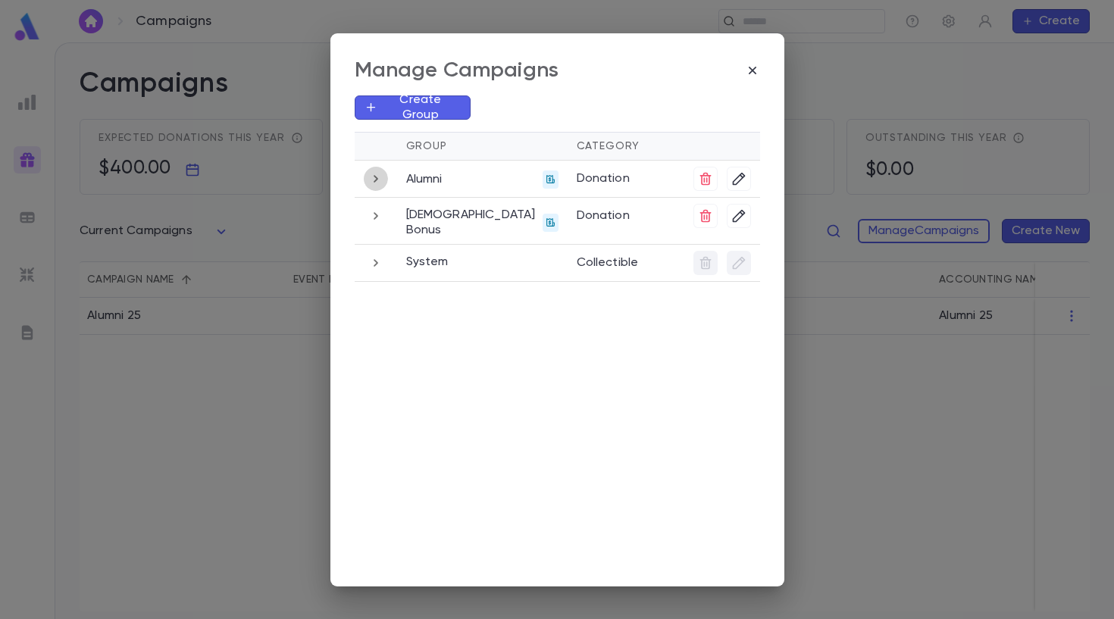
click at [374, 183] on icon "button" at bounding box center [375, 179] width 17 height 18
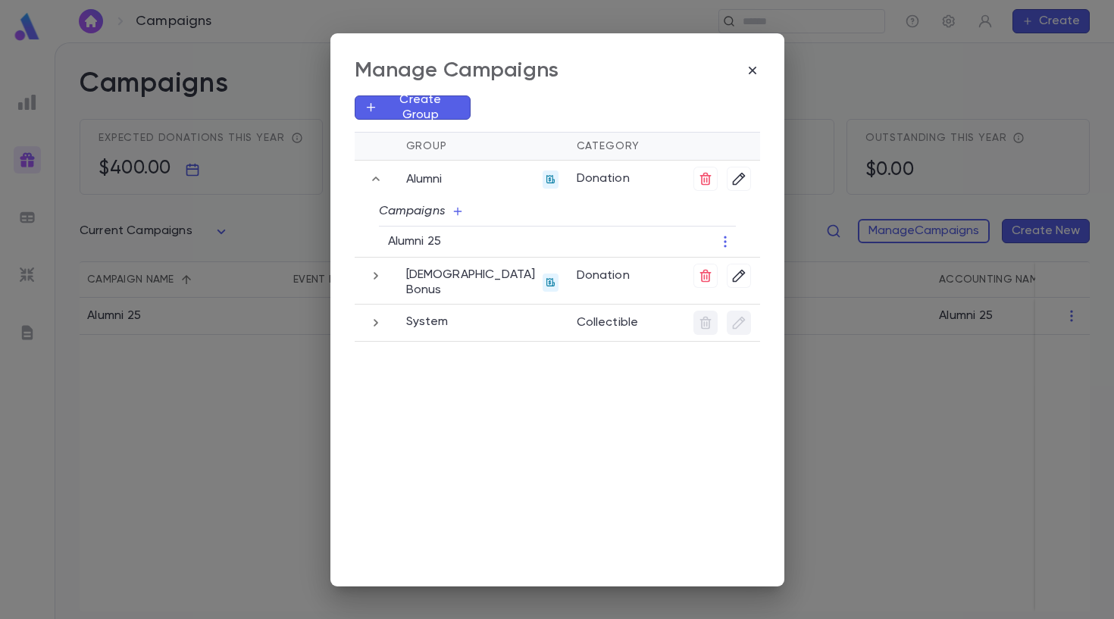
click at [369, 175] on icon "button" at bounding box center [375, 179] width 17 height 18
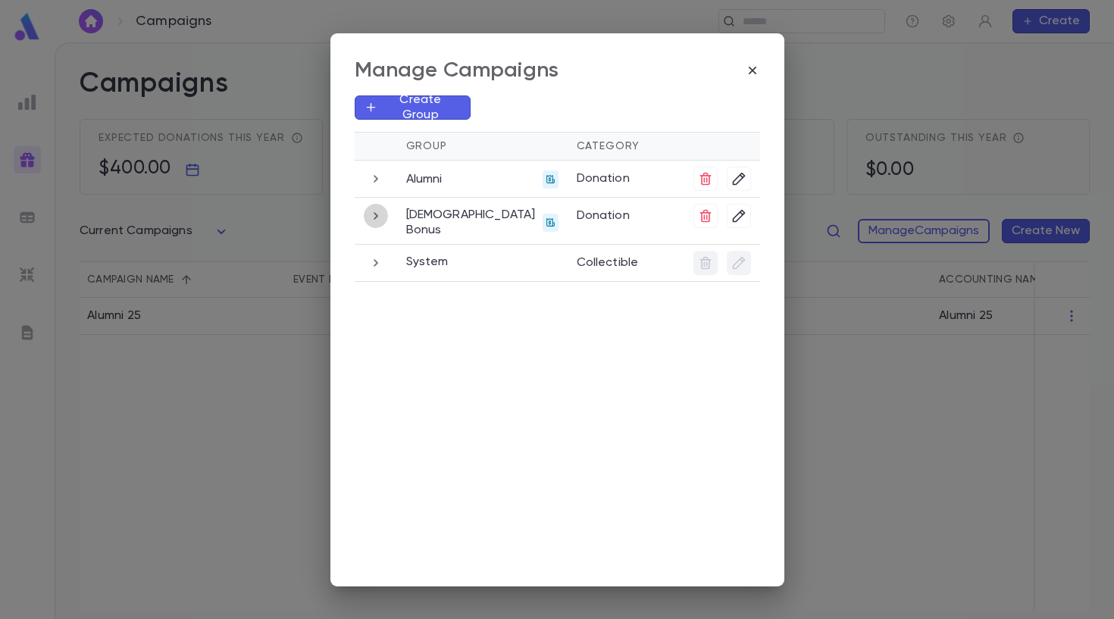
click at [379, 213] on icon "button" at bounding box center [375, 216] width 17 height 18
click at [590, 73] on div "Manage Campaigns Create Group Group Category Alumni Donation Rebbeim Bonus Dona…" at bounding box center [557, 309] width 454 height 553
click at [590, 63] on icon "button" at bounding box center [752, 70] width 15 height 15
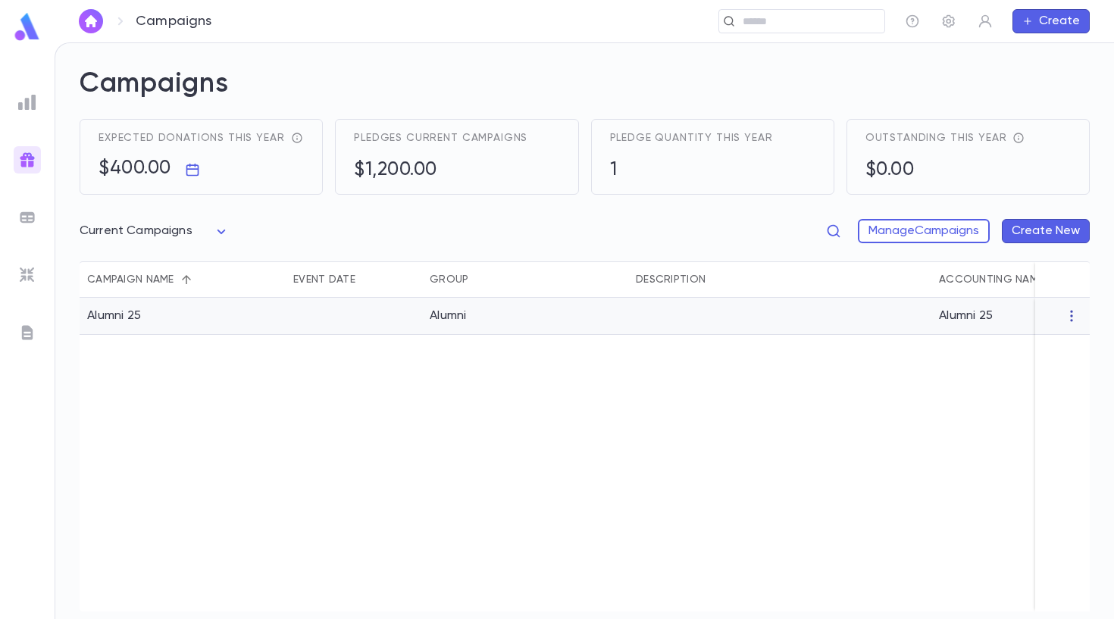
click at [590, 314] on icon "button" at bounding box center [1071, 315] width 15 height 15
click at [590, 371] on div at bounding box center [557, 309] width 1114 height 619
click at [590, 227] on button "Create New" at bounding box center [1046, 231] width 88 height 24
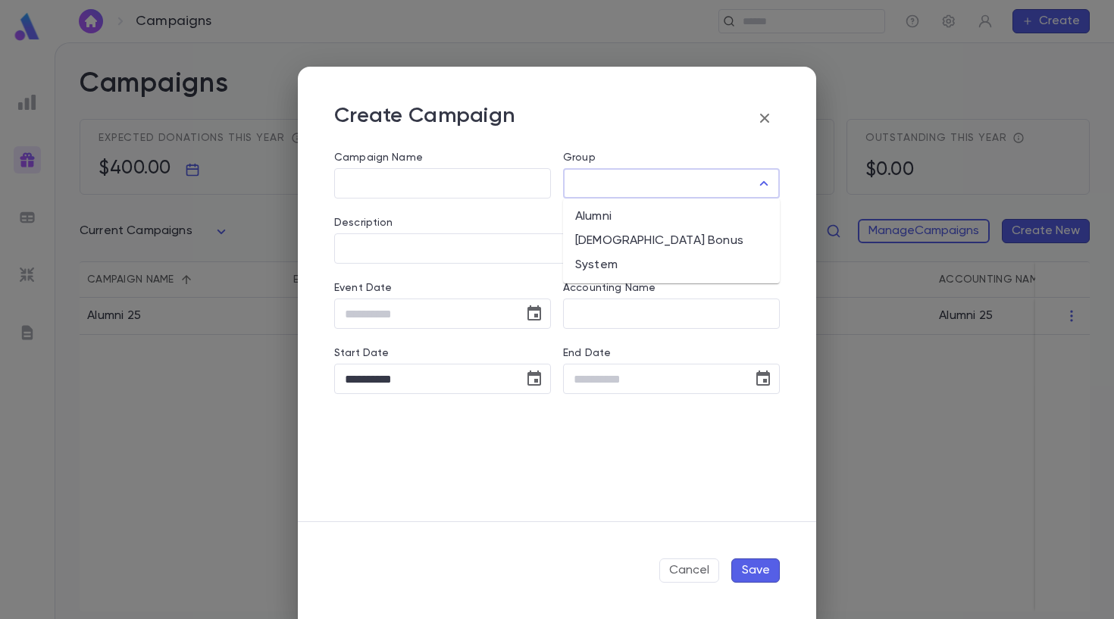
click at [590, 192] on input "Group" at bounding box center [660, 183] width 180 height 29
click at [414, 239] on input "Description" at bounding box center [557, 249] width 446 height 30
click at [590, 330] on div "End Date ​" at bounding box center [665, 361] width 229 height 65
click at [590, 563] on button "Cancel" at bounding box center [689, 570] width 60 height 24
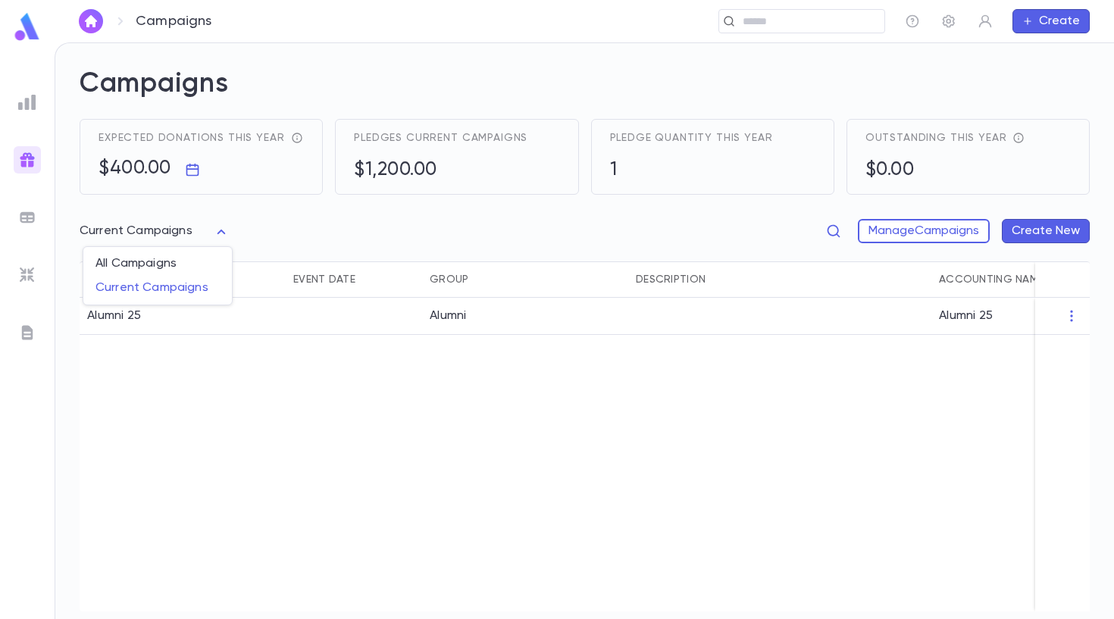
click at [143, 224] on body "Campaigns ​ Create Campaigns Expected donations this year $400.00 Pledges curre…" at bounding box center [557, 330] width 1114 height 577
click at [143, 224] on div at bounding box center [557, 309] width 1114 height 619
click at [32, 225] on img at bounding box center [27, 217] width 18 height 18
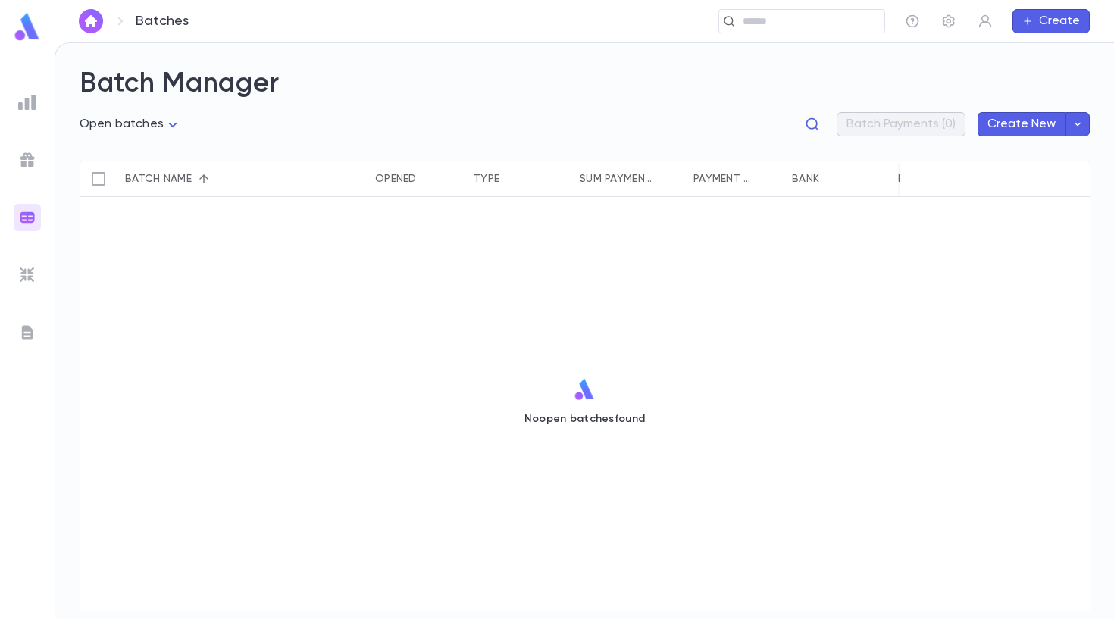
click at [7, 267] on ul at bounding box center [27, 351] width 55 height 536
click at [20, 274] on img at bounding box center [27, 275] width 18 height 18
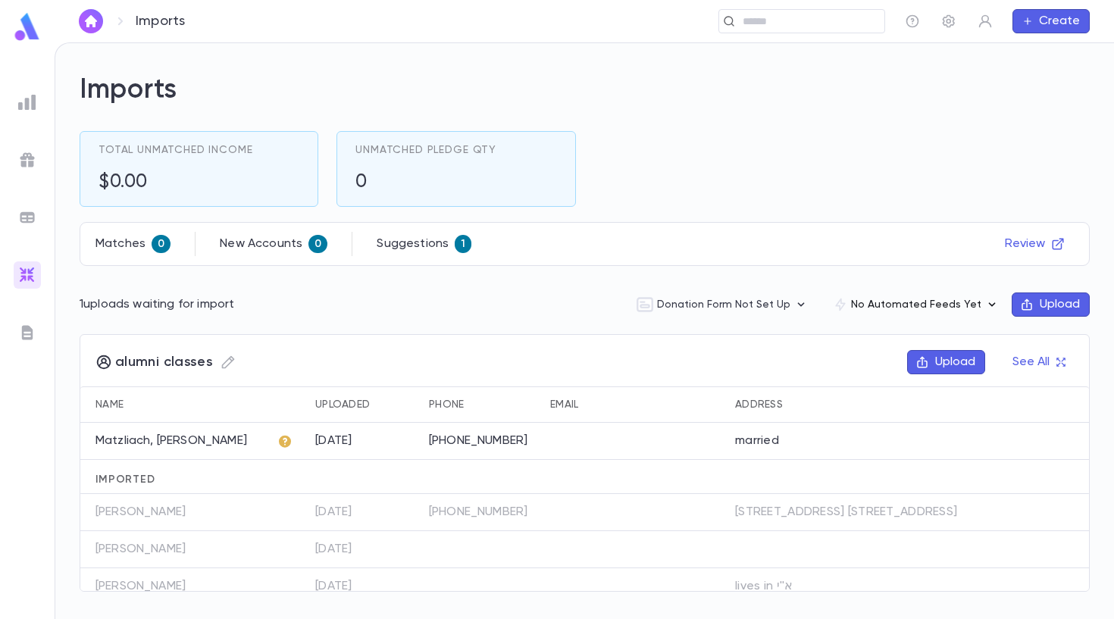
click at [590, 298] on button "No Automated Feeds Yet" at bounding box center [916, 304] width 191 height 29
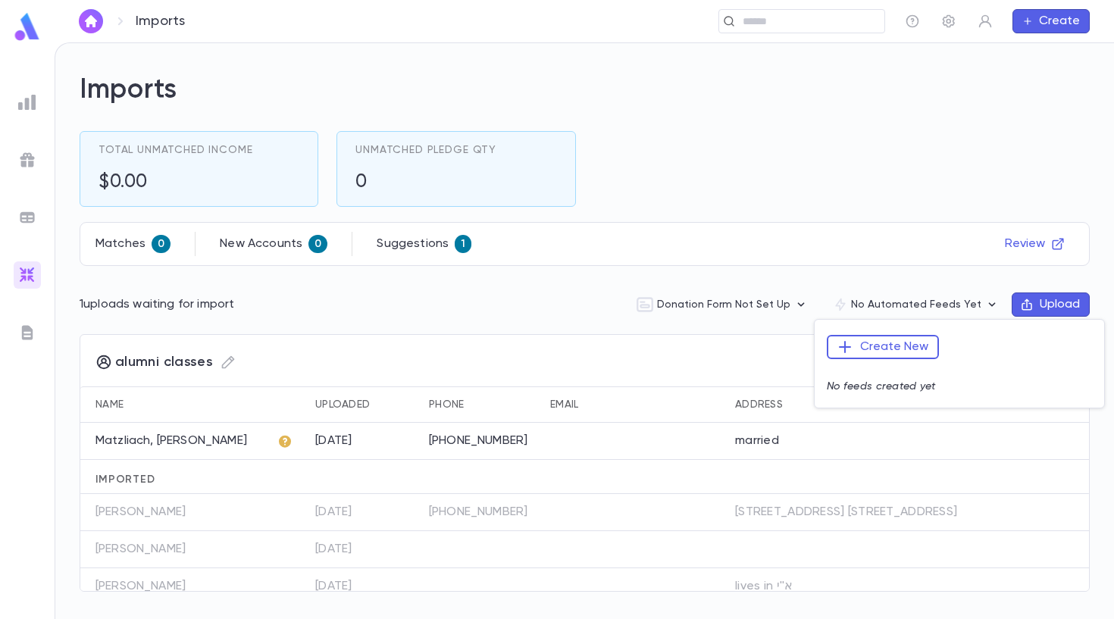
click at [590, 273] on div at bounding box center [557, 309] width 1114 height 619
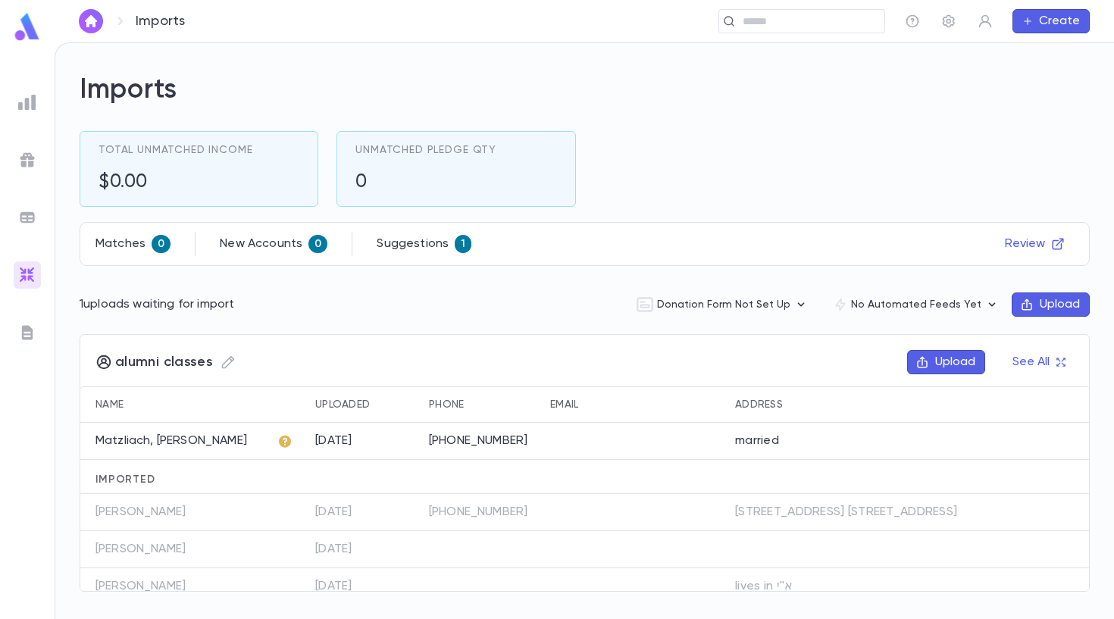
click at [590, 303] on button "Upload" at bounding box center [1051, 304] width 78 height 24
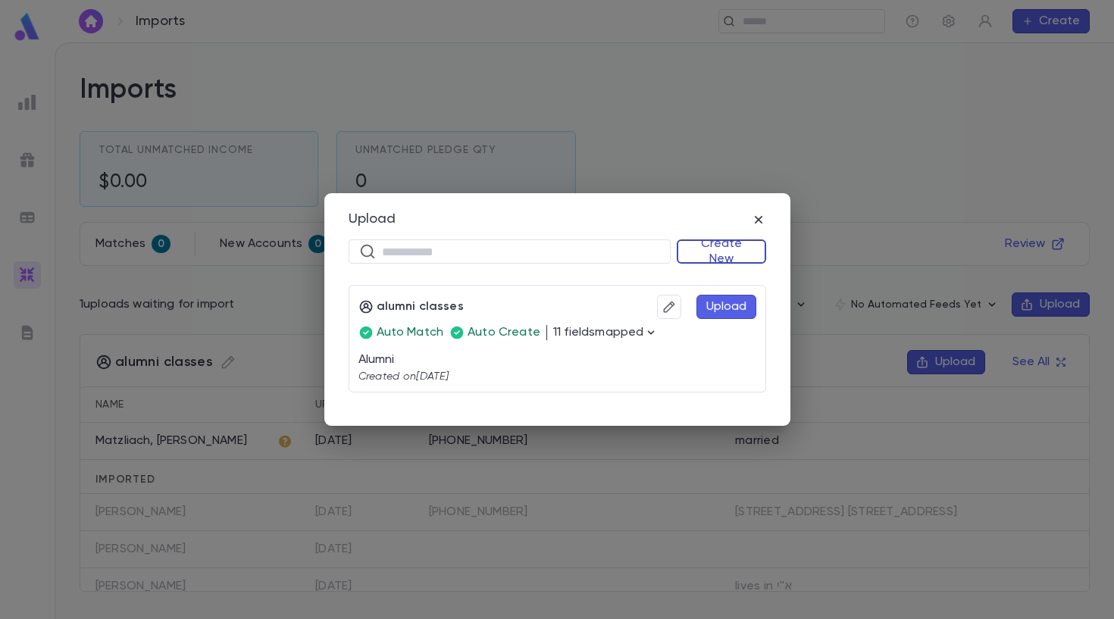
click at [590, 258] on button "Create New" at bounding box center [721, 251] width 89 height 24
click at [590, 273] on li "Accounts" at bounding box center [724, 281] width 87 height 24
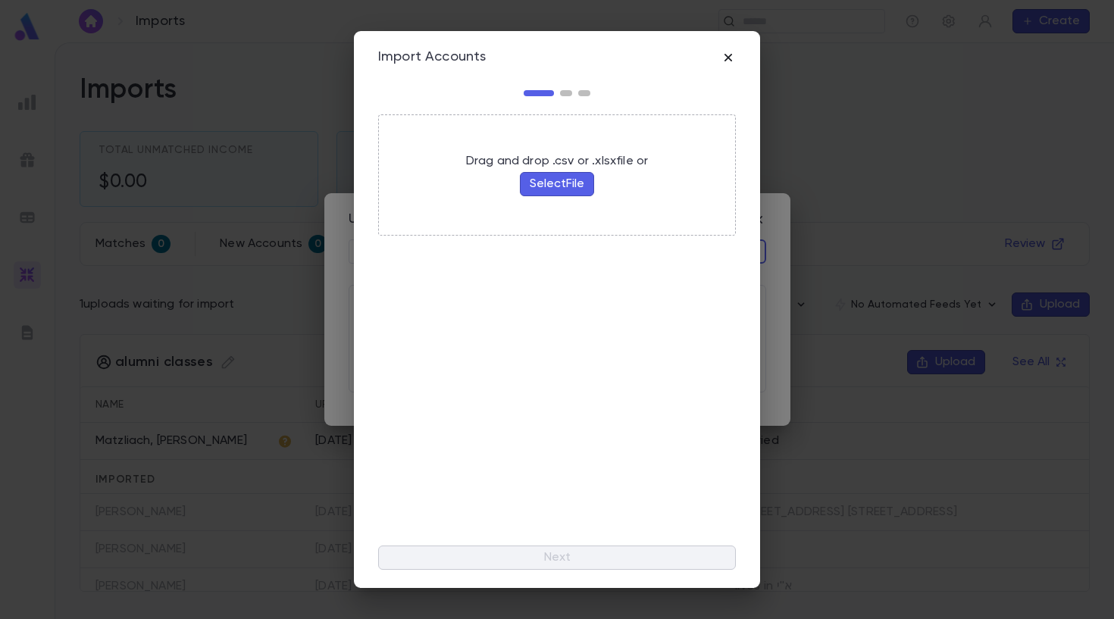
click at [590, 55] on icon "button" at bounding box center [728, 58] width 8 height 8
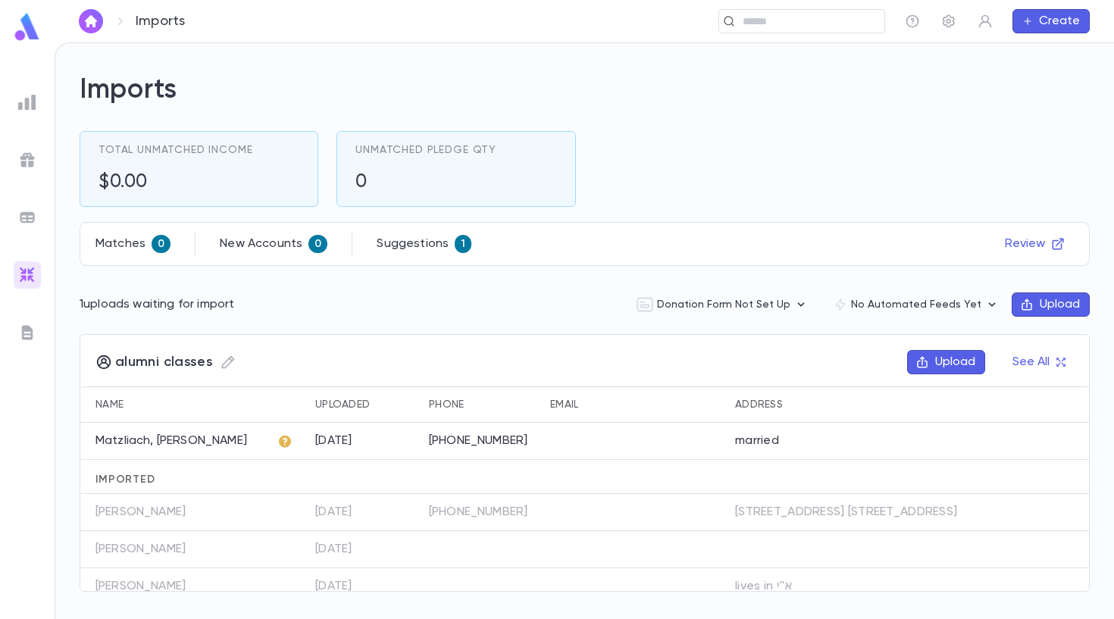
click at [33, 327] on img at bounding box center [27, 333] width 18 height 18
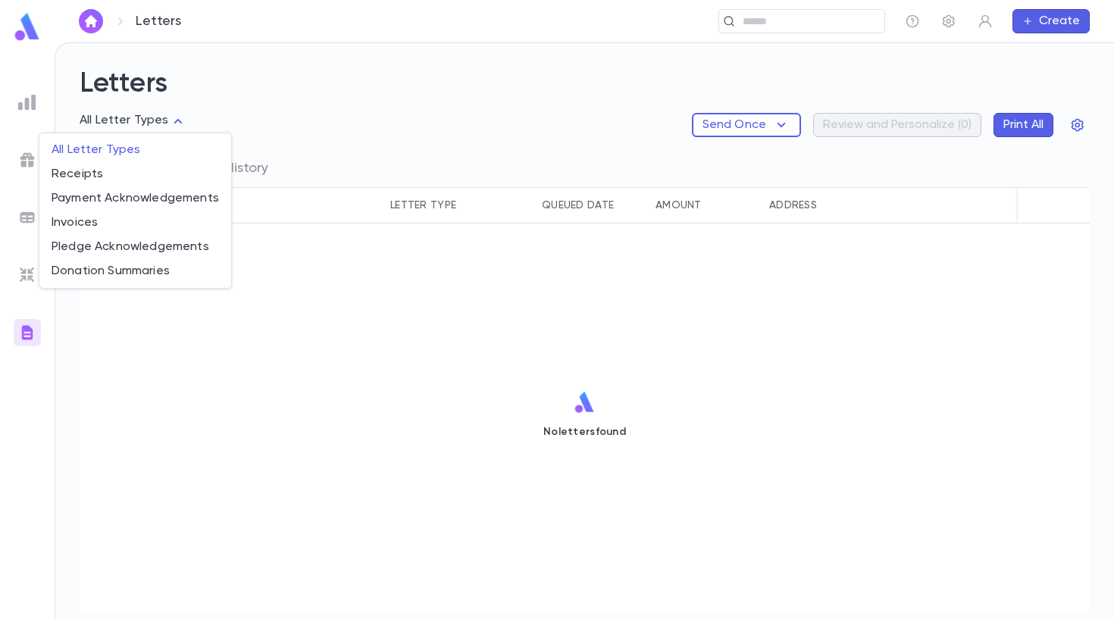
click at [150, 111] on body "Letters ​ Create Letters All Letter Types Send Once Review and Personalize ( 0 …" at bounding box center [557, 330] width 1114 height 577
click at [222, 71] on div at bounding box center [557, 309] width 1114 height 619
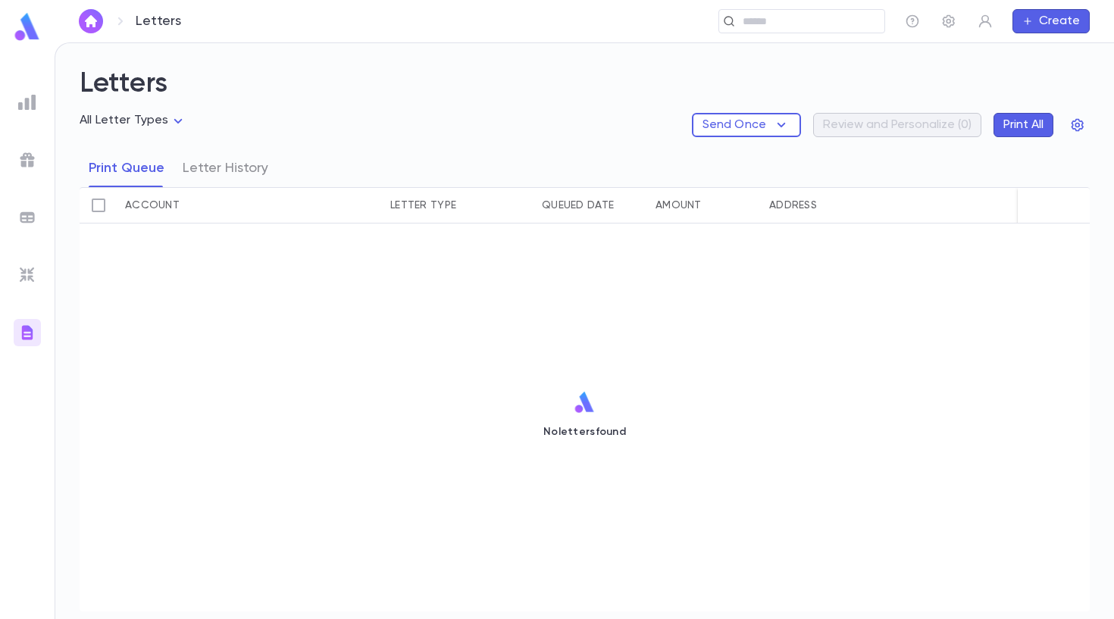
click at [590, 137] on div "All Letter Types Send Once Review and Personalize ( 0 ) Print All" at bounding box center [585, 131] width 1010 height 36
click at [590, 127] on p "Send Once" at bounding box center [734, 124] width 64 height 15
click at [590, 105] on div at bounding box center [557, 309] width 1114 height 619
click at [590, 121] on icon "button" at bounding box center [1077, 125] width 12 height 13
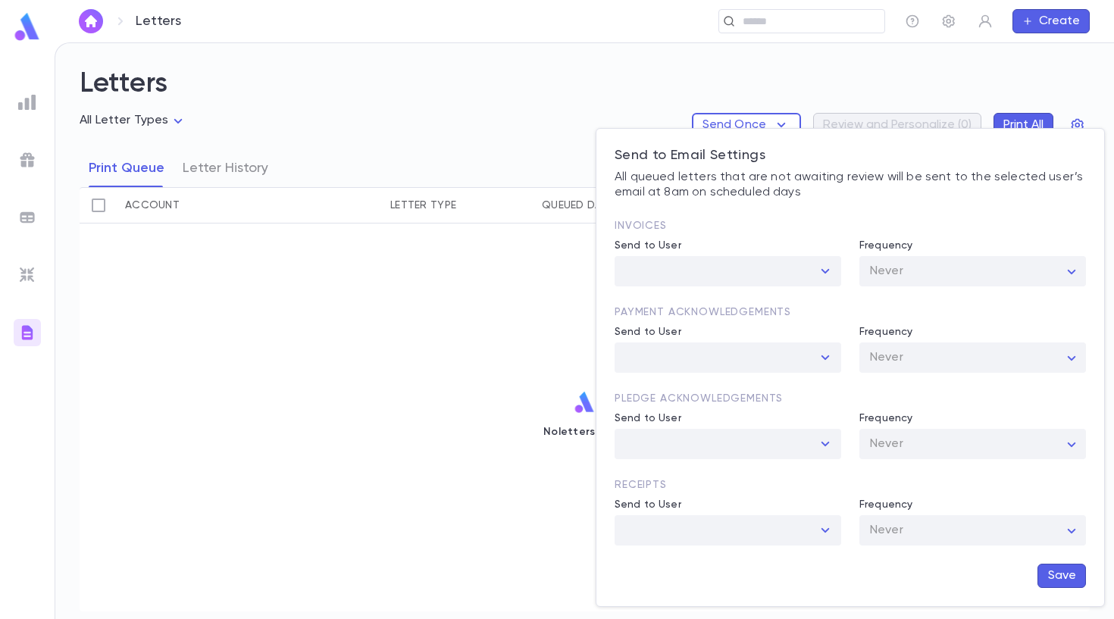
click at [590, 269] on div at bounding box center [825, 271] width 20 height 21
click at [590, 262] on div "Never" at bounding box center [972, 272] width 227 height 30
click at [533, 336] on div at bounding box center [557, 309] width 1114 height 619
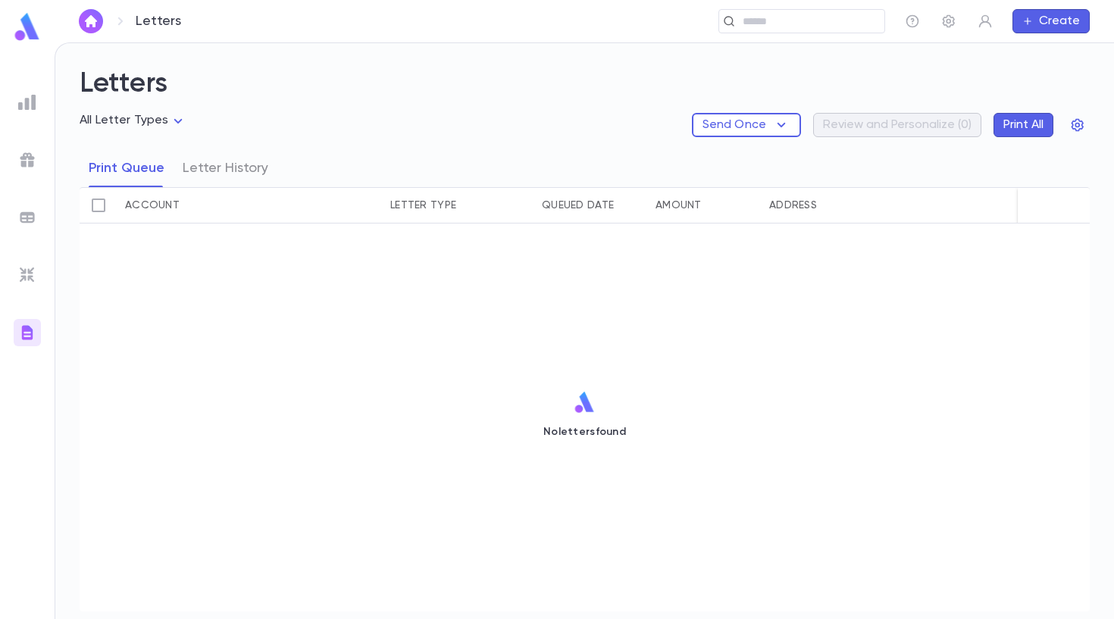
click at [39, 31] on img at bounding box center [27, 27] width 30 height 30
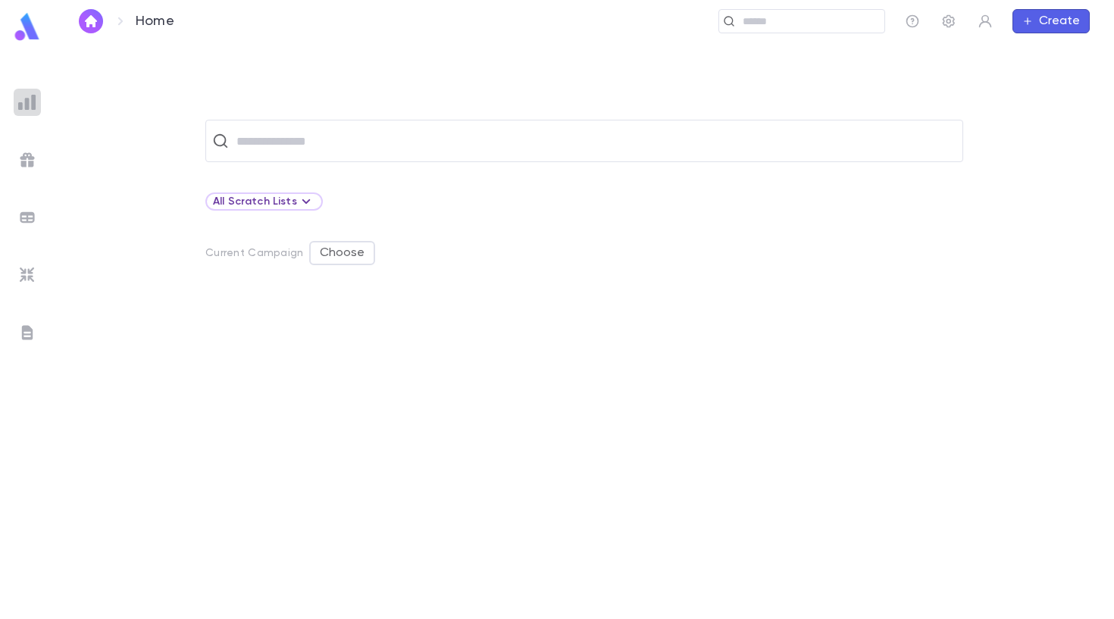
click at [36, 106] on img at bounding box center [27, 102] width 18 height 18
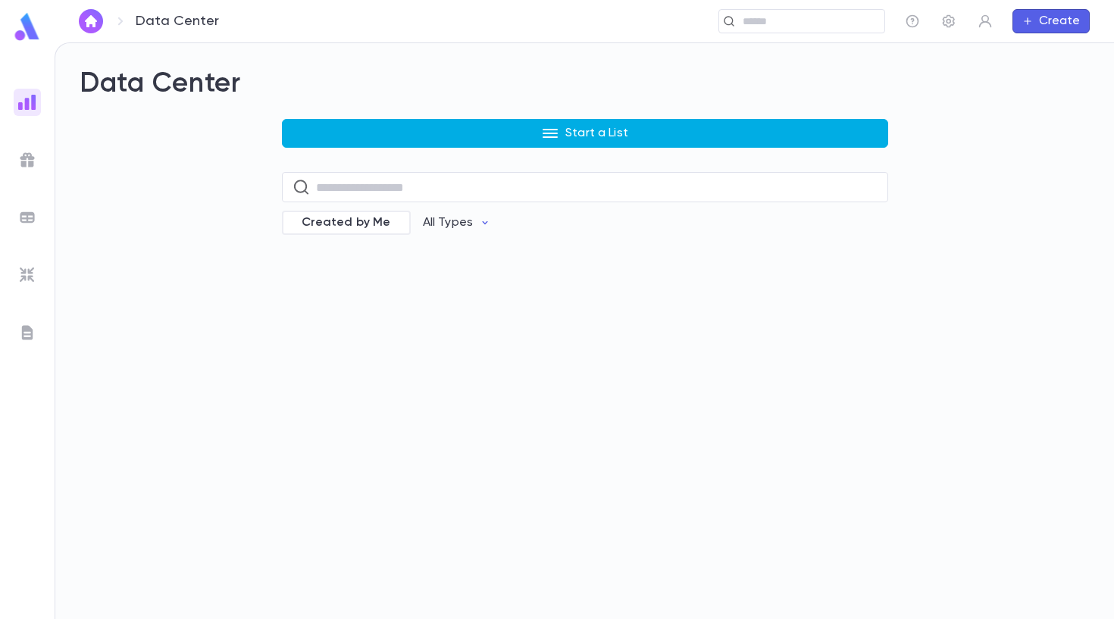
click at [348, 139] on button "Start a List" at bounding box center [585, 133] width 606 height 29
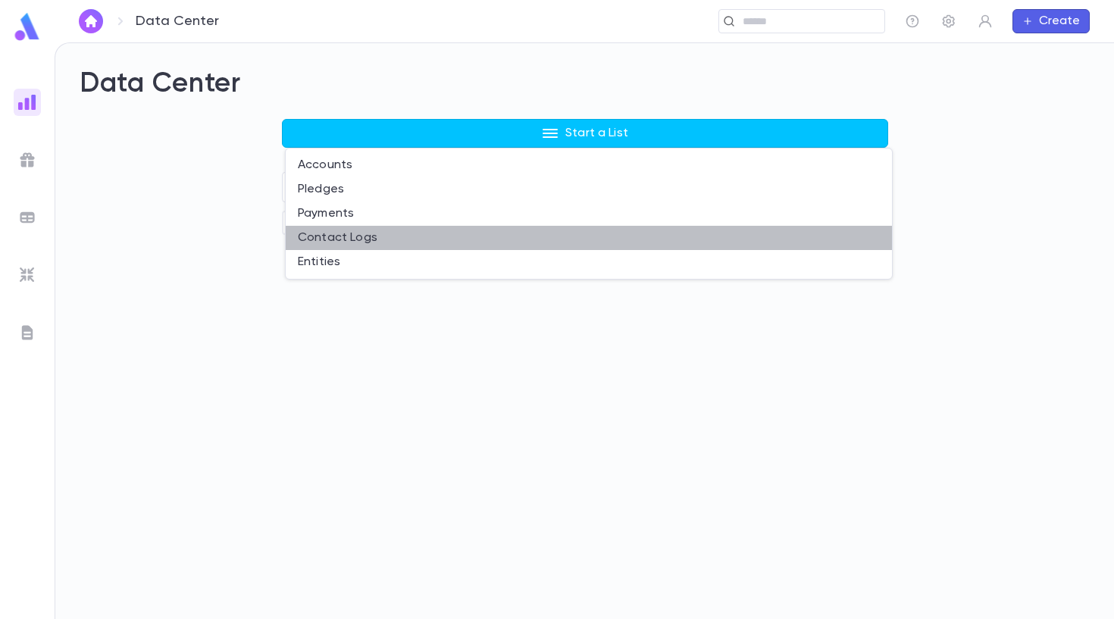
click at [352, 233] on li "Contact Logs" at bounding box center [589, 238] width 606 height 24
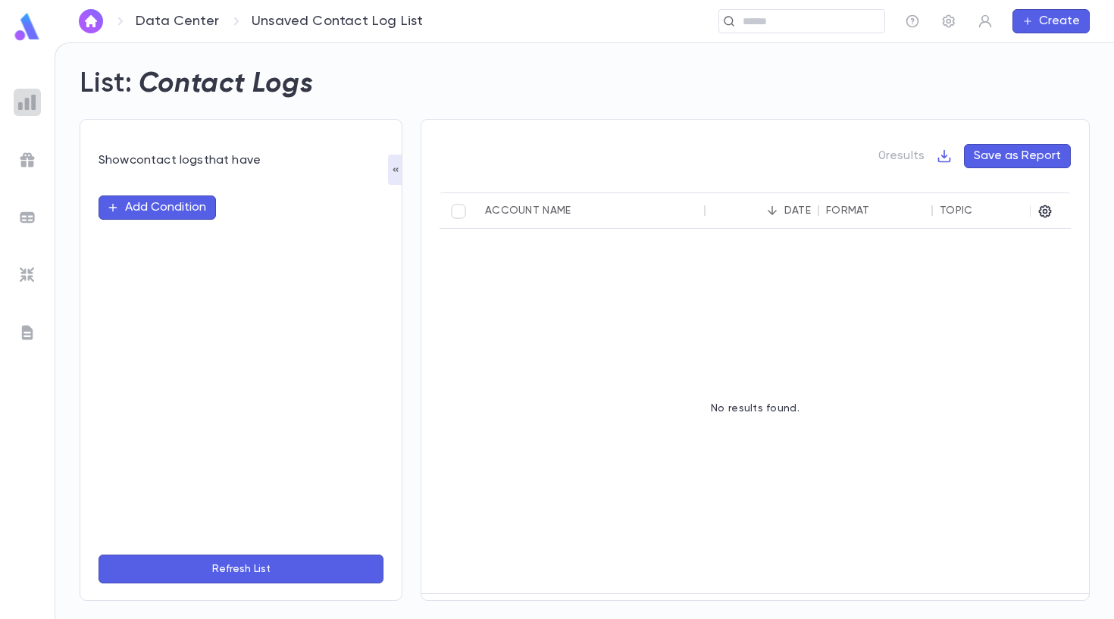
click at [33, 114] on div at bounding box center [27, 102] width 27 height 27
